Goal: Communication & Community: Answer question/provide support

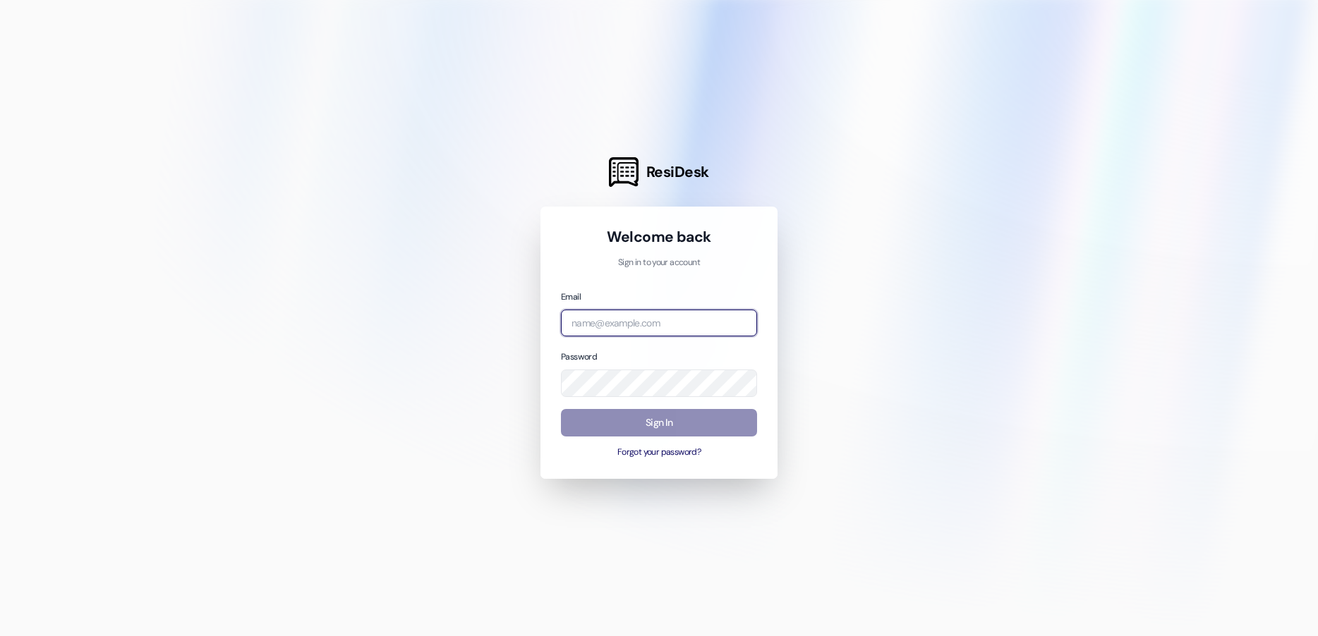
type input "[EMAIL_ADDRESS][DOMAIN_NAME]"
click at [617, 421] on button "Sign In" at bounding box center [659, 423] width 196 height 28
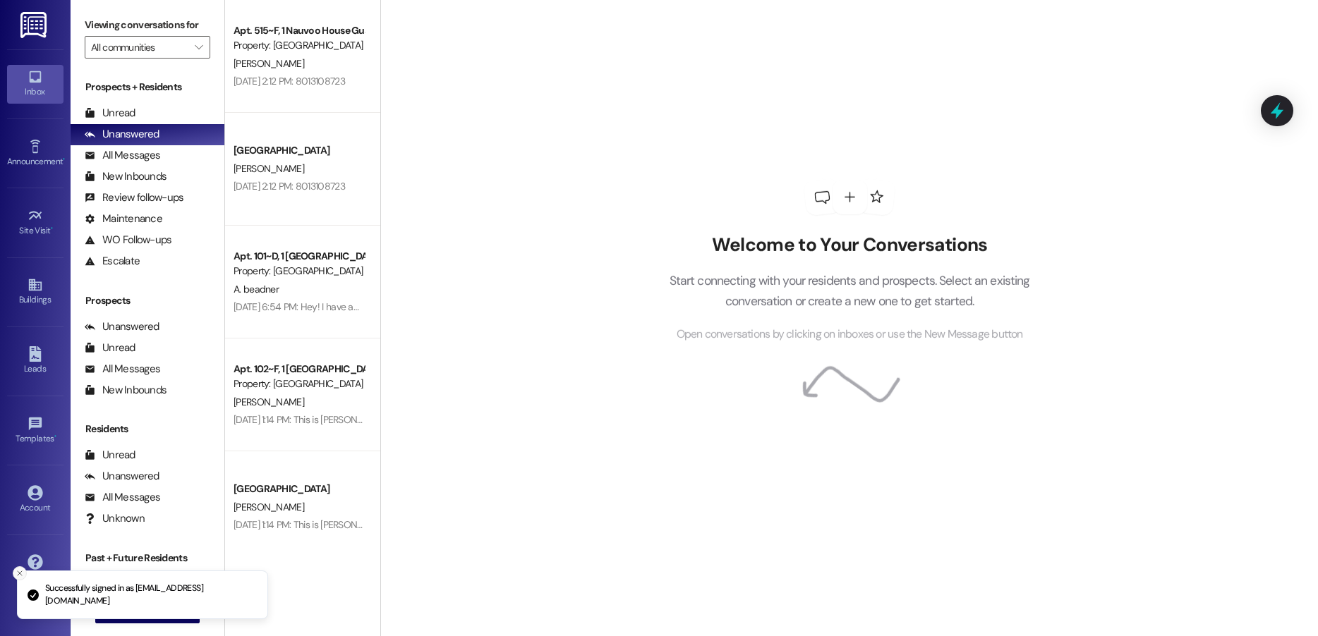
click at [16, 570] on icon "Close toast" at bounding box center [20, 573] width 8 height 8
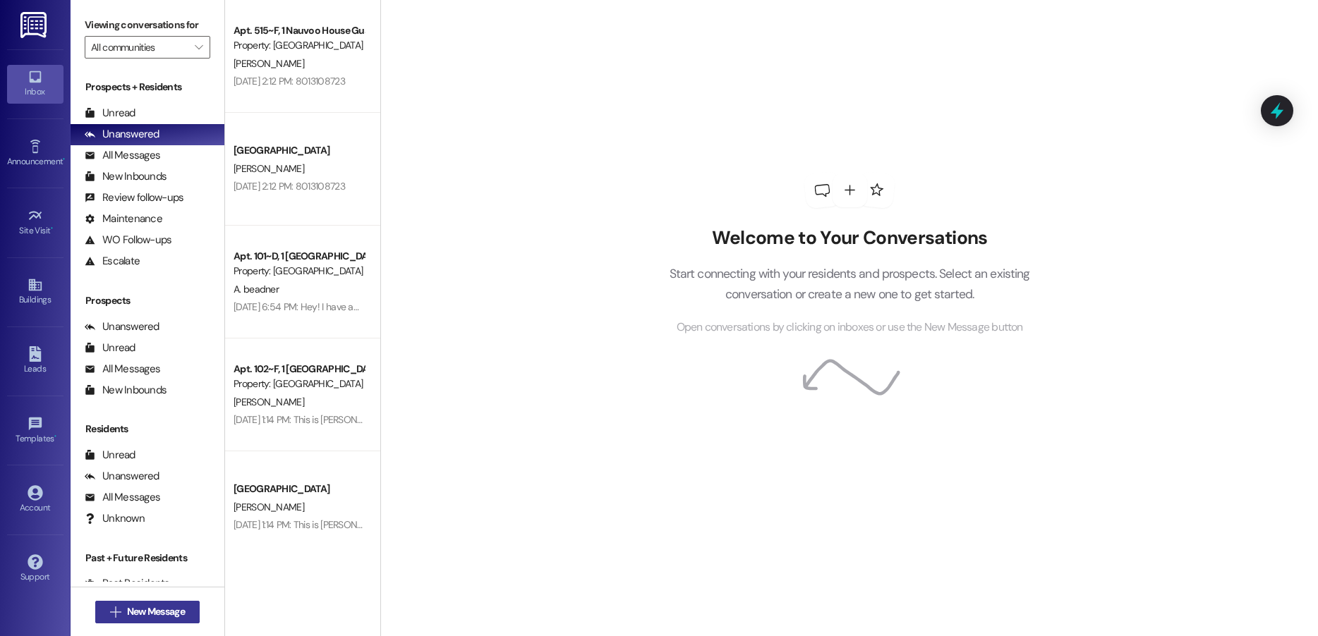
click at [127, 613] on span "New Message" at bounding box center [156, 612] width 58 height 15
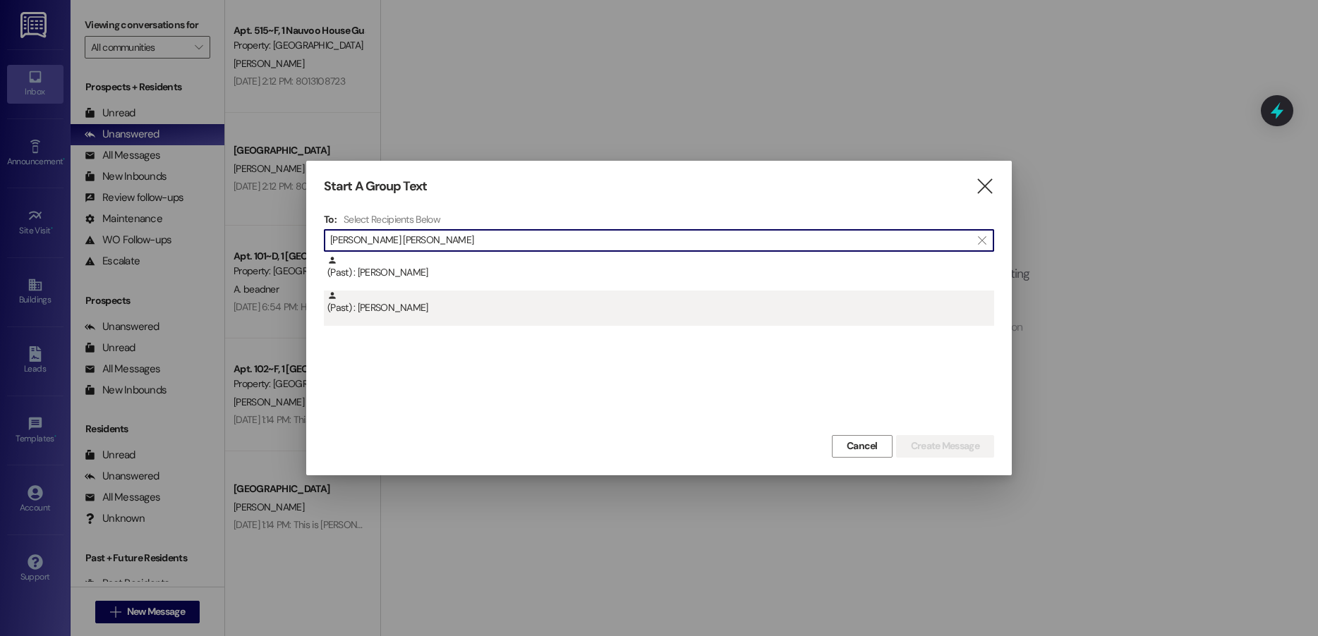
type input "[PERSON_NAME] [PERSON_NAME]"
click at [454, 307] on div "(Past) : [PERSON_NAME]" at bounding box center [660, 303] width 667 height 25
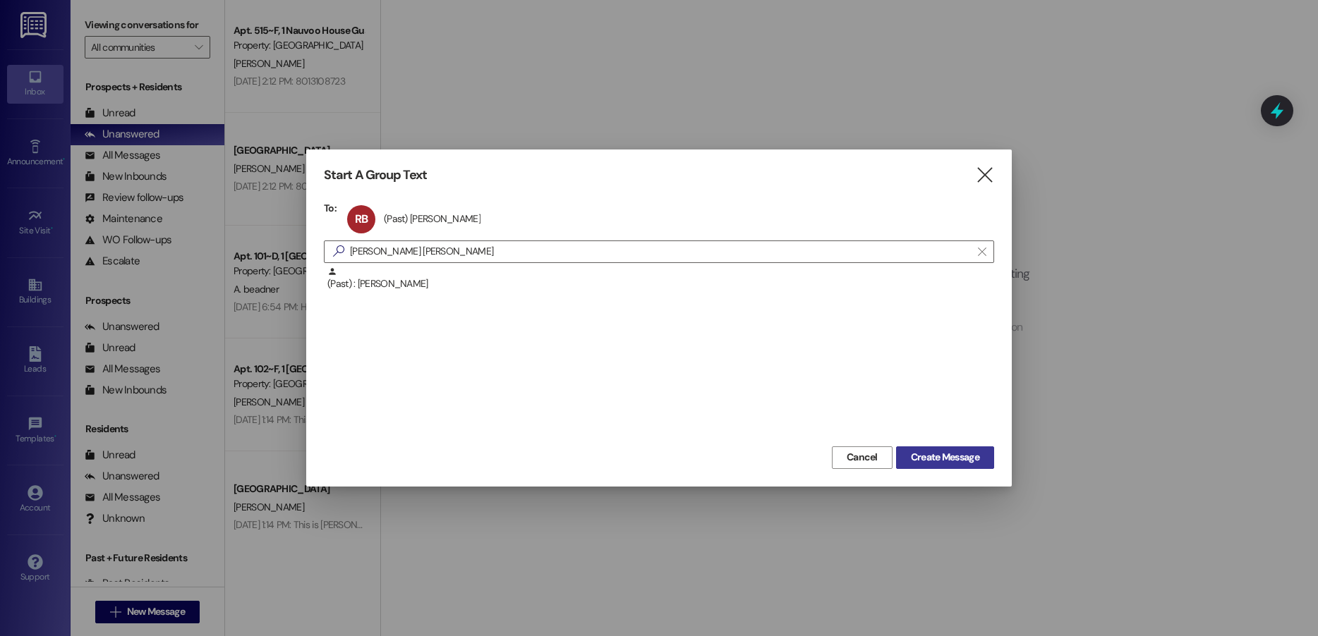
click at [919, 467] on button "Create Message" at bounding box center [945, 458] width 98 height 23
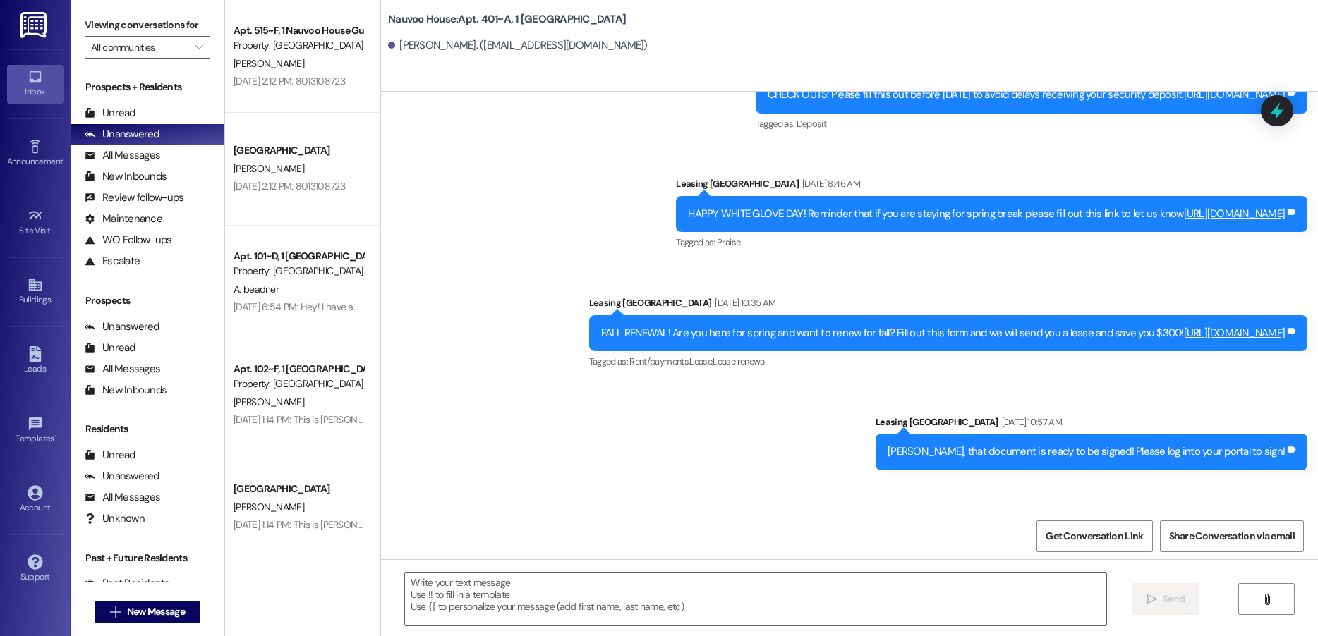
scroll to position [8460, 0]
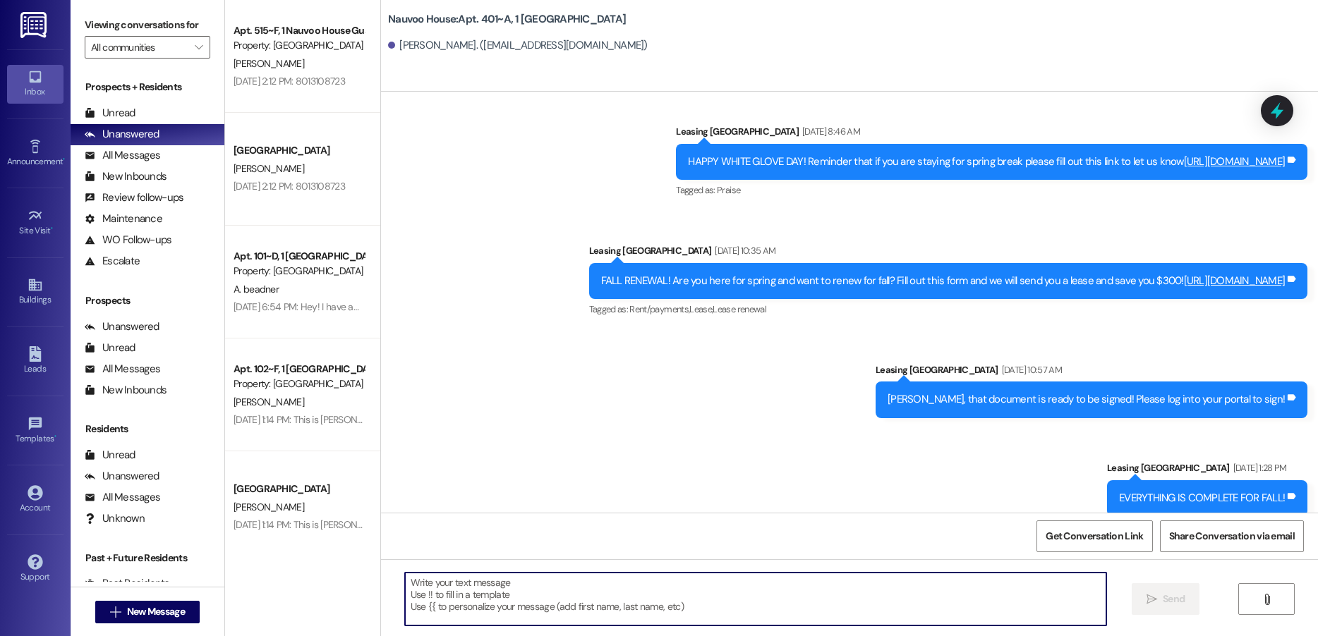
click at [509, 604] on textarea at bounding box center [755, 599] width 701 height 53
paste textarea "Good morning, this is [PERSON_NAME] with Nauvoo House. We got a notification th…"
type textarea "Good morning, this is [PERSON_NAME] with Nauvoo House. We got a notification th…"
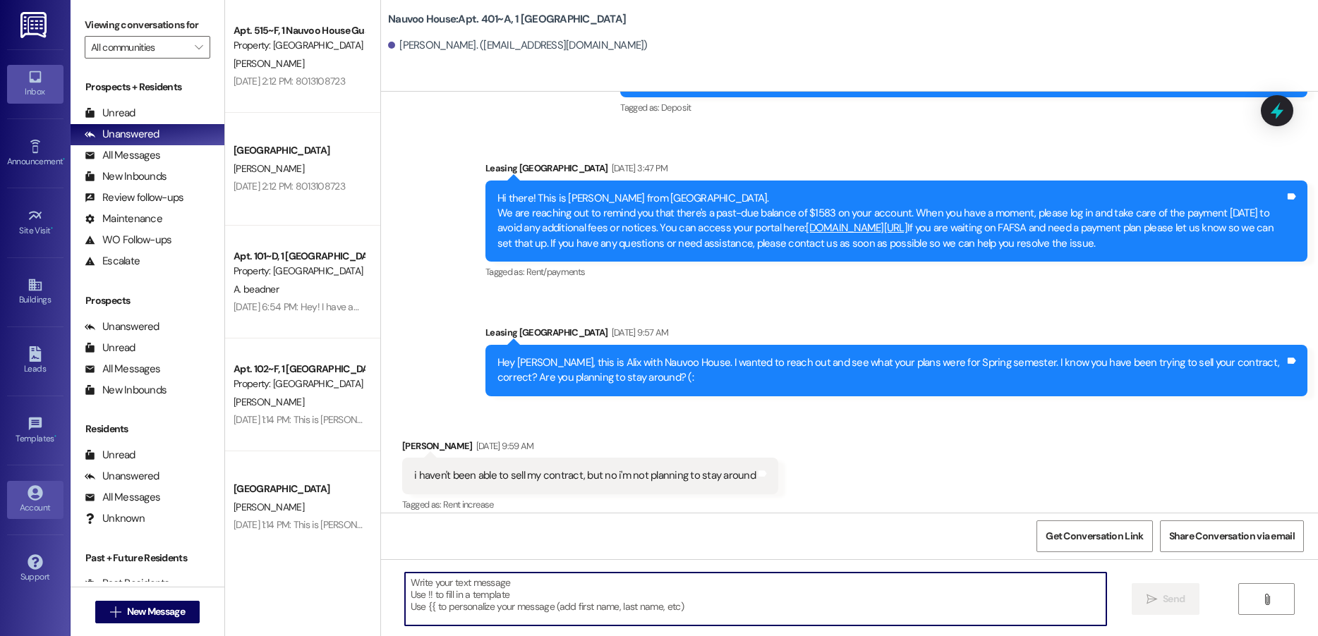
scroll to position [7906, 0]
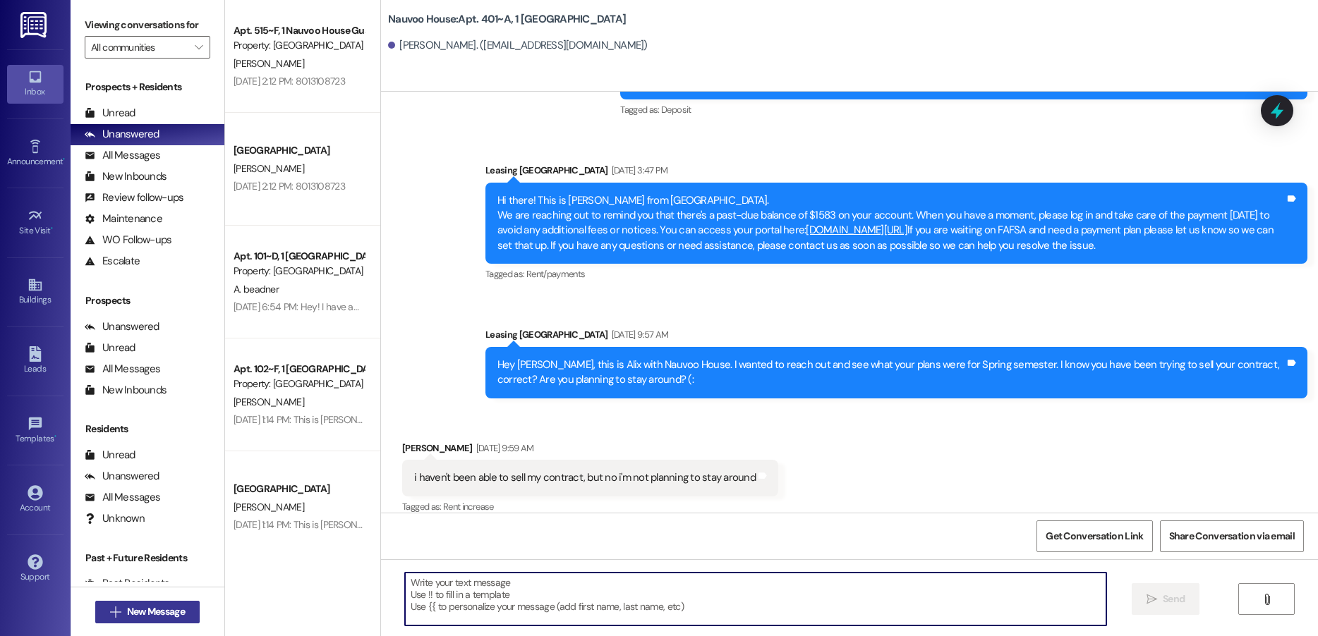
click at [131, 605] on span "New Message" at bounding box center [156, 612] width 58 height 15
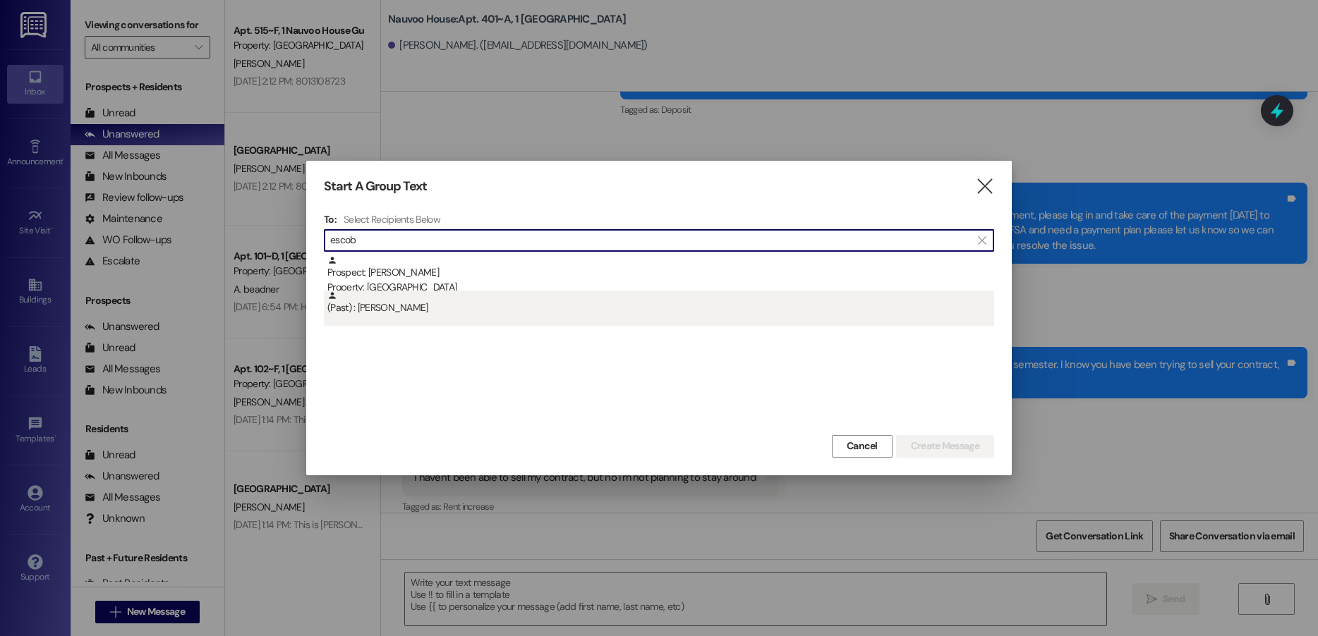
type input "escob"
click at [475, 315] on div "(Past) : [PERSON_NAME]" at bounding box center [660, 303] width 667 height 25
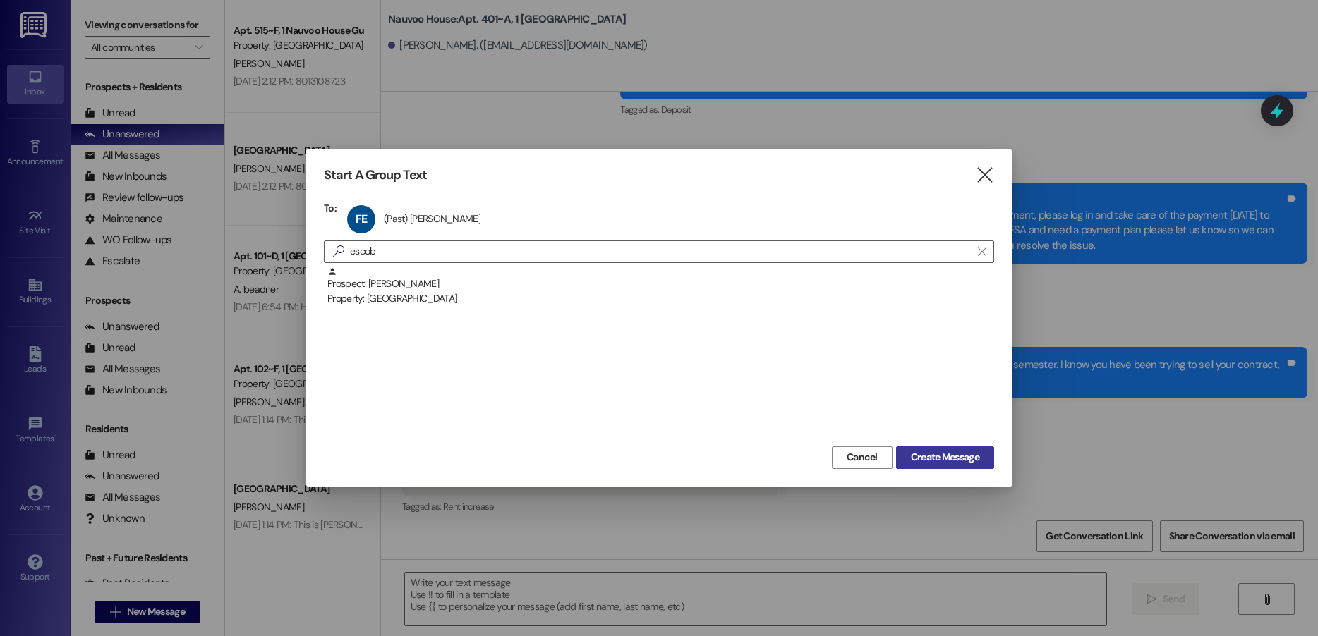
click at [951, 457] on span "Create Message" at bounding box center [945, 457] width 68 height 15
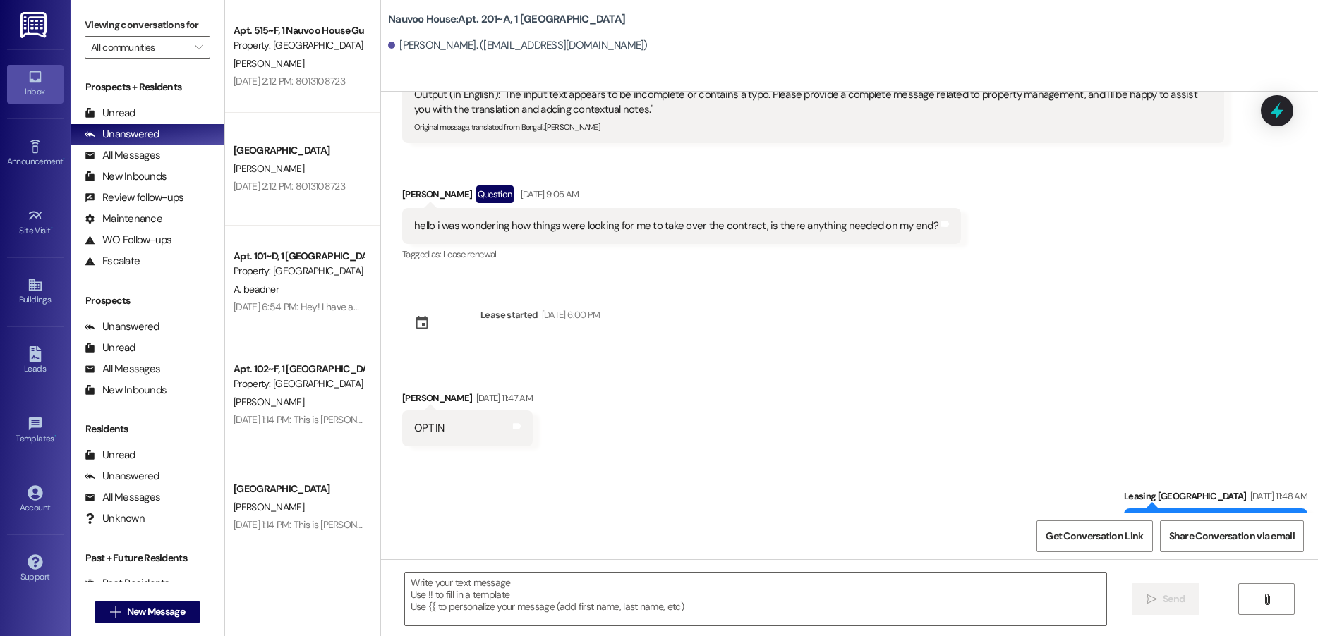
scroll to position [9111, 0]
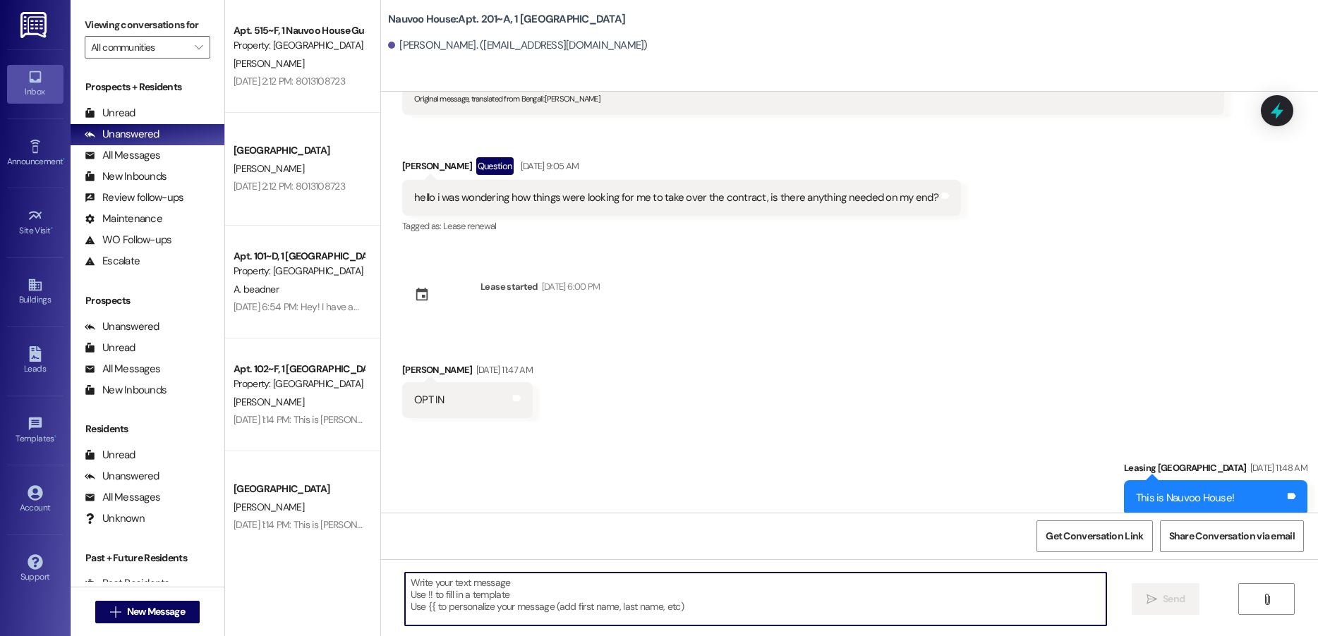
click at [507, 587] on textarea at bounding box center [755, 599] width 701 height 53
paste textarea "Good morning, this is [PERSON_NAME] with Nauvoo House. We got a notification th…"
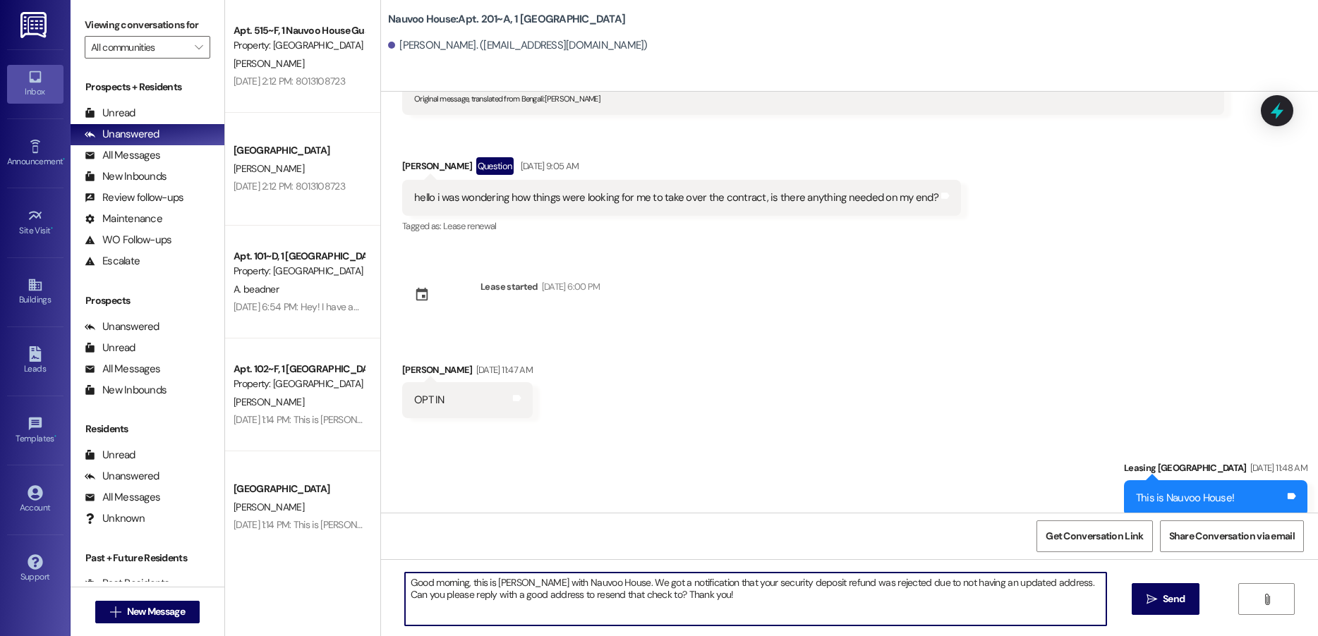
type textarea "Good morning, this is [PERSON_NAME] with Nauvoo House. We got a notification th…"
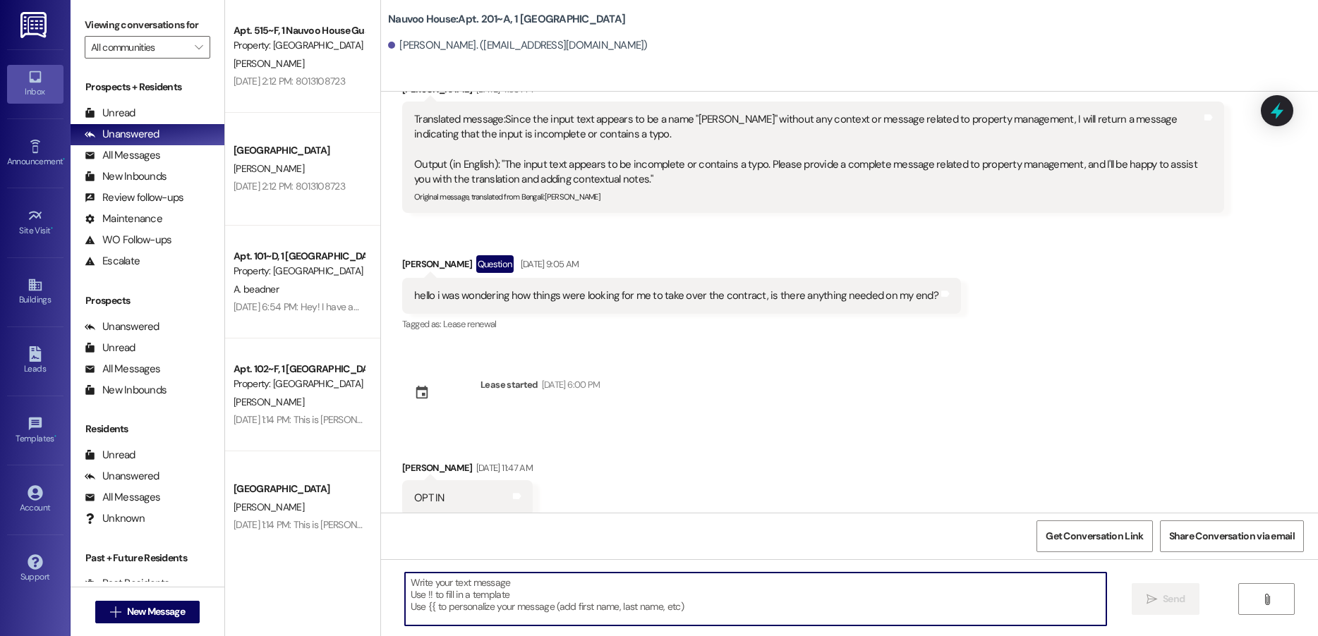
scroll to position [9012, 0]
click at [141, 608] on span "New Message" at bounding box center [156, 612] width 58 height 15
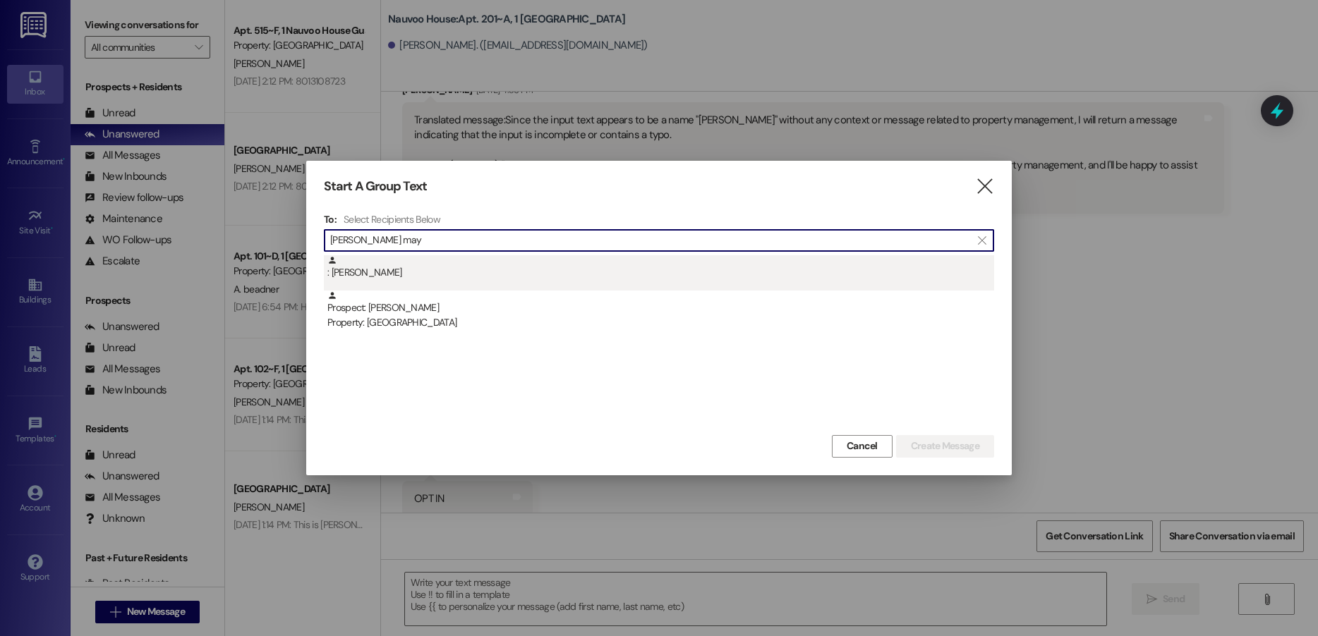
type input "[PERSON_NAME] may"
click at [450, 271] on div ": [PERSON_NAME]" at bounding box center [660, 267] width 667 height 25
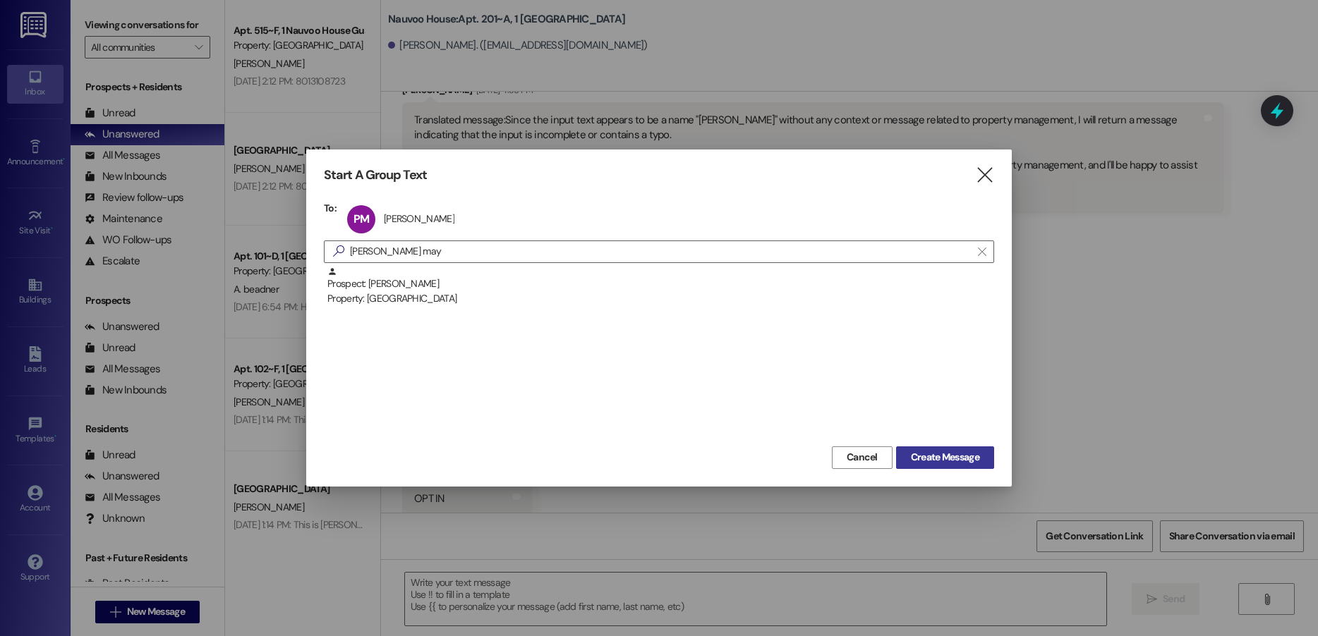
click at [938, 459] on span "Create Message" at bounding box center [945, 457] width 68 height 15
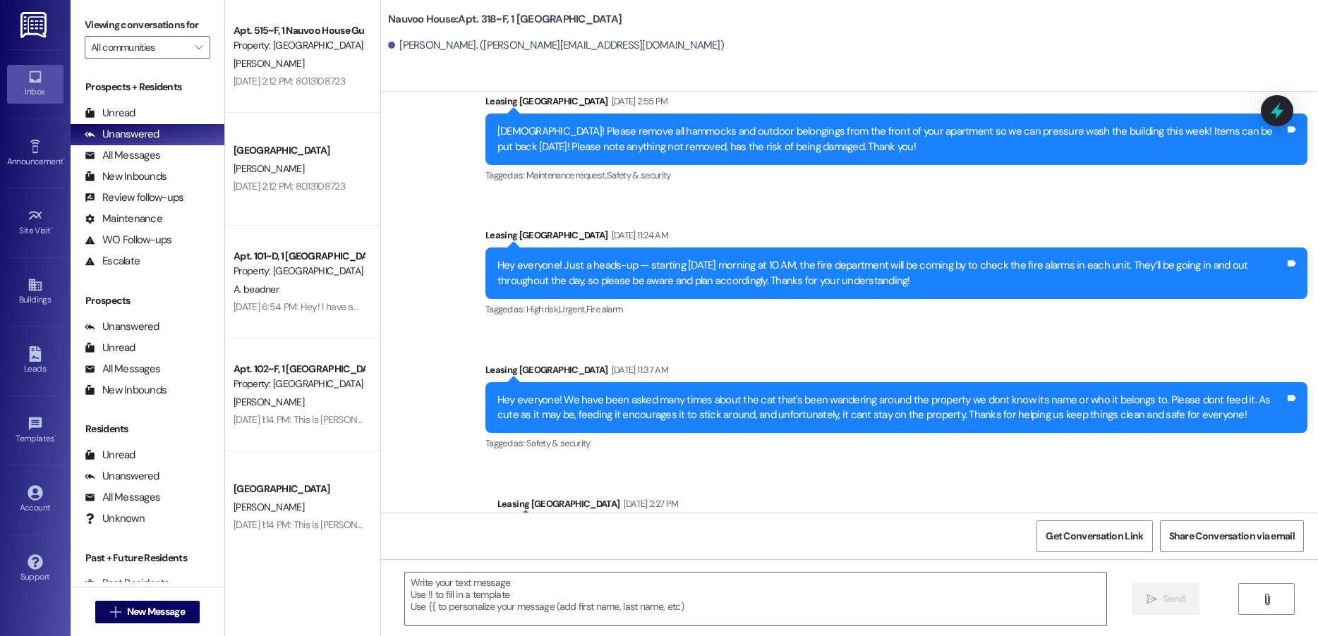
scroll to position [14797, 0]
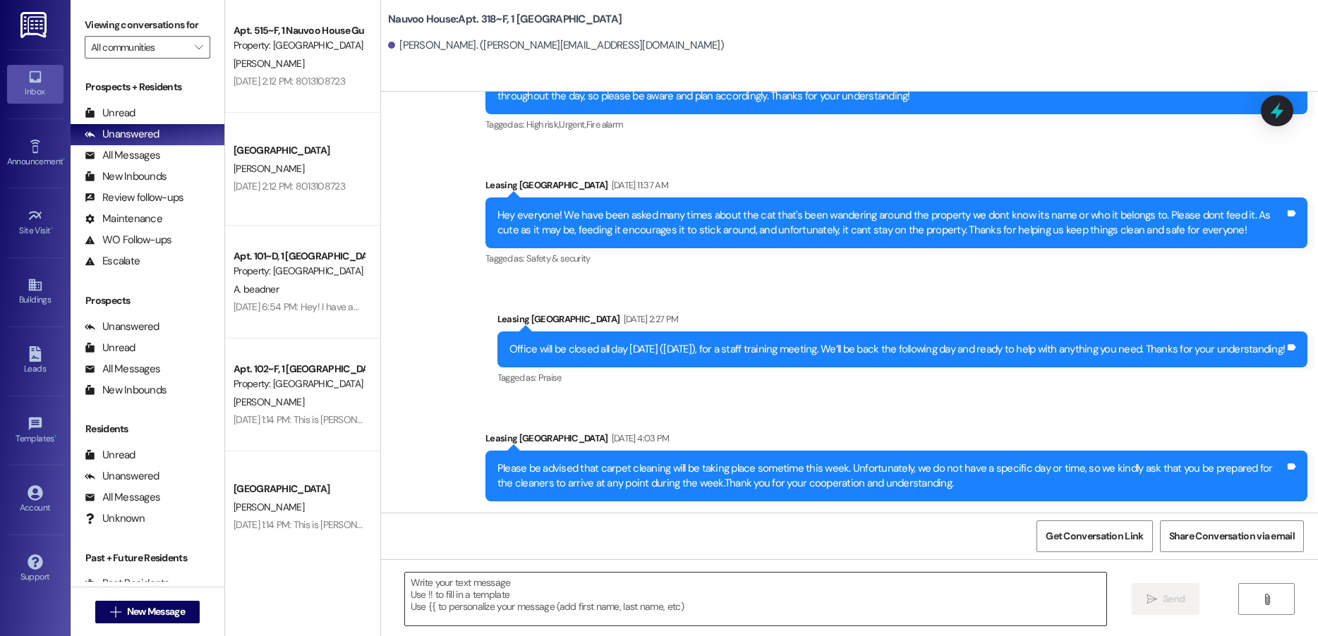
click at [536, 595] on textarea at bounding box center [755, 599] width 701 height 53
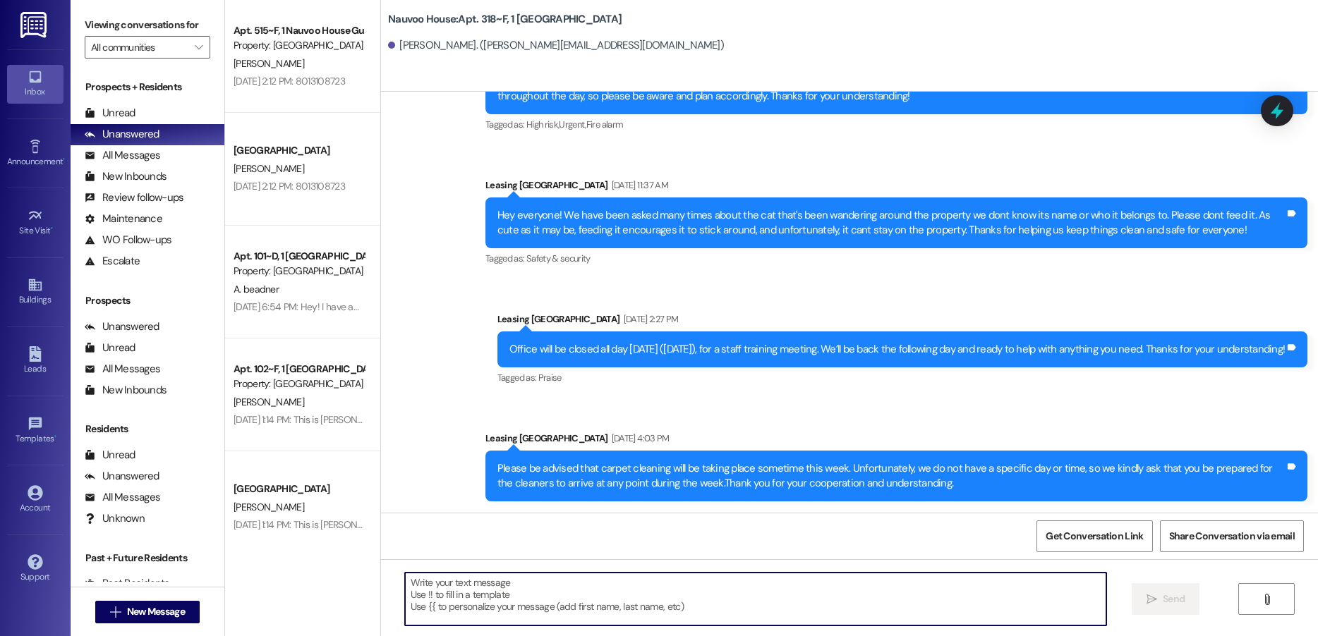
paste textarea "Good morning, this is [PERSON_NAME] with Nauvoo House. We got a notification th…"
type textarea "Good morning, this is [PERSON_NAME] with Nauvoo House. We got a notification th…"
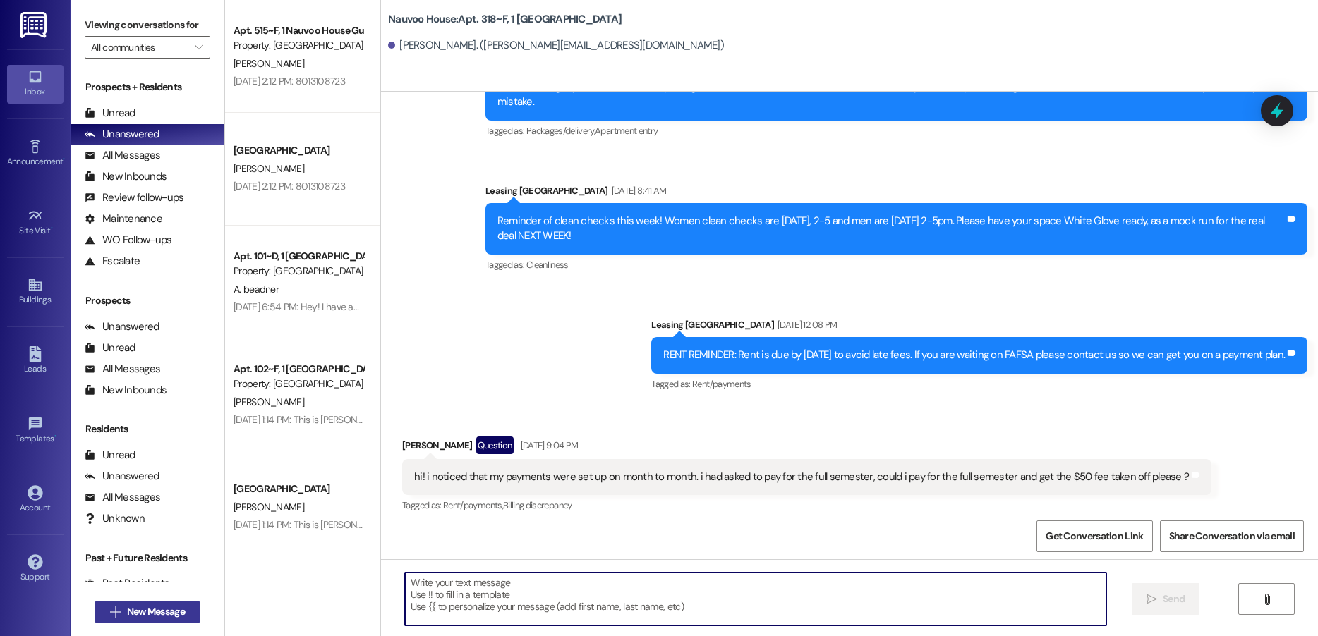
scroll to position [9181, 0]
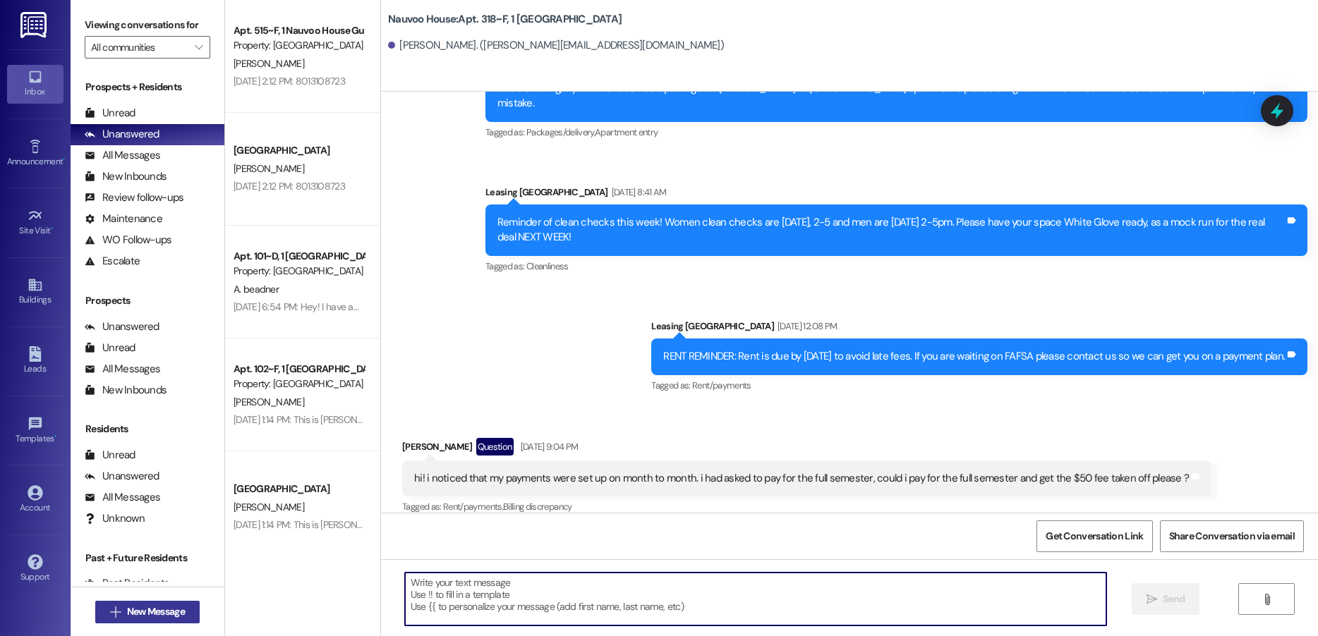
click at [172, 615] on span "New Message" at bounding box center [156, 612] width 58 height 15
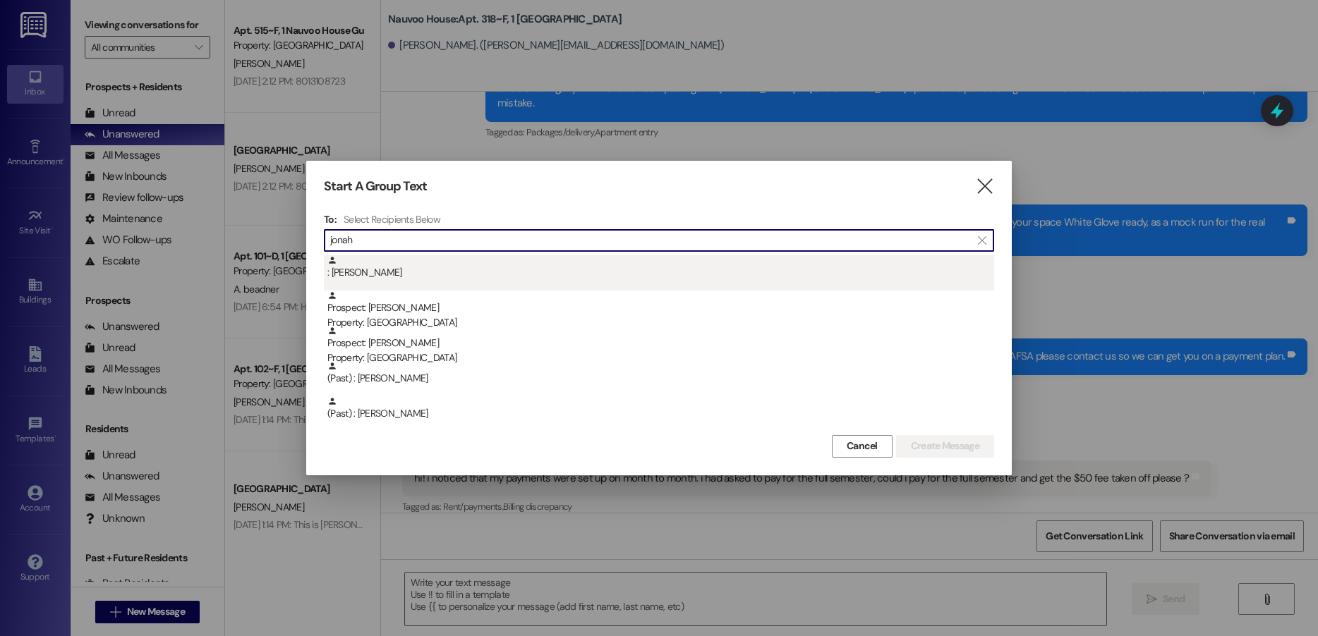
type input "jonah"
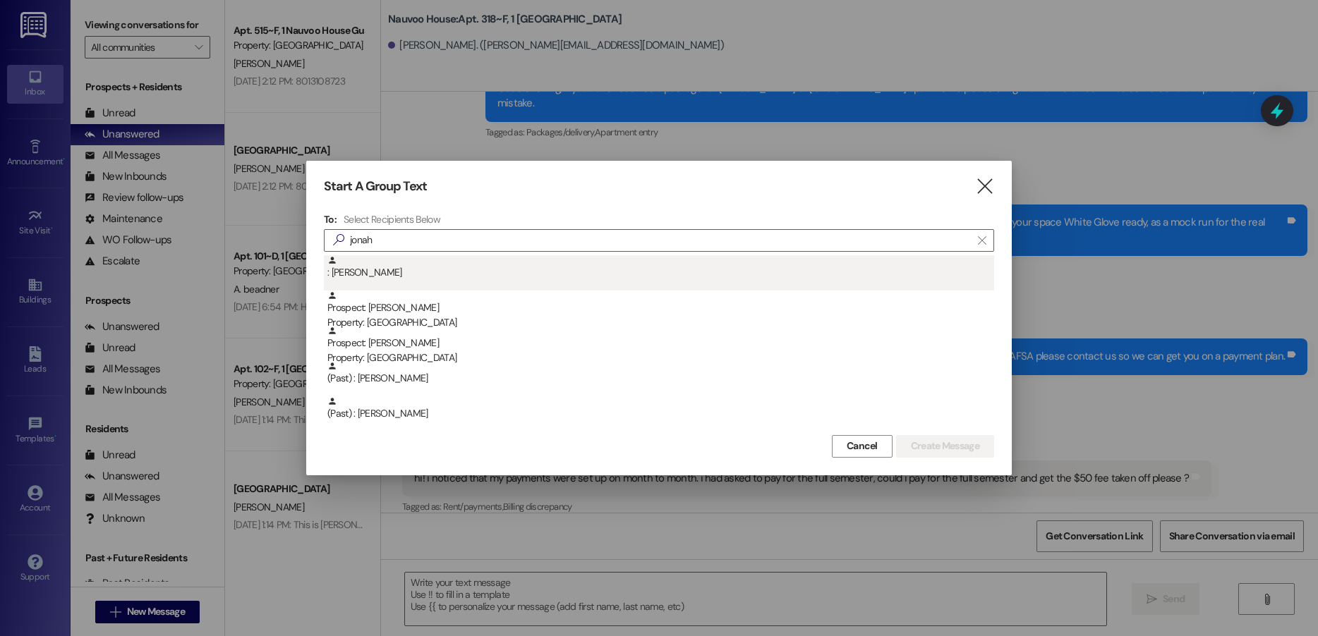
click at [406, 269] on div ": [PERSON_NAME]" at bounding box center [660, 267] width 667 height 25
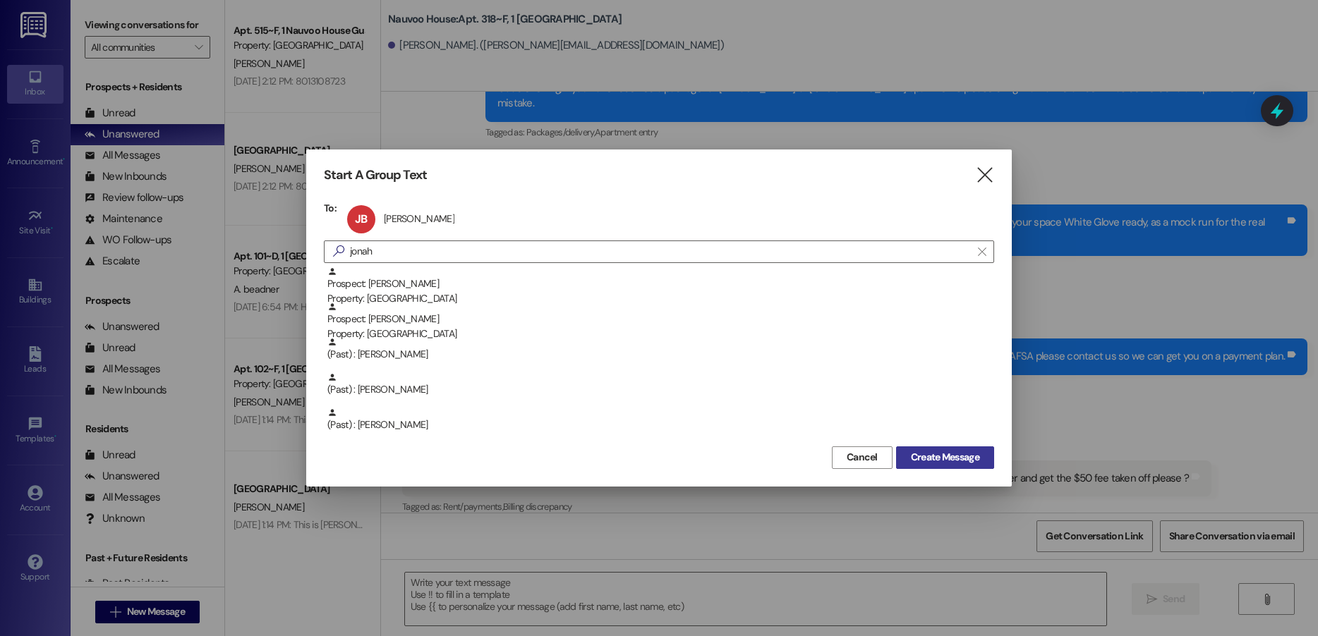
click at [928, 451] on span "Create Message" at bounding box center [945, 457] width 68 height 15
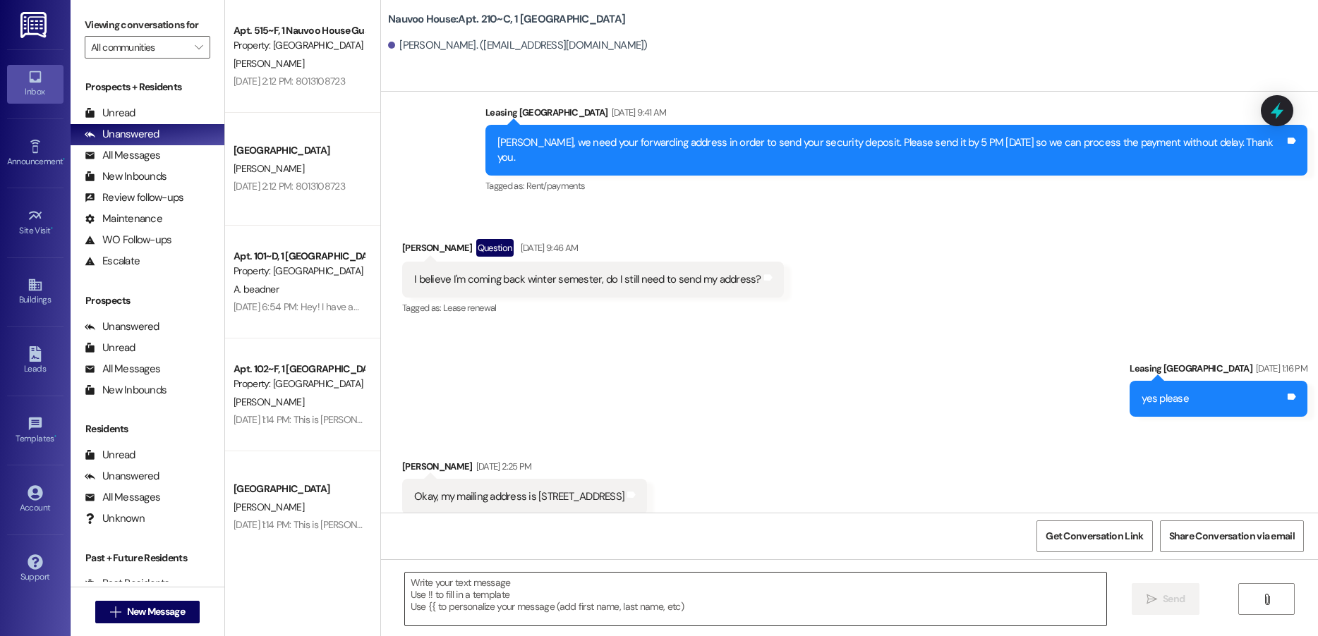
scroll to position [5137, 0]
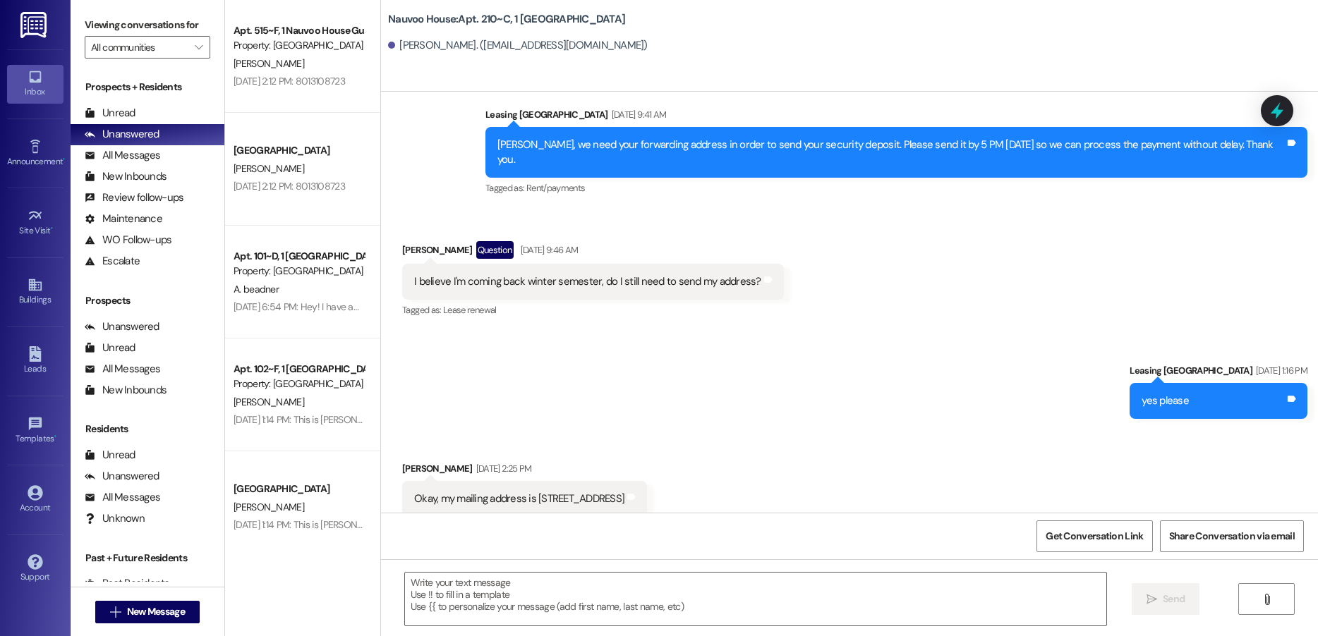
click at [528, 492] on div "Okay, my mailing address is [STREET_ADDRESS]" at bounding box center [519, 499] width 210 height 15
drag, startPoint x: 528, startPoint y: 484, endPoint x: 573, endPoint y: 483, distance: 45.2
click at [573, 492] on div "Okay, my mailing address is [STREET_ADDRESS]" at bounding box center [519, 499] width 210 height 15
copy div "PO Box 663"
click at [127, 616] on span "New Message" at bounding box center [156, 612] width 58 height 15
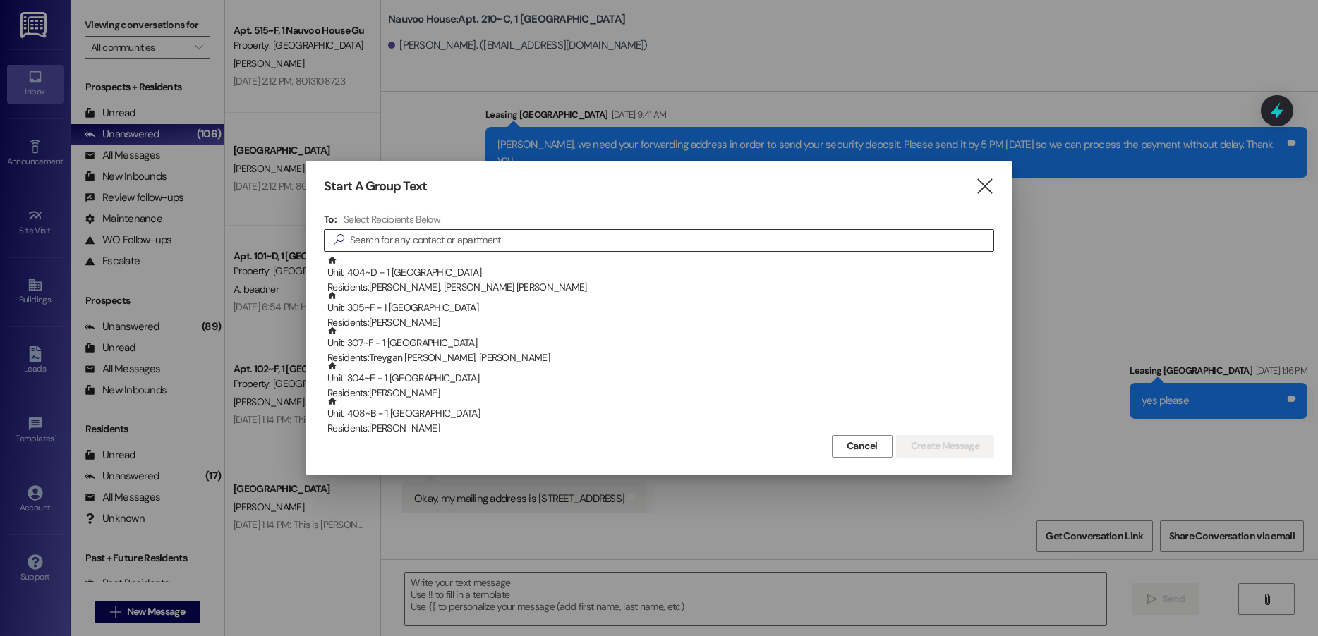
click at [501, 235] on input at bounding box center [671, 241] width 643 height 20
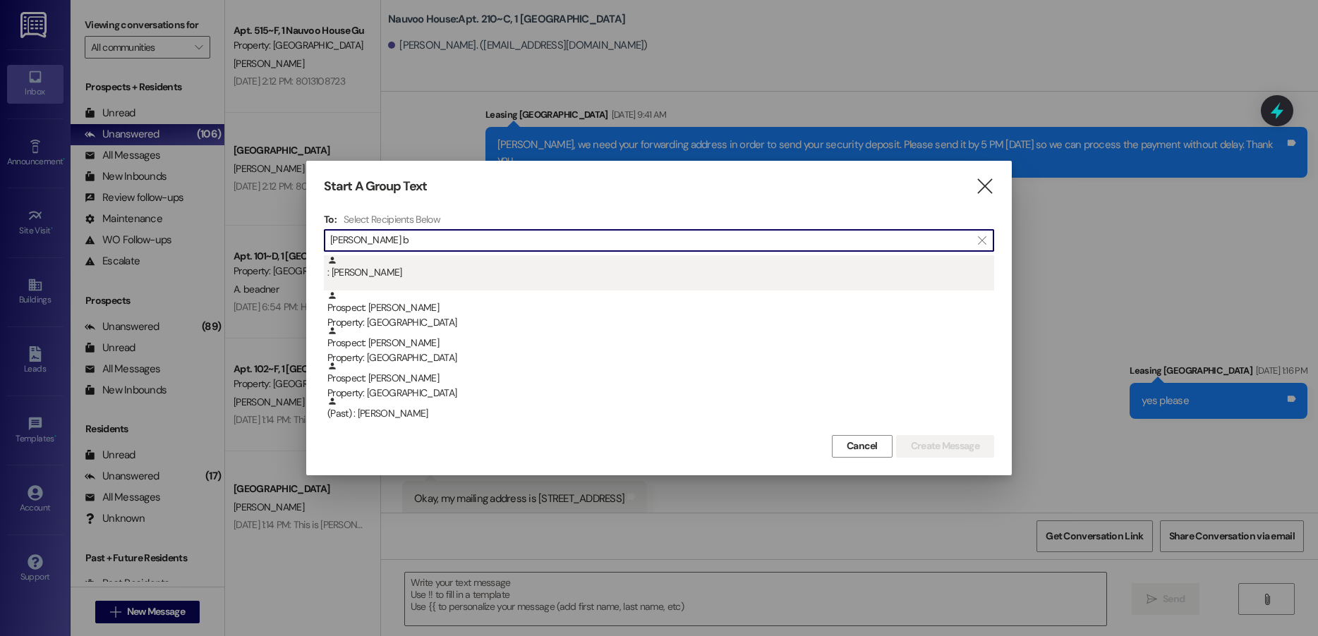
type input "[PERSON_NAME] b"
click at [470, 262] on div ": [PERSON_NAME]" at bounding box center [660, 267] width 667 height 25
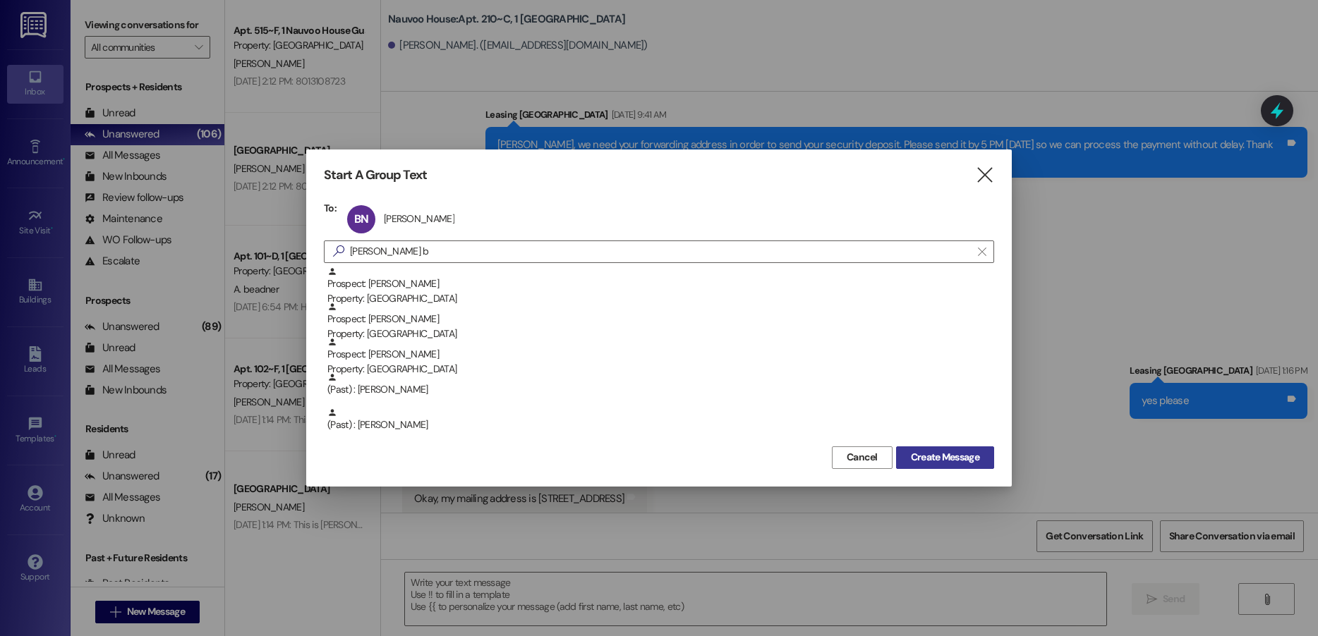
click at [950, 460] on span "Create Message" at bounding box center [945, 457] width 68 height 15
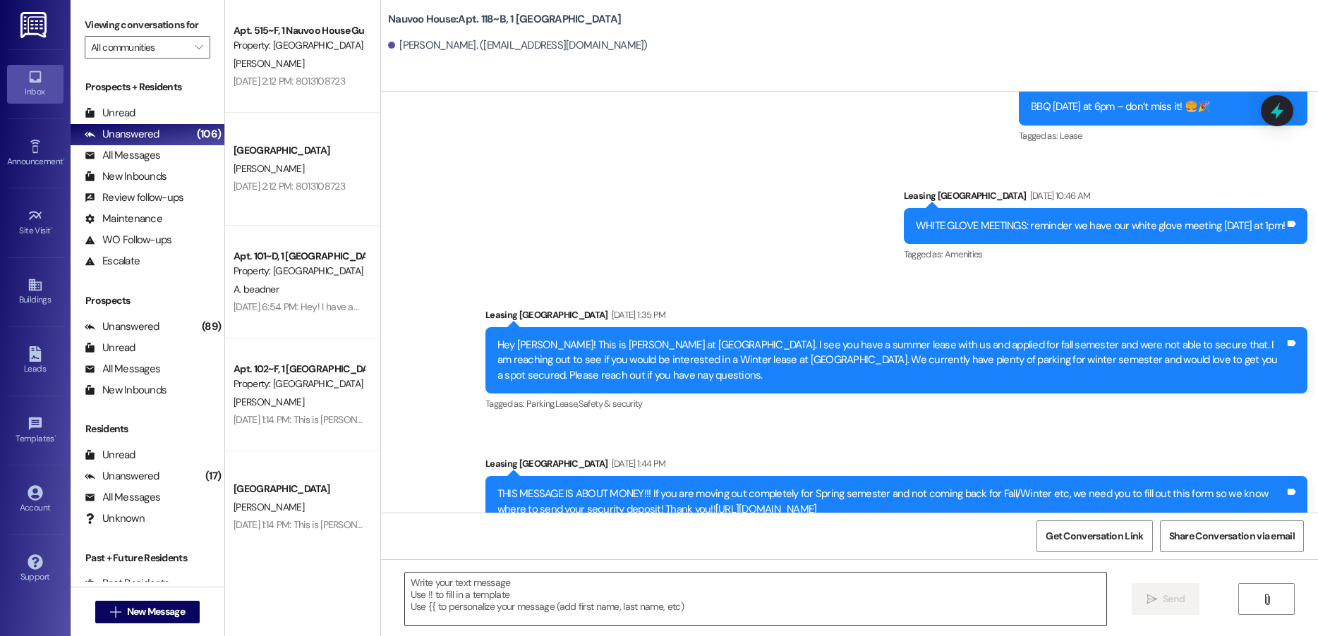
click at [552, 603] on textarea at bounding box center [755, 599] width 701 height 53
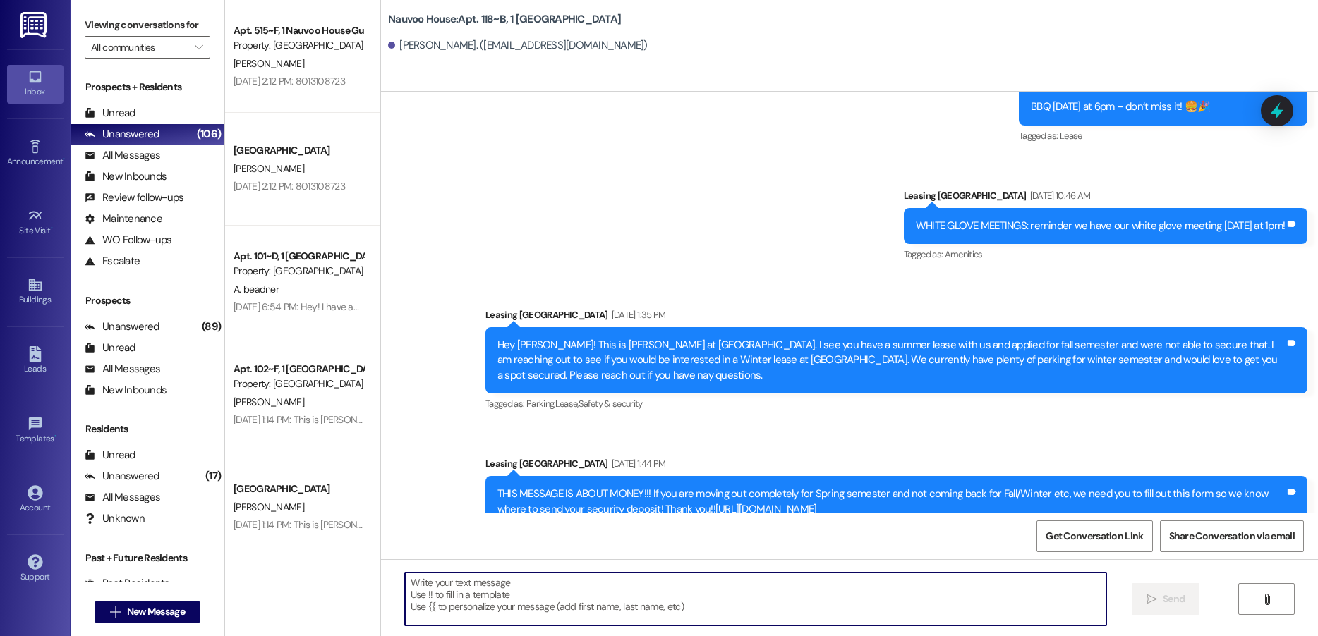
paste textarea "Good morning, this is [PERSON_NAME] with Nauvoo House. We got a notification th…"
type textarea "Good morning, this is [PERSON_NAME] with Nauvoo House. We got a notification th…"
click at [163, 617] on span "New Message" at bounding box center [156, 612] width 58 height 15
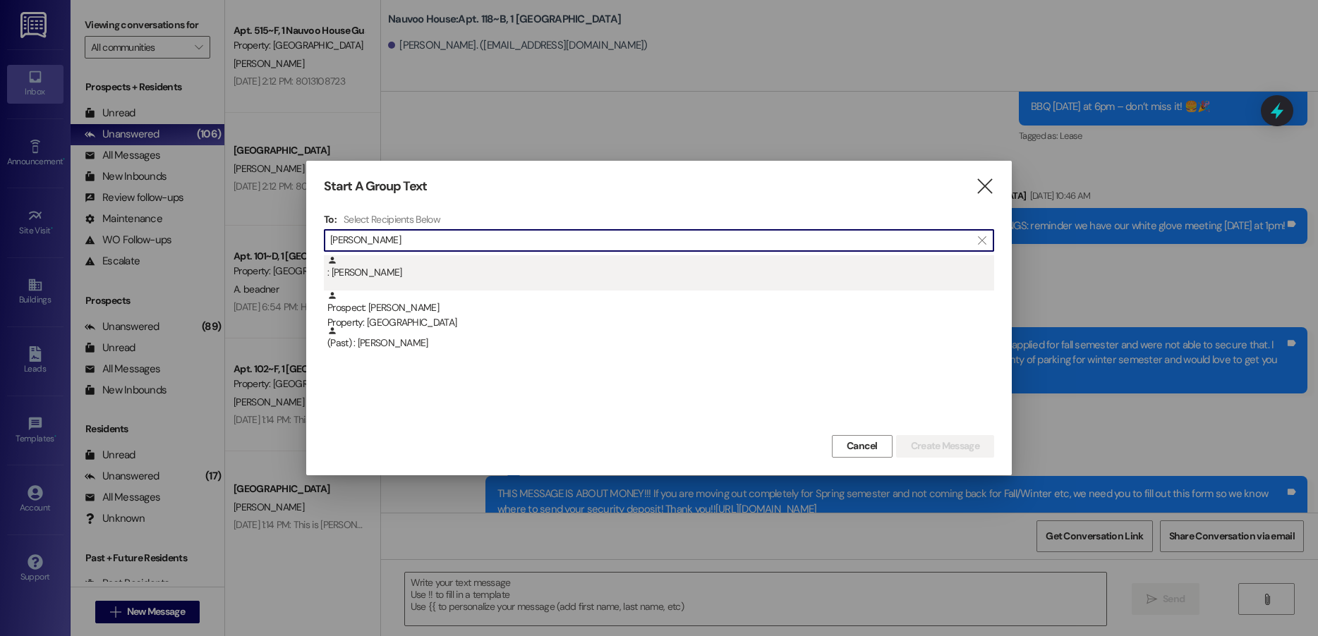
type input "[PERSON_NAME]"
click at [432, 268] on div ": [PERSON_NAME]" at bounding box center [660, 267] width 667 height 25
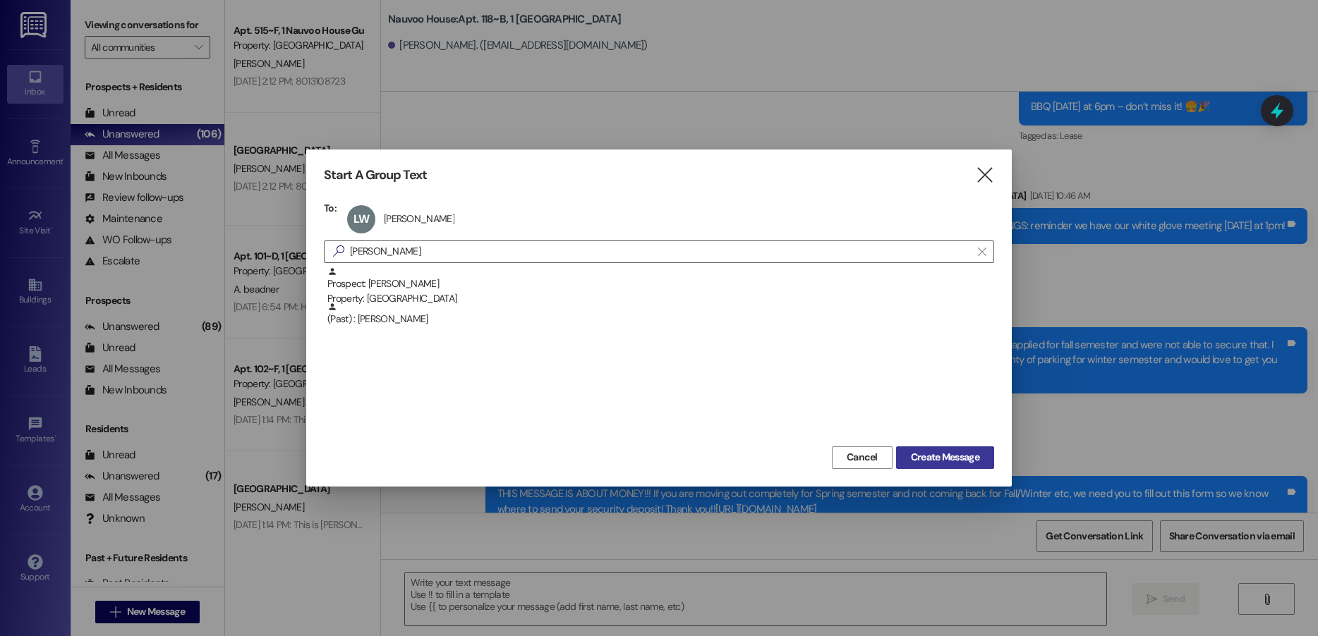
click at [935, 456] on span "Create Message" at bounding box center [945, 457] width 68 height 15
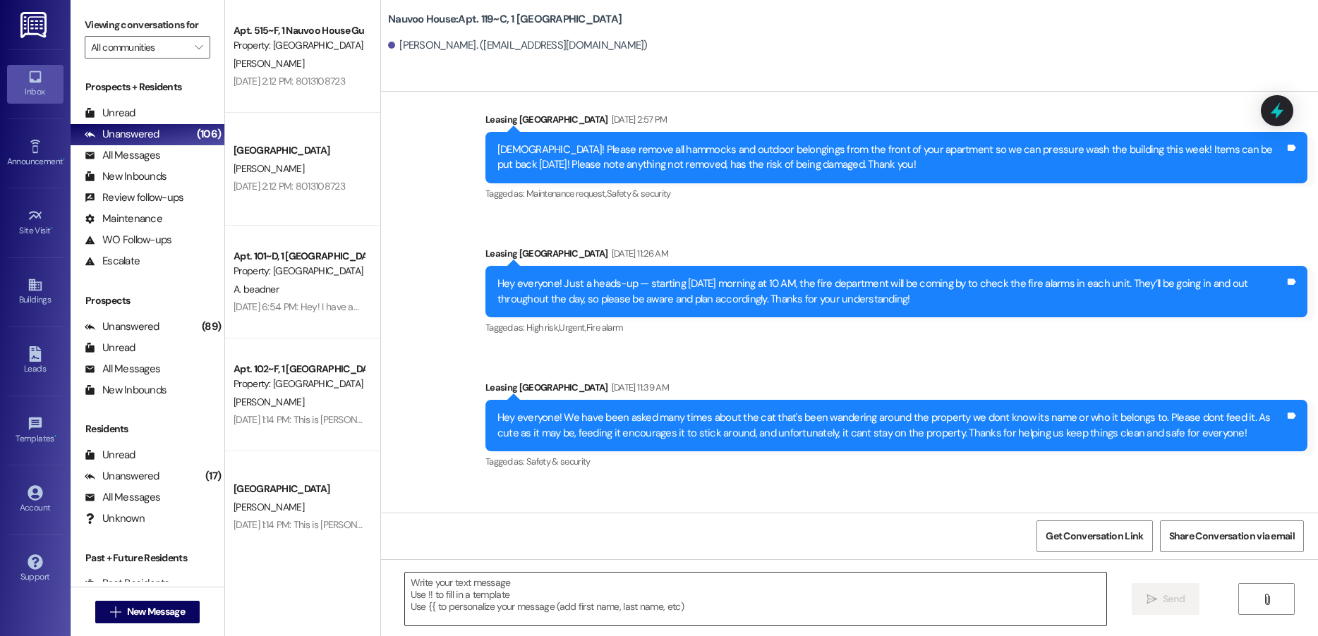
scroll to position [23655, 0]
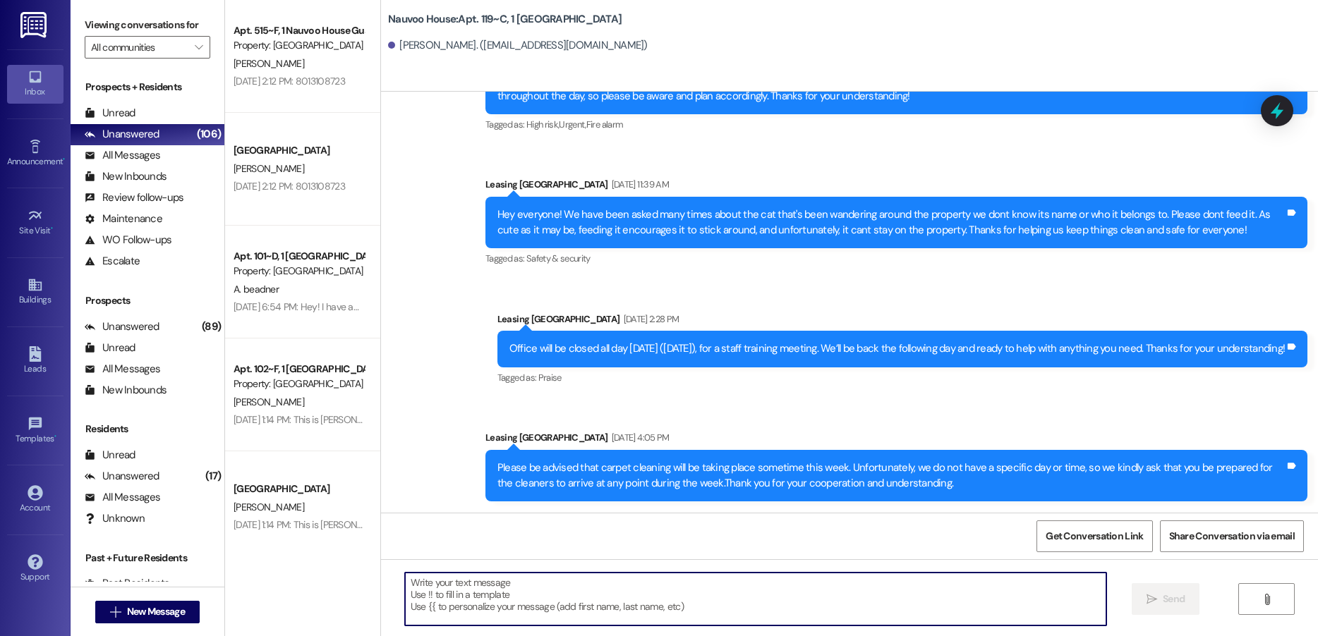
click at [495, 584] on textarea at bounding box center [755, 599] width 701 height 53
paste textarea "Good morning, this is [PERSON_NAME] with Nauvoo House. We got a notification th…"
type textarea "Good morning, this is [PERSON_NAME] with Nauvoo House. We got a notification th…"
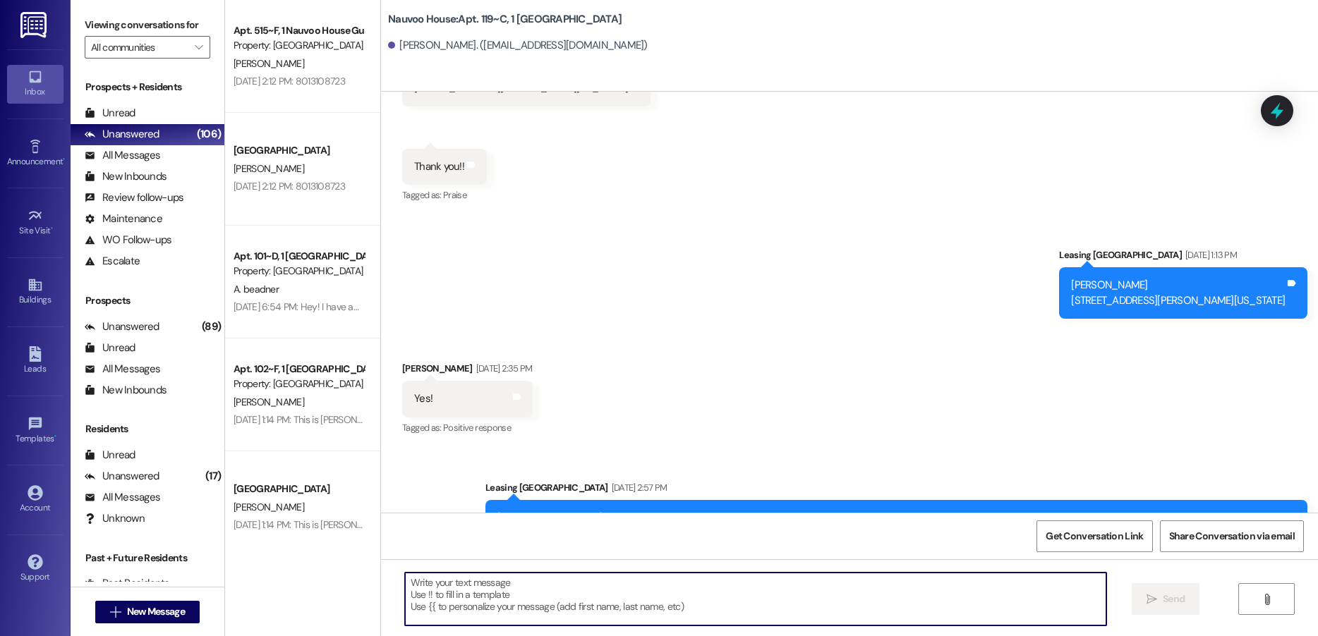
scroll to position [23004, 0]
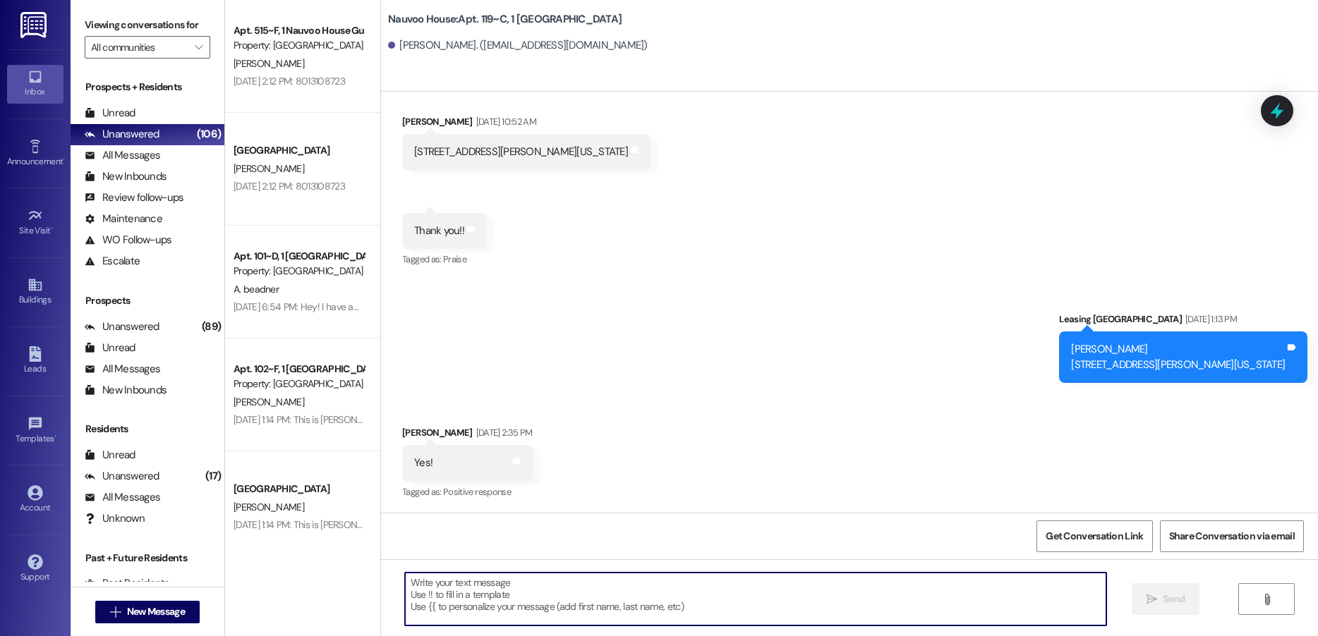
click at [531, 585] on textarea at bounding box center [755, 599] width 701 height 53
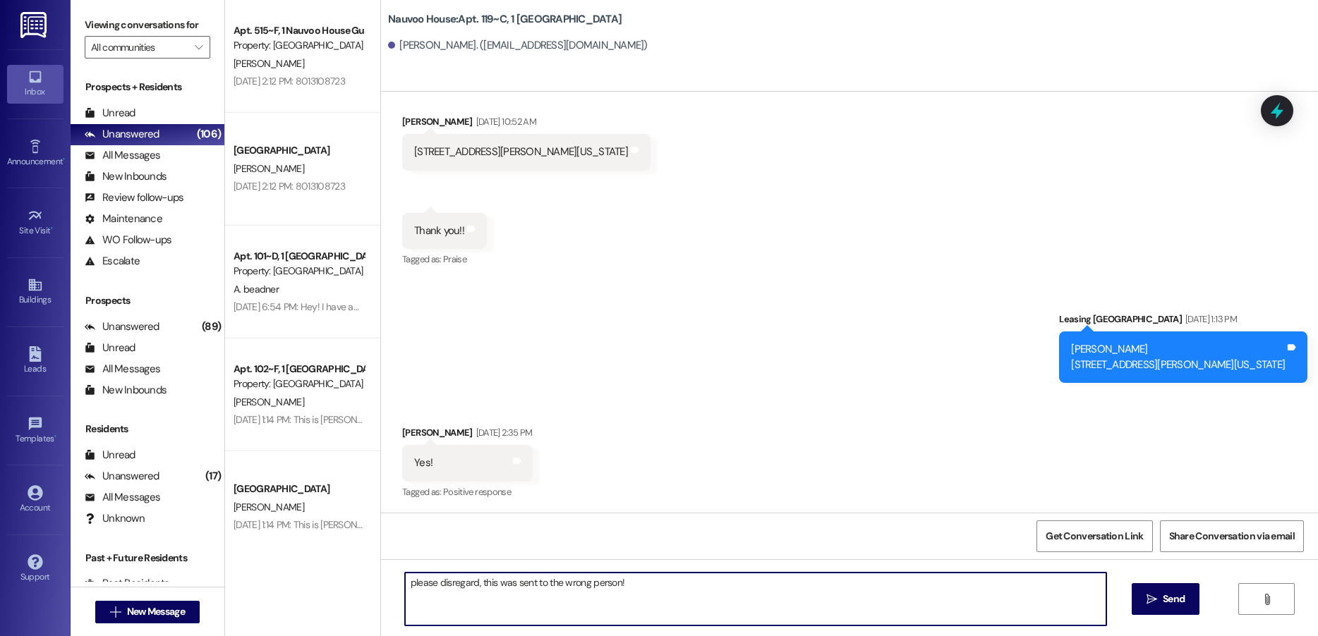
type textarea "please disregard, this was sent to the wrong person!"
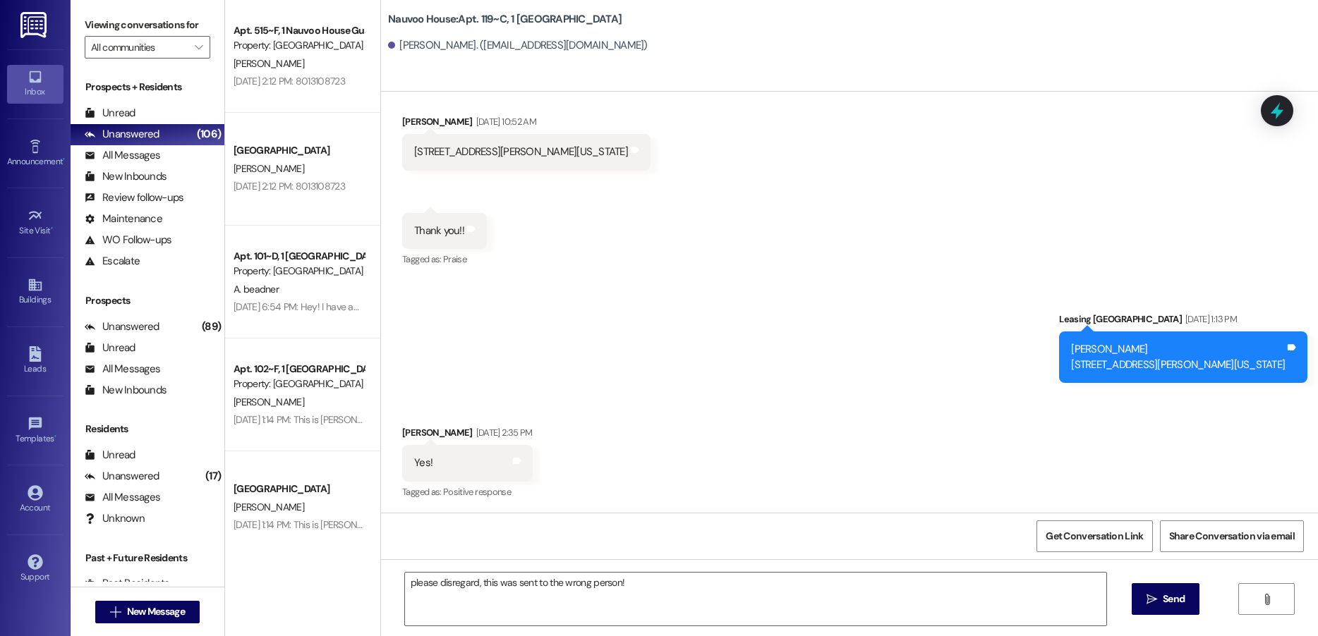
click at [1129, 372] on div "[PERSON_NAME] [STREET_ADDRESS][PERSON_NAME][US_STATE]" at bounding box center [1178, 357] width 214 height 30
click at [1132, 363] on div "[PERSON_NAME] [STREET_ADDRESS][PERSON_NAME][US_STATE]" at bounding box center [1178, 357] width 214 height 30
drag, startPoint x: 1132, startPoint y: 363, endPoint x: 1194, endPoint y: 362, distance: 62.1
click at [1194, 362] on div "[PERSON_NAME] [STREET_ADDRESS][PERSON_NAME][US_STATE]" at bounding box center [1178, 357] width 214 height 30
copy div "[STREET_ADDRESS][PERSON_NAME]"
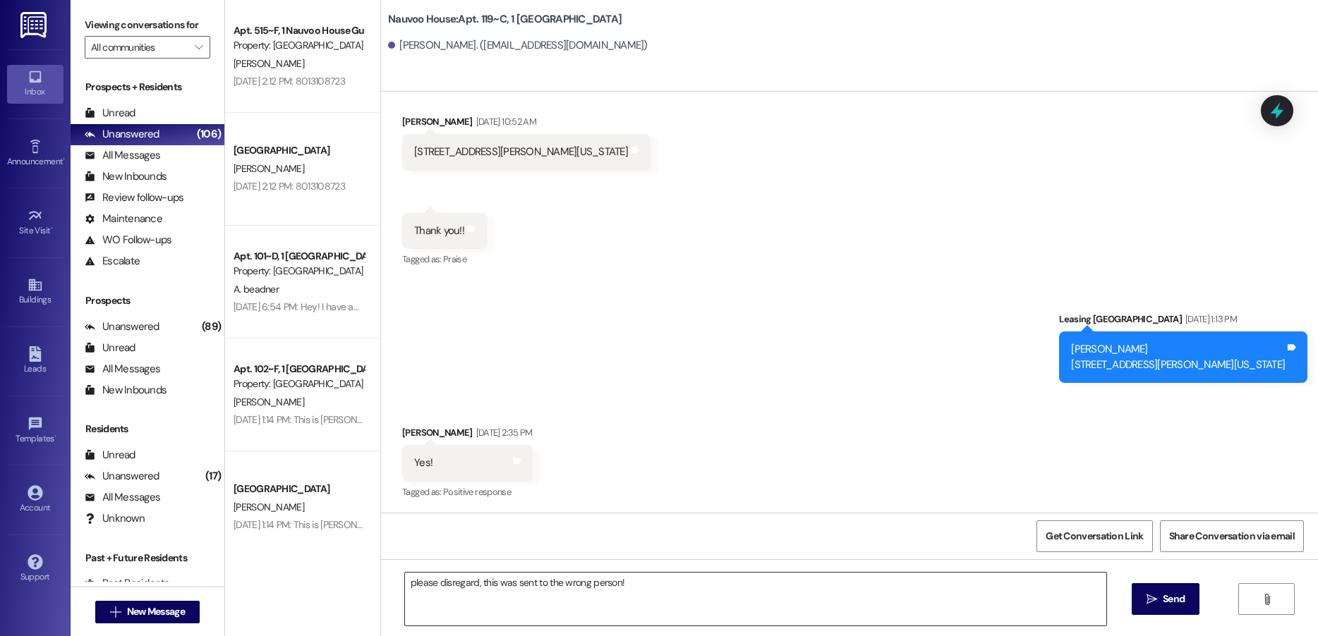
click at [713, 604] on textarea "please disregard, this was sent to the wrong person!" at bounding box center [755, 599] width 701 height 53
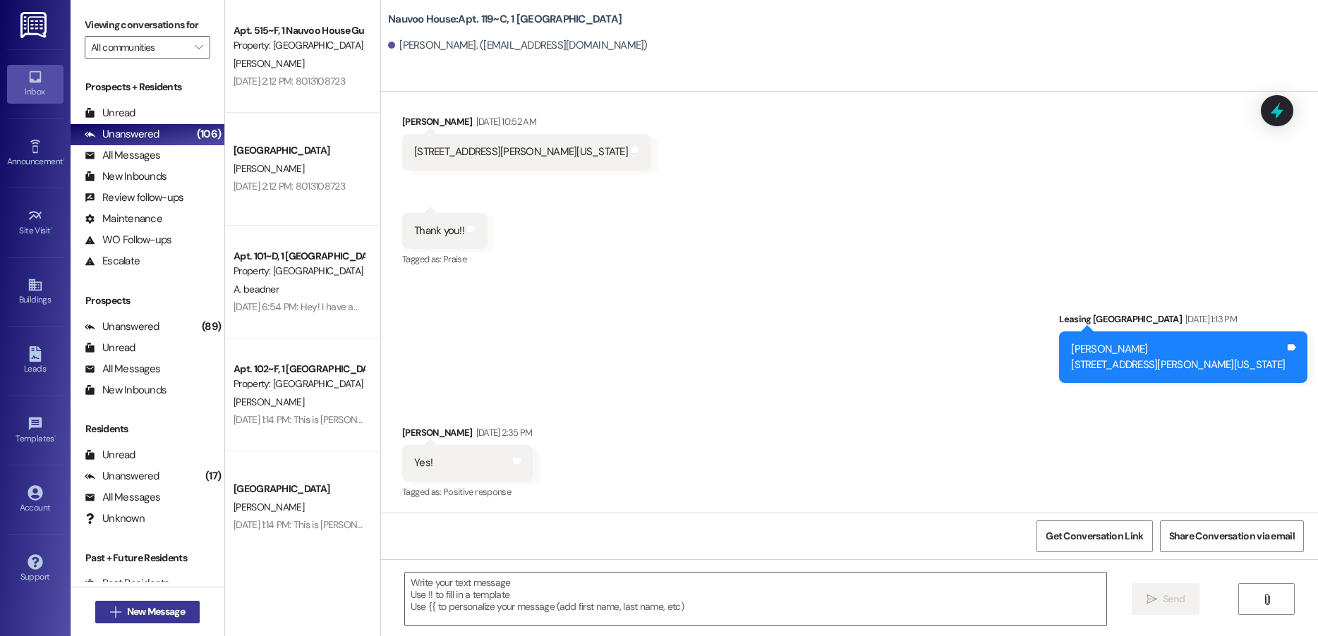
click at [134, 609] on span "New Message" at bounding box center [156, 612] width 58 height 15
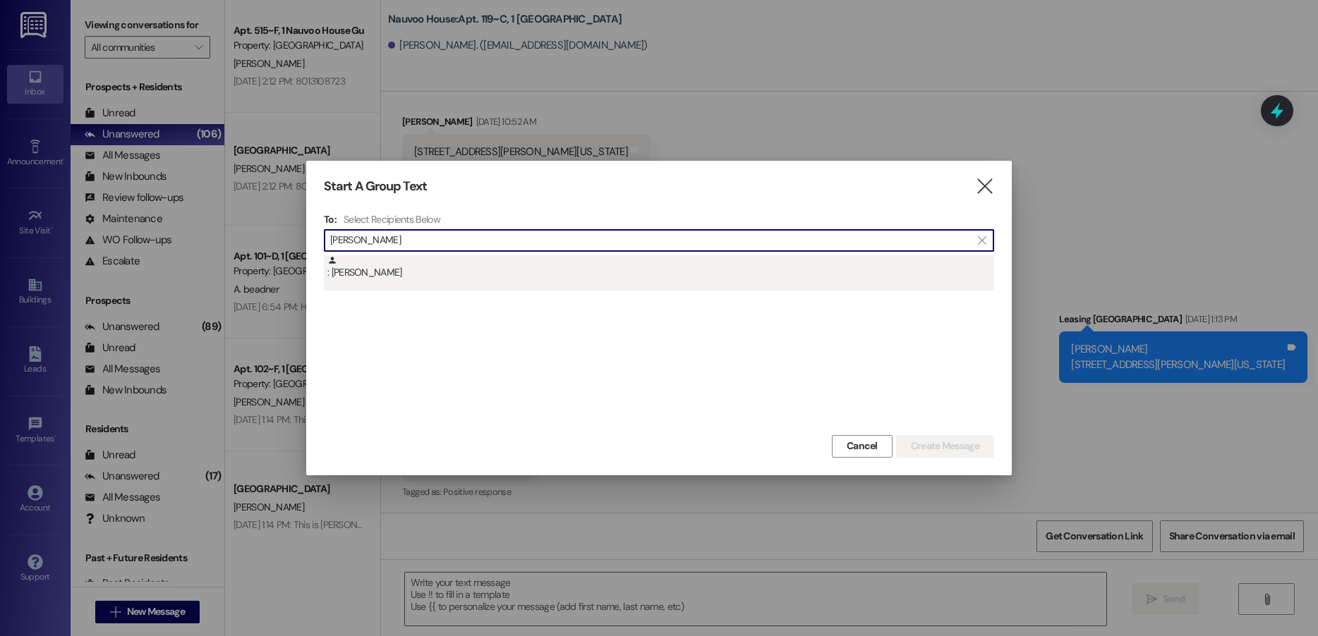
type input "[PERSON_NAME]"
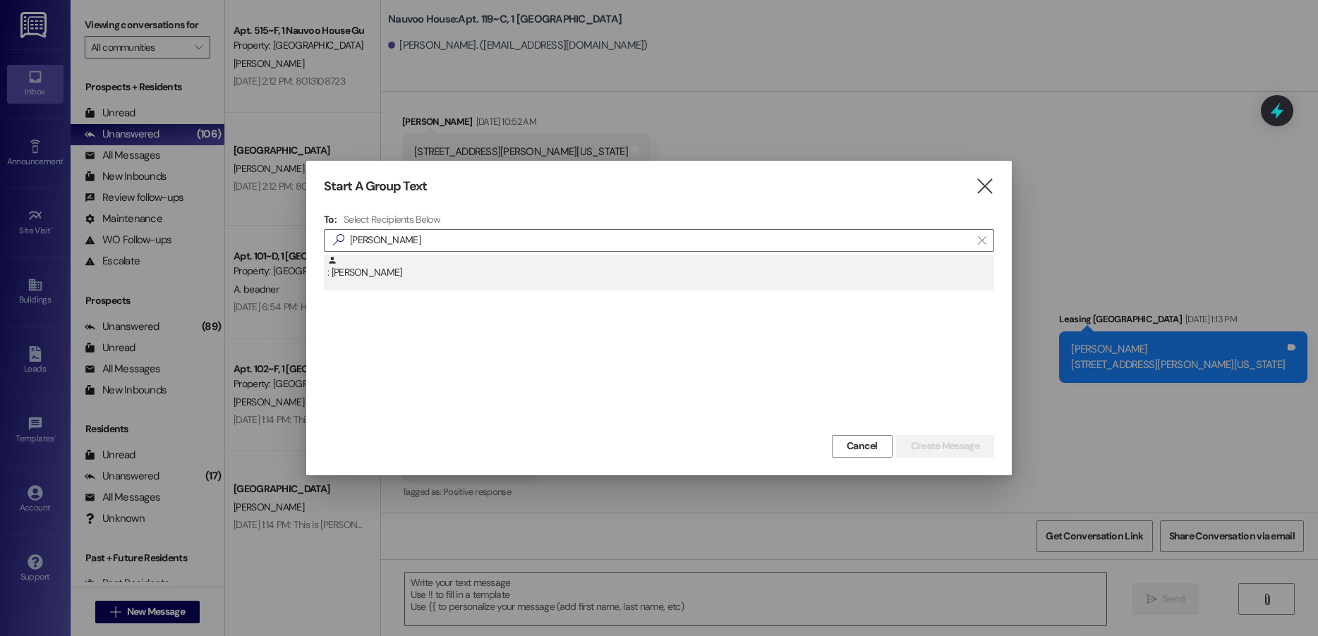
click at [464, 277] on div ": [PERSON_NAME]" at bounding box center [660, 267] width 667 height 25
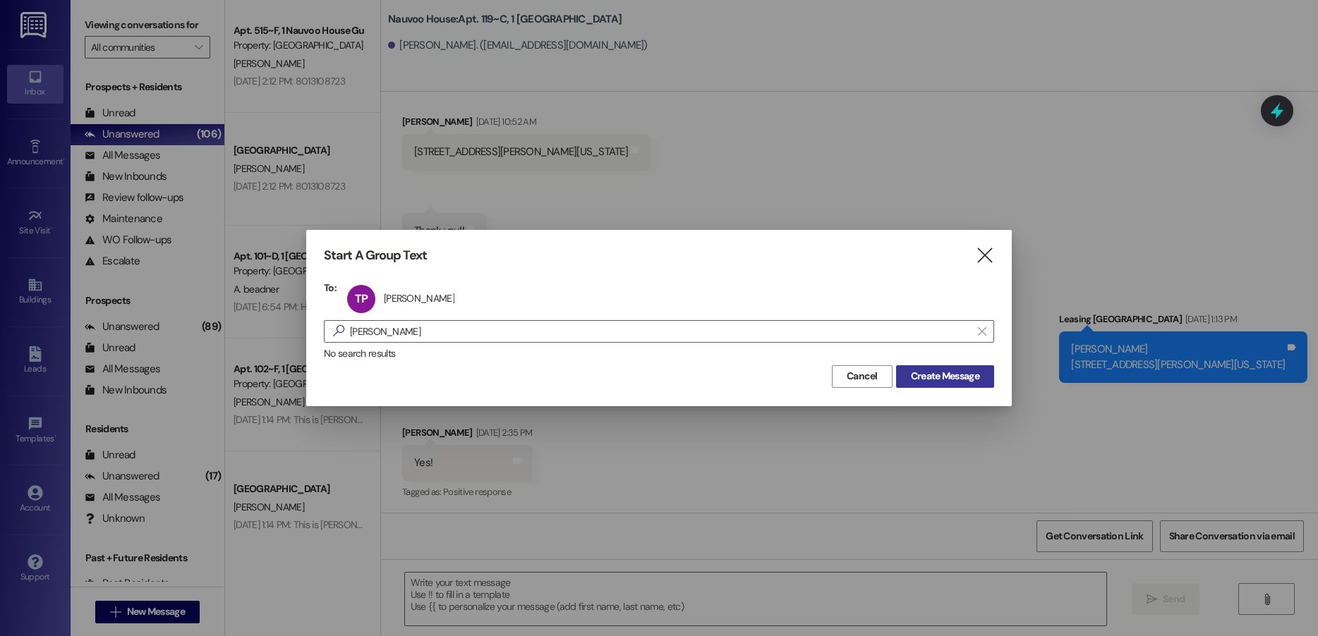
click at [926, 372] on span "Create Message" at bounding box center [945, 376] width 68 height 15
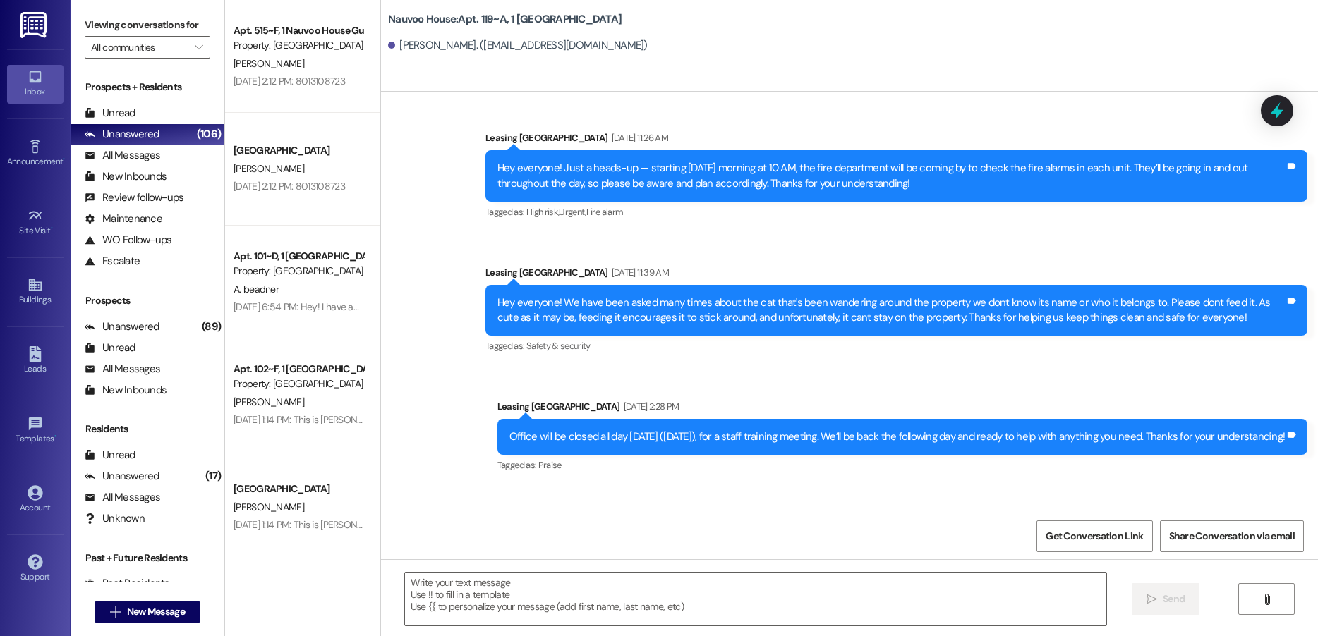
scroll to position [37049, 0]
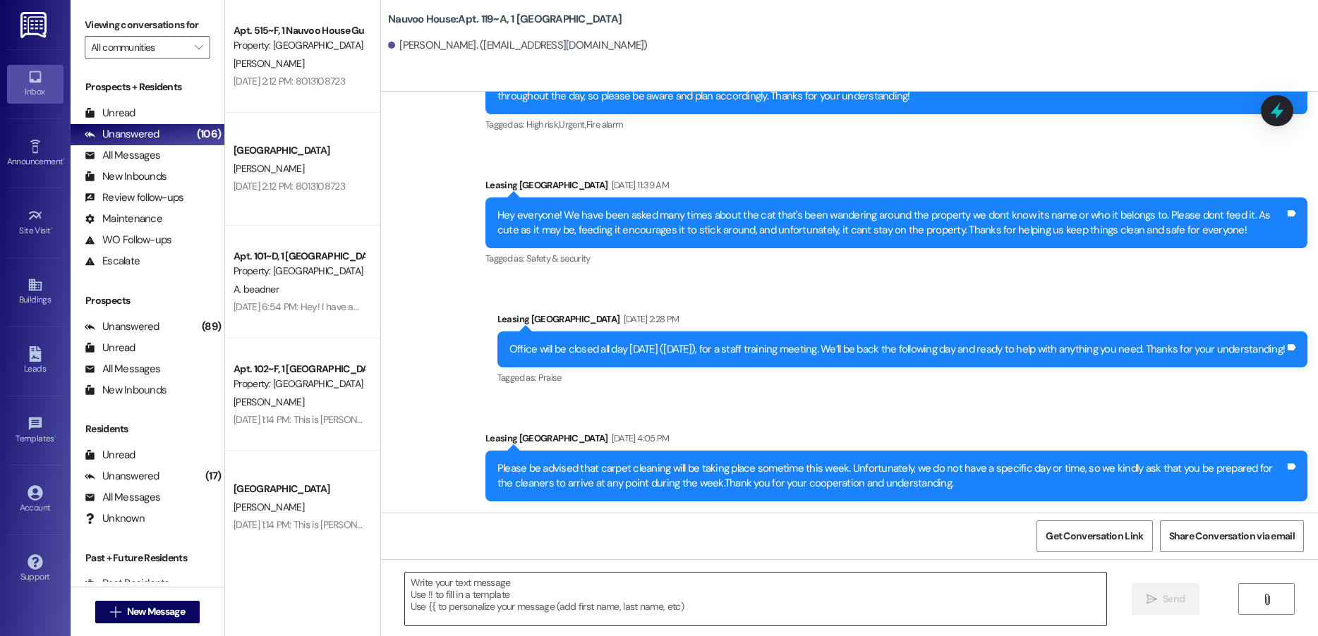
click at [507, 583] on textarea at bounding box center [755, 599] width 701 height 53
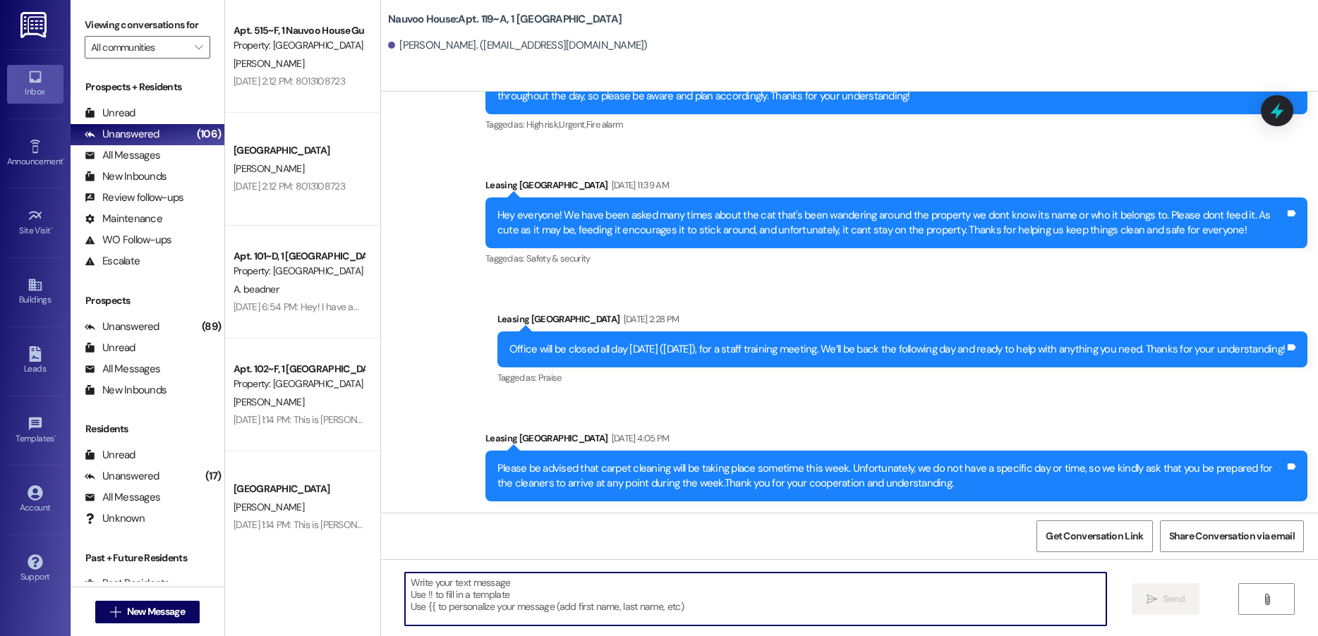
paste textarea "Good morning, this is [PERSON_NAME] with Nauvoo House. We got a notification th…"
type textarea "Good morning, this is [PERSON_NAME] with Nauvoo House. We got a notification th…"
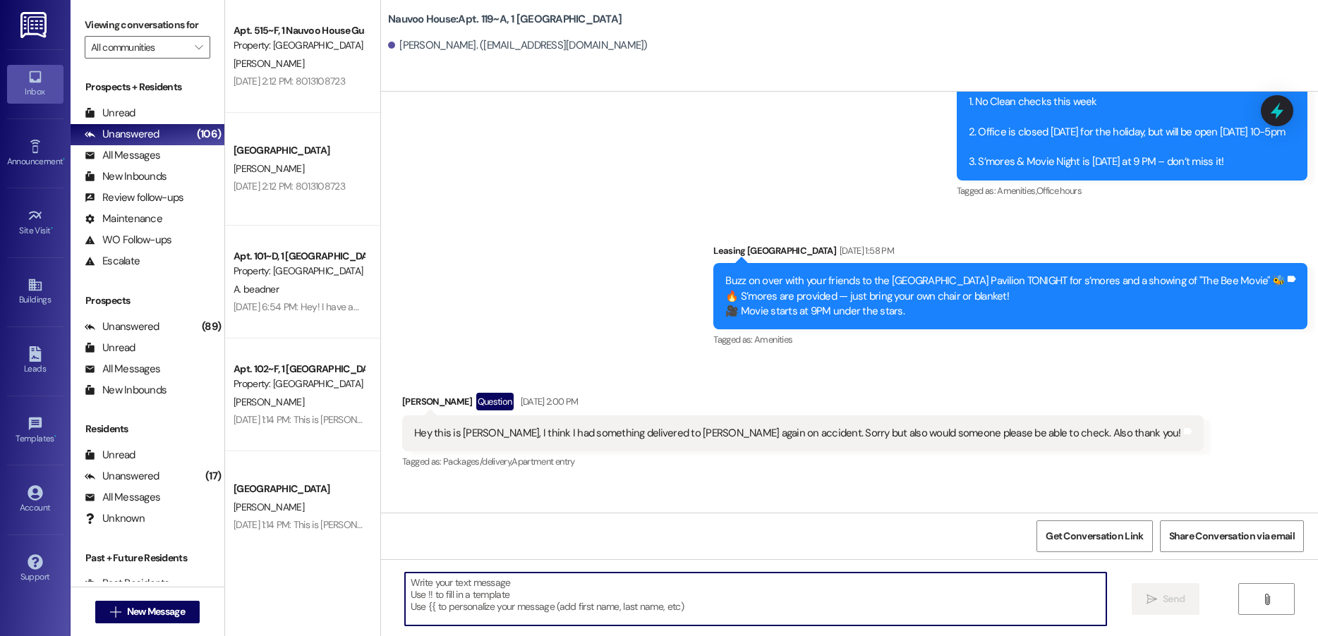
scroll to position [35105, 0]
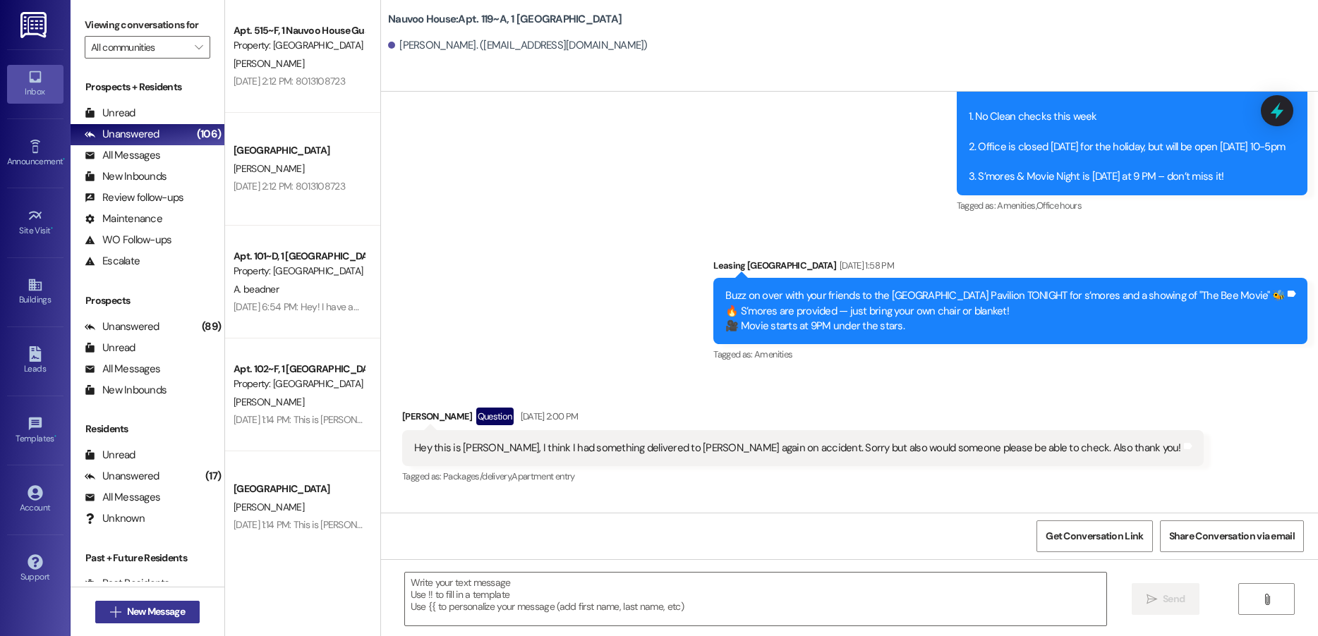
click at [132, 610] on span "New Message" at bounding box center [156, 612] width 58 height 15
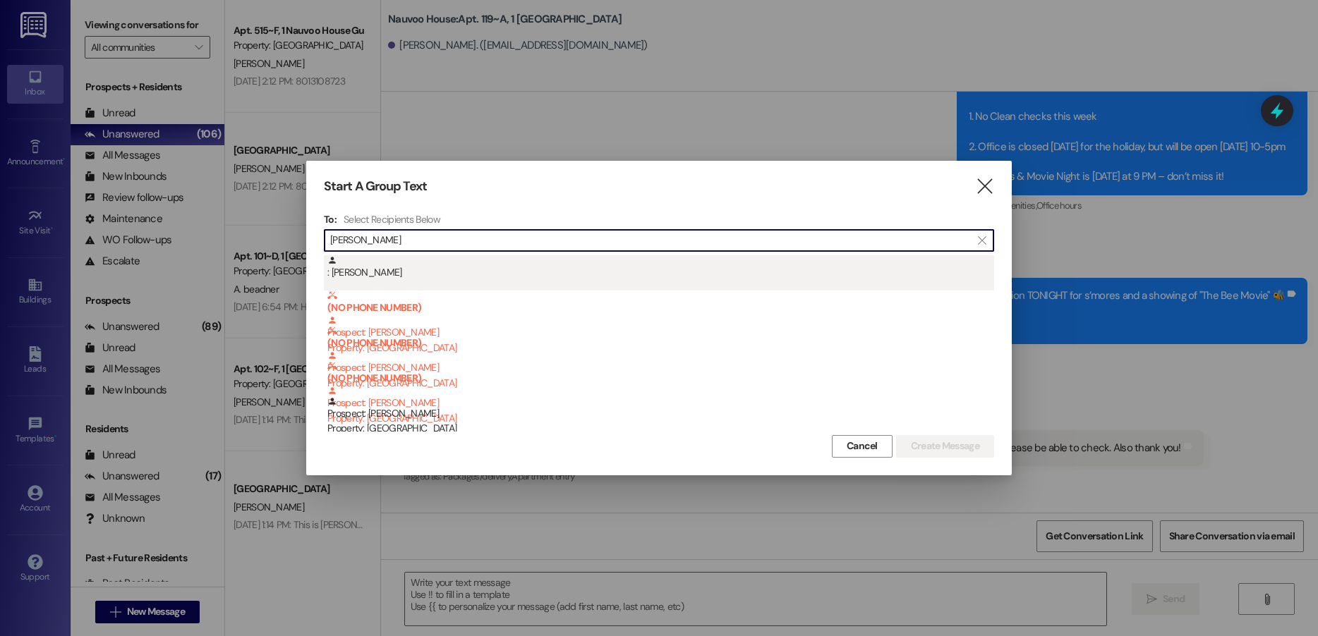
type input "[PERSON_NAME]"
click at [500, 284] on div ": [PERSON_NAME]" at bounding box center [659, 272] width 670 height 35
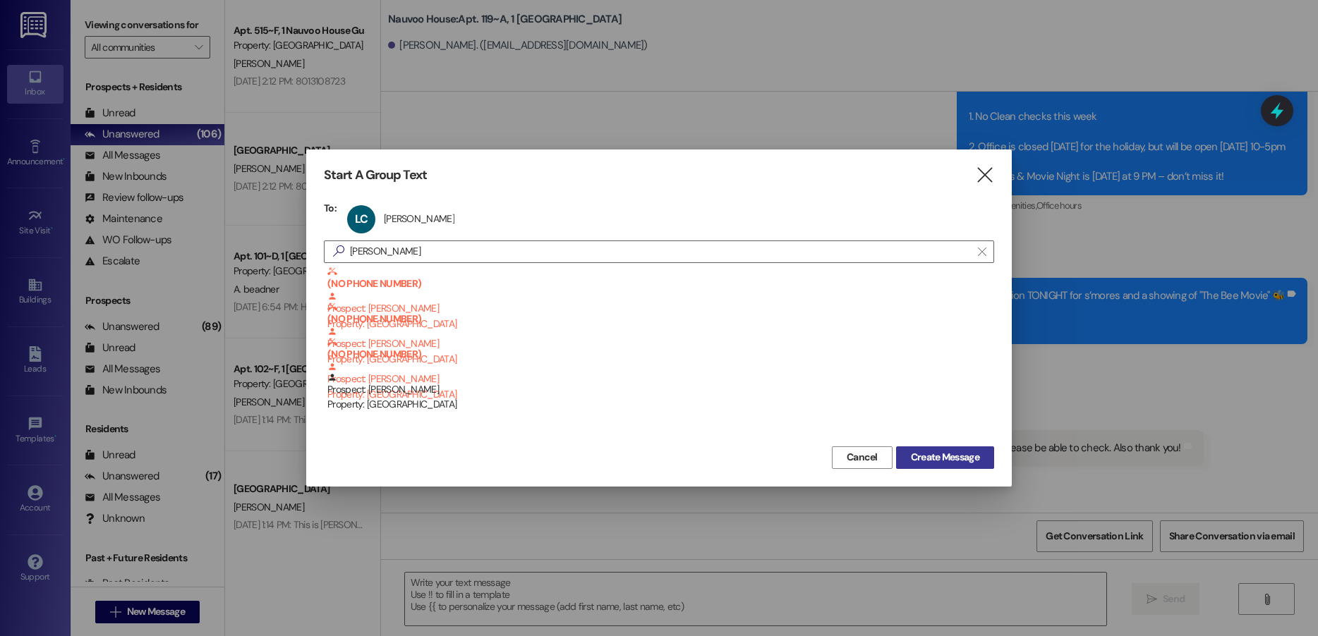
click at [936, 465] on span "Create Message" at bounding box center [945, 457] width 68 height 15
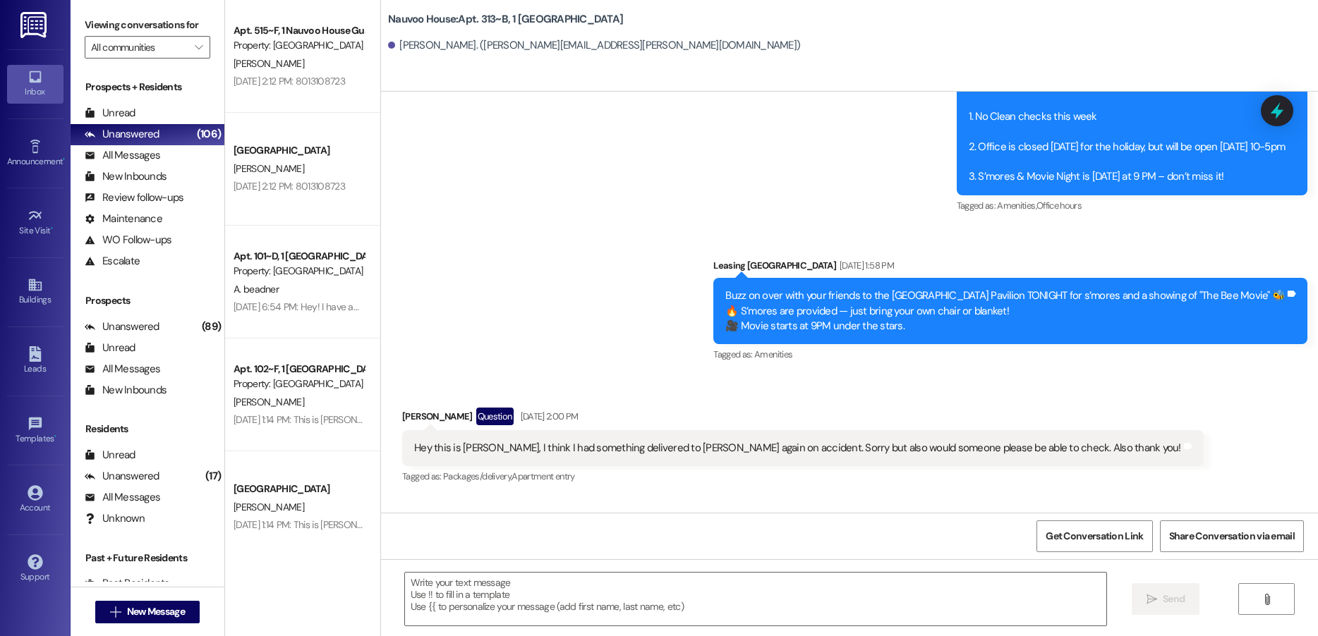
scroll to position [5303, 0]
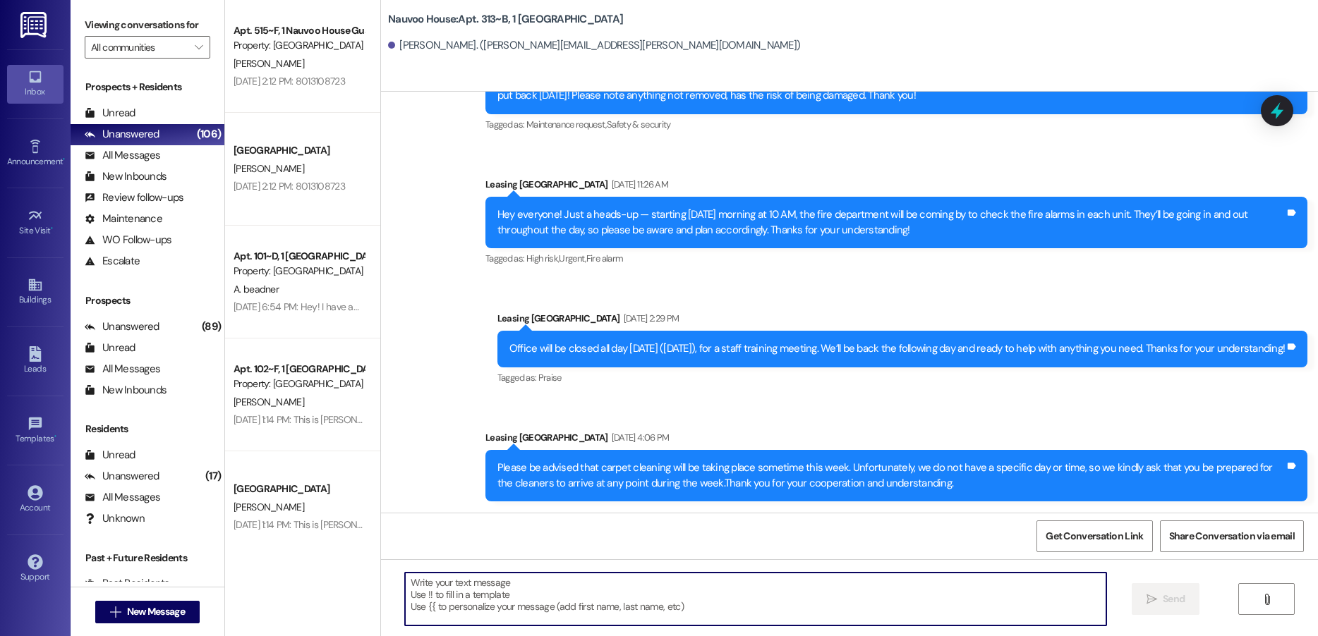
click at [545, 607] on textarea at bounding box center [755, 599] width 701 height 53
paste textarea "Good morning, this is [PERSON_NAME] with Nauvoo House. We got a notification th…"
type textarea "Good morning, this is [PERSON_NAME] with Nauvoo House. We got a notification th…"
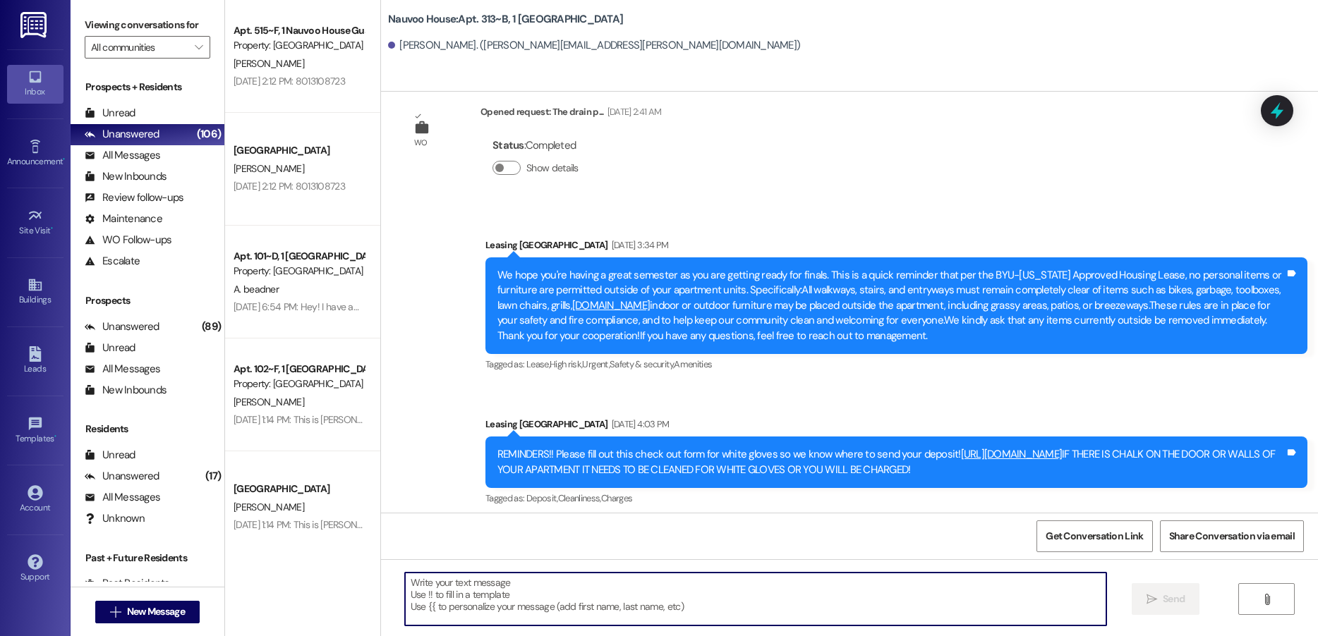
scroll to position [4668, 0]
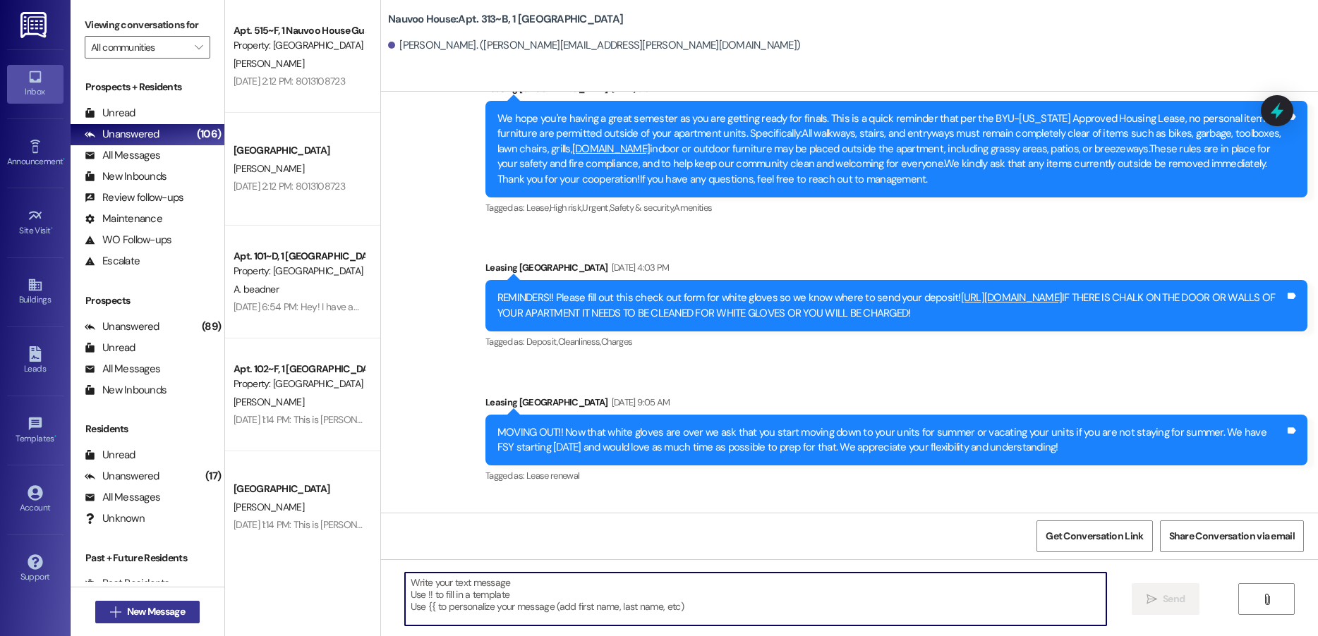
click at [157, 612] on span "New Message" at bounding box center [156, 612] width 58 height 15
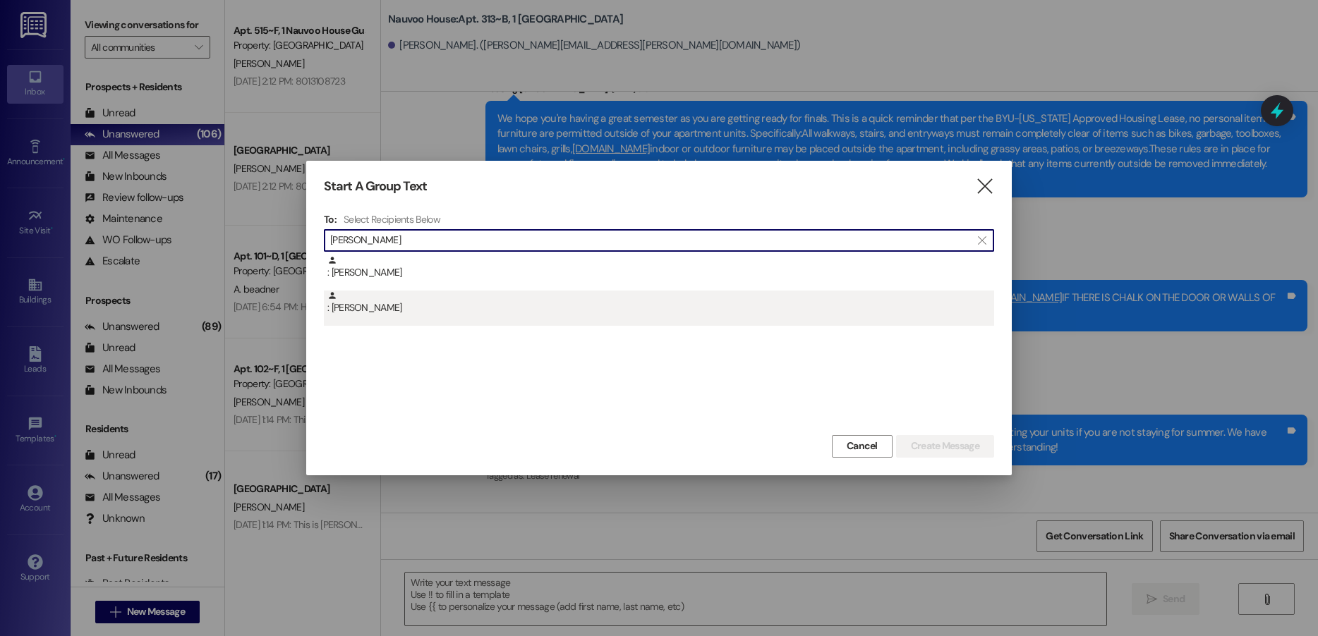
type input "[PERSON_NAME]"
click at [502, 302] on div ": [PERSON_NAME]" at bounding box center [660, 303] width 667 height 25
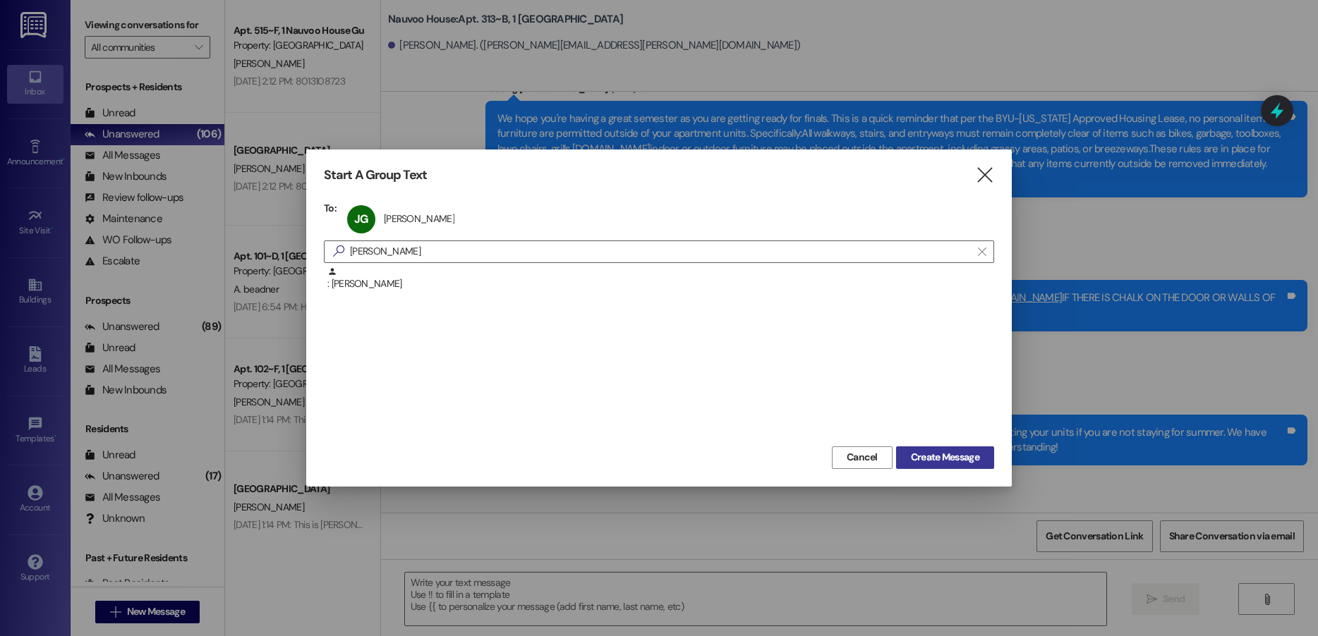
click at [966, 462] on span "Create Message" at bounding box center [945, 457] width 68 height 15
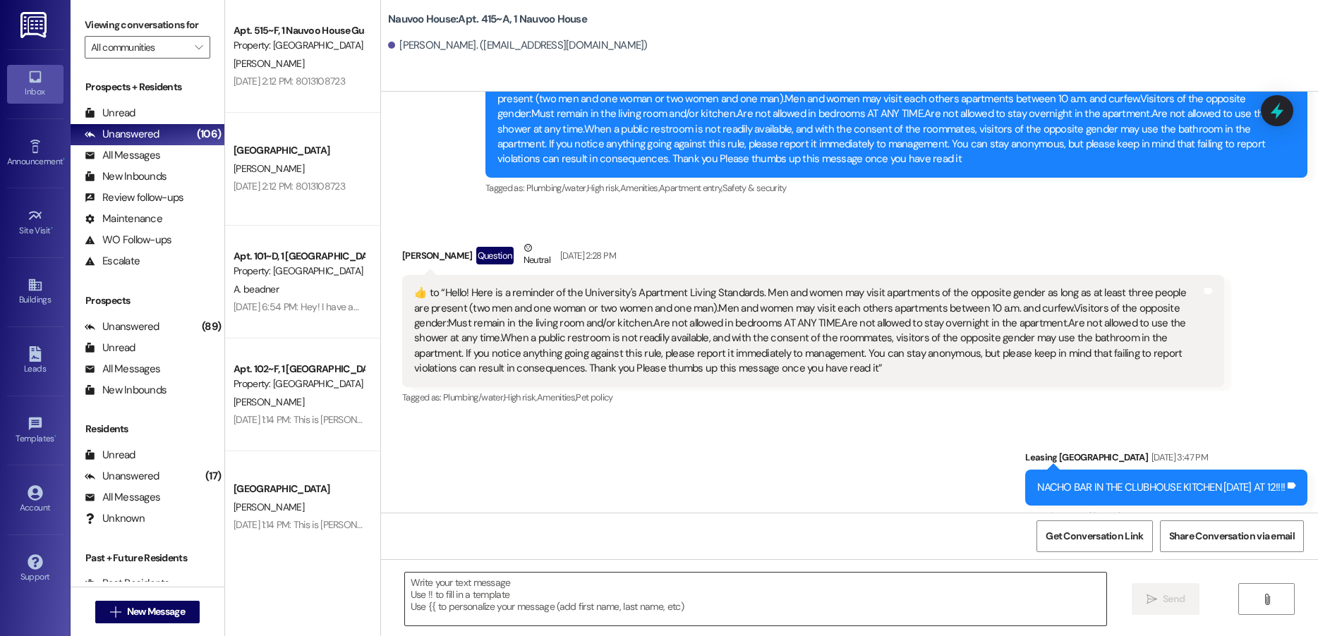
scroll to position [13568, 0]
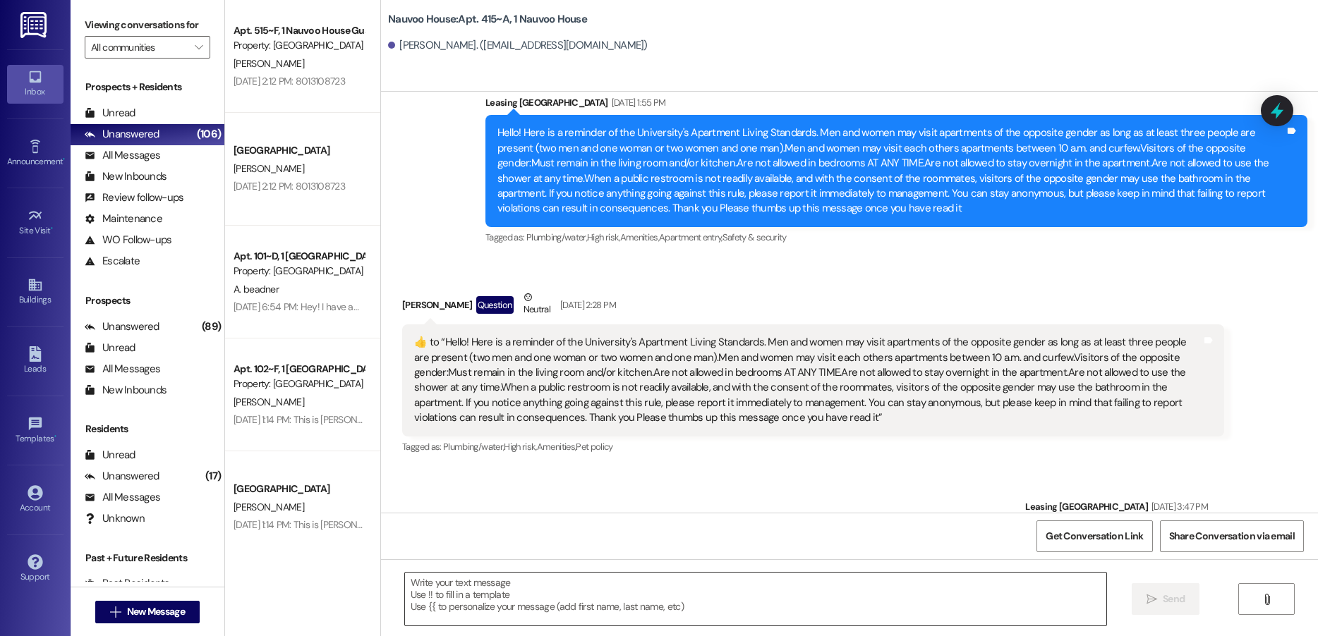
click at [575, 592] on textarea at bounding box center [755, 599] width 701 height 53
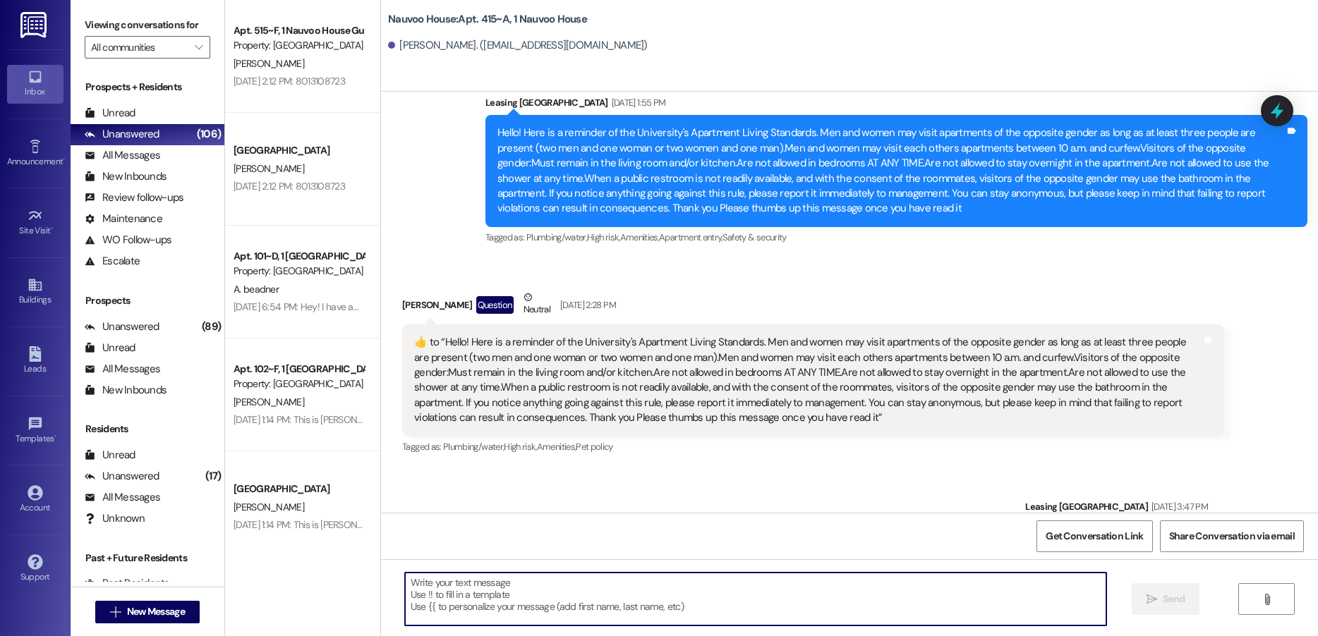
paste textarea "Good morning, this is [PERSON_NAME] with Nauvoo House. We got a notification th…"
type textarea "Good morning, this is [PERSON_NAME] with Nauvoo House. We got a notification th…"
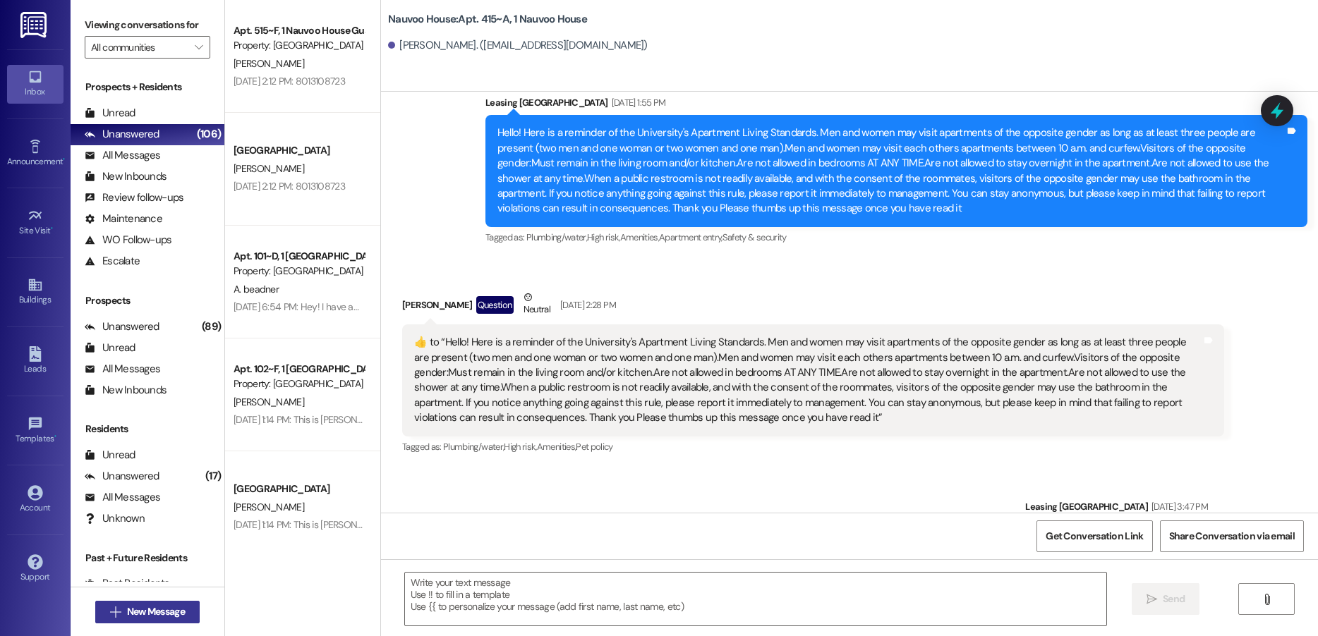
click at [154, 617] on span "New Message" at bounding box center [156, 612] width 58 height 15
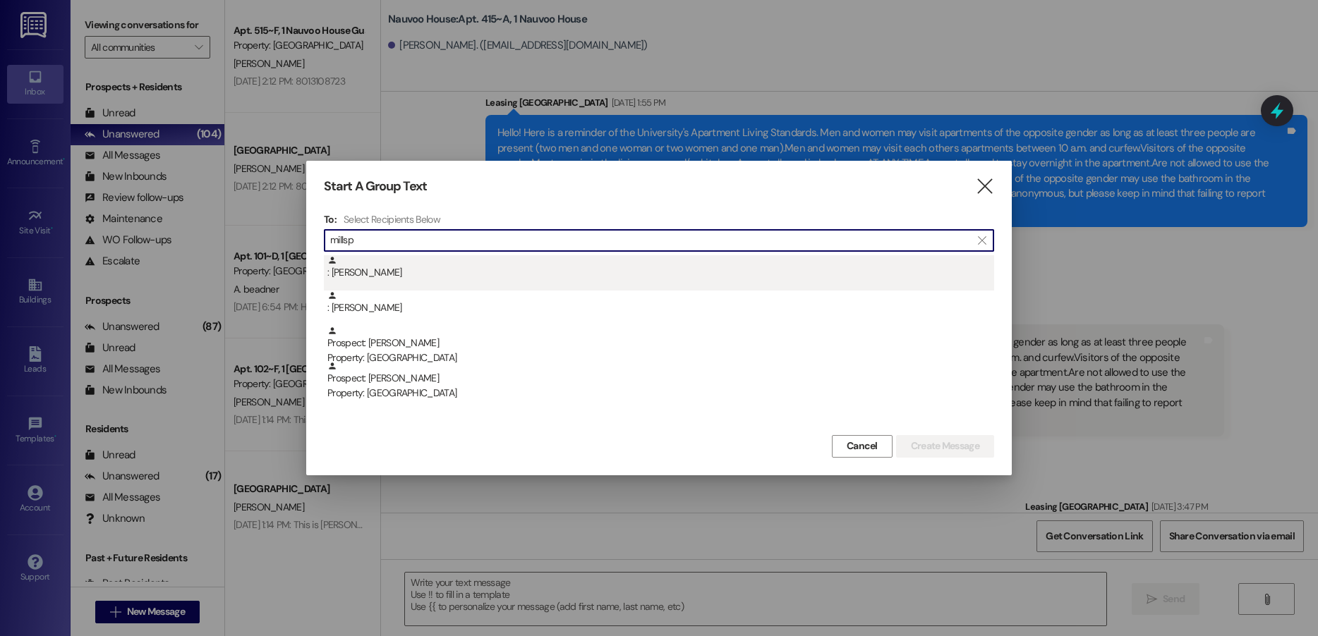
type input "millsp"
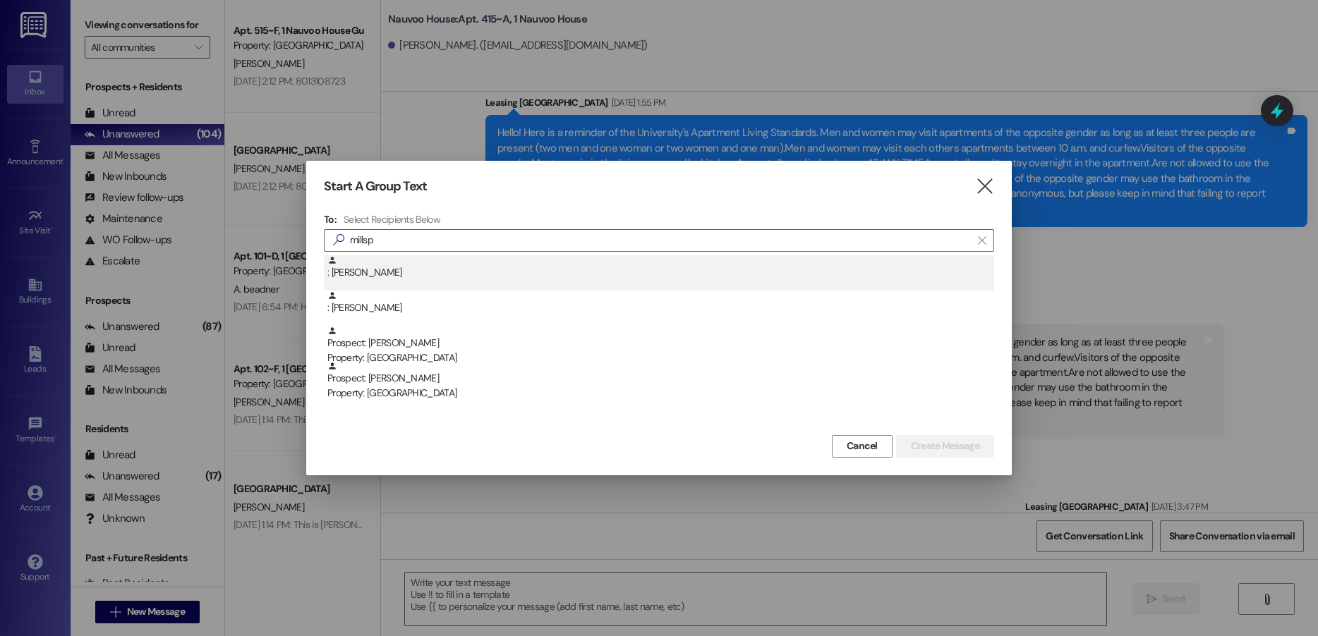
click at [475, 277] on div ": [PERSON_NAME]" at bounding box center [660, 267] width 667 height 25
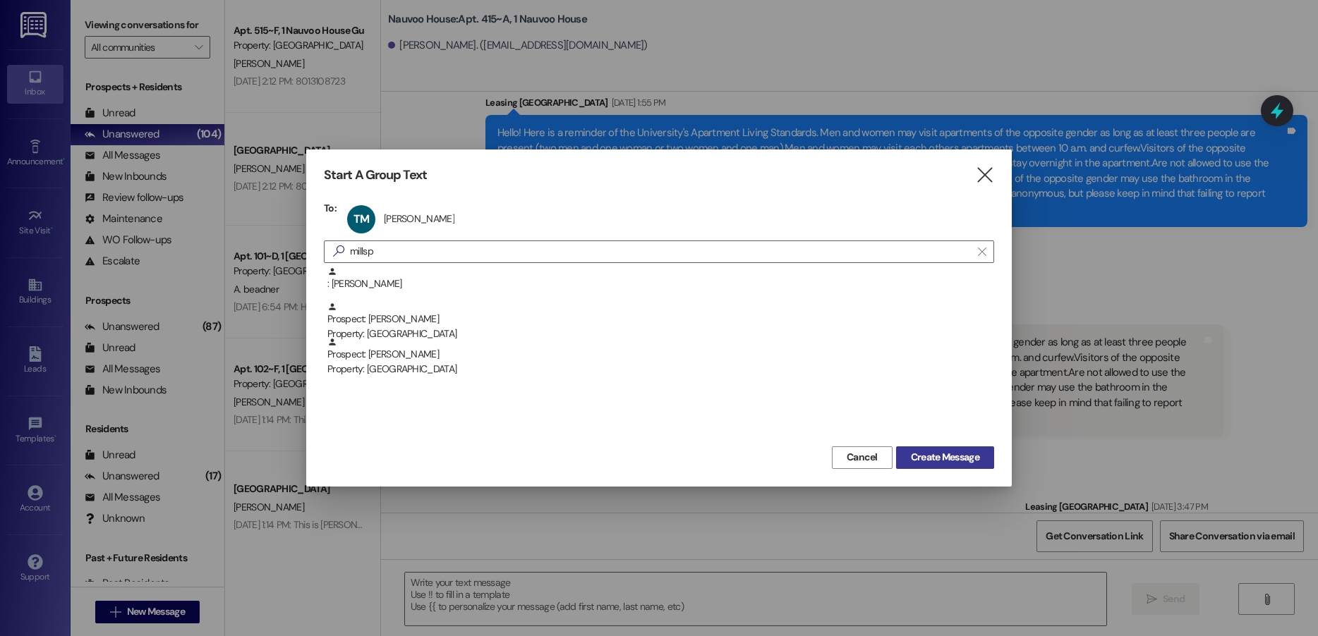
click at [962, 460] on span "Create Message" at bounding box center [945, 457] width 68 height 15
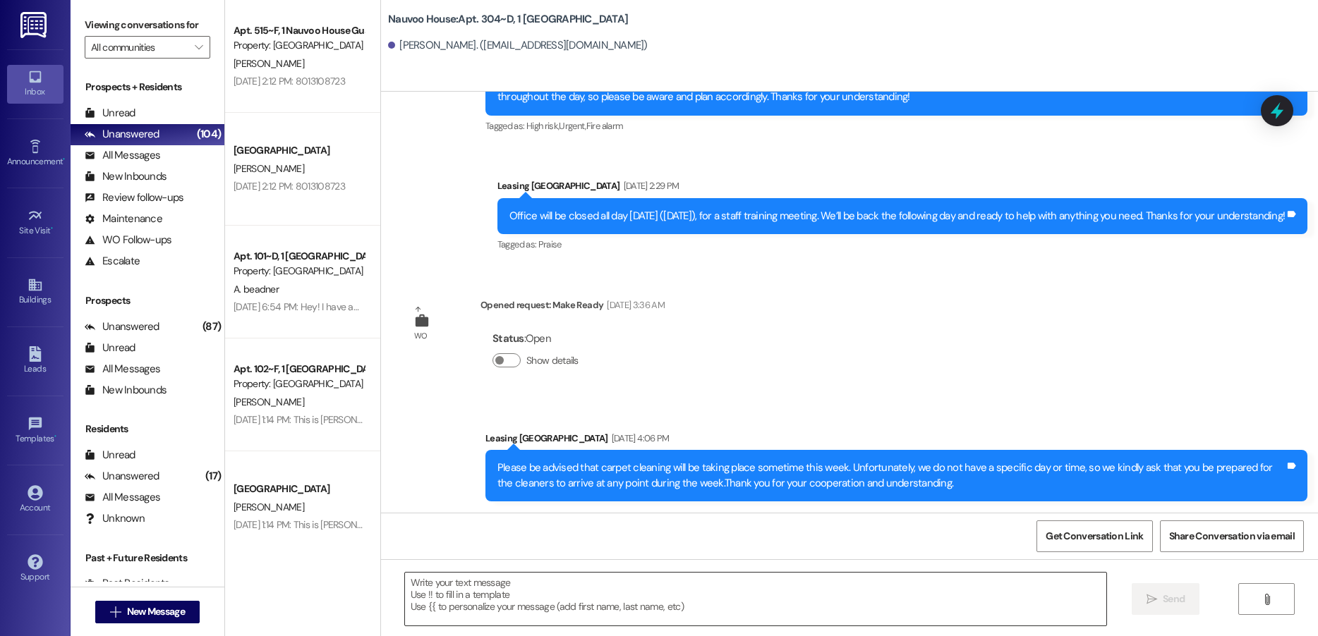
scroll to position [5260, 0]
click at [682, 596] on textarea at bounding box center [755, 599] width 701 height 53
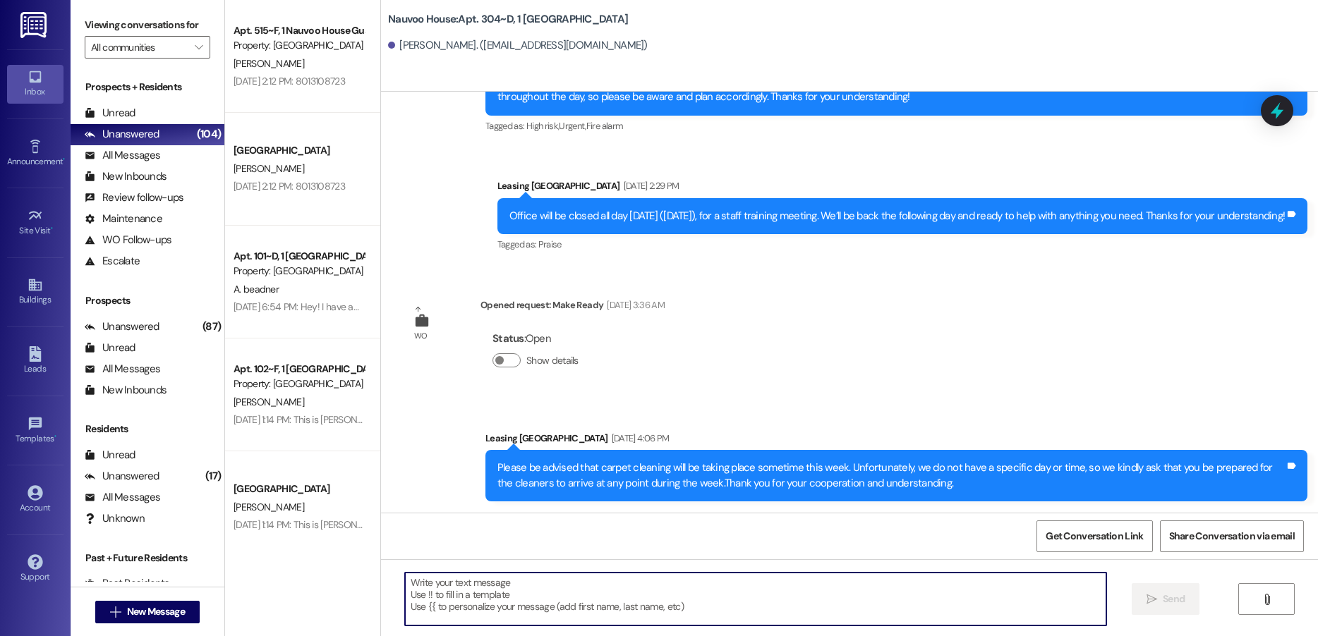
paste textarea "Good morning, this is [PERSON_NAME] with Nauvoo House. We got a notification th…"
type textarea "Good morning, this is [PERSON_NAME] with Nauvoo House. We got a notification th…"
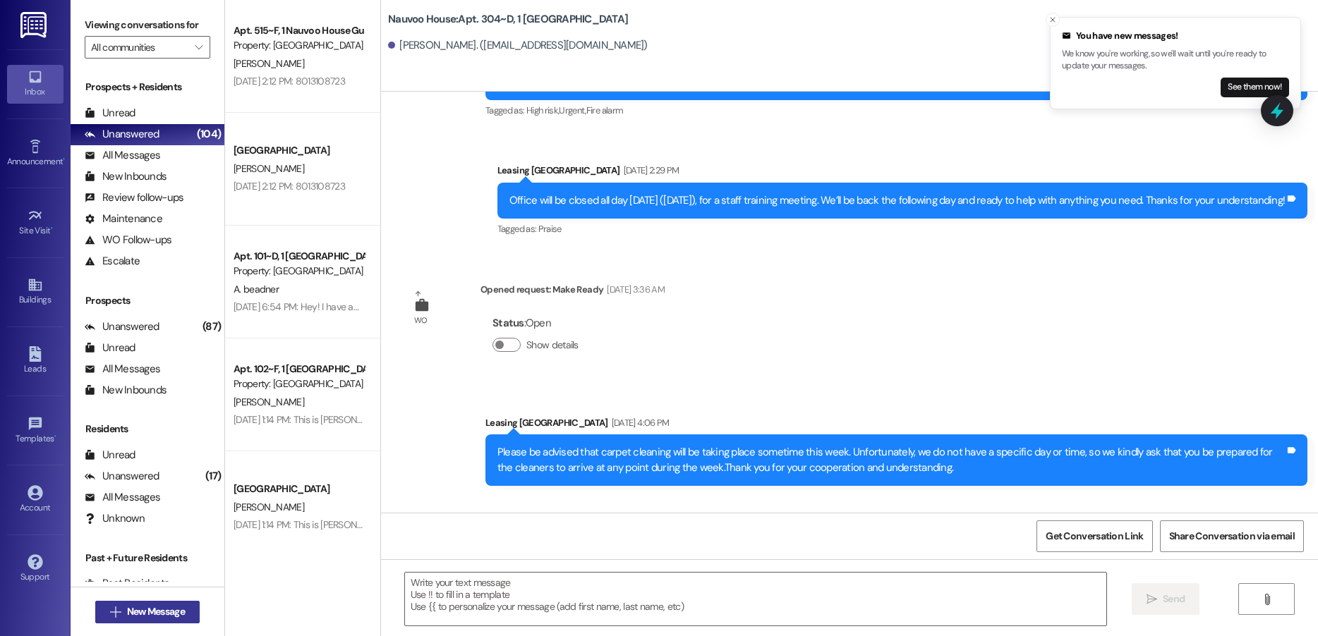
click at [157, 608] on span "New Message" at bounding box center [156, 612] width 58 height 15
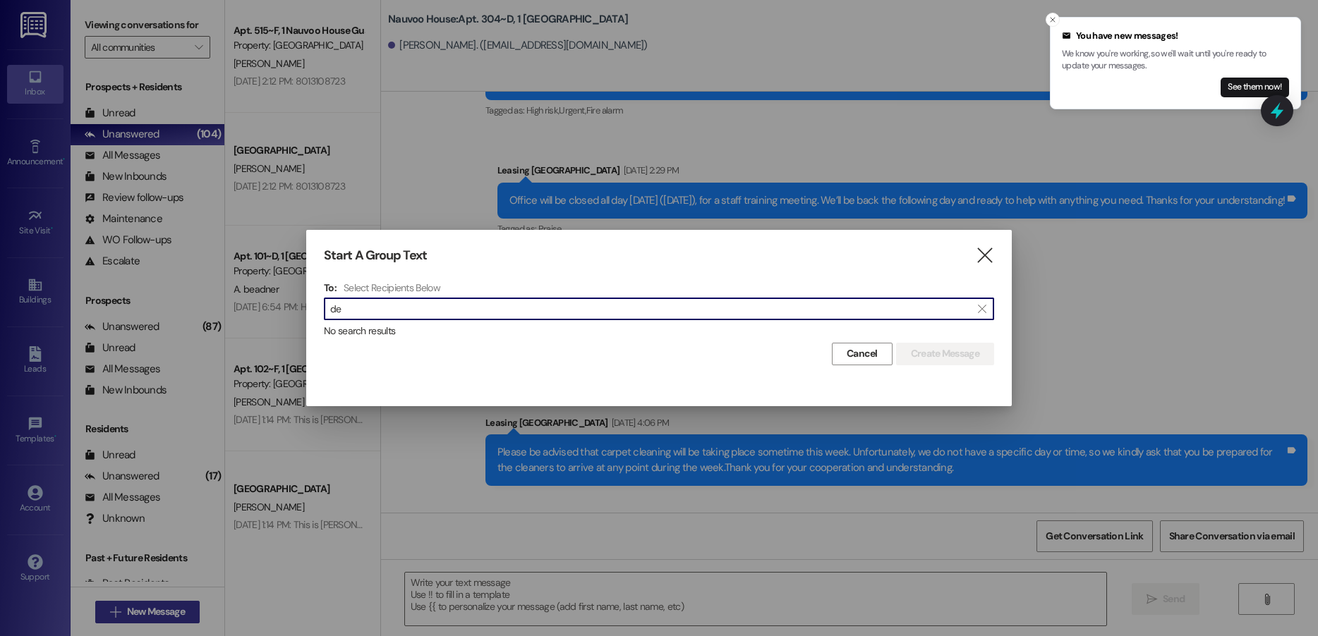
type input "d"
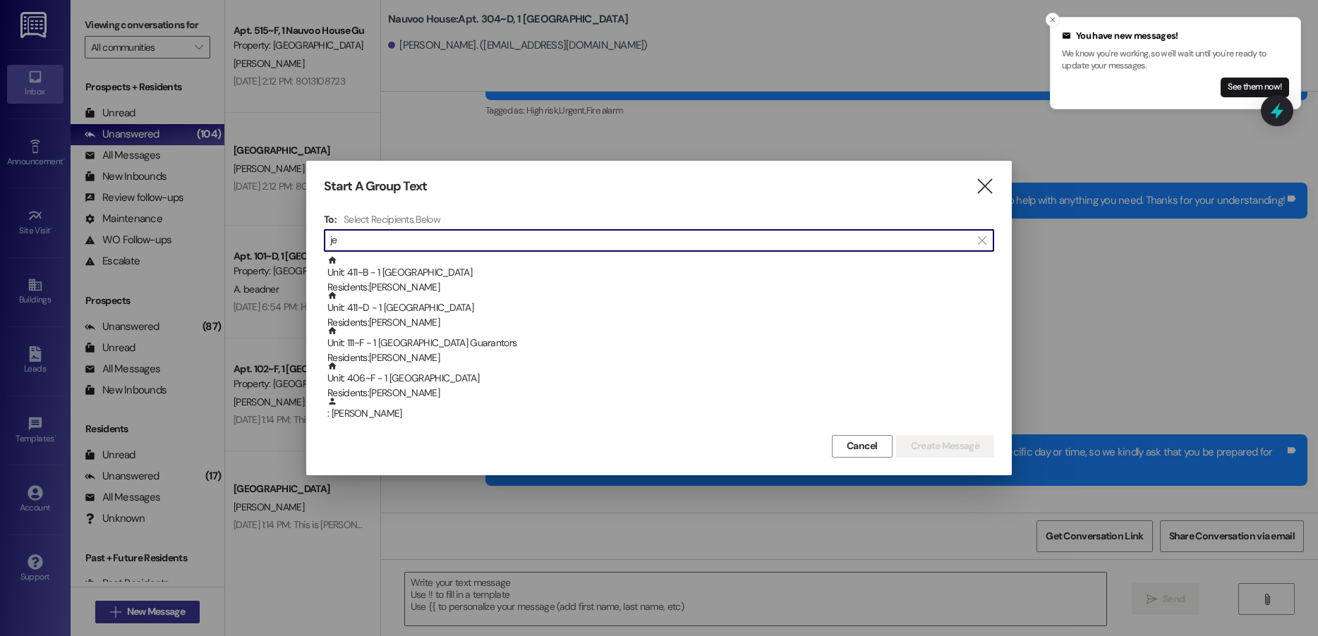
type input "j"
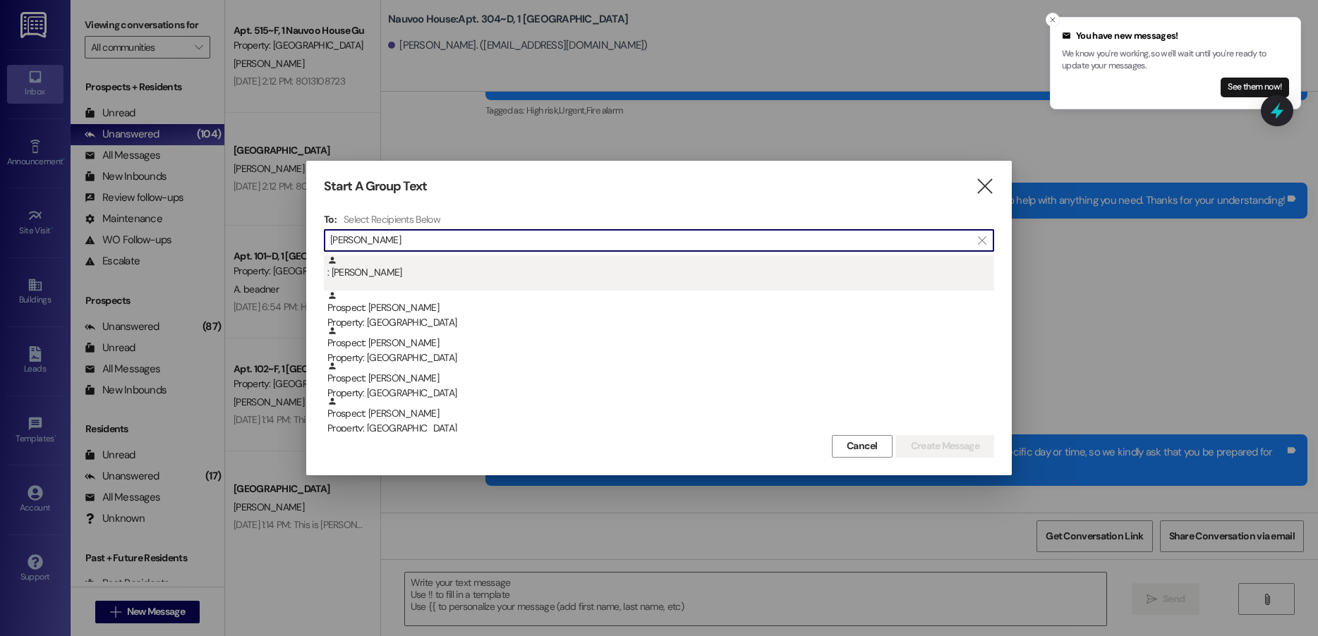
type input "[PERSON_NAME]"
click at [555, 284] on div ": [PERSON_NAME]" at bounding box center [659, 272] width 670 height 35
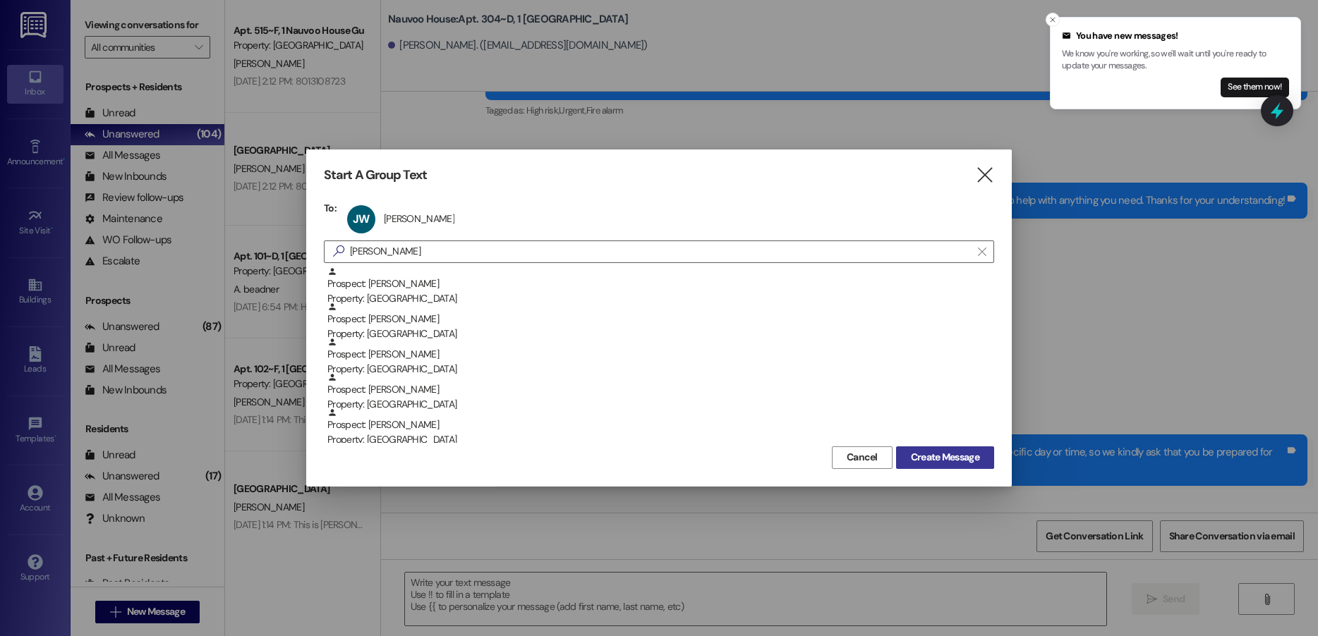
click at [930, 461] on span "Create Message" at bounding box center [945, 457] width 68 height 15
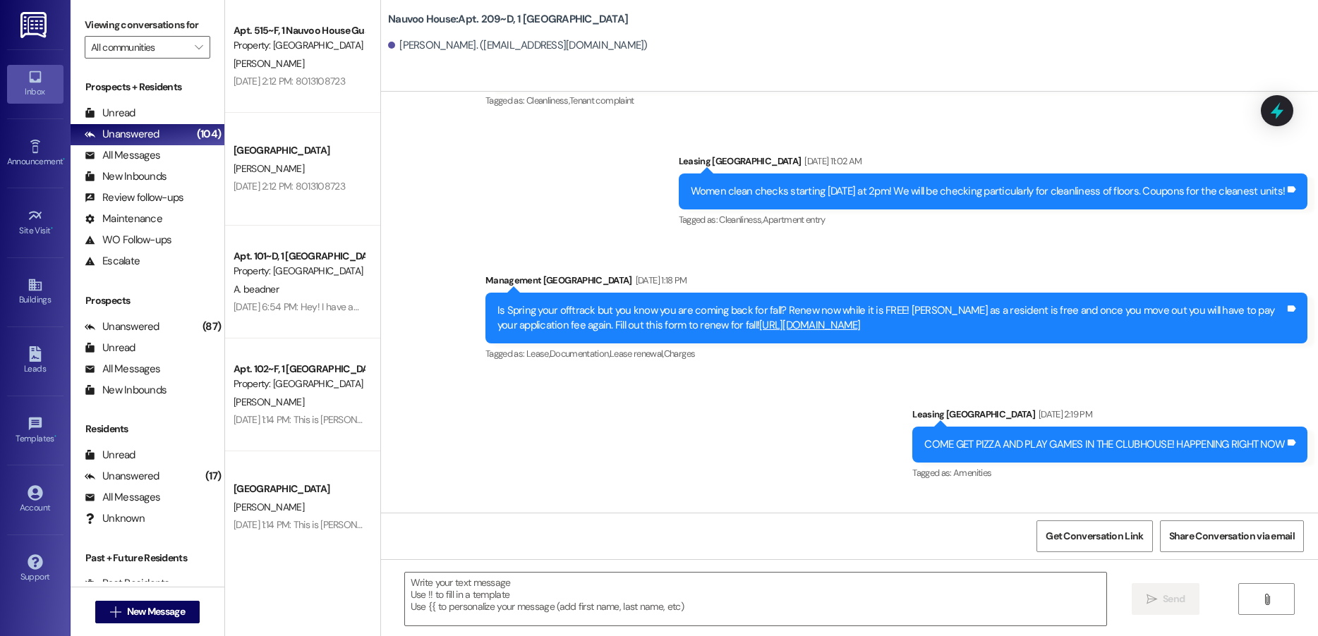
scroll to position [11313, 0]
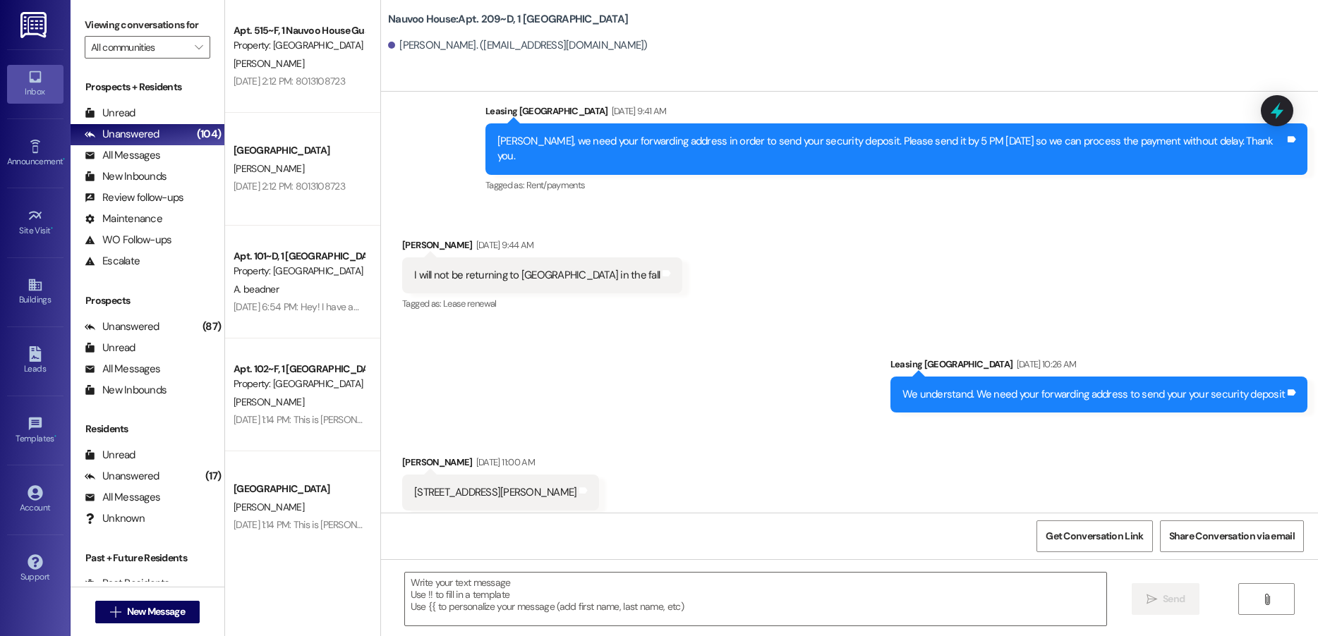
click at [414, 485] on div "[STREET_ADDRESS][PERSON_NAME]" at bounding box center [495, 492] width 162 height 15
drag, startPoint x: 413, startPoint y: 464, endPoint x: 456, endPoint y: 460, distance: 42.5
click at [456, 485] on div "[STREET_ADDRESS][PERSON_NAME]" at bounding box center [495, 492] width 162 height 15
click at [110, 614] on icon "" at bounding box center [115, 612] width 11 height 11
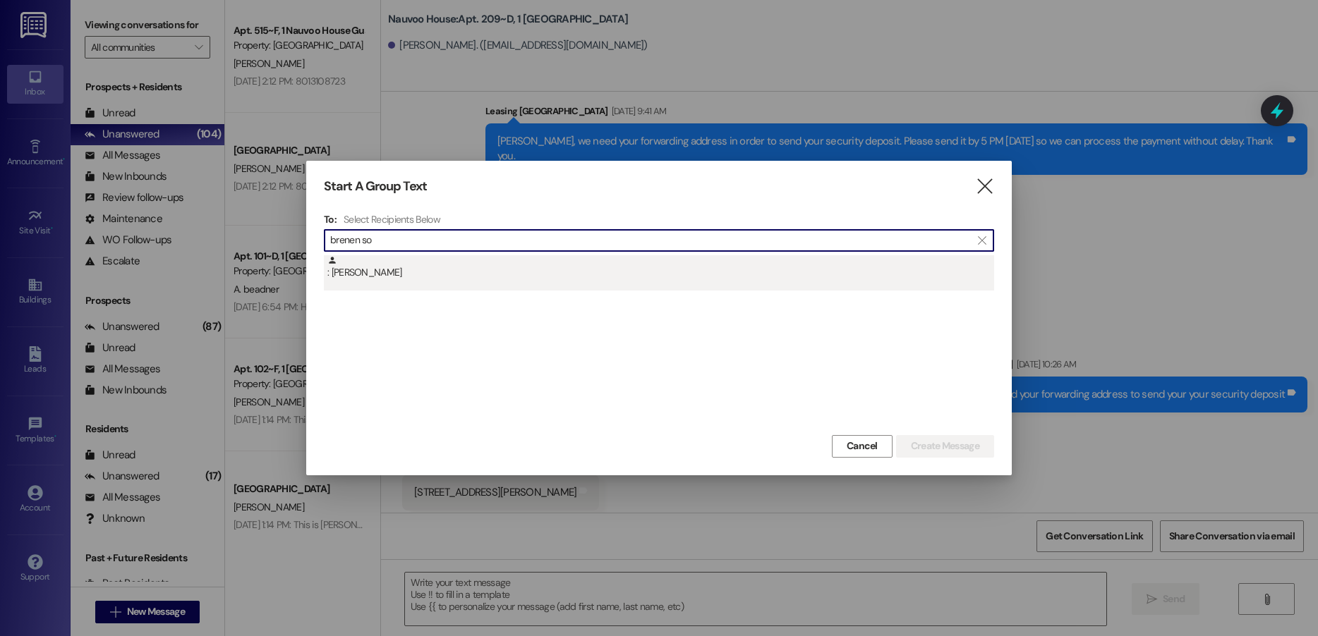
type input "brenen so"
click at [500, 258] on div ": [PERSON_NAME]" at bounding box center [660, 267] width 667 height 25
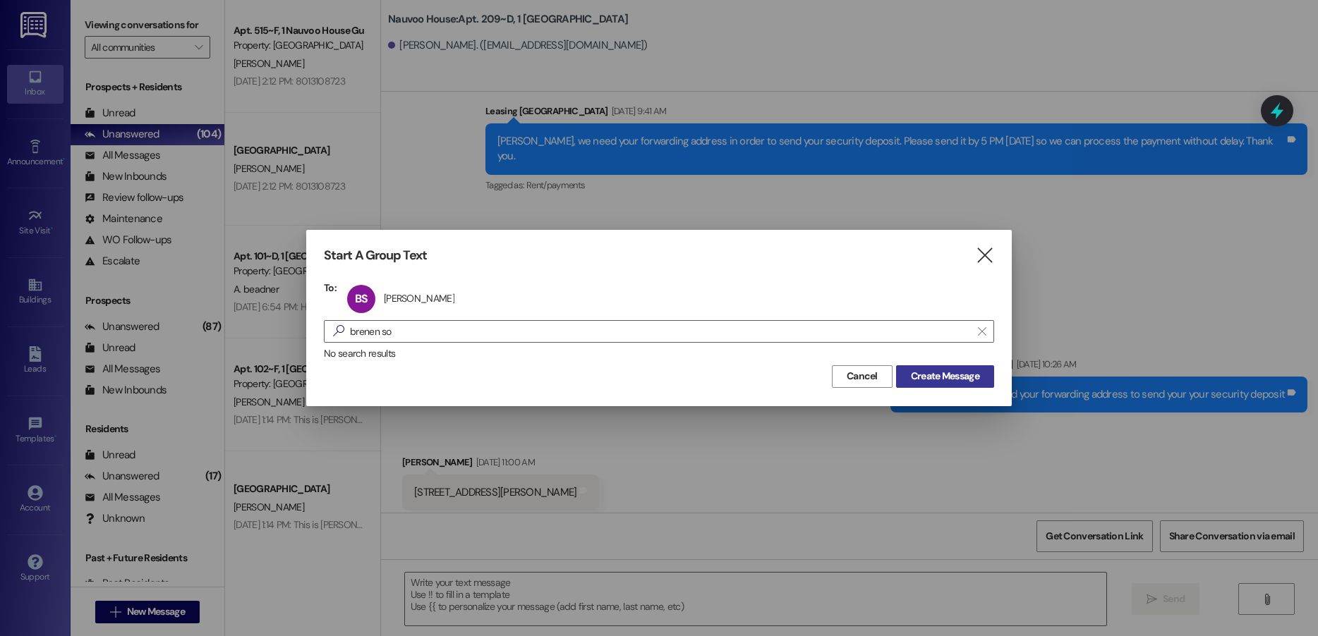
click at [945, 377] on span "Create Message" at bounding box center [945, 376] width 68 height 15
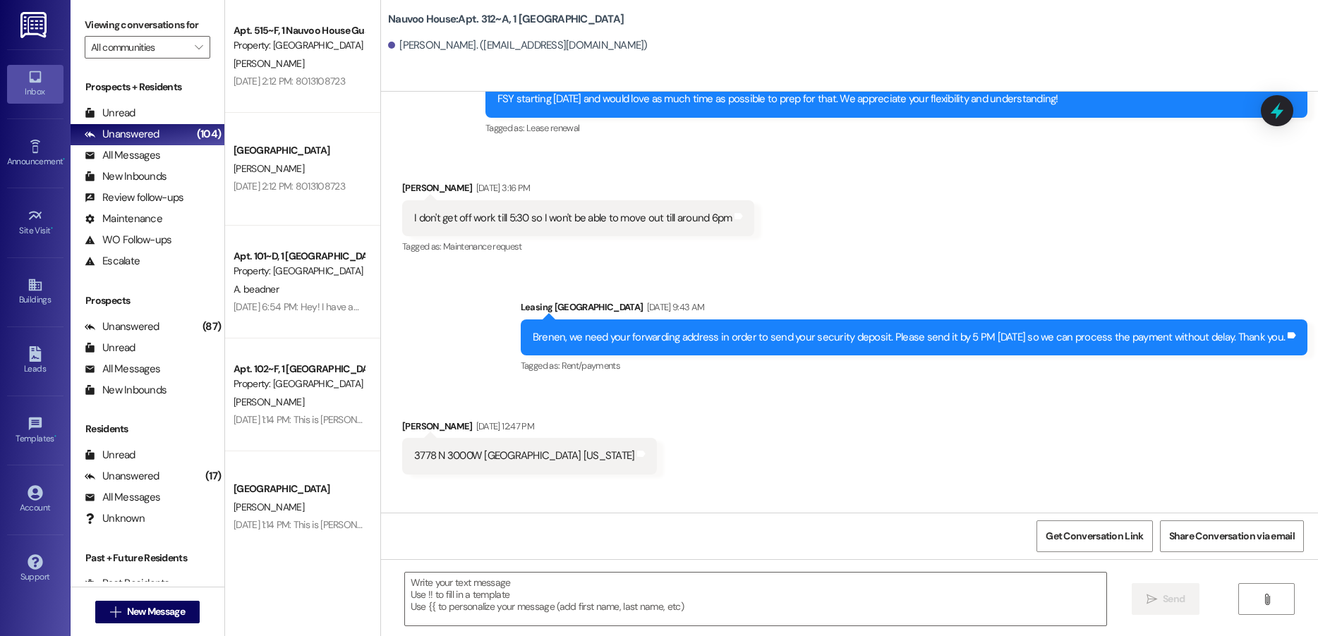
scroll to position [37849, 0]
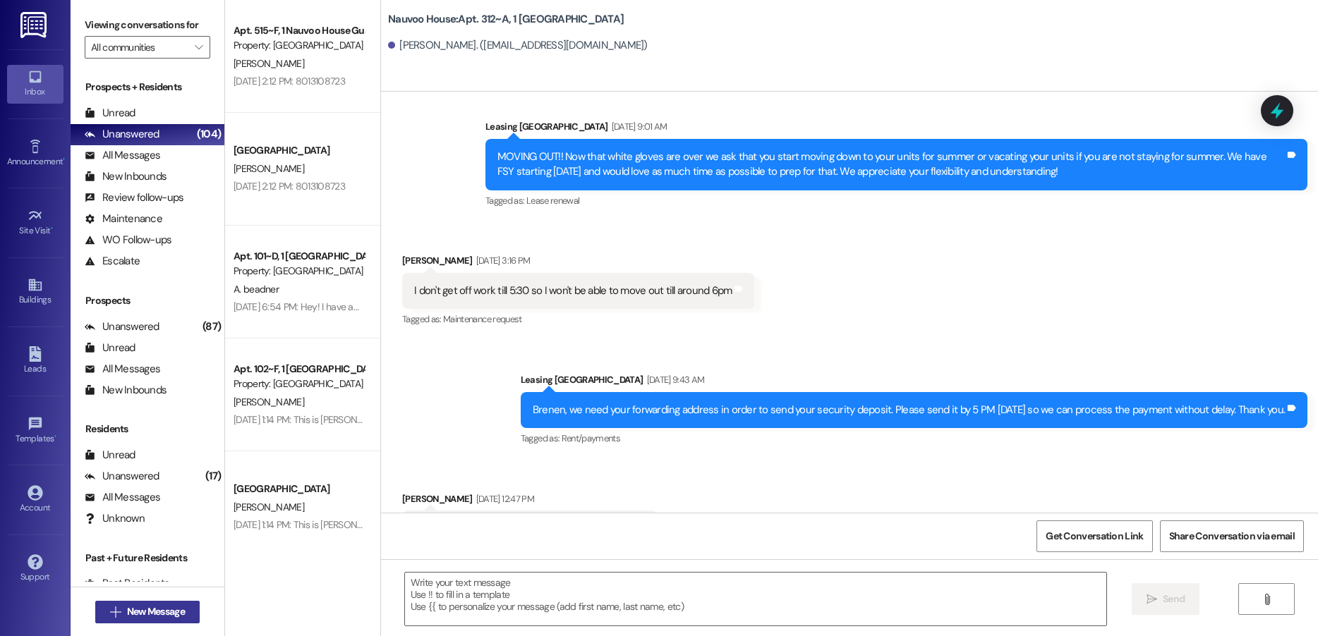
click at [145, 603] on button " New Message" at bounding box center [147, 612] width 104 height 23
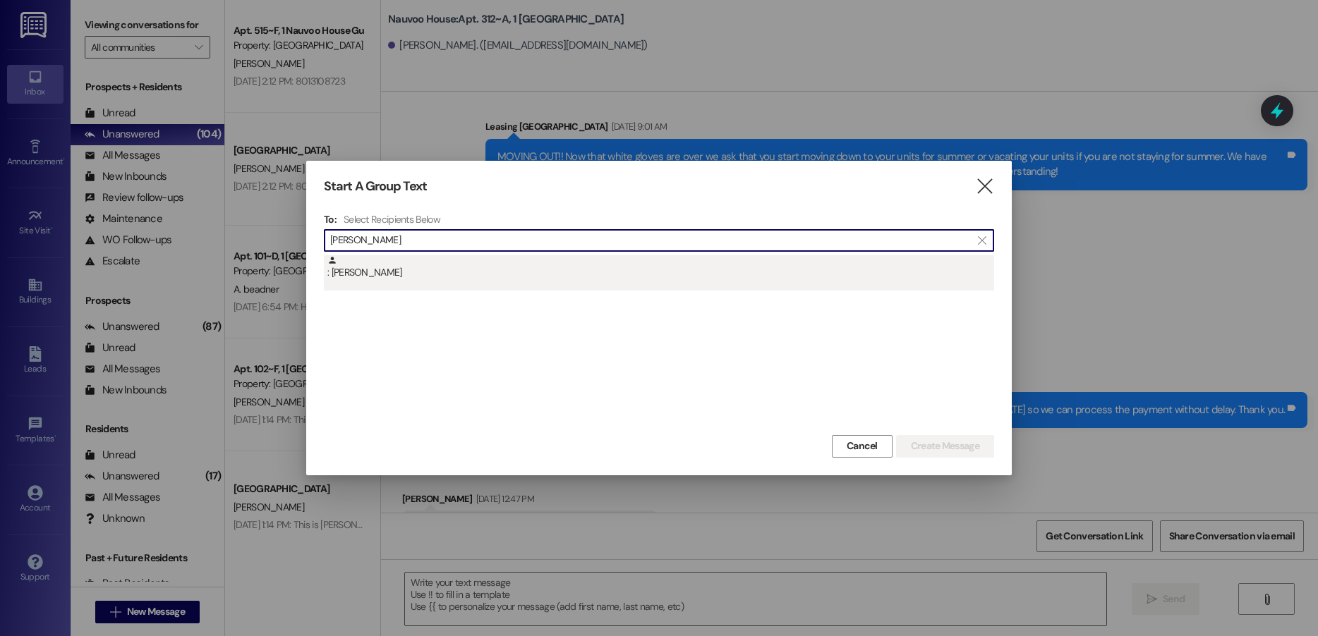
type input "[PERSON_NAME]"
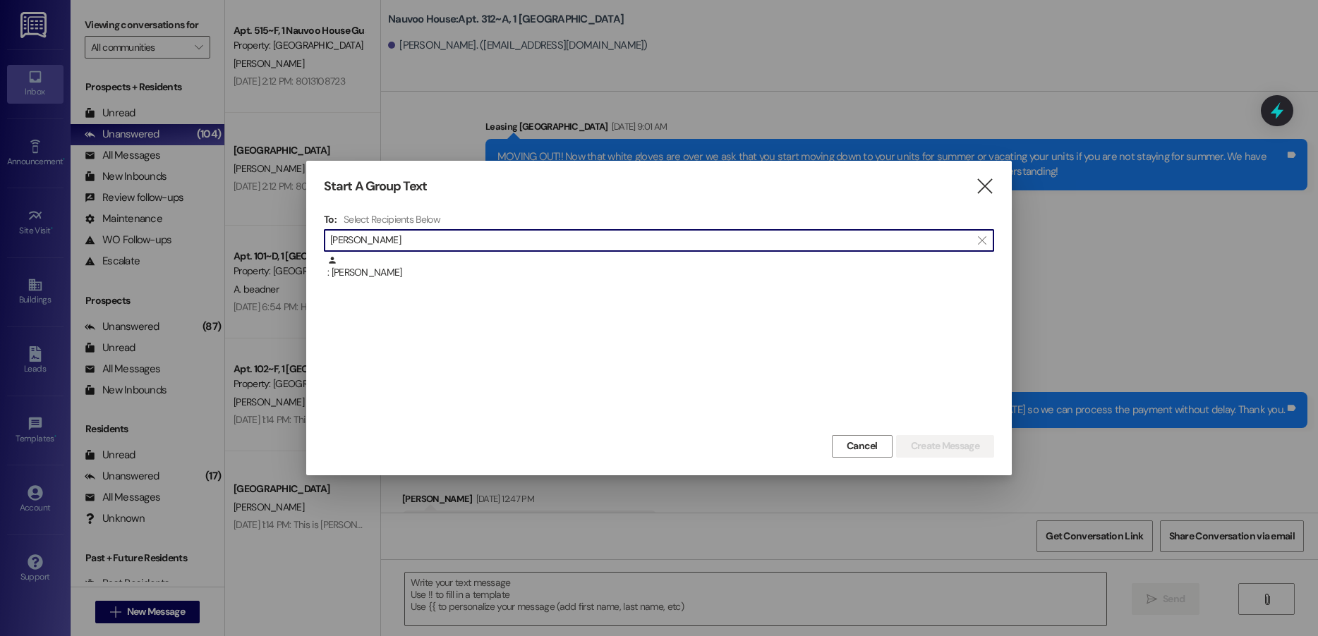
click at [564, 277] on div ": [PERSON_NAME]" at bounding box center [660, 267] width 667 height 25
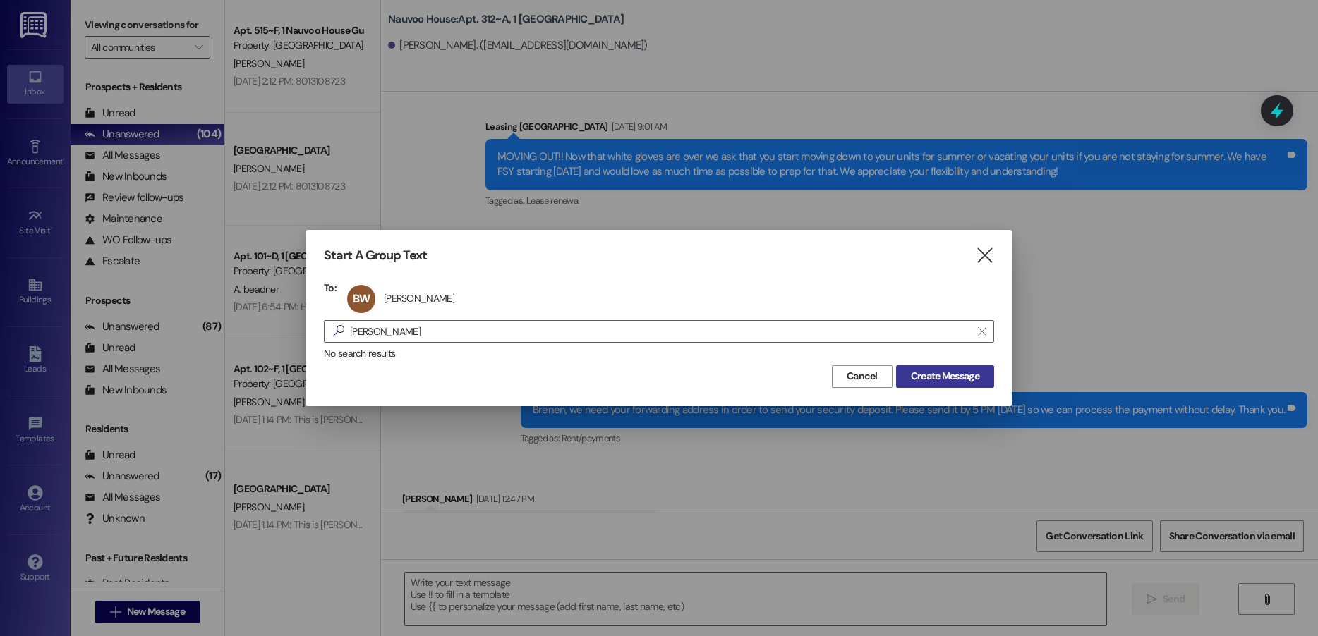
click at [945, 374] on span "Create Message" at bounding box center [945, 376] width 68 height 15
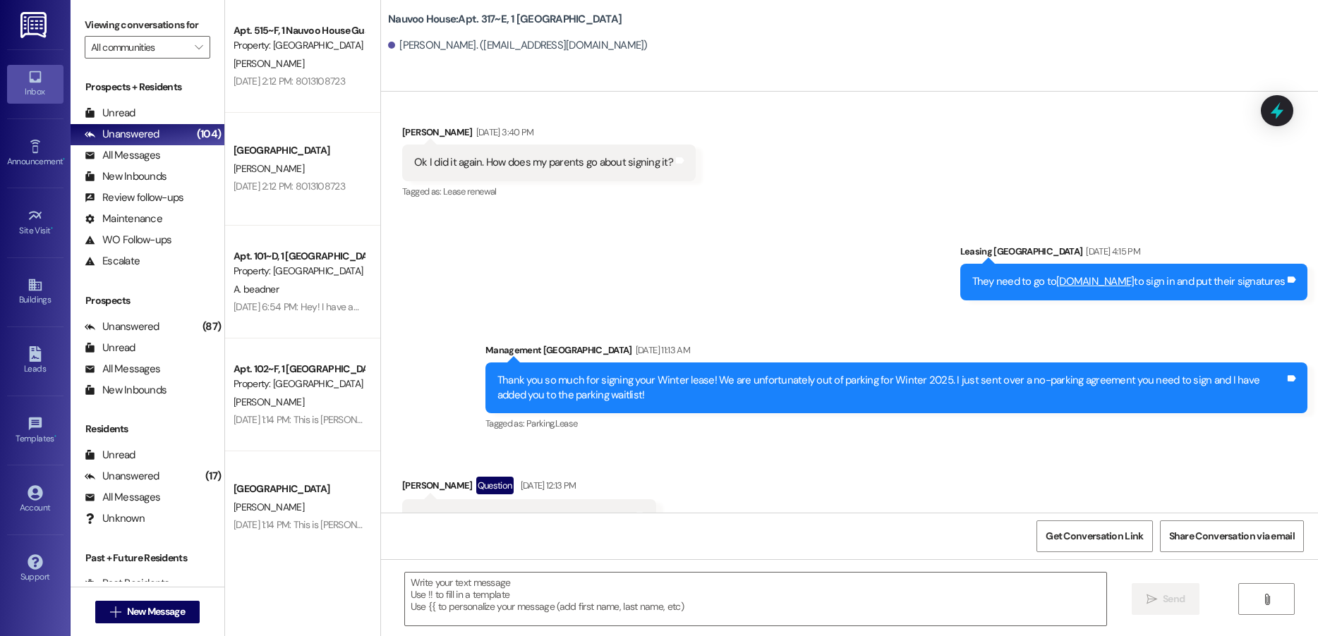
scroll to position [6216, 0]
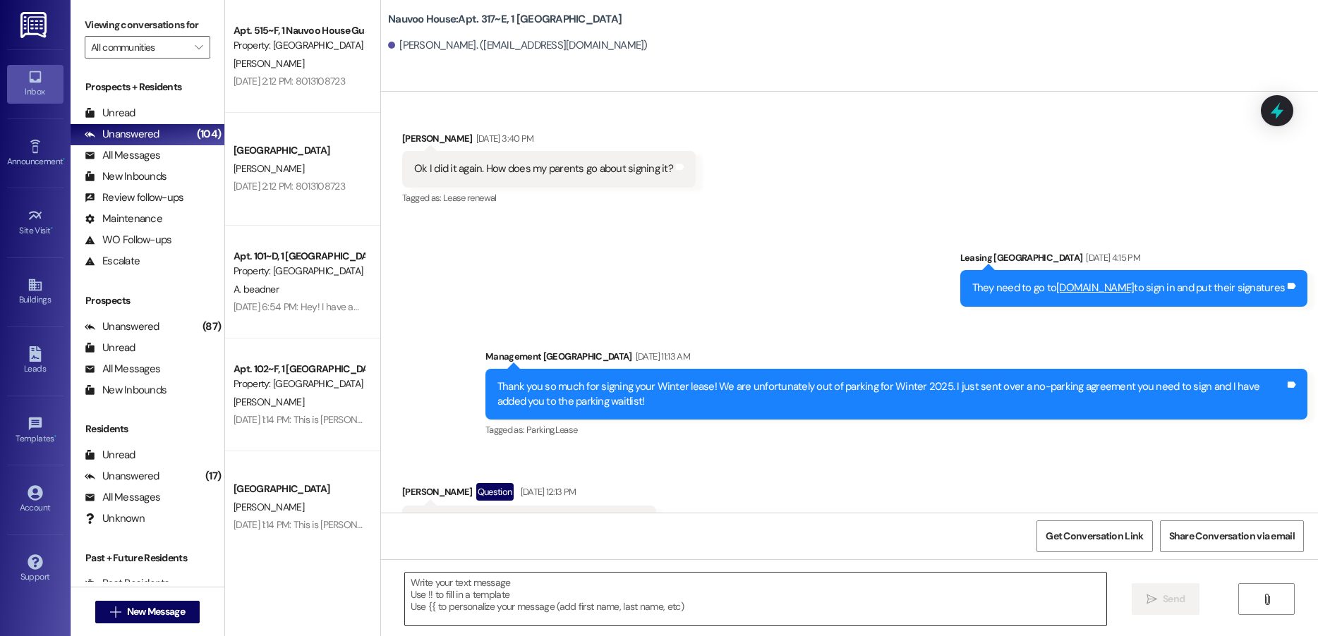
click at [504, 587] on textarea at bounding box center [755, 599] width 701 height 53
paste textarea "Good morning, this is [PERSON_NAME] with Nauvoo House. We got a notification th…"
type textarea "Good morning, this is [PERSON_NAME] with Nauvoo House. We got a notification th…"
click at [148, 608] on span "New Message" at bounding box center [156, 612] width 58 height 15
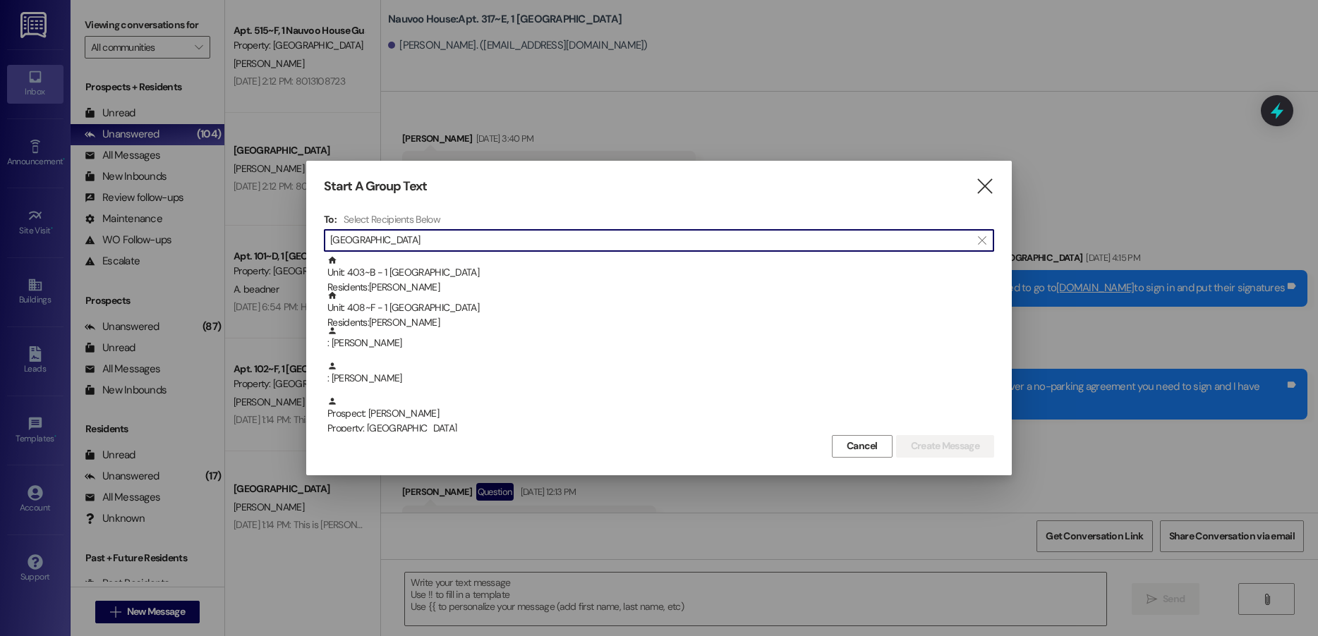
click at [436, 244] on input "[GEOGRAPHIC_DATA]" at bounding box center [650, 241] width 641 height 20
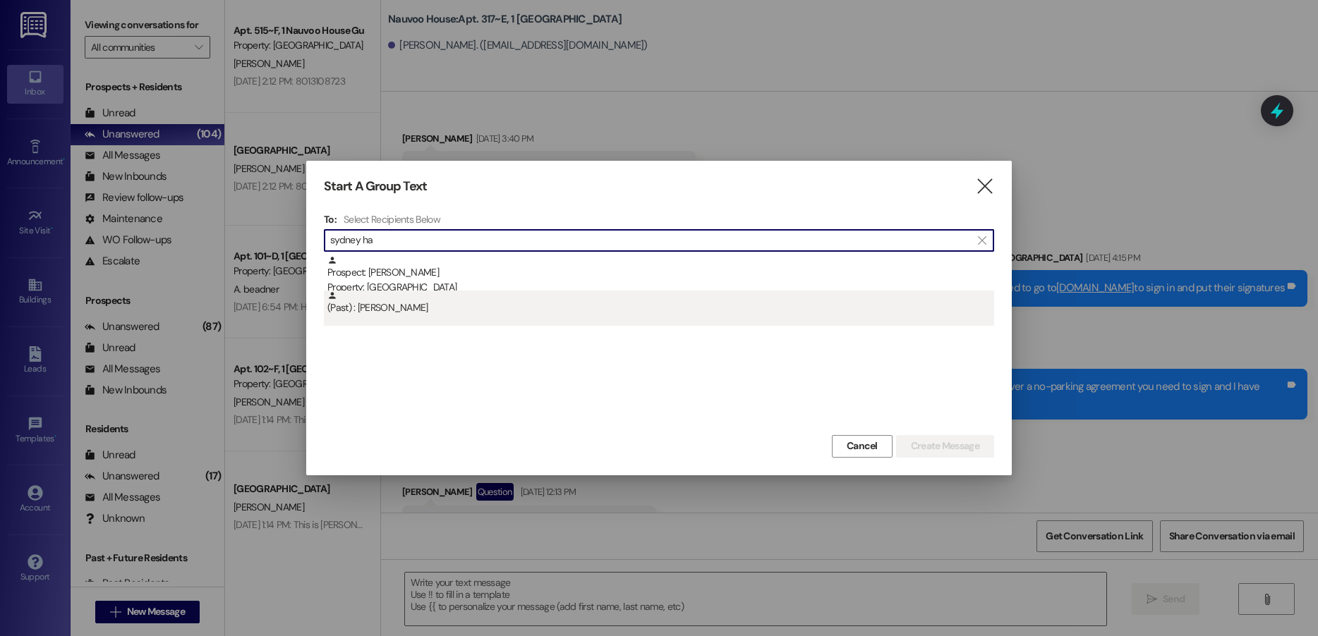
type input "sydney ha"
click at [403, 308] on div "(Past) : [PERSON_NAME]" at bounding box center [660, 303] width 667 height 25
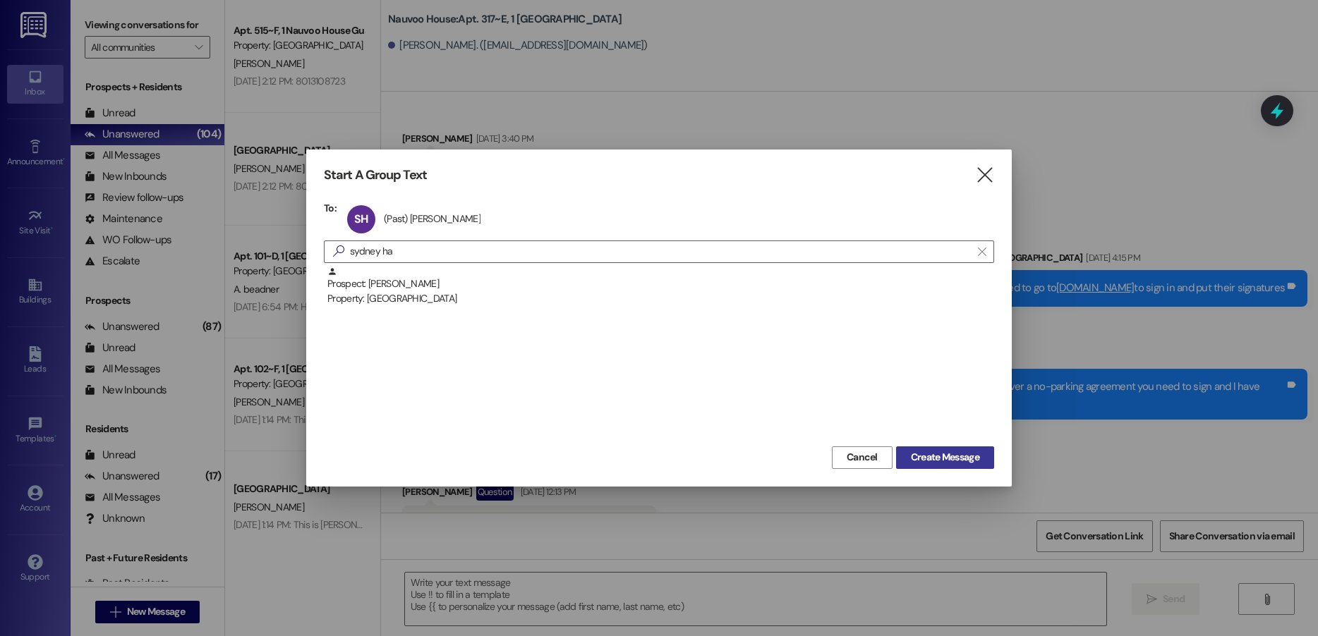
click at [960, 453] on span "Create Message" at bounding box center [945, 457] width 68 height 15
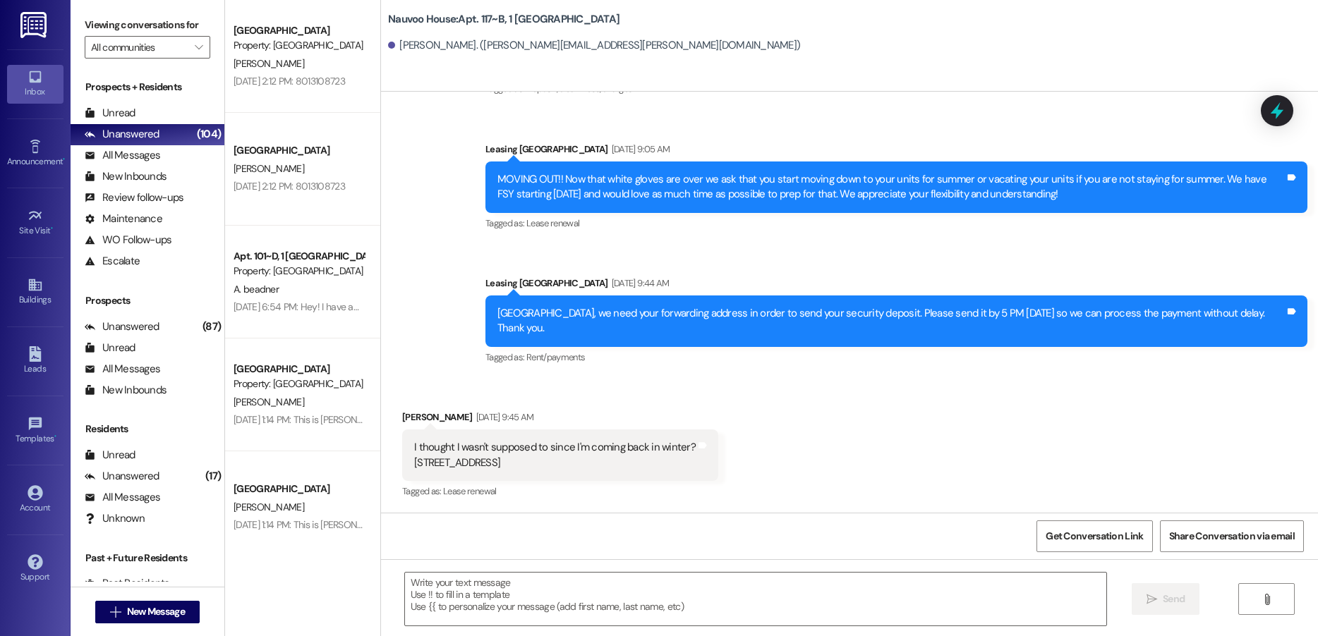
scroll to position [23528, 0]
click at [792, 405] on div "Received via SMS [PERSON_NAME] [DATE] 9:45 AM I thought I wasn't supposed to si…" at bounding box center [849, 445] width 937 height 134
click at [140, 108] on div "Unread (0)" at bounding box center [148, 113] width 154 height 21
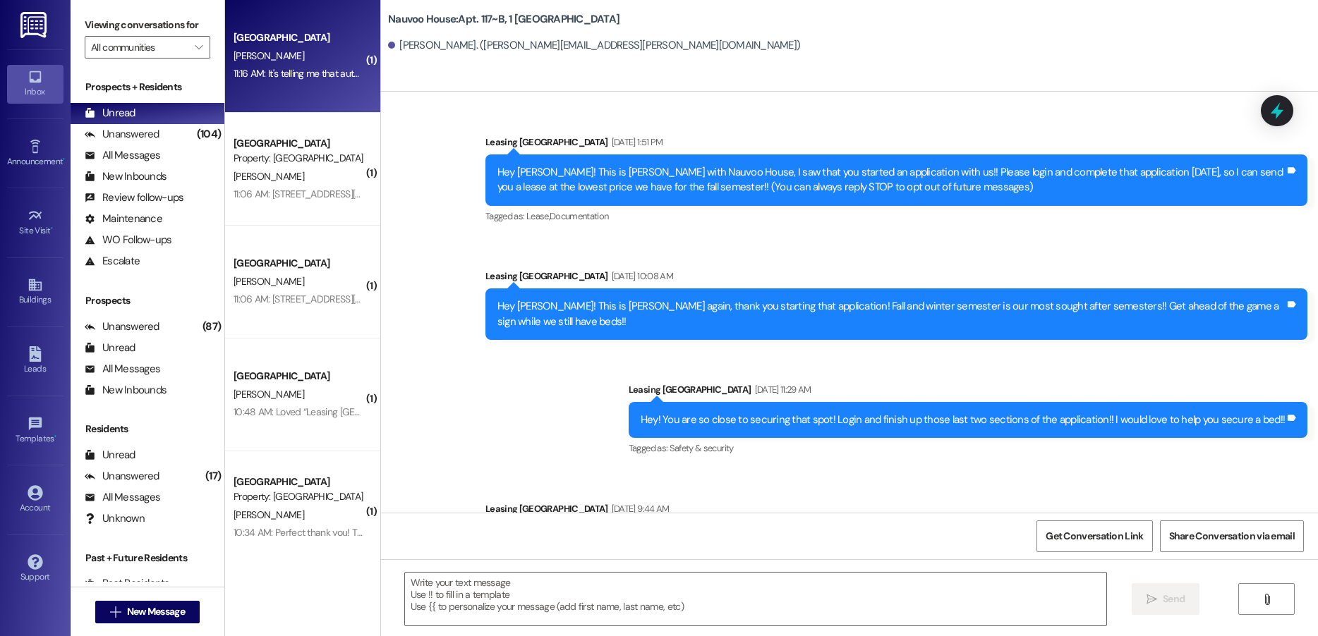
scroll to position [23527, 0]
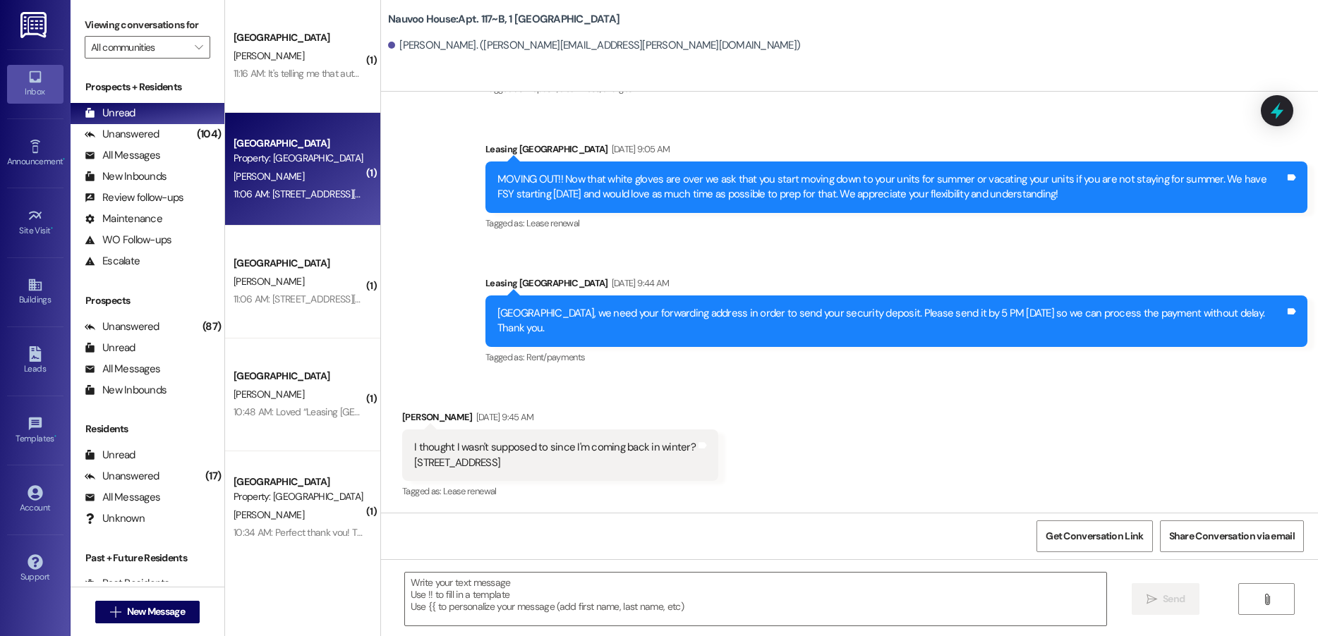
click at [301, 176] on div "[PERSON_NAME]" at bounding box center [298, 177] width 133 height 18
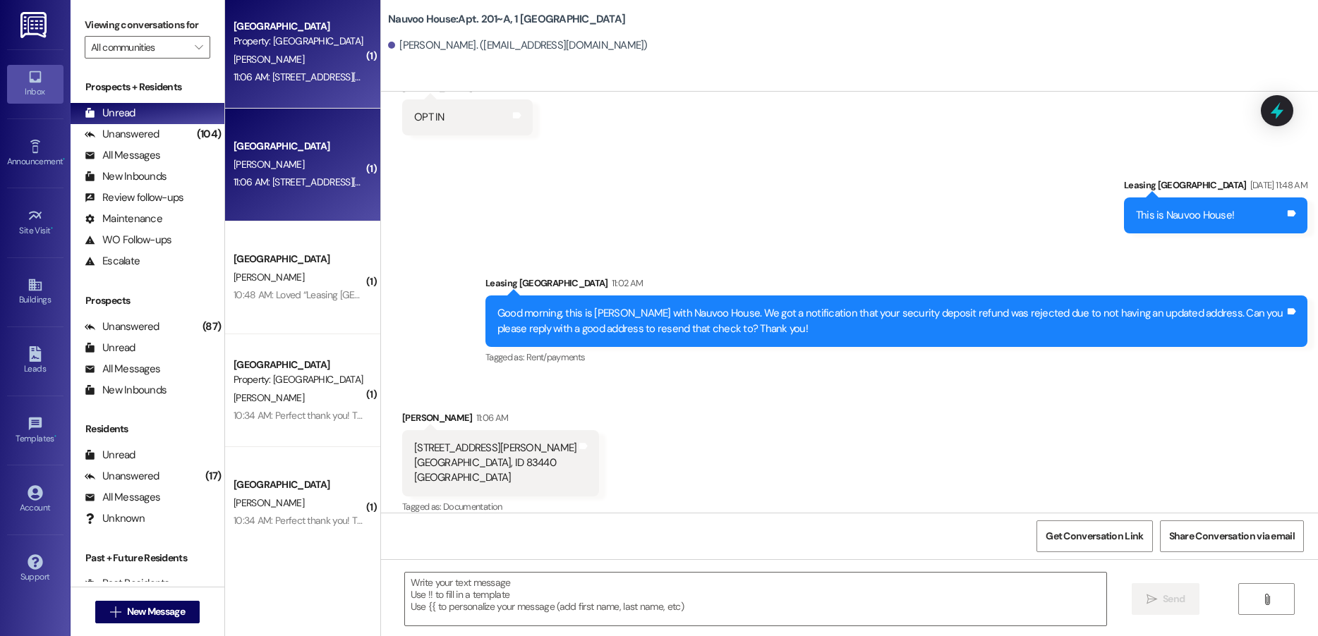
scroll to position [141, 0]
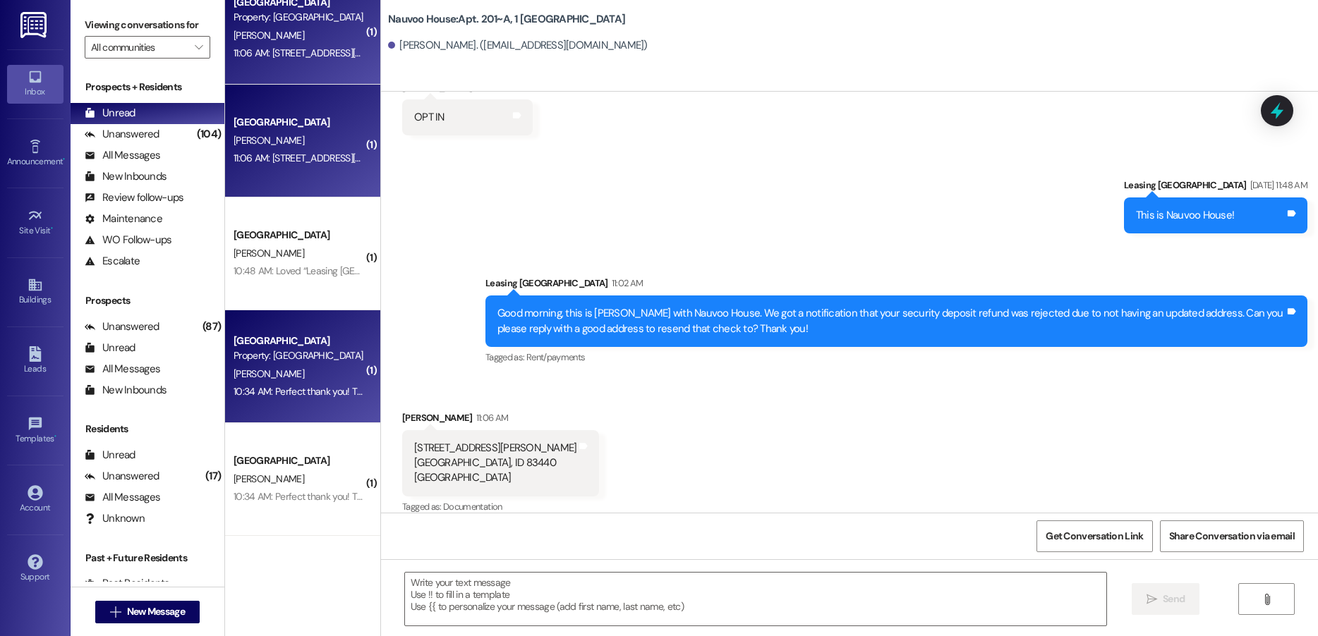
click at [274, 380] on div "[PERSON_NAME]" at bounding box center [298, 374] width 133 height 18
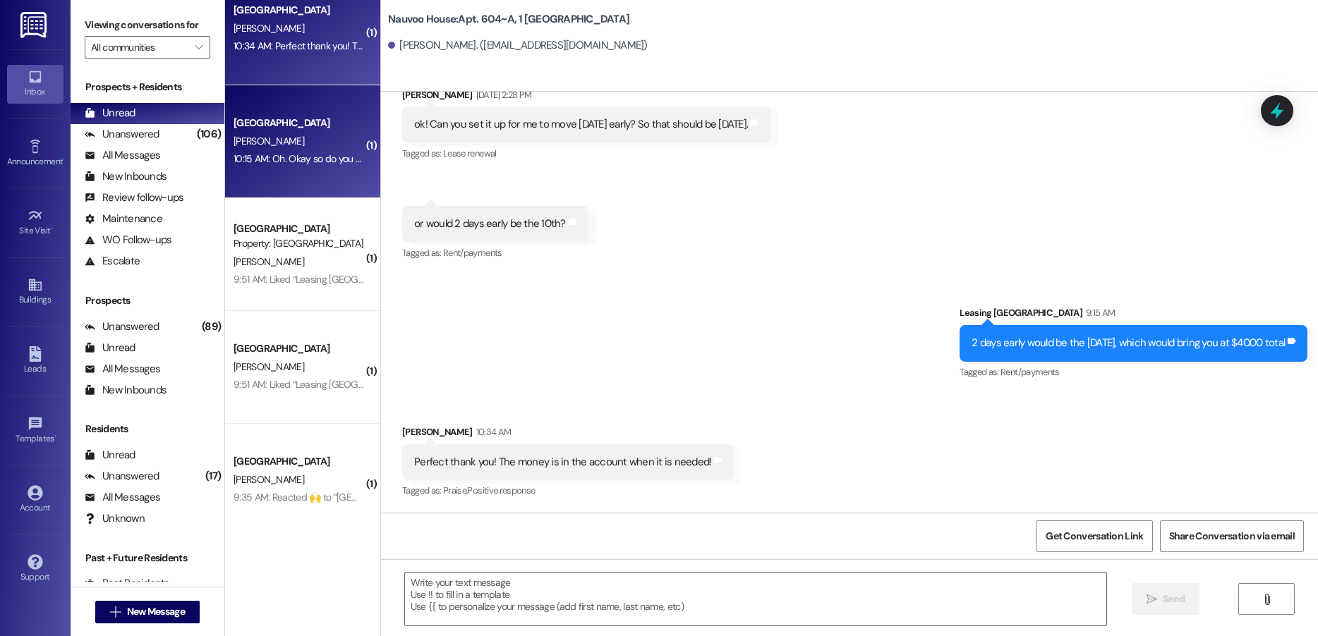
scroll to position [593, 0]
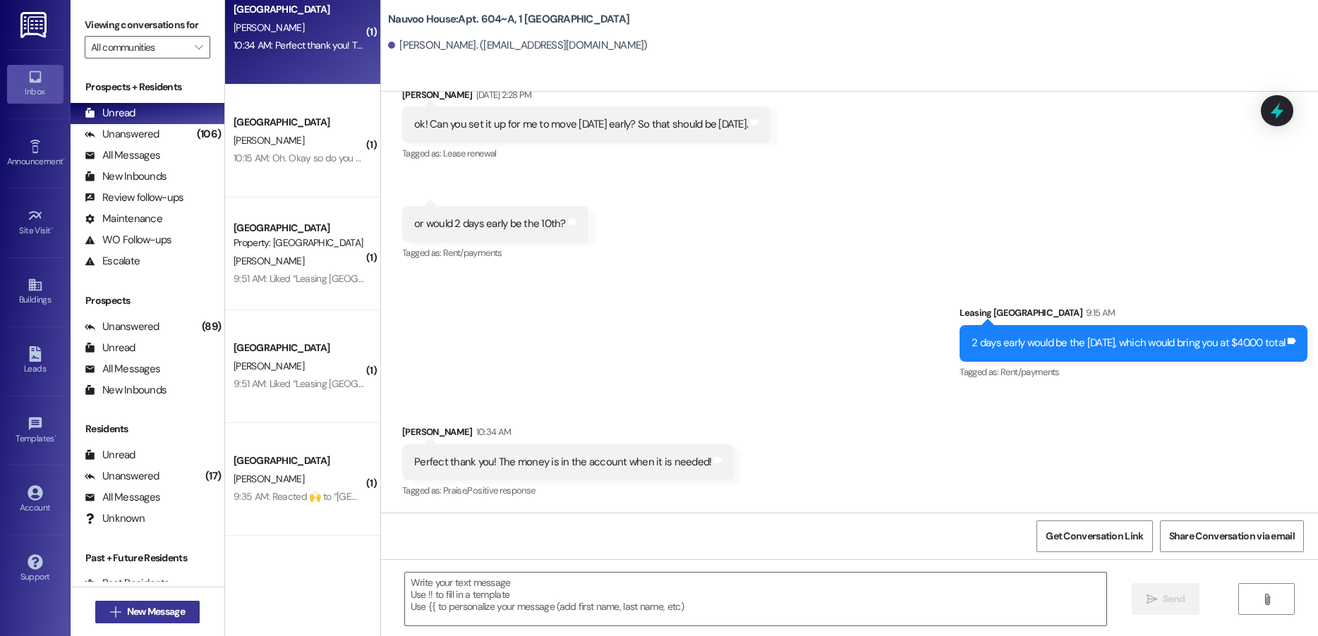
click at [138, 610] on span "New Message" at bounding box center [156, 612] width 58 height 15
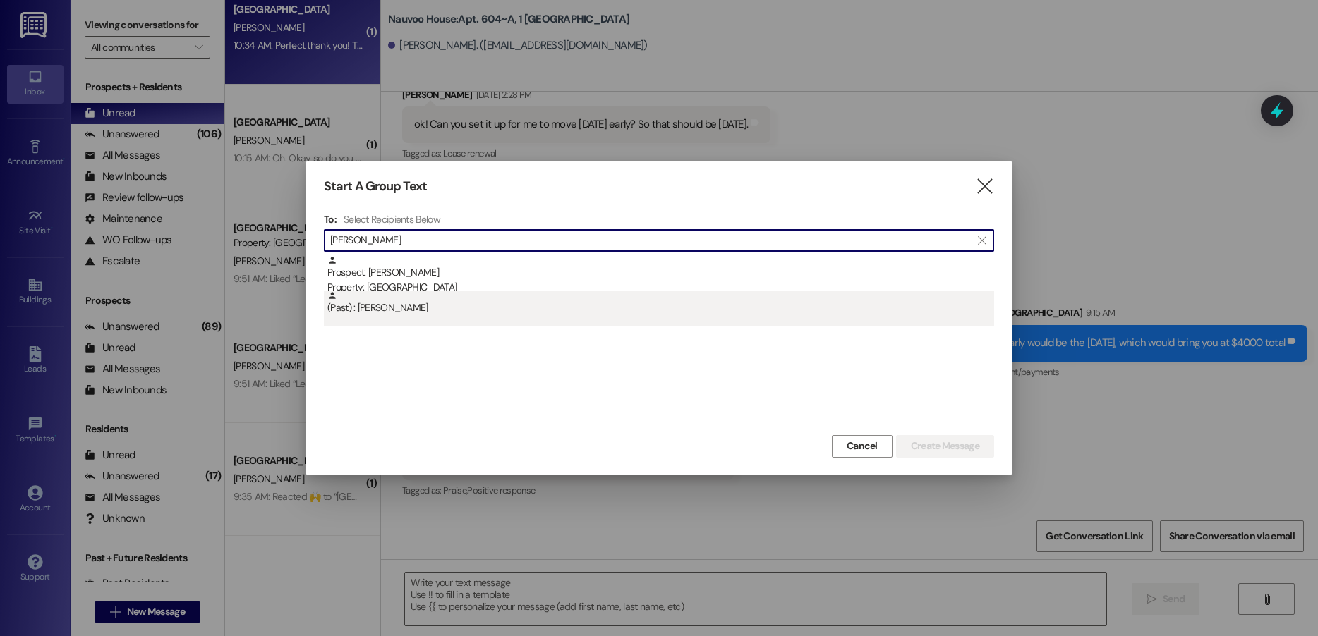
type input "[PERSON_NAME]"
click at [425, 291] on div "(Past) : [PERSON_NAME]" at bounding box center [660, 303] width 667 height 25
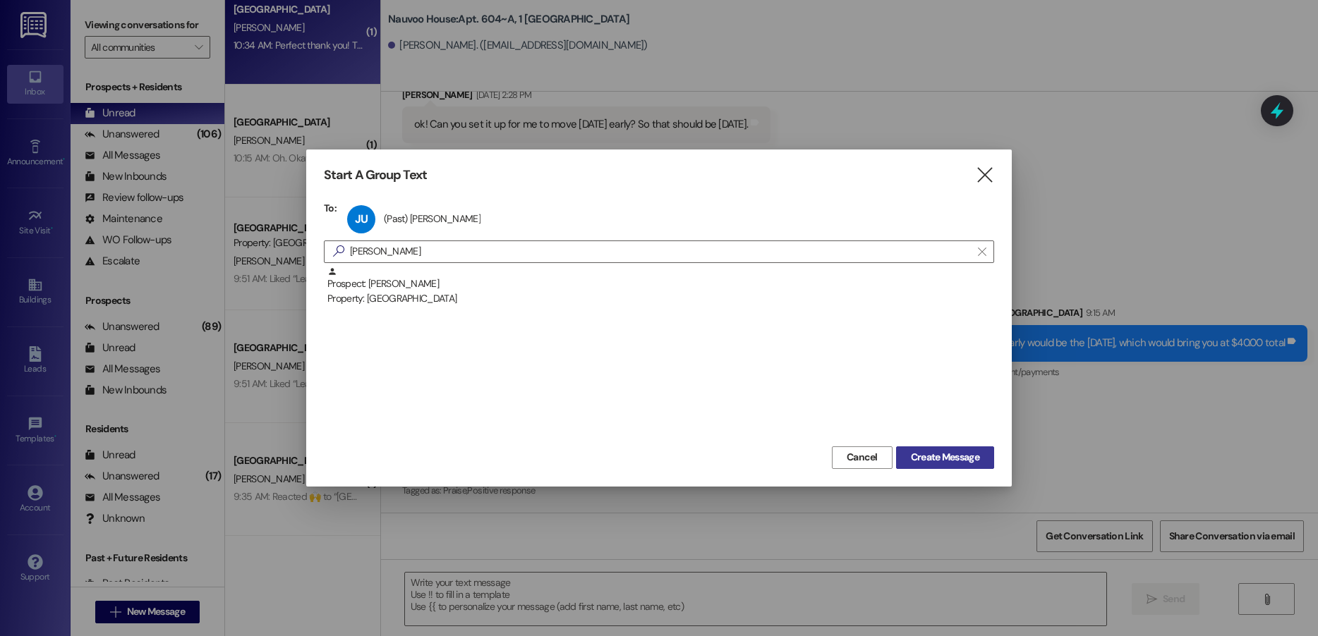
click at [949, 468] on button "Create Message" at bounding box center [945, 458] width 98 height 23
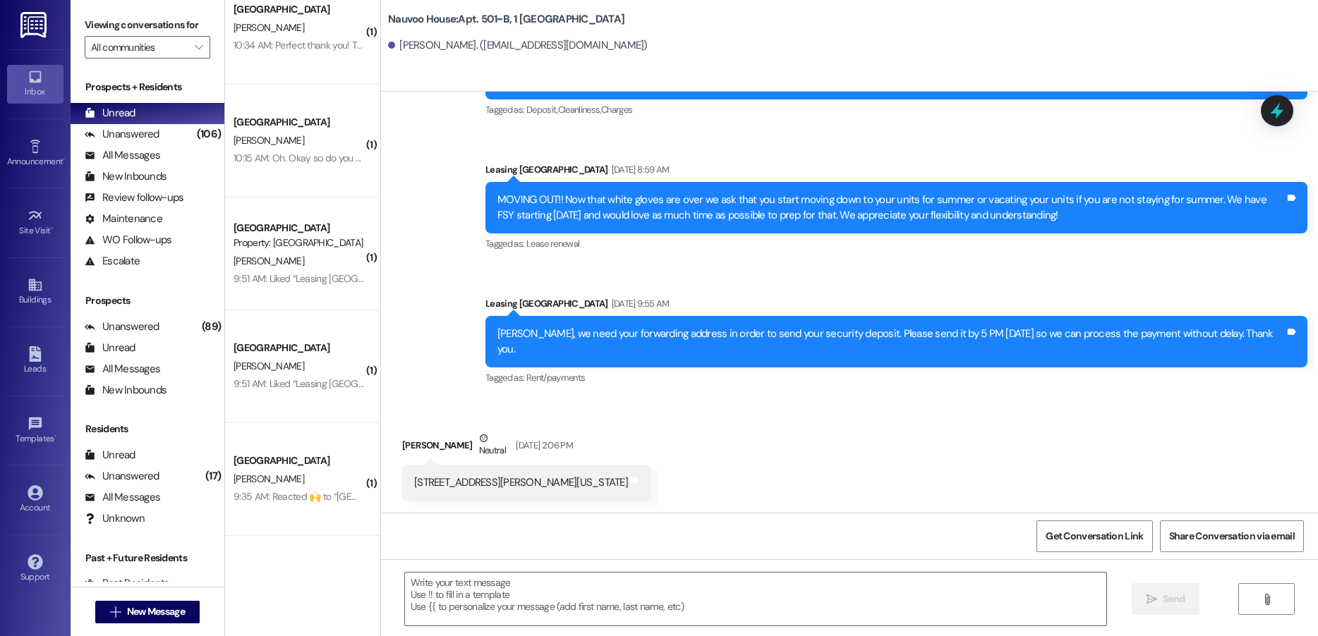
scroll to position [26442, 0]
click at [127, 606] on span "New Message" at bounding box center [156, 612] width 58 height 15
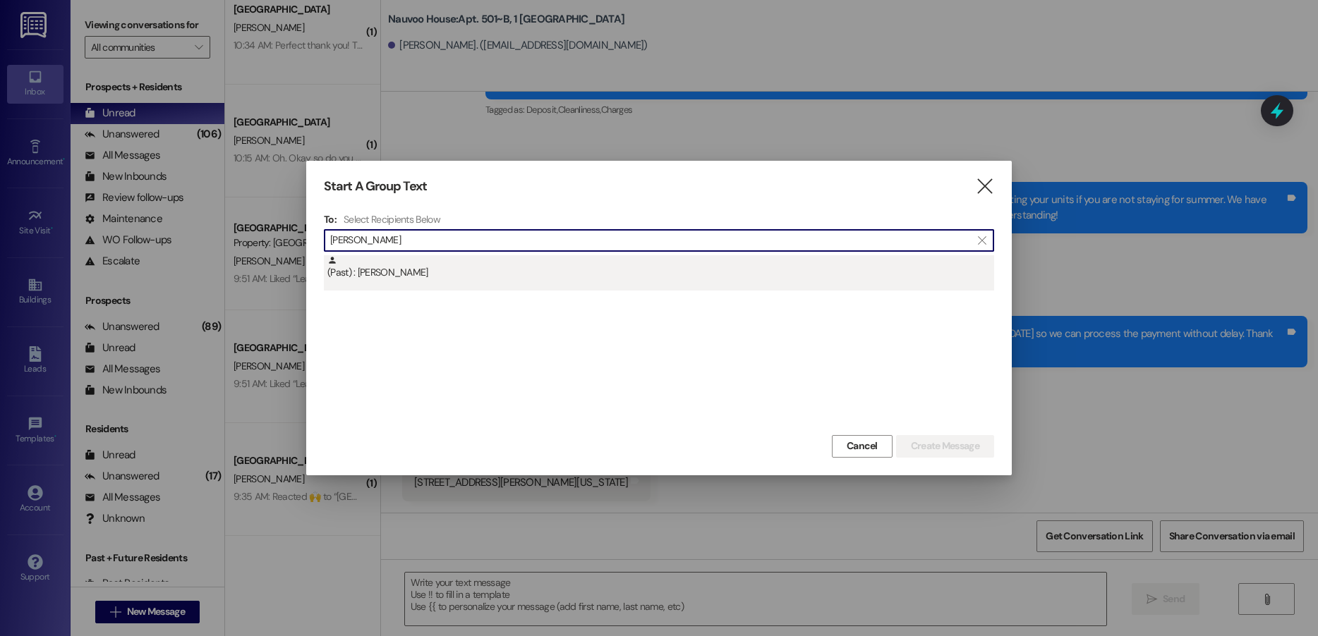
type input "[PERSON_NAME]"
click at [408, 283] on div "(Past) : [PERSON_NAME]" at bounding box center [659, 272] width 670 height 35
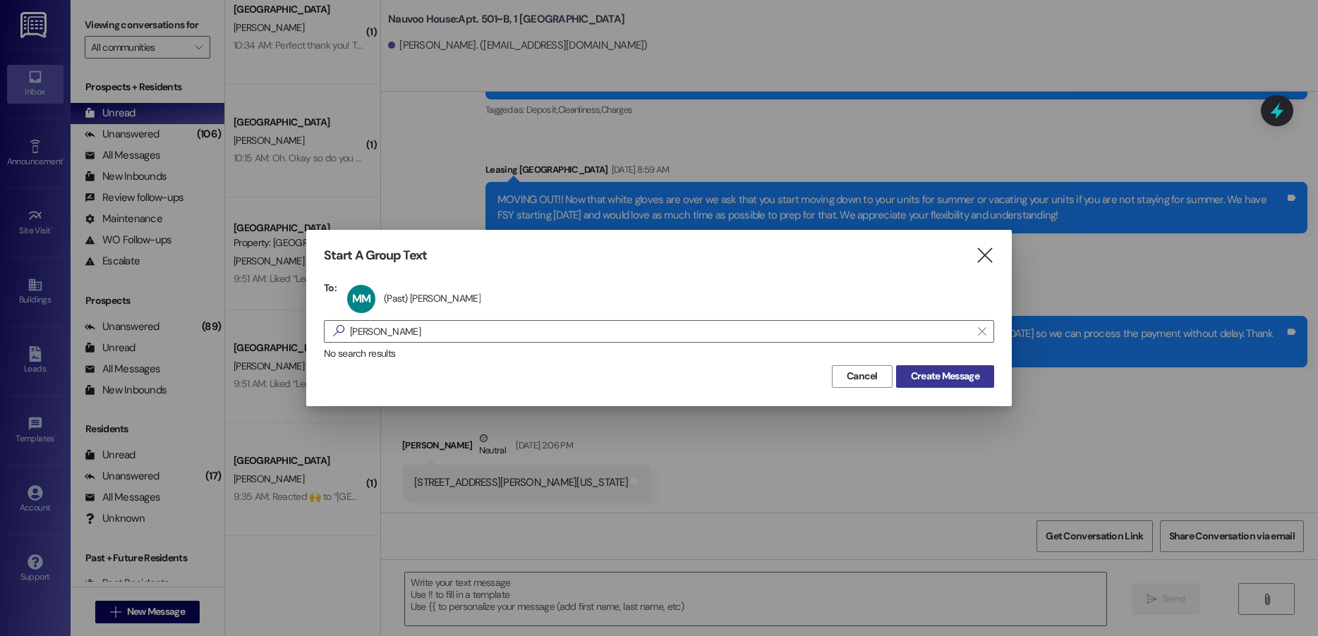
click at [929, 382] on span "Create Message" at bounding box center [945, 376] width 68 height 15
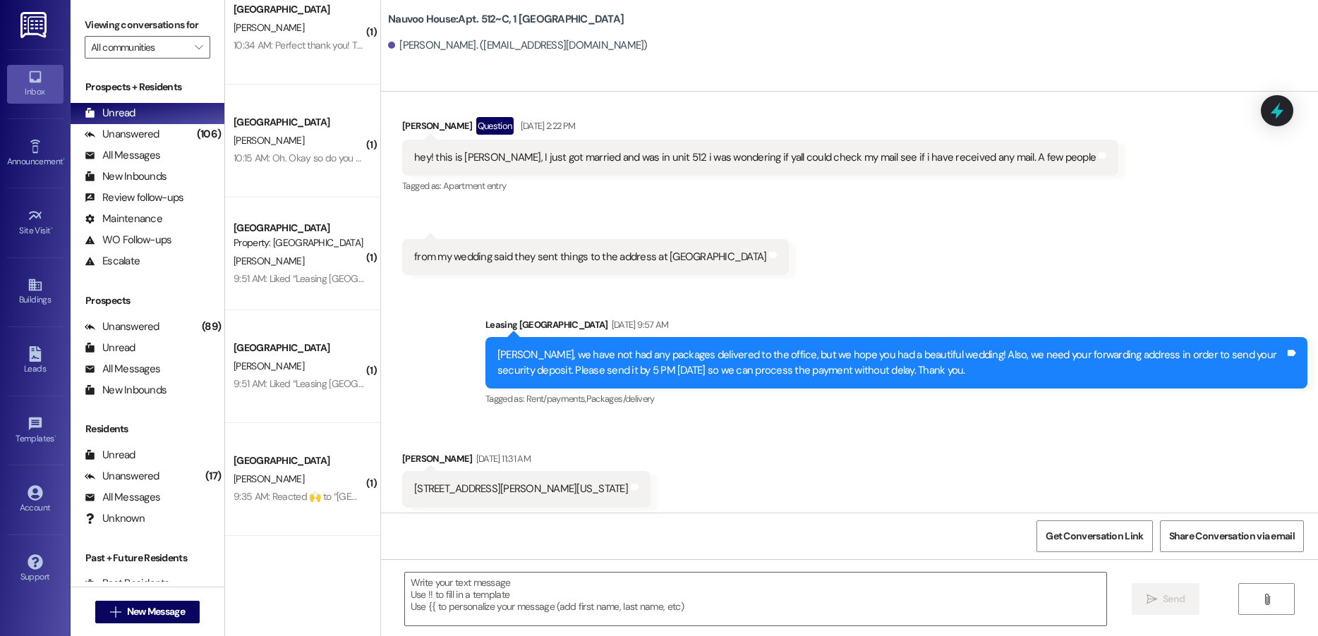
scroll to position [36958, 0]
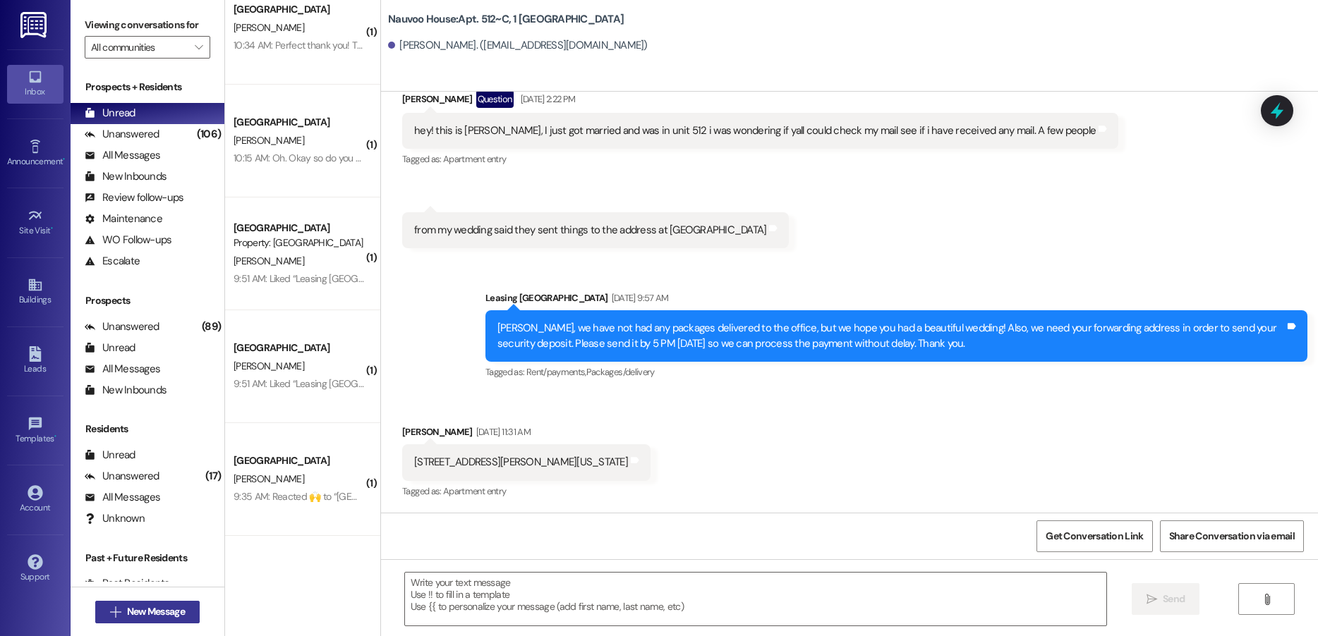
click at [111, 604] on button " New Message" at bounding box center [147, 612] width 104 height 23
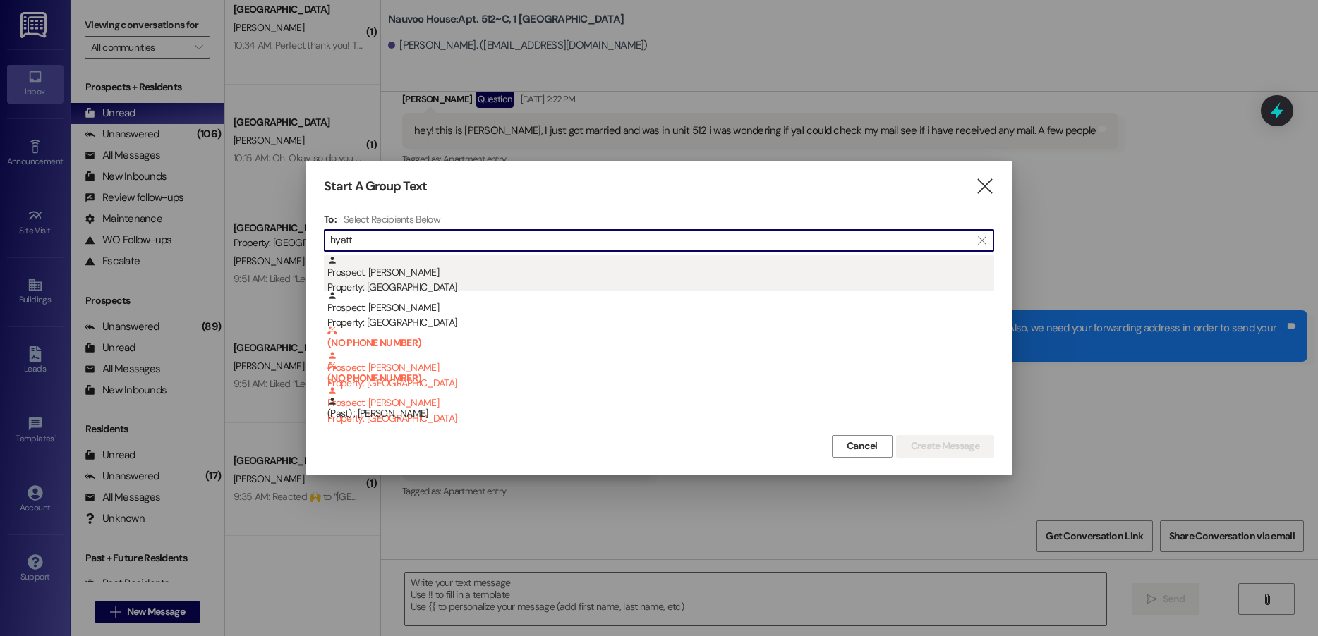
type input "hyatt"
click at [461, 278] on div "Prospect: [PERSON_NAME] Property: [GEOGRAPHIC_DATA]" at bounding box center [660, 275] width 667 height 40
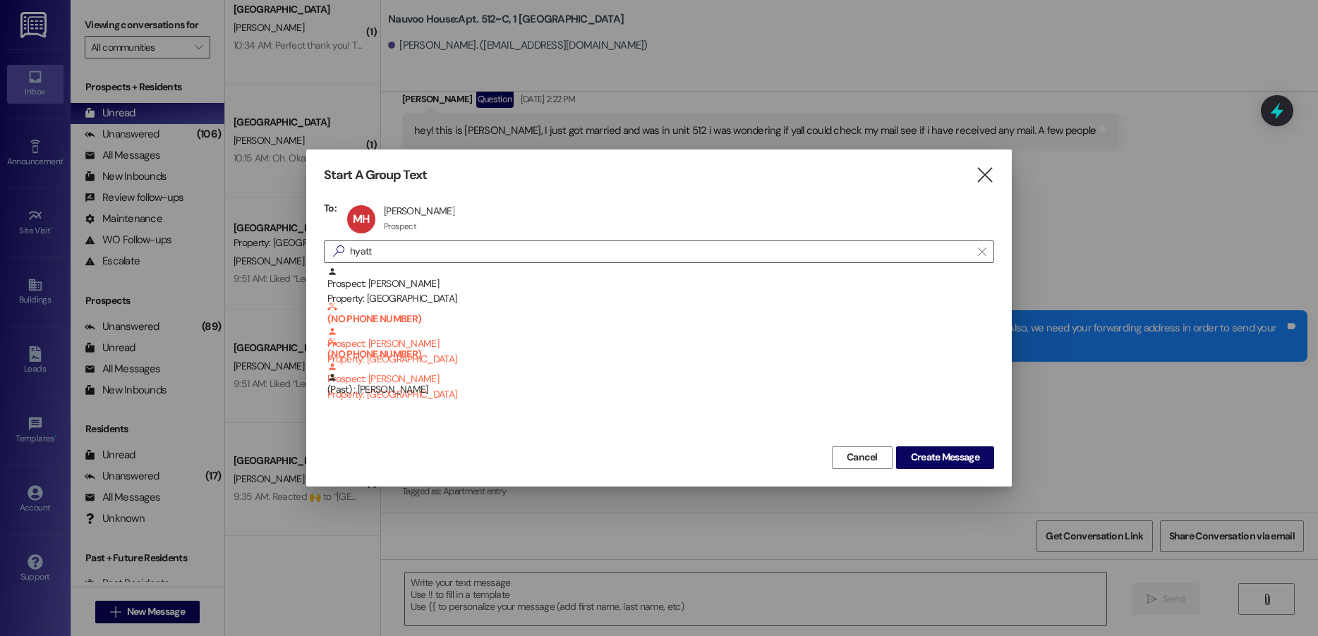
click at [974, 470] on div "Start A Group Text  To: [PERSON_NAME] [PERSON_NAME] [PERSON_NAME] Prospect Pro…" at bounding box center [659, 318] width 706 height 337
click at [964, 459] on span "Create Message" at bounding box center [945, 457] width 68 height 15
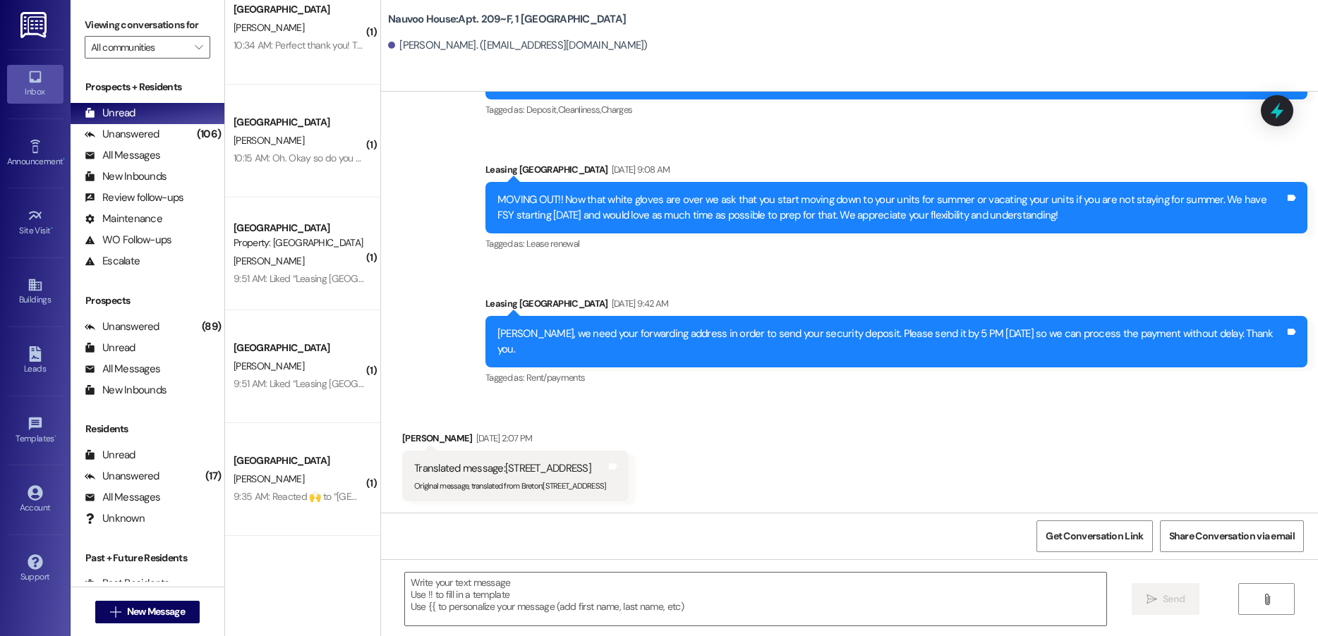
scroll to position [4306, 0]
click at [145, 619] on button " New Message" at bounding box center [147, 612] width 104 height 23
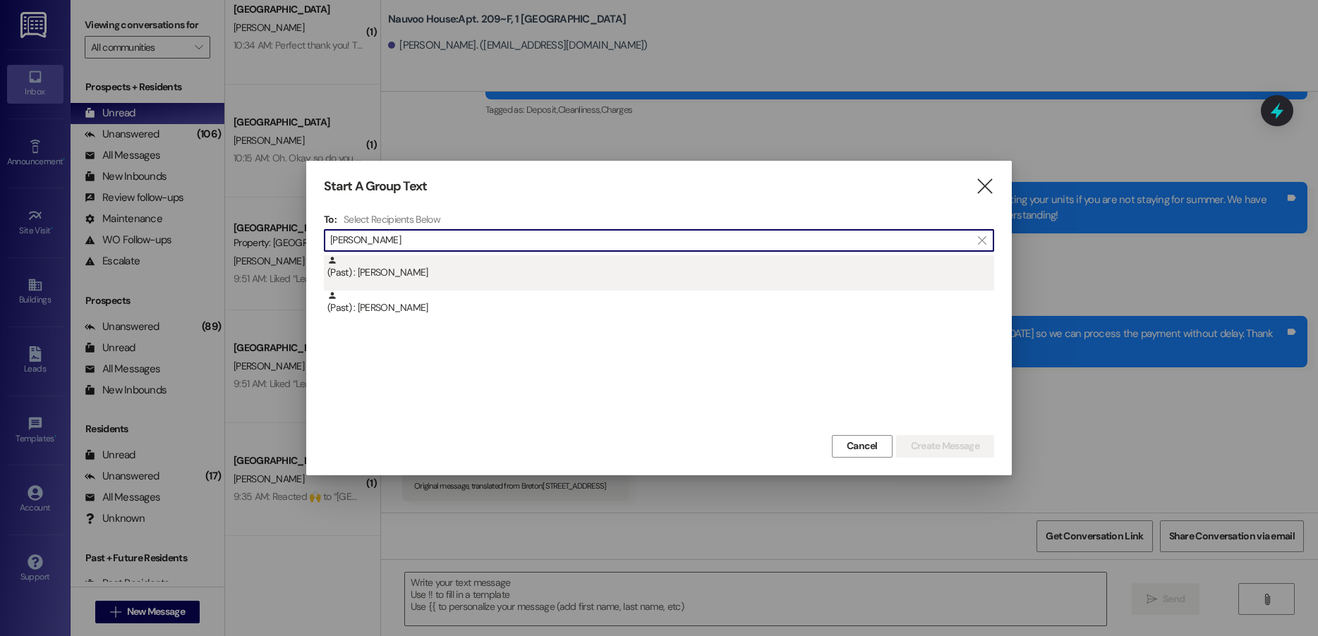
type input "[PERSON_NAME]"
click at [478, 279] on div "(Past) : [PERSON_NAME]" at bounding box center [660, 267] width 667 height 25
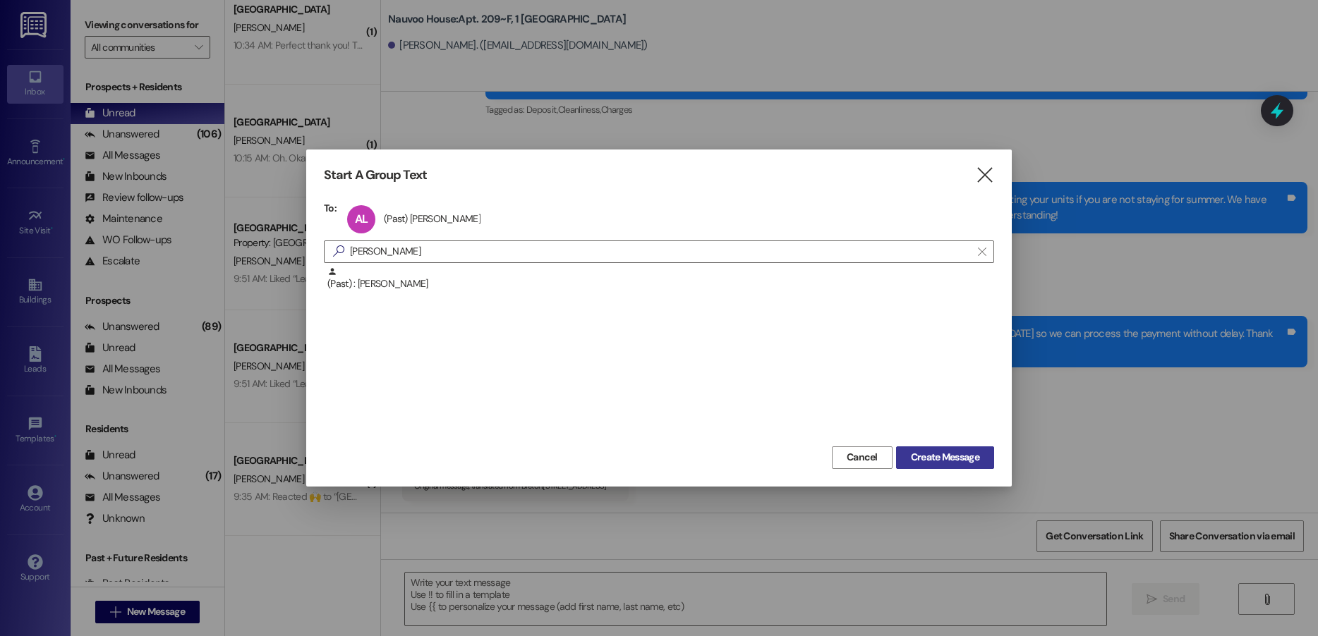
click at [961, 464] on span "Create Message" at bounding box center [945, 457] width 68 height 15
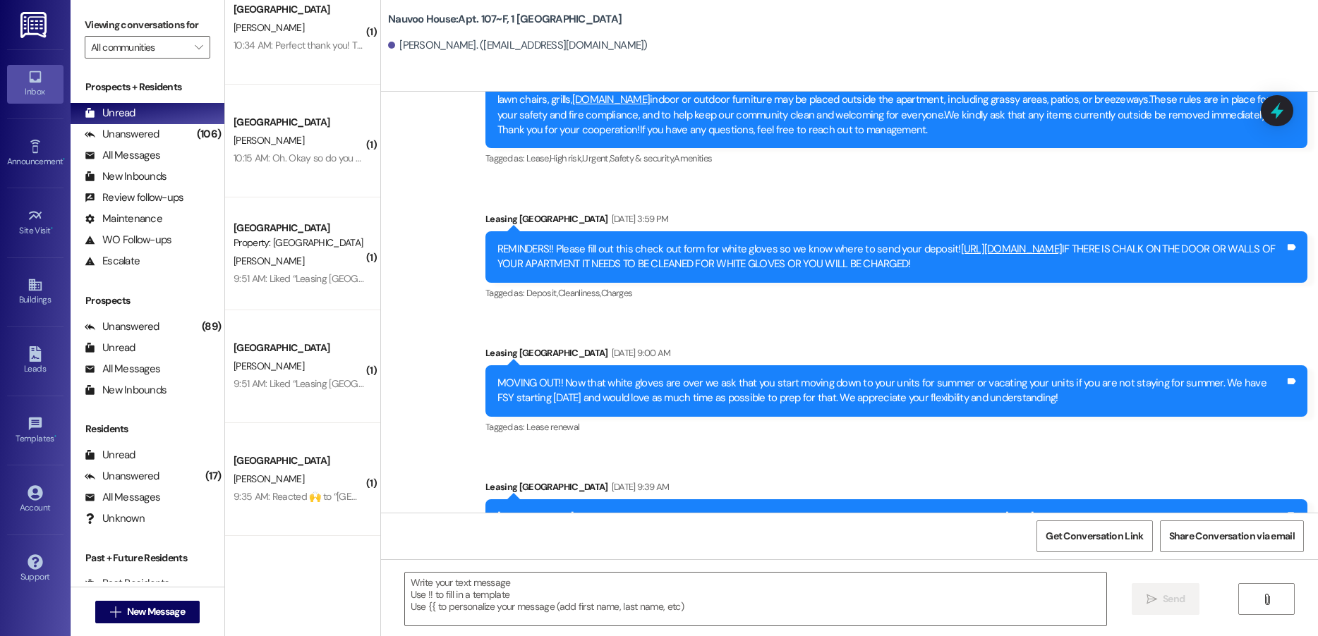
scroll to position [29289, 0]
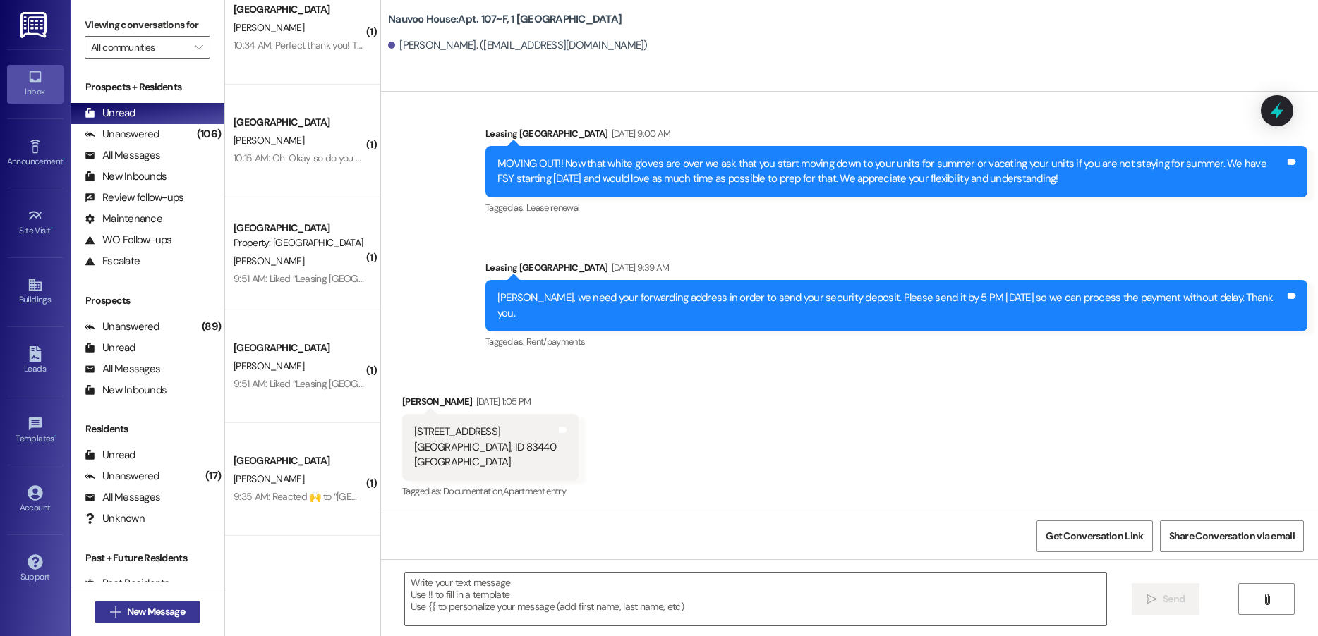
click at [155, 606] on span "New Message" at bounding box center [156, 612] width 58 height 15
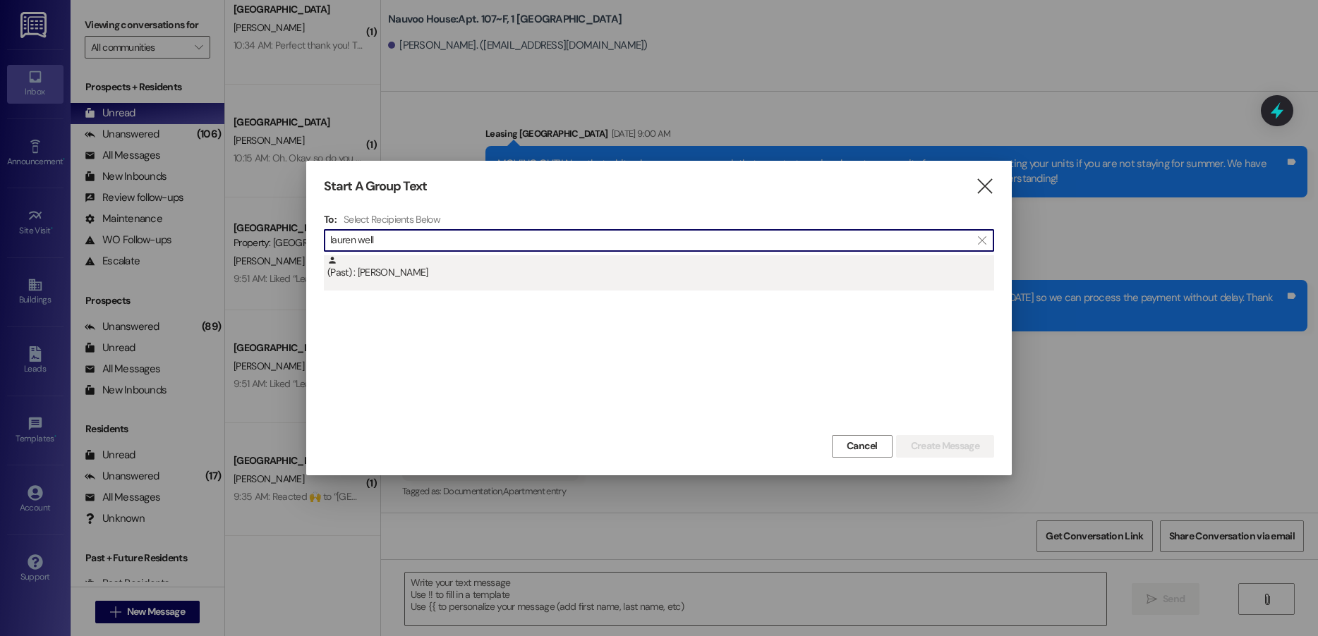
type input "lauren well"
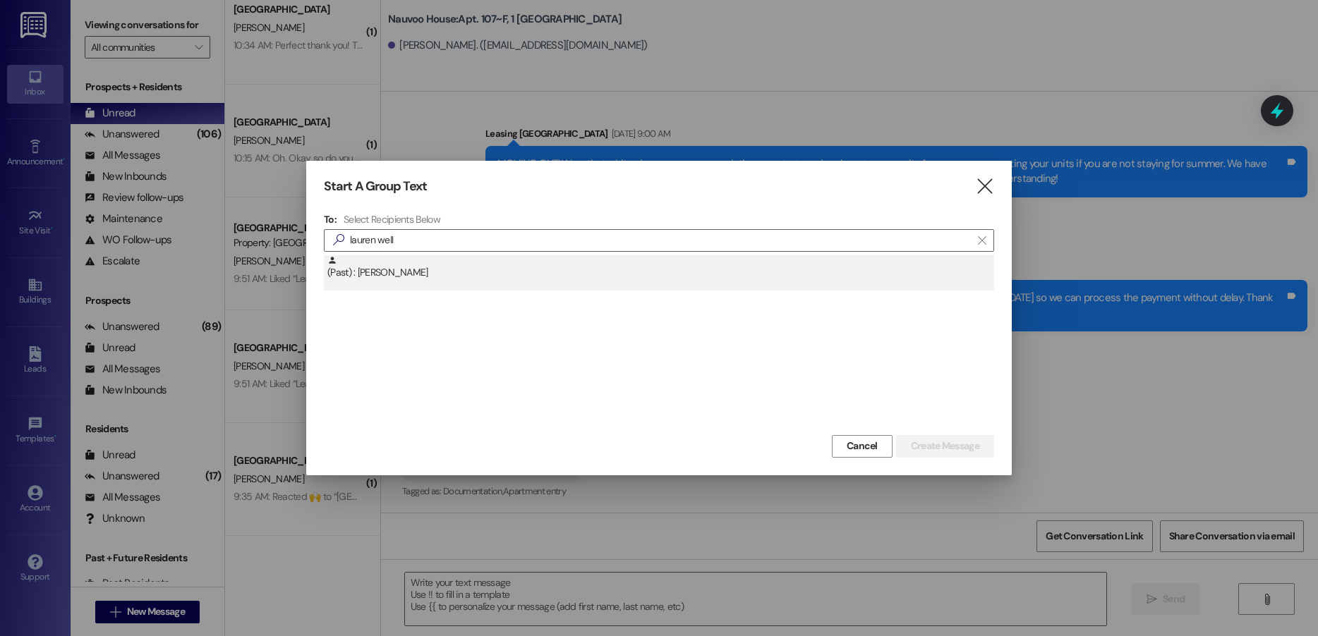
click at [409, 265] on div "(Past) : [PERSON_NAME]" at bounding box center [660, 267] width 667 height 25
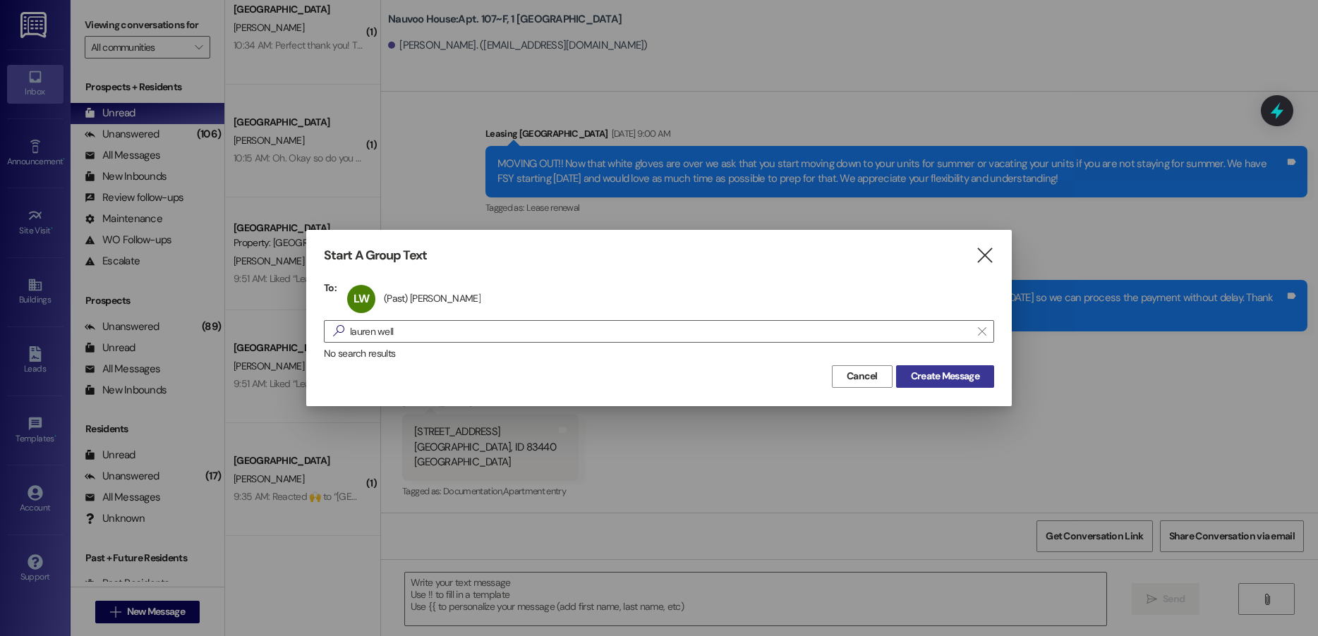
click at [941, 380] on span "Create Message" at bounding box center [945, 376] width 68 height 15
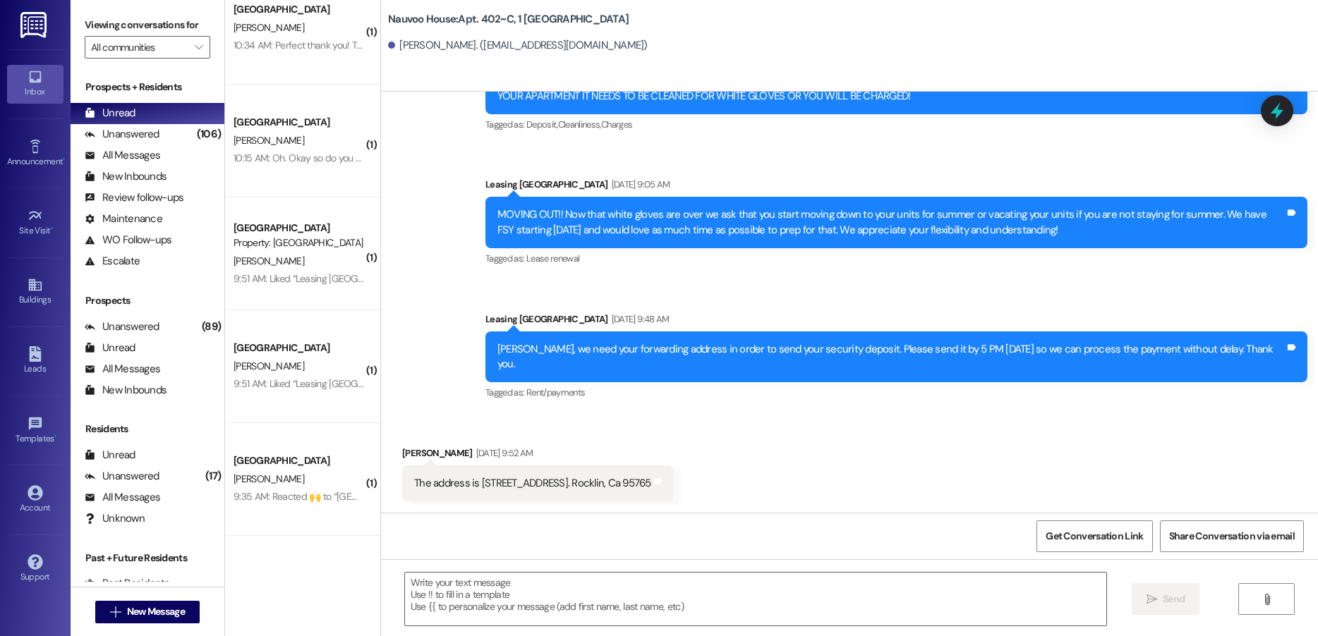
scroll to position [19515, 0]
click at [142, 615] on span "New Message" at bounding box center [156, 612] width 58 height 15
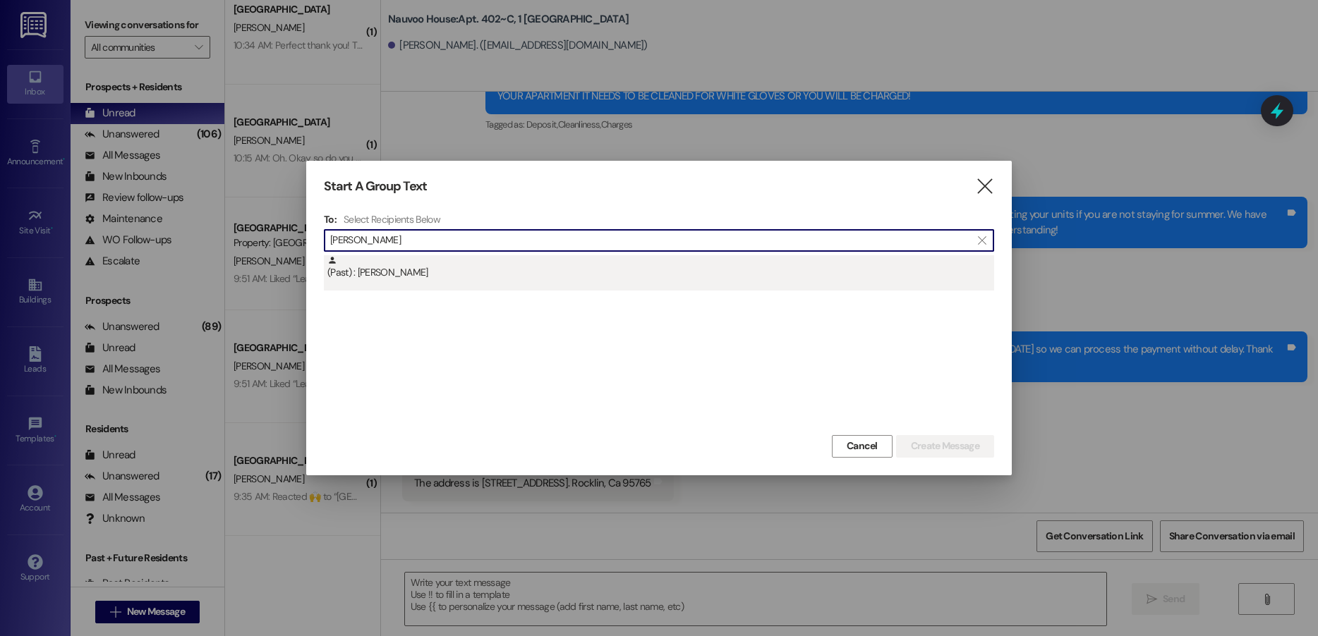
type input "[PERSON_NAME]"
click at [454, 276] on div "(Past) : [PERSON_NAME]" at bounding box center [660, 267] width 667 height 25
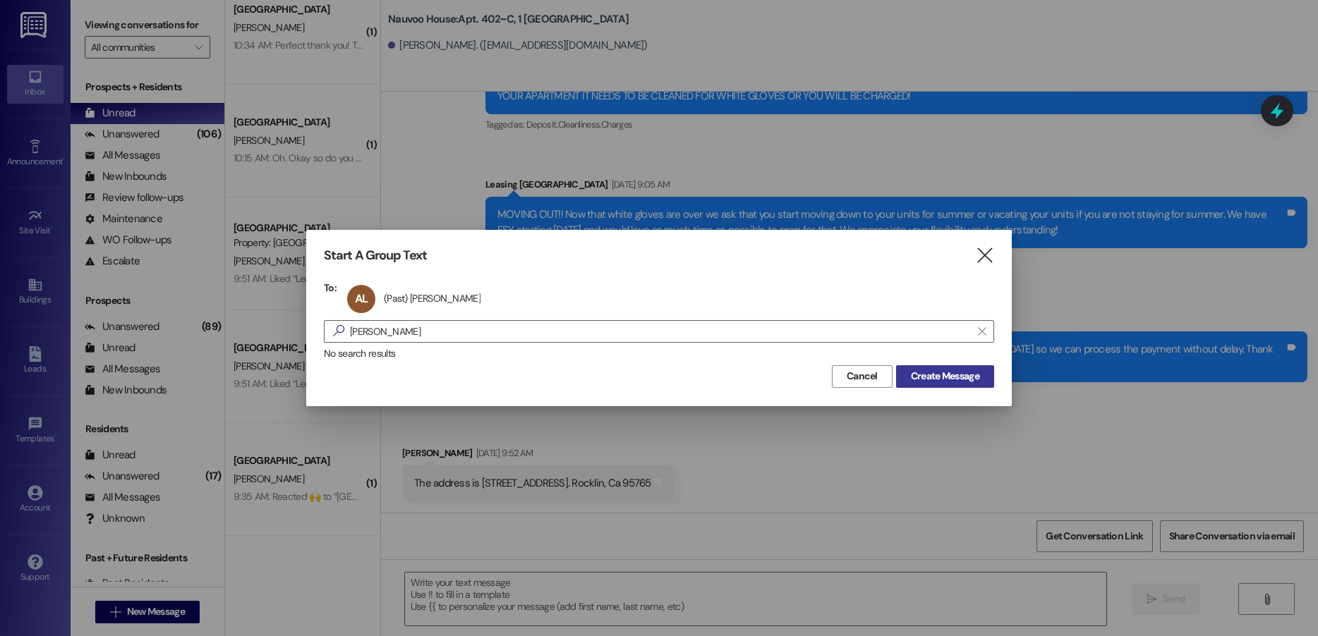
click at [931, 379] on span "Create Message" at bounding box center [945, 376] width 68 height 15
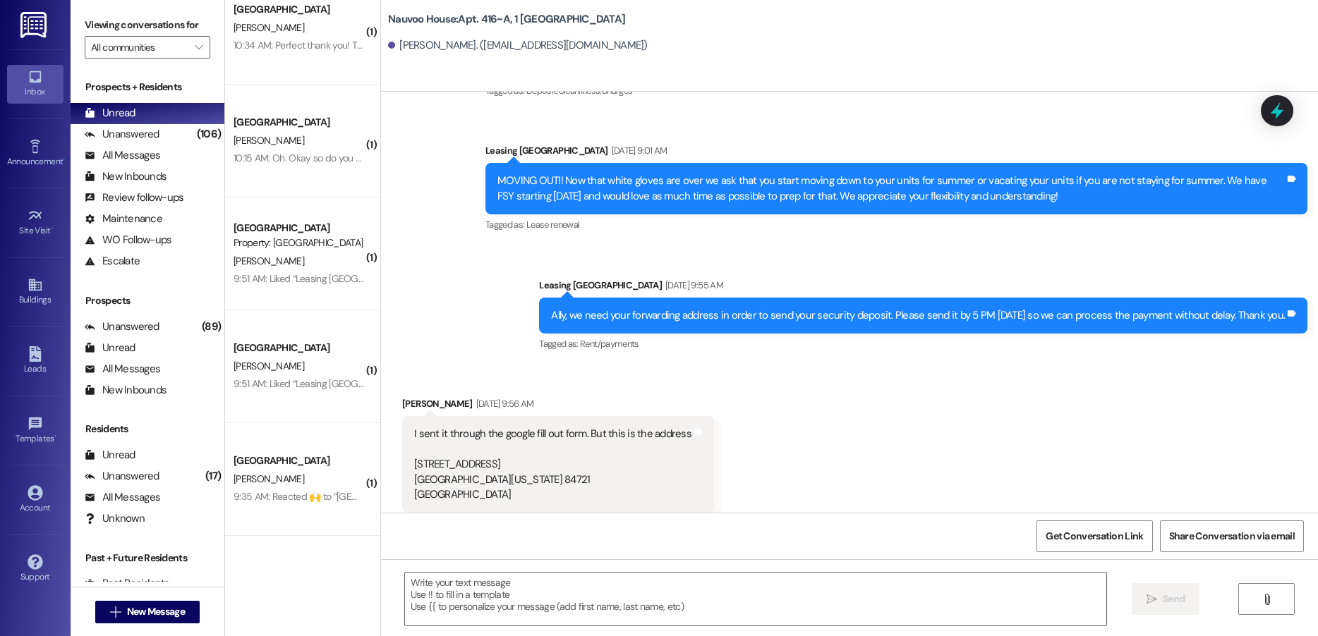
scroll to position [16999, 0]
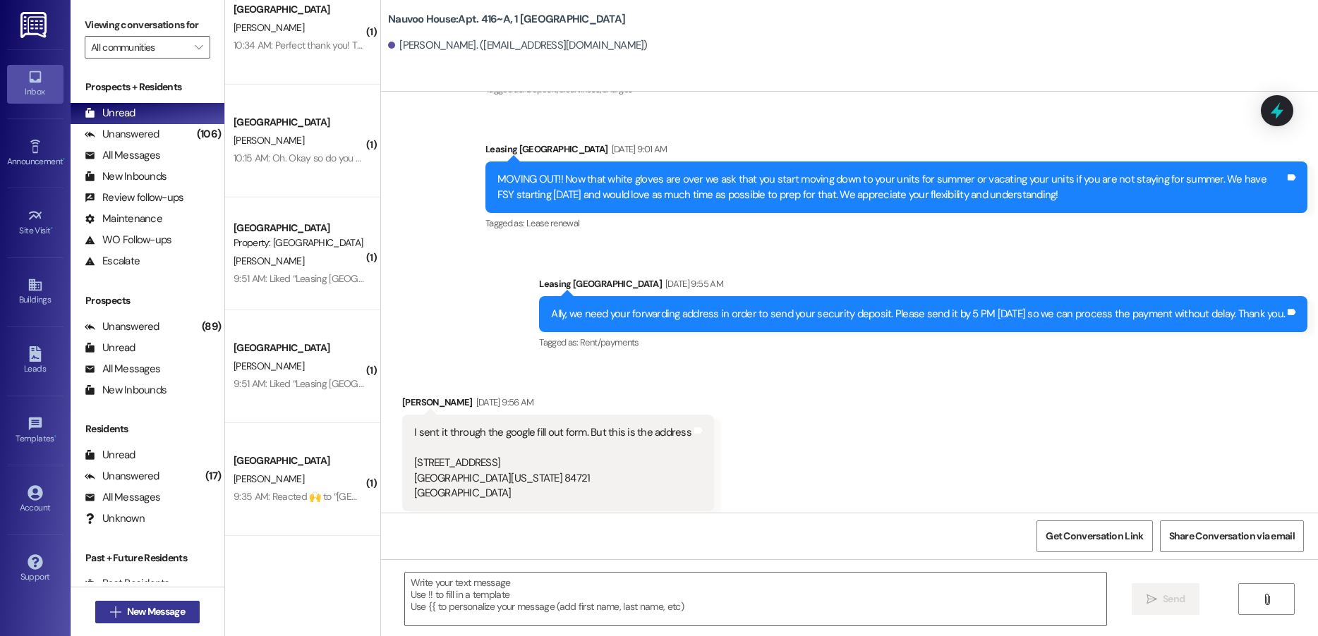
click at [171, 607] on span "New Message" at bounding box center [156, 612] width 58 height 15
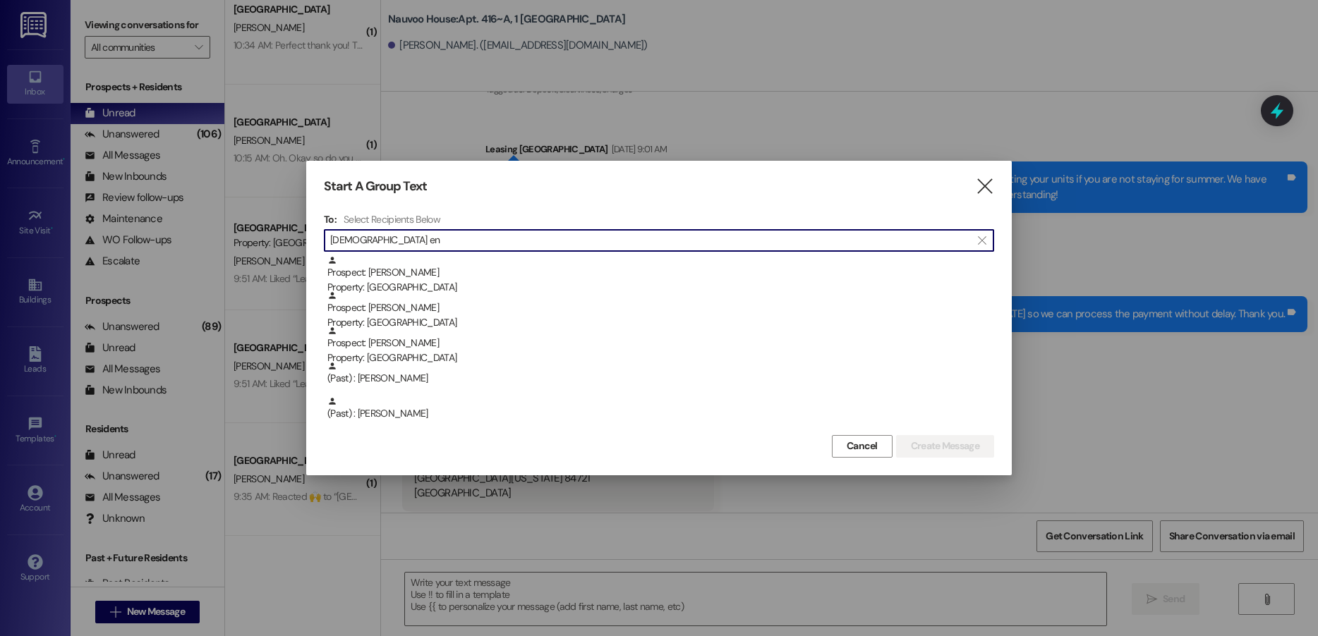
click at [428, 242] on input "[DEMOGRAPHIC_DATA] en" at bounding box center [650, 241] width 641 height 20
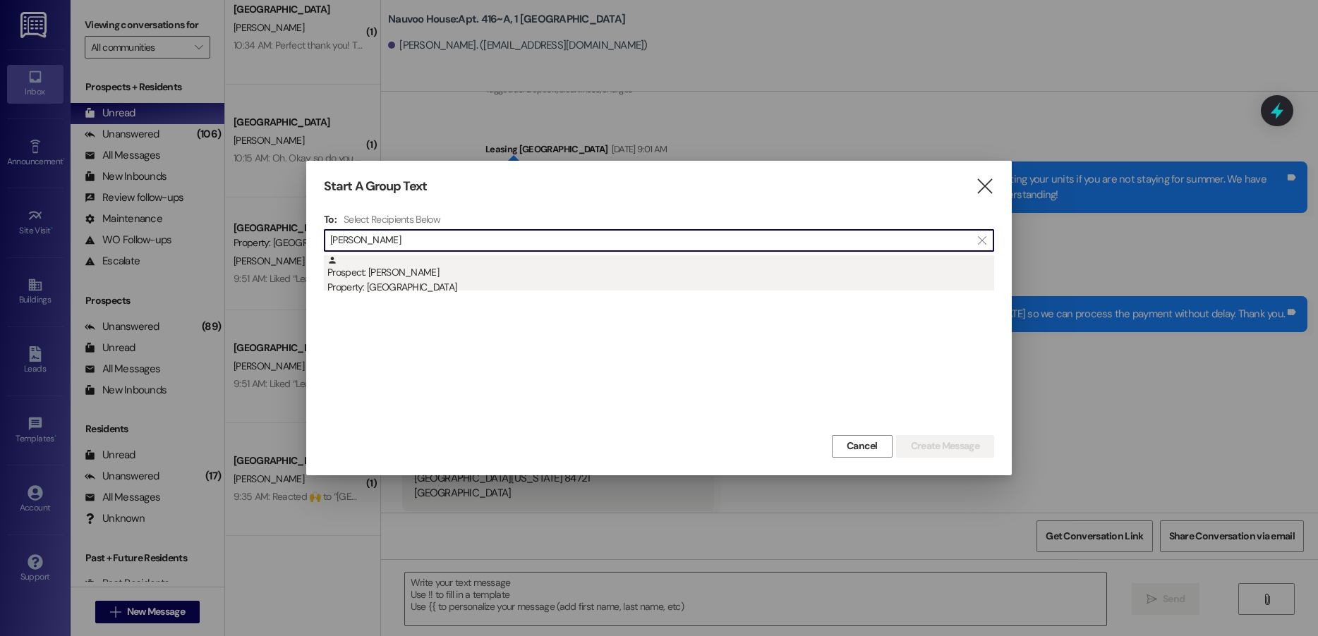
type input "[PERSON_NAME]"
click at [453, 278] on div "Prospect: [PERSON_NAME] Property: [GEOGRAPHIC_DATA]" at bounding box center [660, 275] width 667 height 40
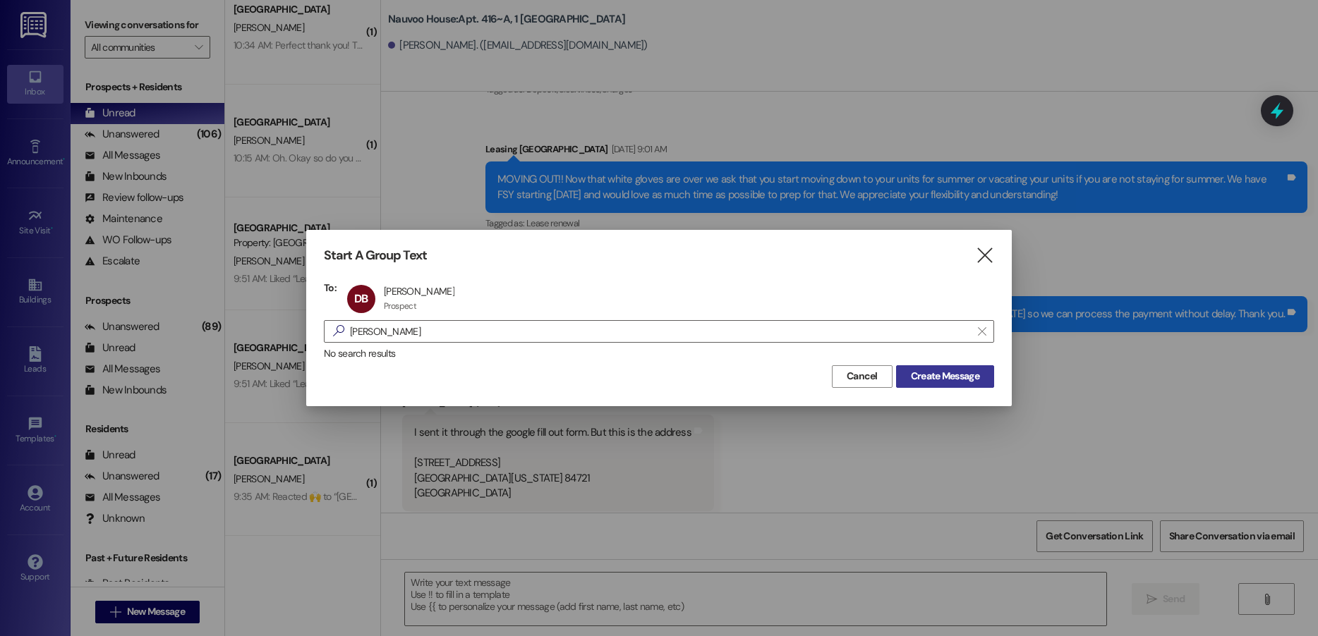
click at [921, 374] on span "Create Message" at bounding box center [945, 376] width 68 height 15
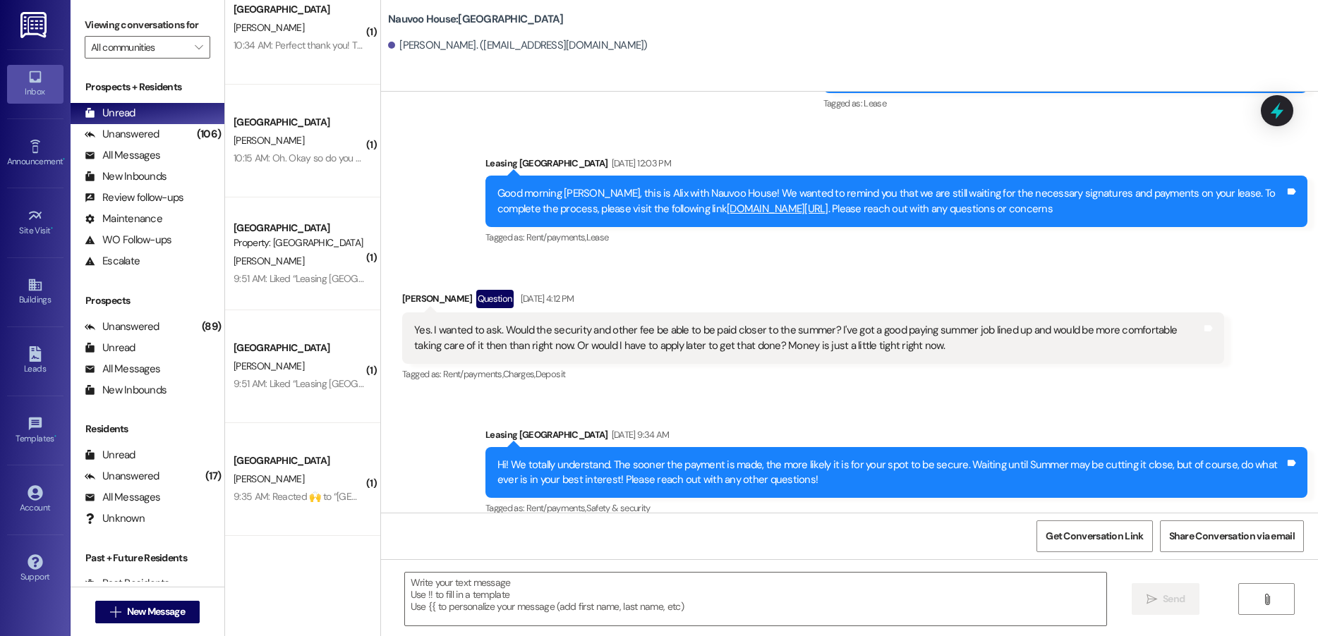
scroll to position [342, 0]
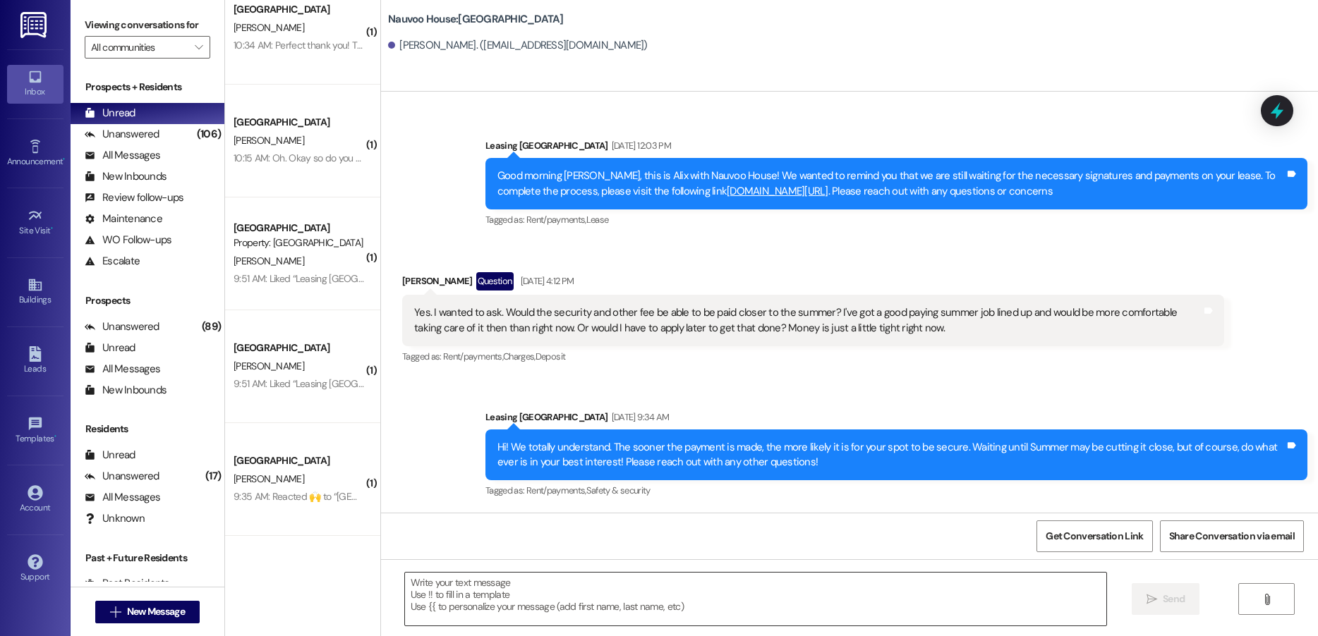
click at [503, 597] on textarea at bounding box center [755, 599] width 701 height 53
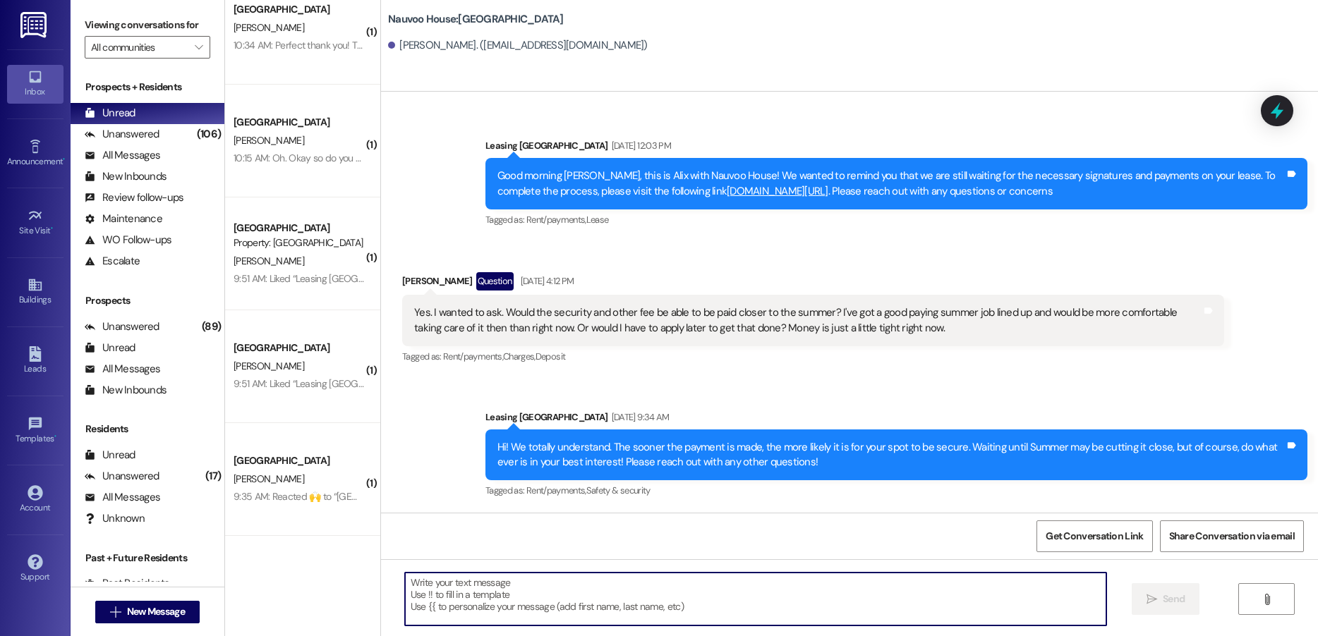
paste textarea "Good morning, this is [PERSON_NAME] with Nauvoo House. We got a notification th…"
type textarea "Good morning, this is [PERSON_NAME] with Nauvoo House. We got a notification th…"
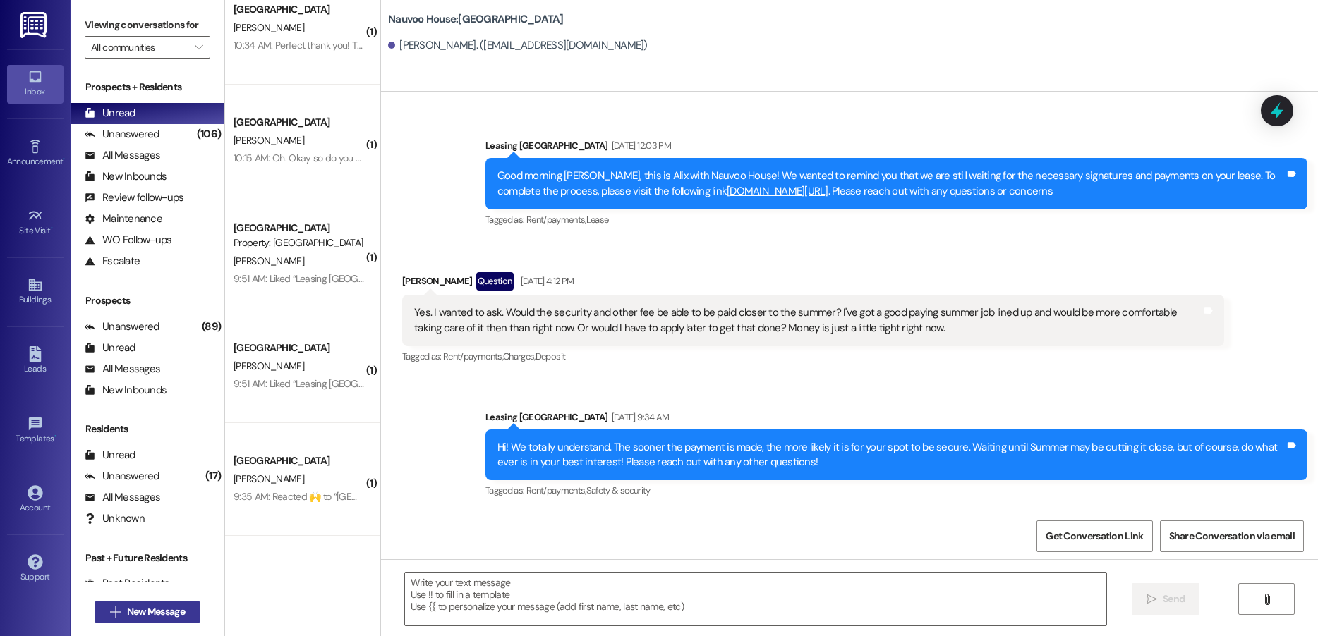
click at [175, 607] on span "New Message" at bounding box center [156, 612] width 58 height 15
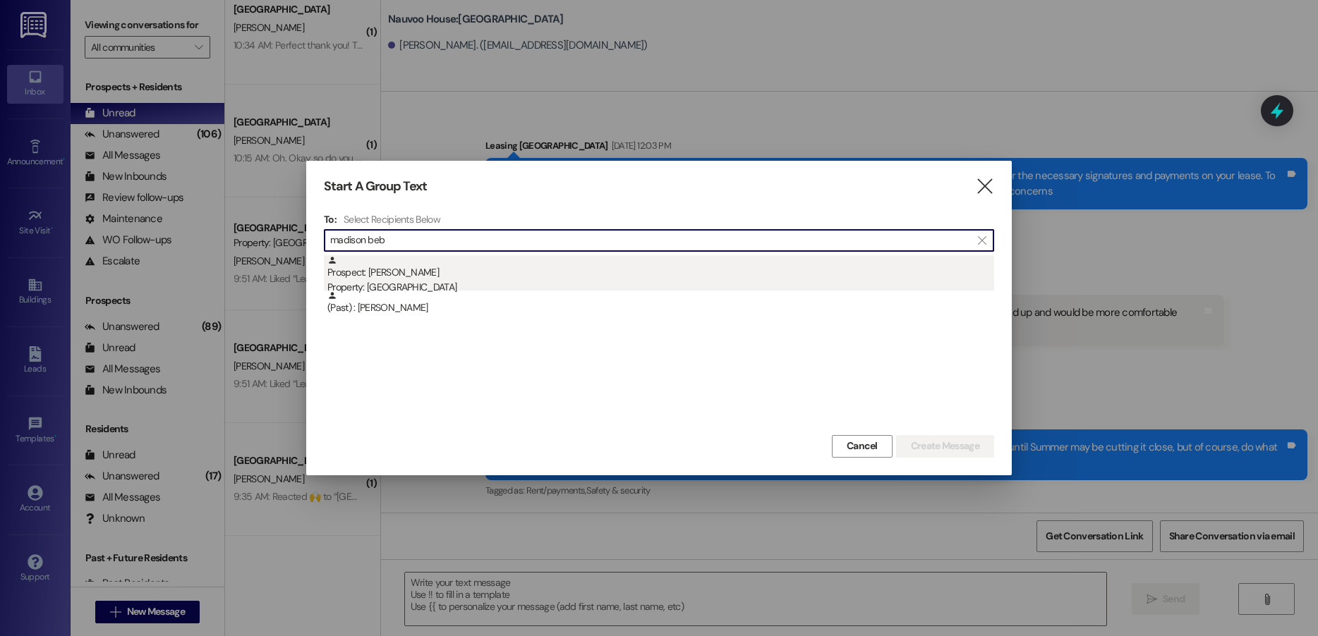
type input "madison beb"
click at [419, 263] on div "Prospect: [PERSON_NAME] Property: [GEOGRAPHIC_DATA]" at bounding box center [660, 275] width 667 height 40
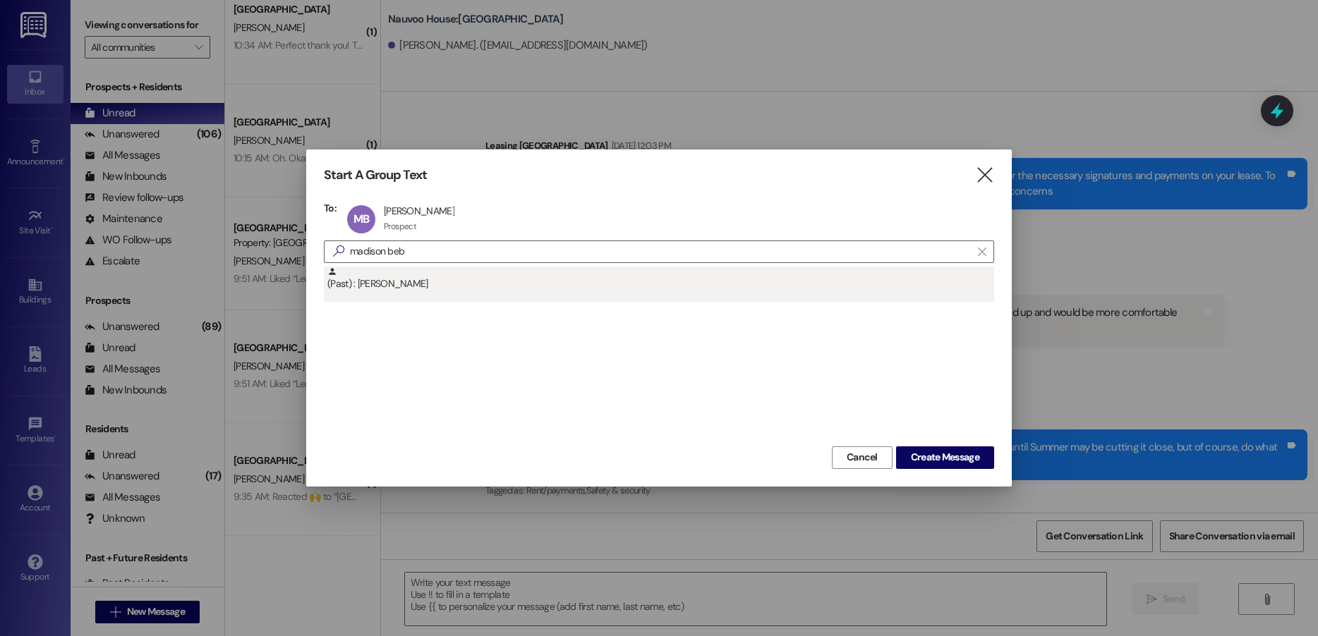
click at [524, 298] on div "(Past) : [PERSON_NAME]" at bounding box center [659, 284] width 670 height 35
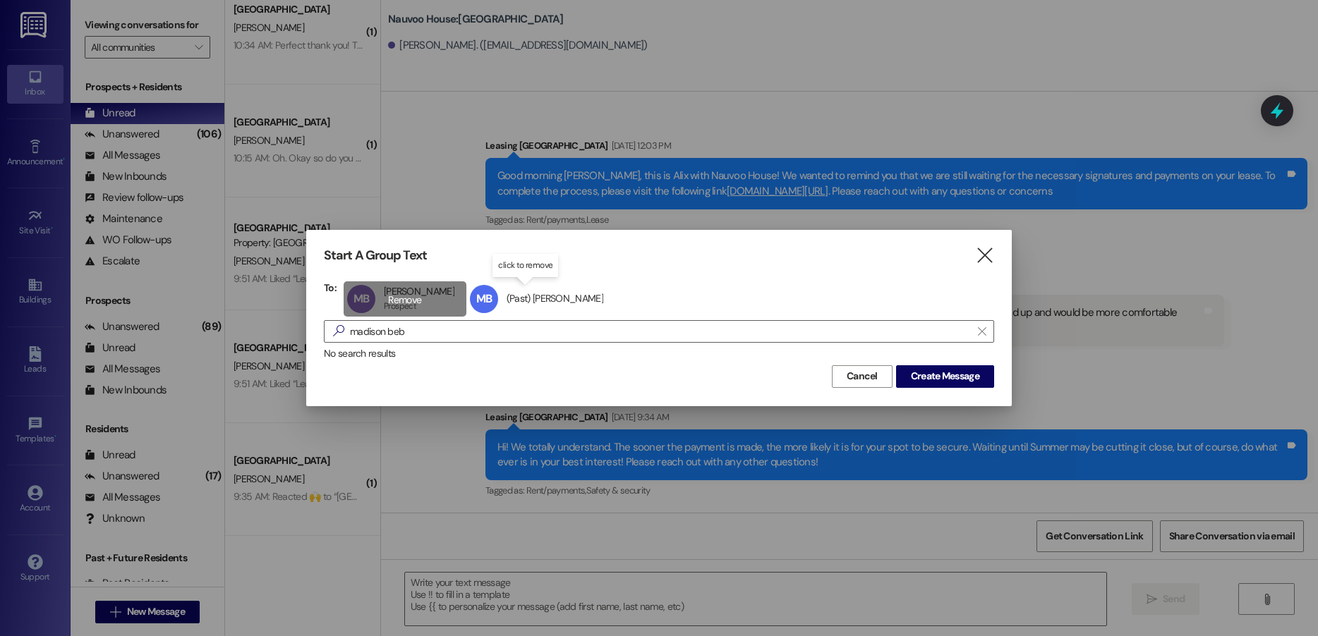
click at [401, 294] on div "MB [PERSON_NAME] Prospect Prospect click to remove" at bounding box center [405, 299] width 123 height 35
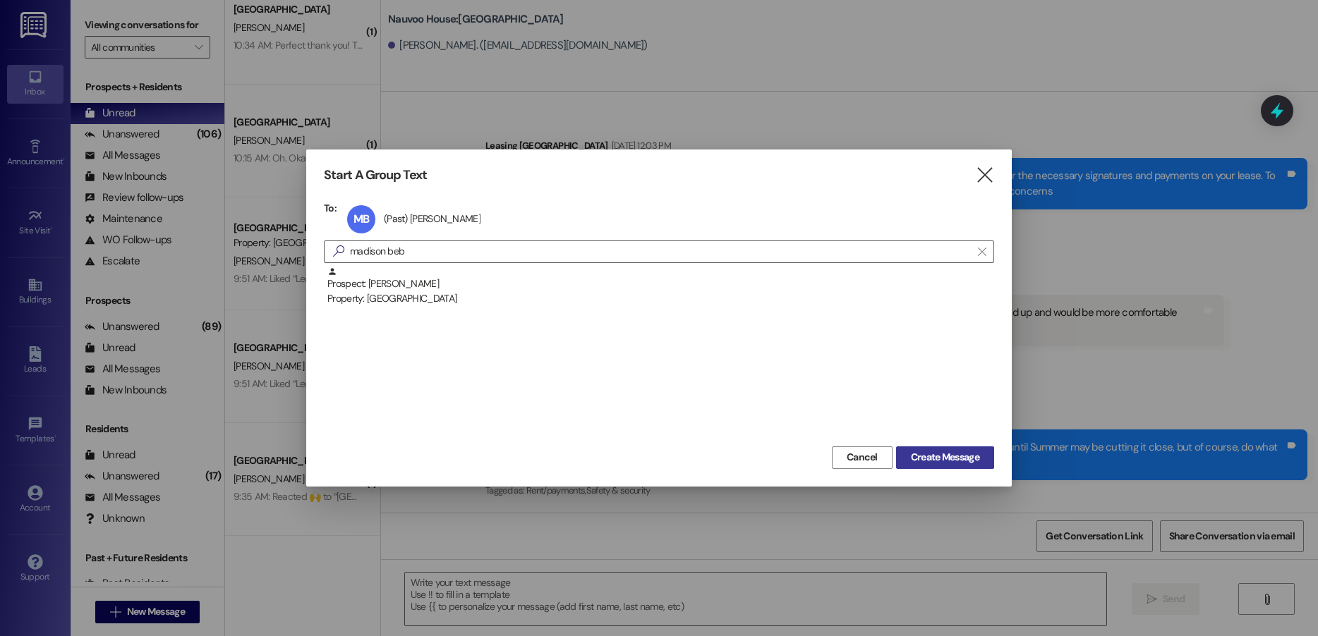
click at [955, 457] on span "Create Message" at bounding box center [945, 457] width 68 height 15
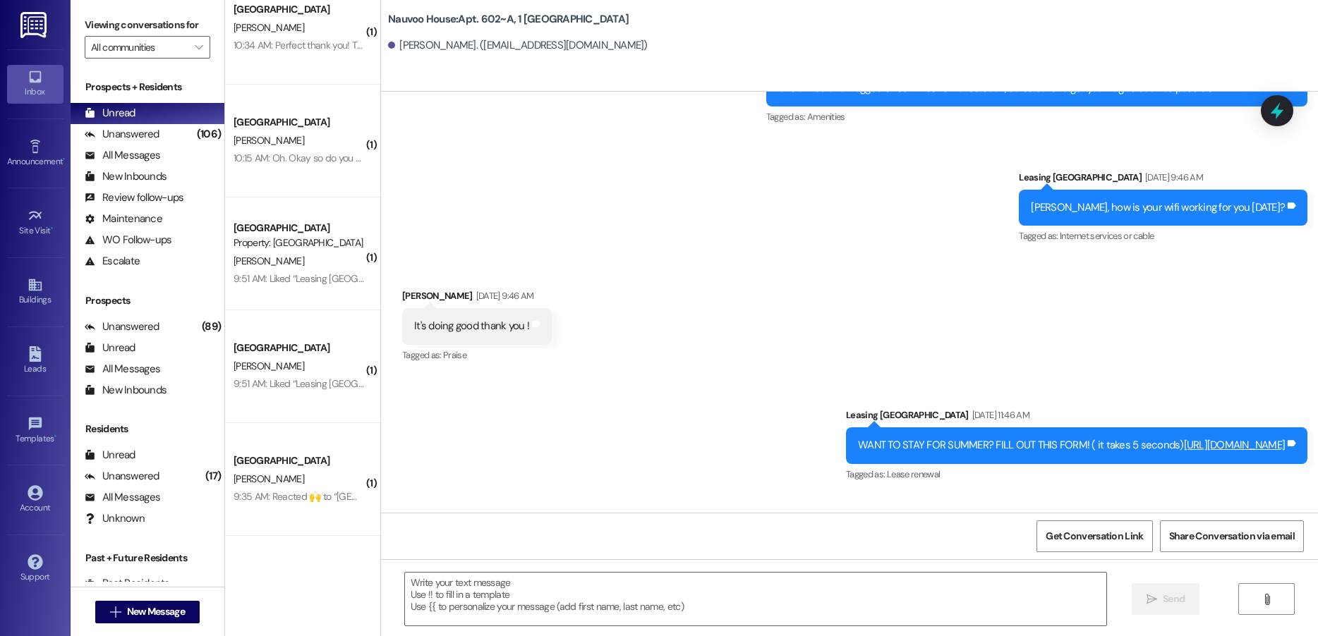
scroll to position [13493, 0]
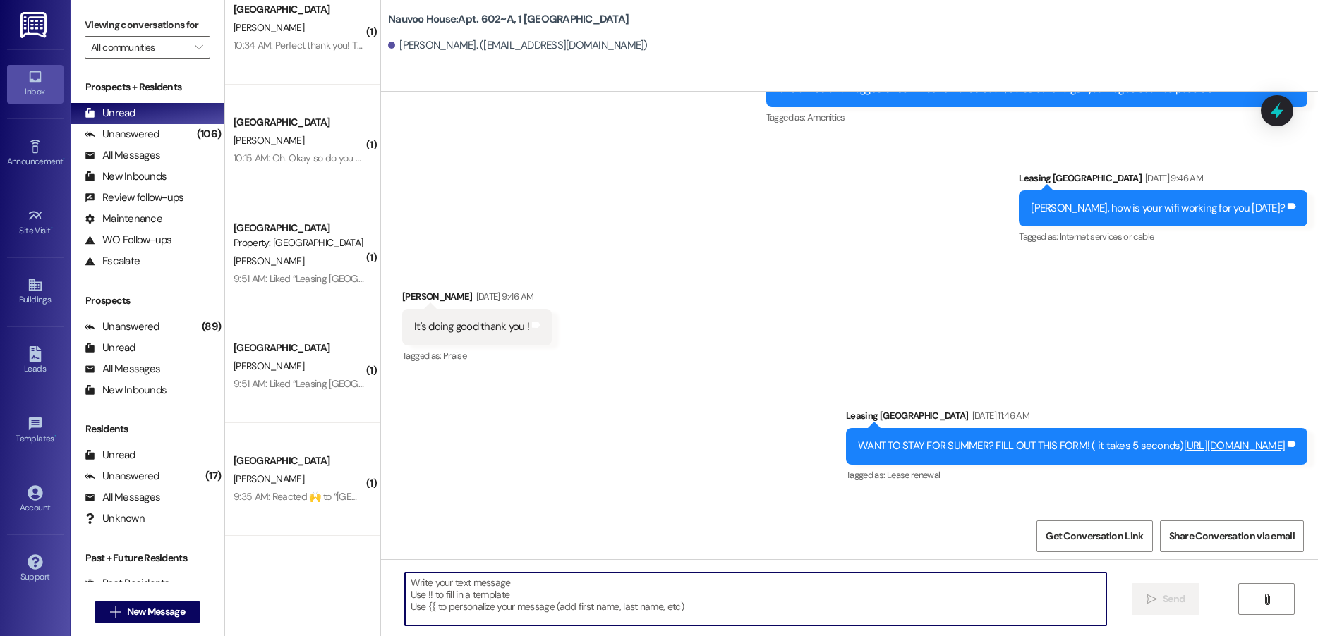
click at [473, 587] on textarea at bounding box center [755, 599] width 701 height 53
paste textarea "Good morning, this is [PERSON_NAME] with Nauvoo House. We got a notification th…"
type textarea "Good morning, this is [PERSON_NAME] with Nauvoo House. We got a notification th…"
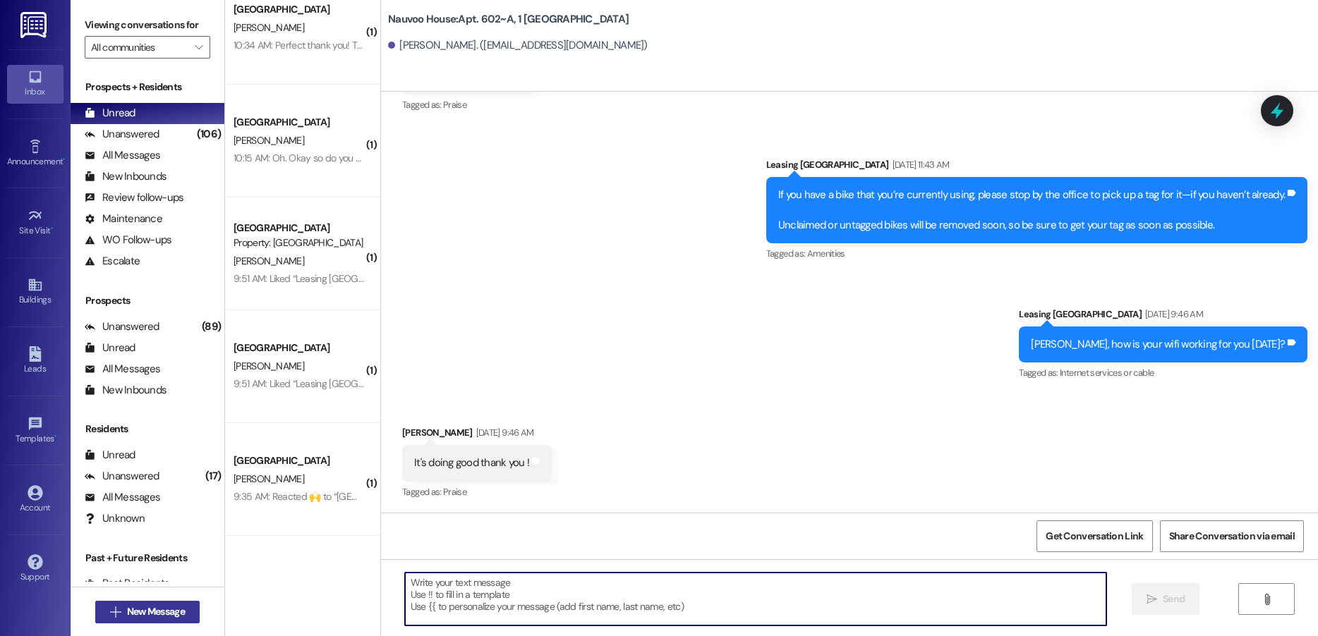
click at [137, 618] on span "New Message" at bounding box center [156, 612] width 58 height 15
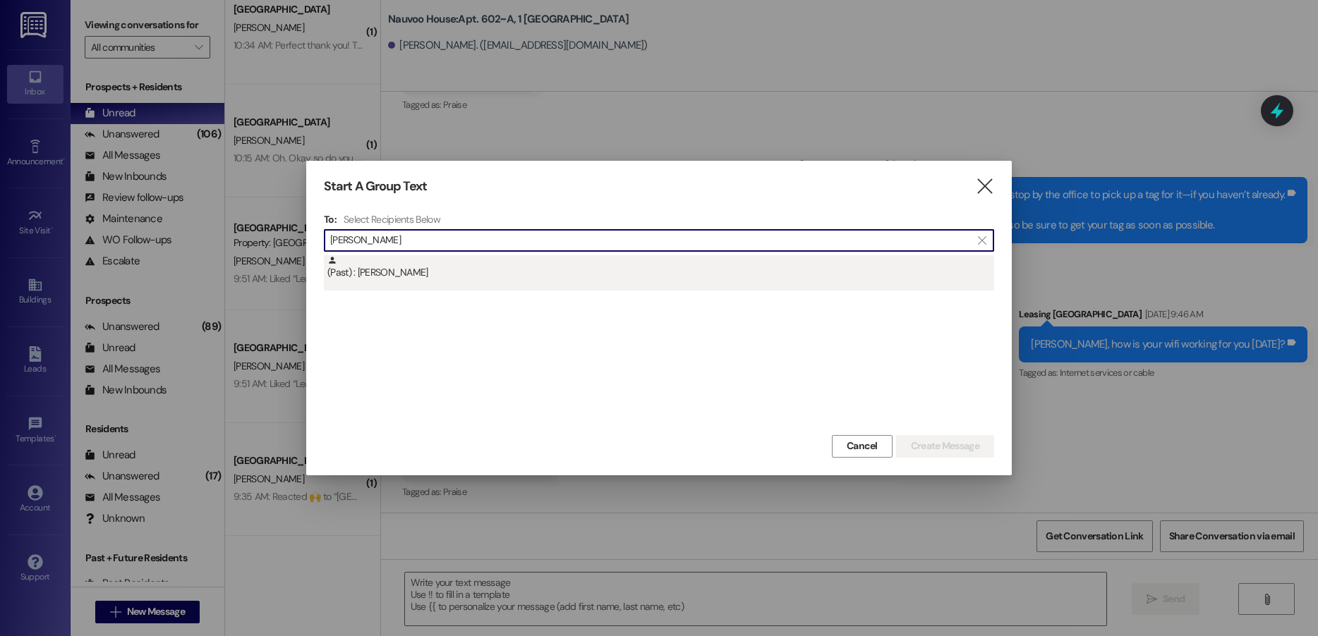
type input "[PERSON_NAME]"
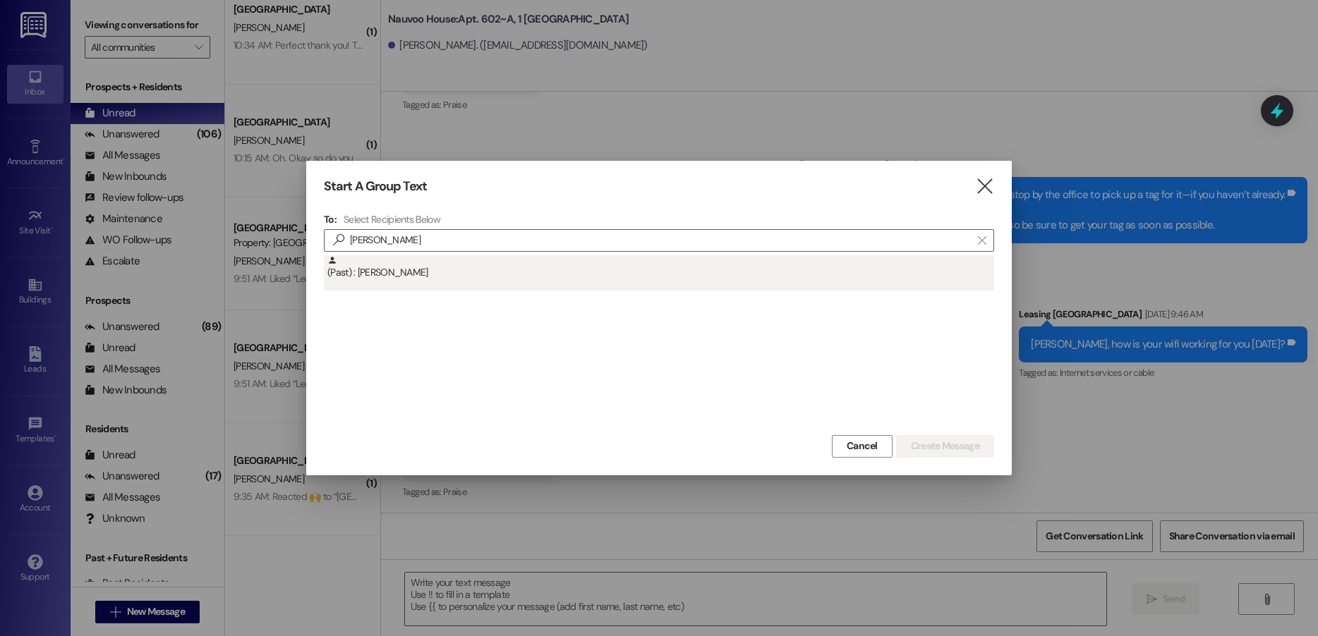
click at [469, 279] on div "(Past) : [PERSON_NAME]" at bounding box center [660, 267] width 667 height 25
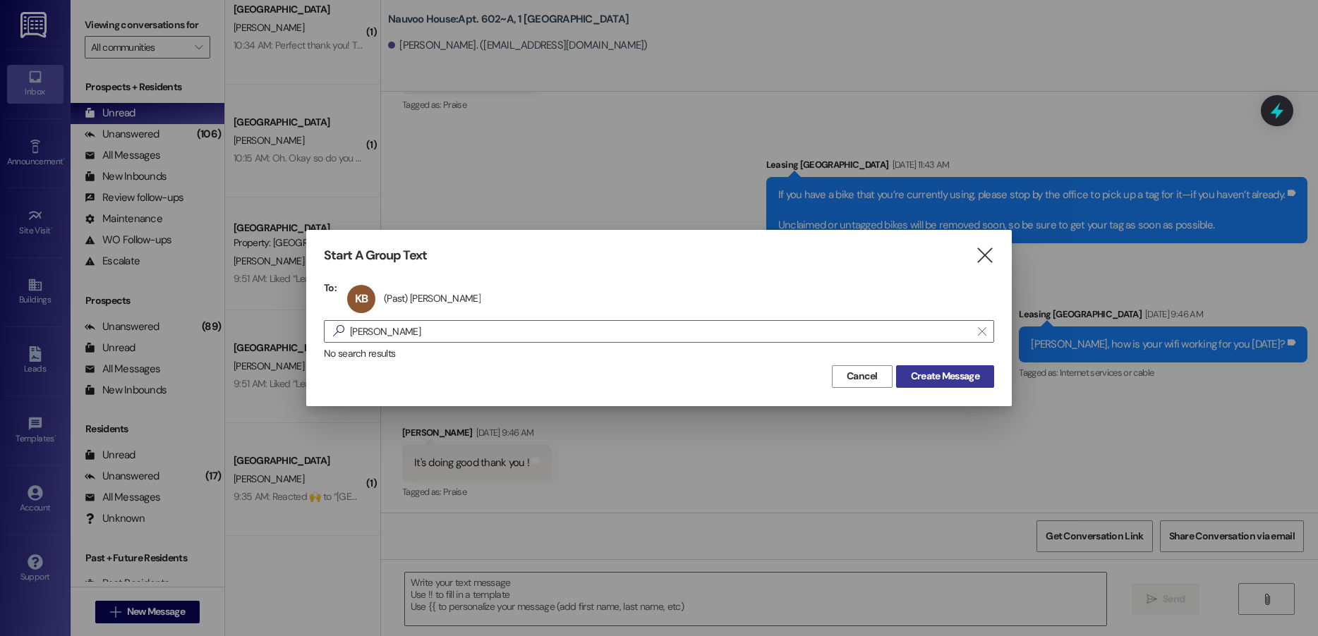
click at [945, 382] on span "Create Message" at bounding box center [945, 376] width 68 height 15
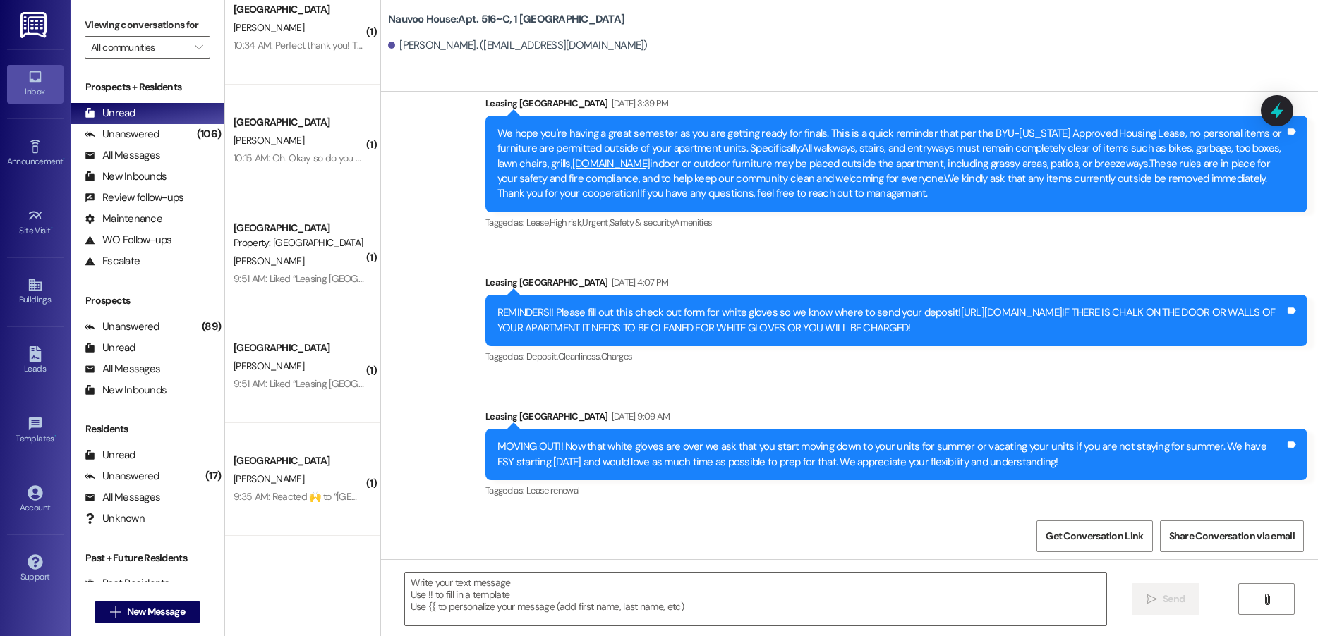
scroll to position [19685, 0]
click at [442, 596] on textarea at bounding box center [755, 599] width 701 height 53
paste textarea "Good morning, this is [PERSON_NAME] with Nauvoo House. We got a notification th…"
type textarea "Good morning, this is [PERSON_NAME] with Nauvoo House. We got a notification th…"
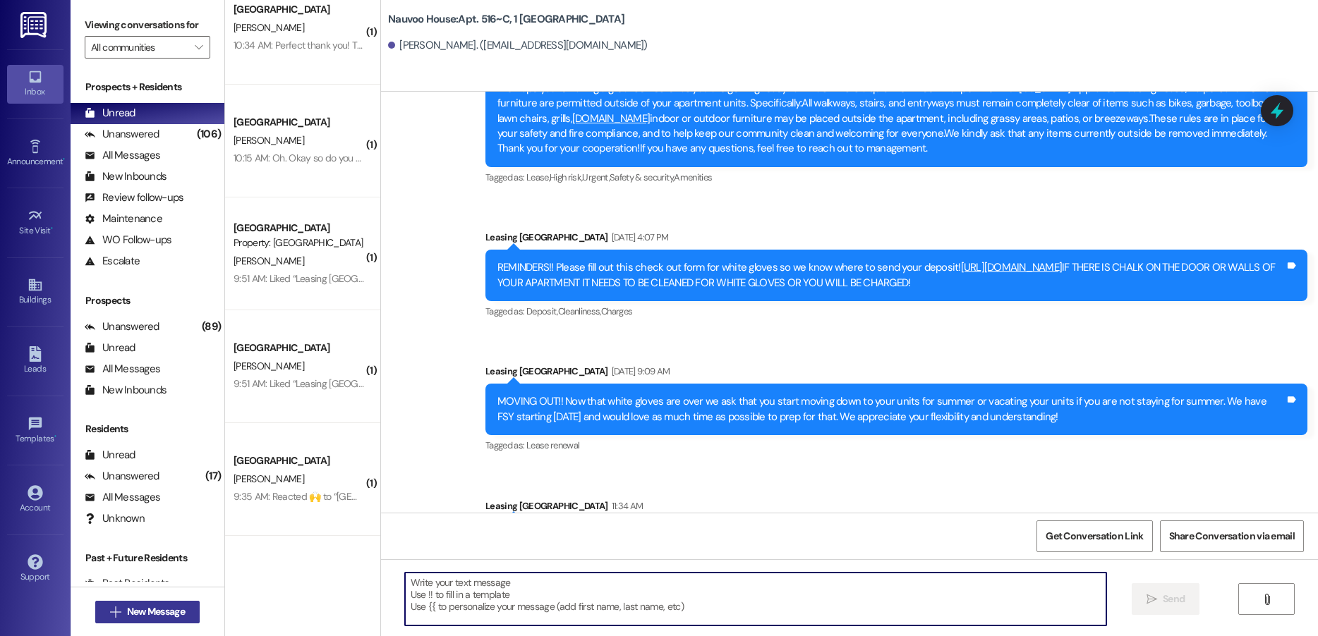
click at [162, 615] on span "New Message" at bounding box center [156, 612] width 58 height 15
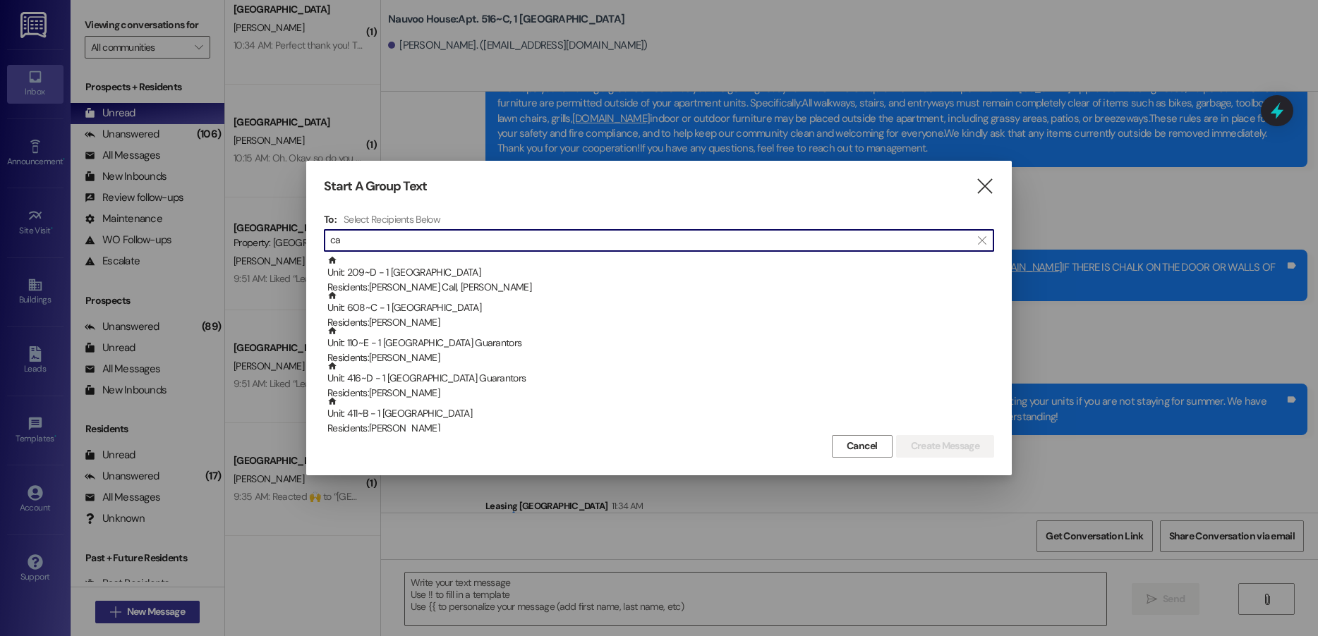
type input "c"
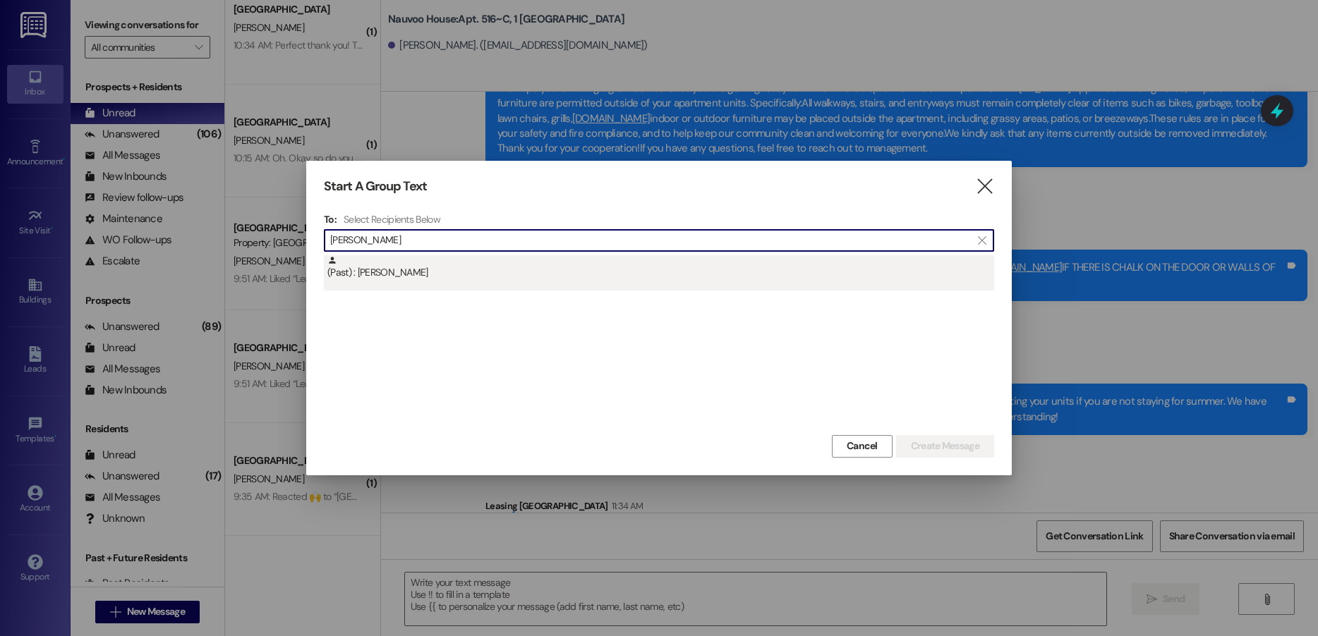
type input "[PERSON_NAME]"
click at [473, 262] on div "(Past) : [PERSON_NAME]" at bounding box center [660, 267] width 667 height 25
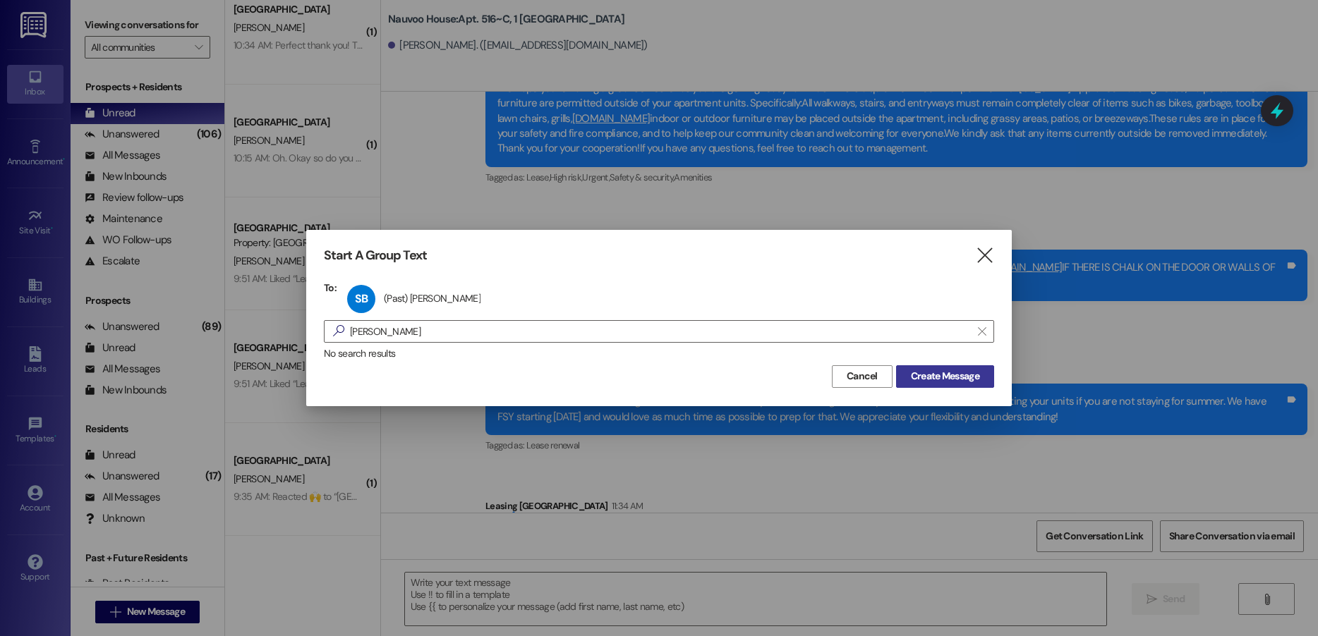
click at [940, 380] on span "Create Message" at bounding box center [945, 376] width 68 height 15
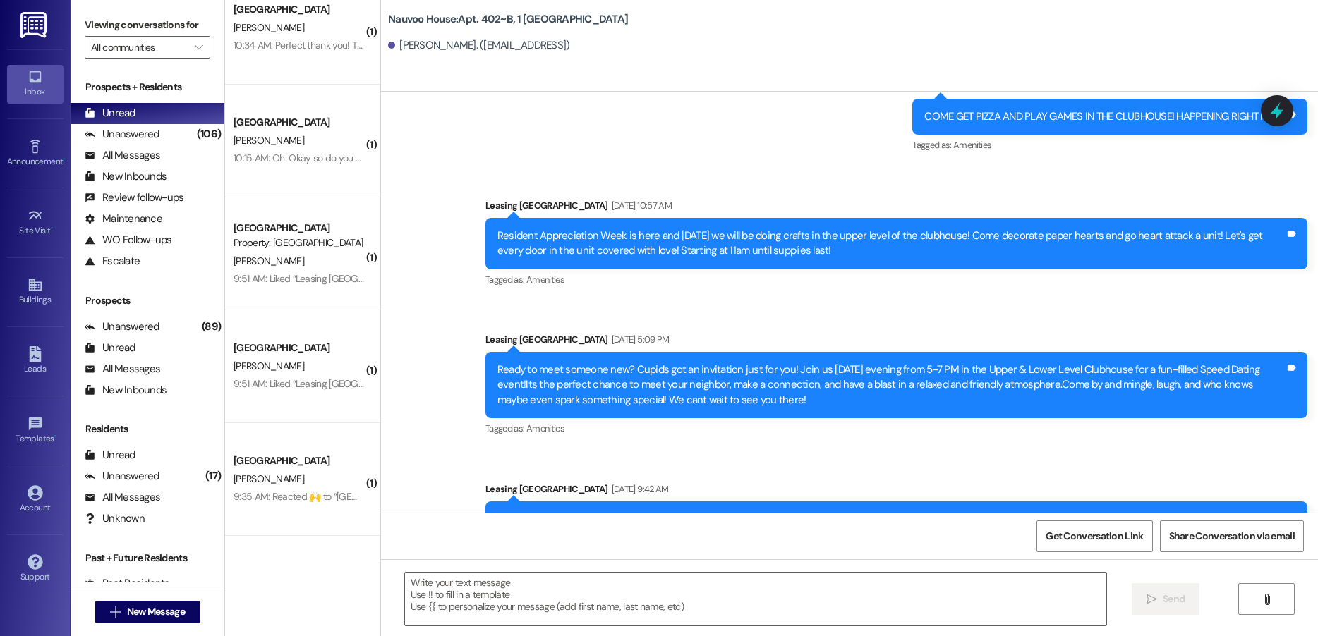
scroll to position [917, 0]
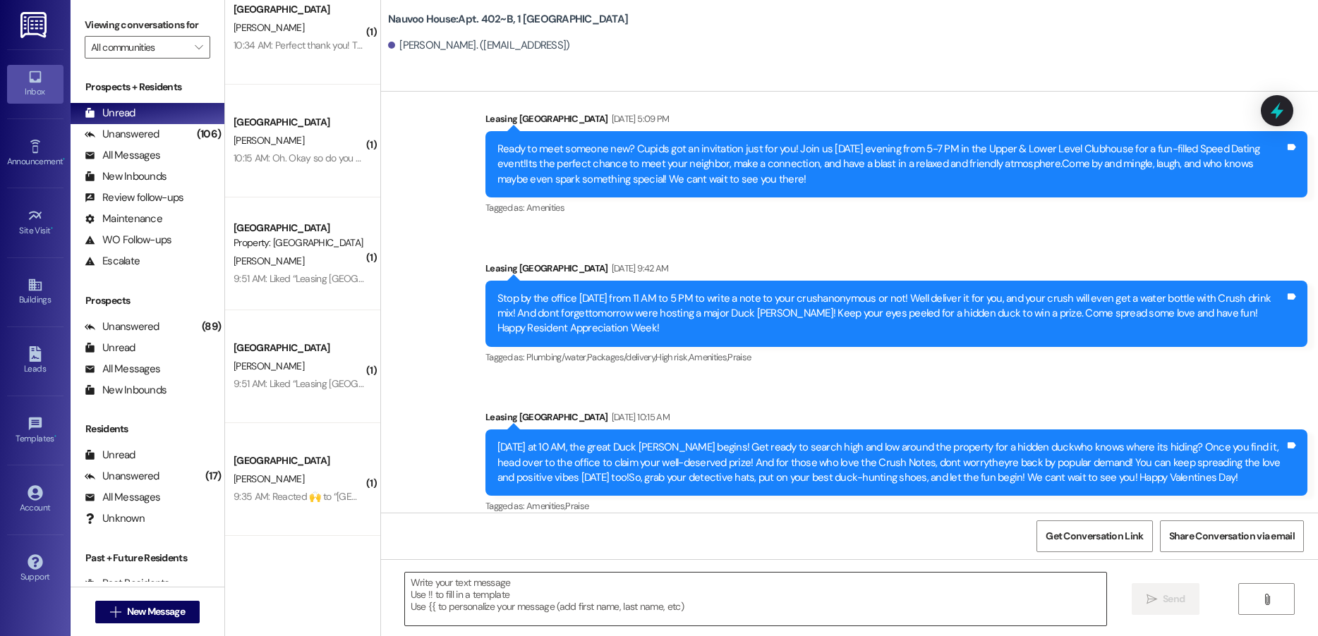
drag, startPoint x: 477, startPoint y: 569, endPoint x: 473, endPoint y: 581, distance: 12.5
click at [475, 577] on div " Send " at bounding box center [849, 612] width 937 height 106
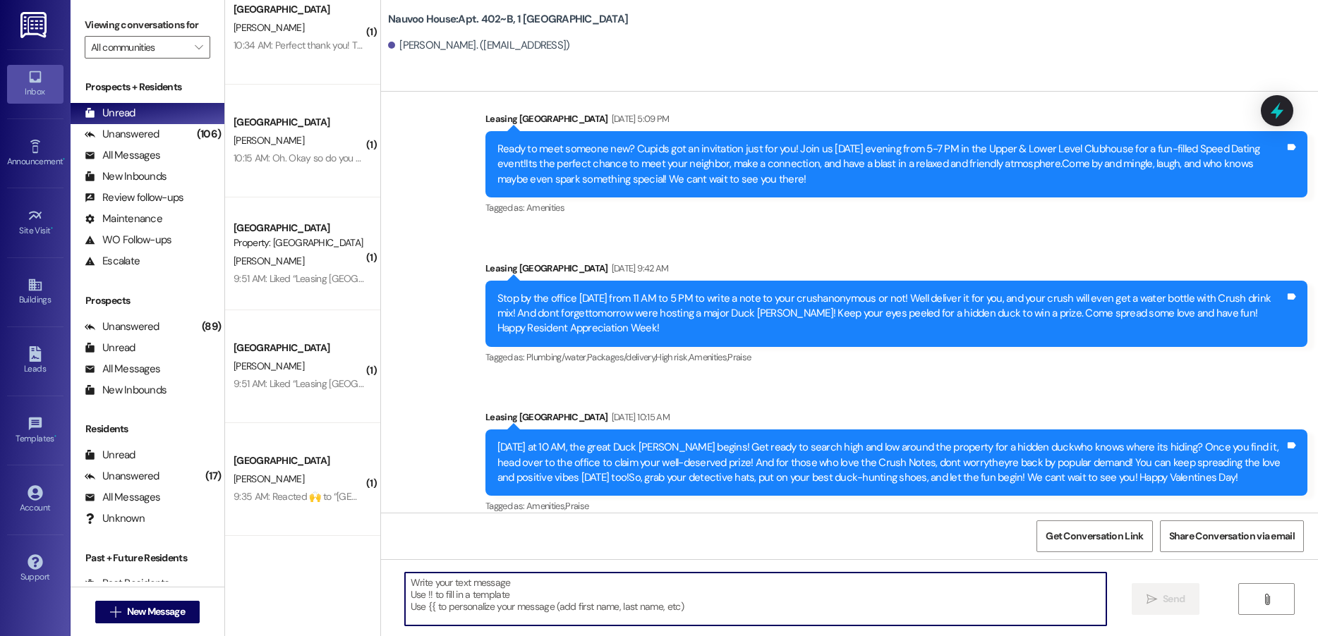
click at [542, 600] on textarea at bounding box center [755, 599] width 701 height 53
click at [512, 590] on textarea at bounding box center [755, 599] width 701 height 53
paste textarea "Good morning, this is [PERSON_NAME] with Nauvoo House. We got a notification th…"
type textarea "Good morning, this is [PERSON_NAME] with Nauvoo House. We got a notification th…"
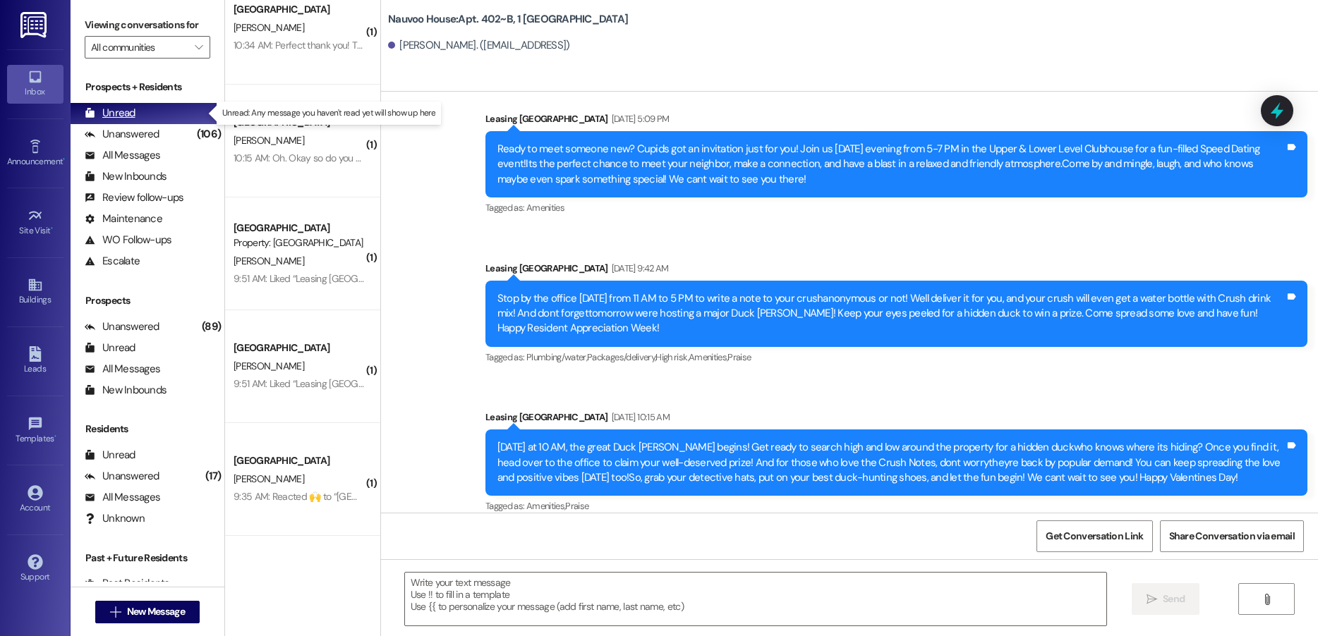
click at [135, 113] on div "Unread (0)" at bounding box center [148, 113] width 154 height 21
click at [128, 134] on div "Unanswered" at bounding box center [122, 134] width 75 height 15
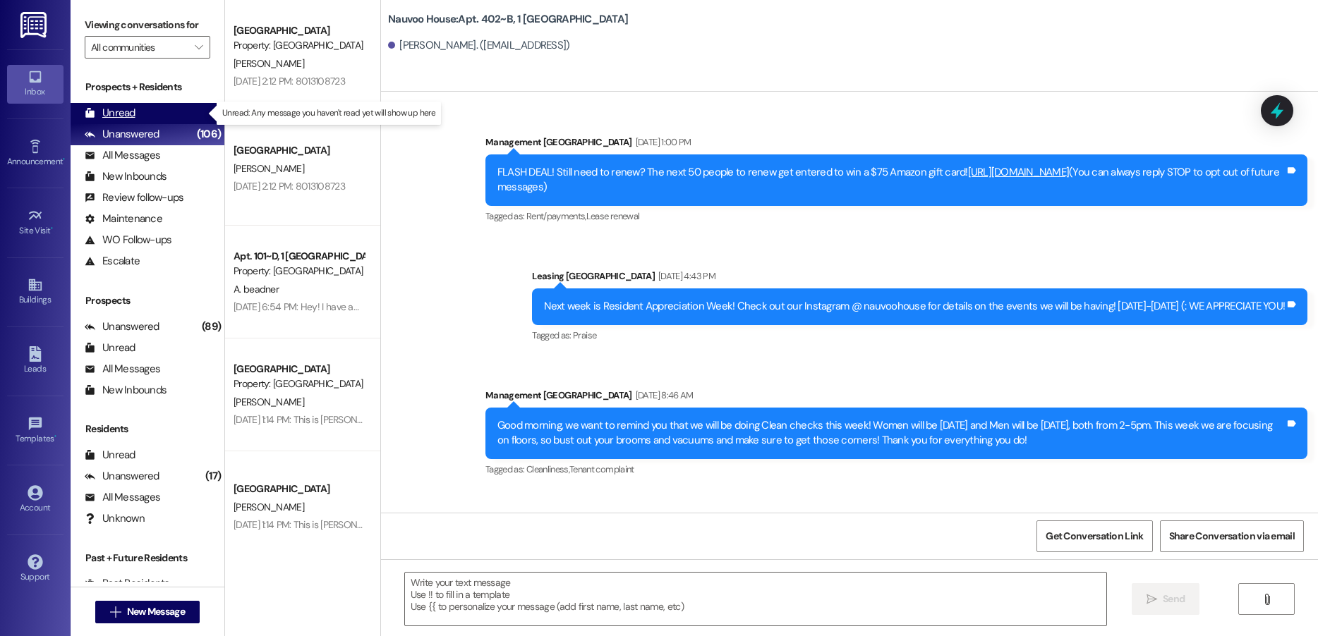
click at [131, 113] on div "Unread" at bounding box center [110, 113] width 51 height 15
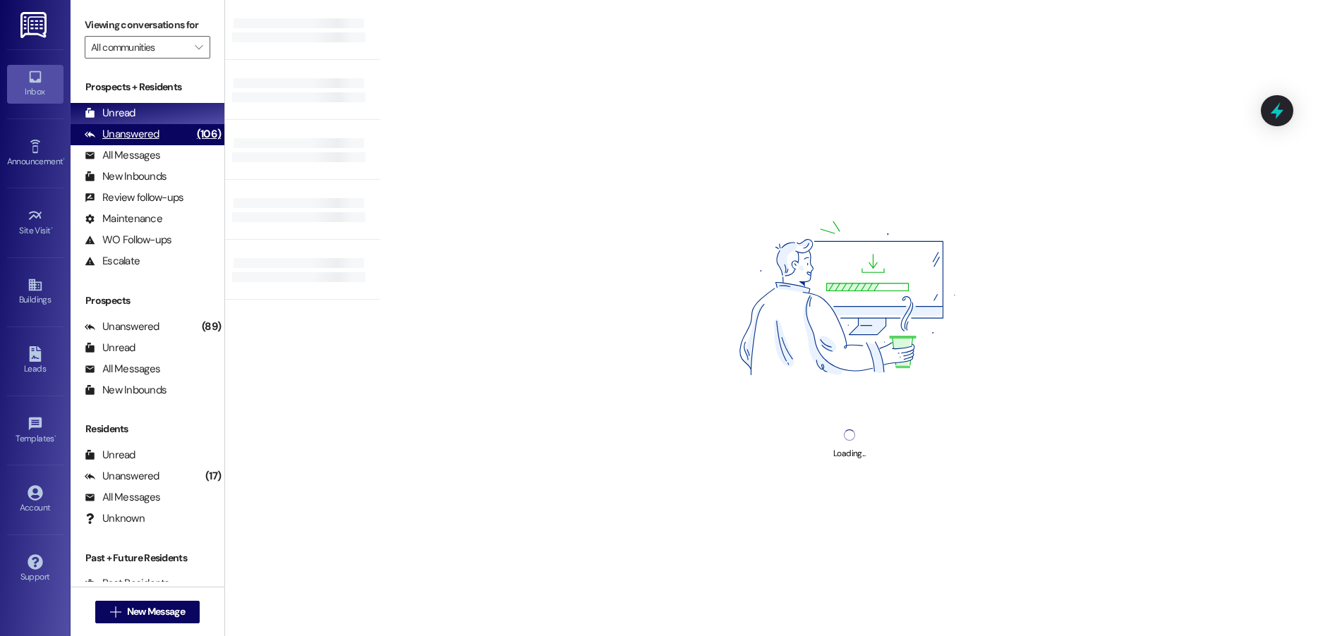
click at [125, 131] on div "Unanswered" at bounding box center [122, 134] width 75 height 15
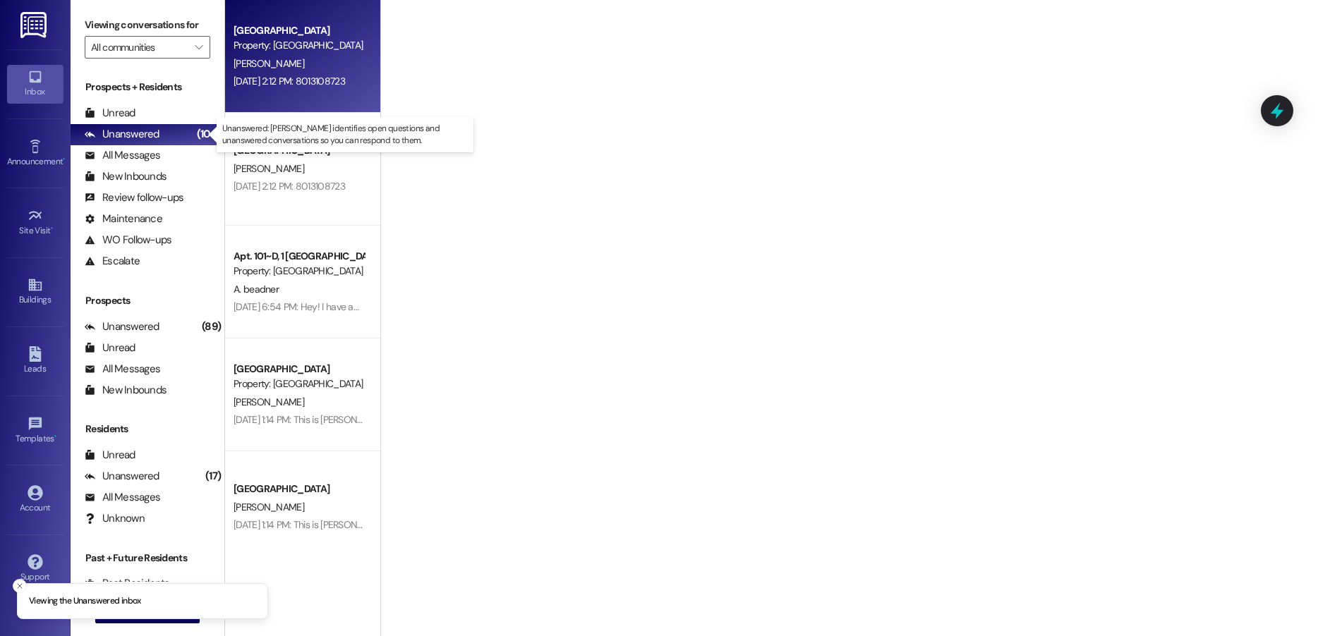
click at [268, 62] on div "[PERSON_NAME]" at bounding box center [298, 64] width 133 height 18
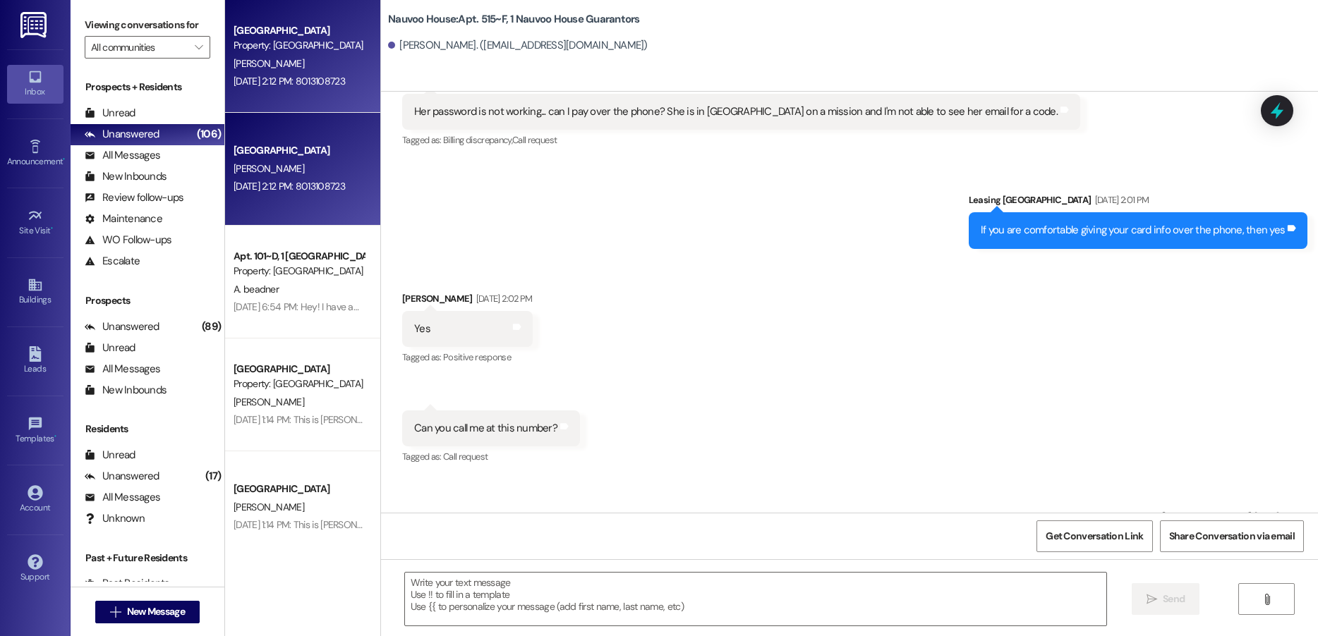
scroll to position [2515, 0]
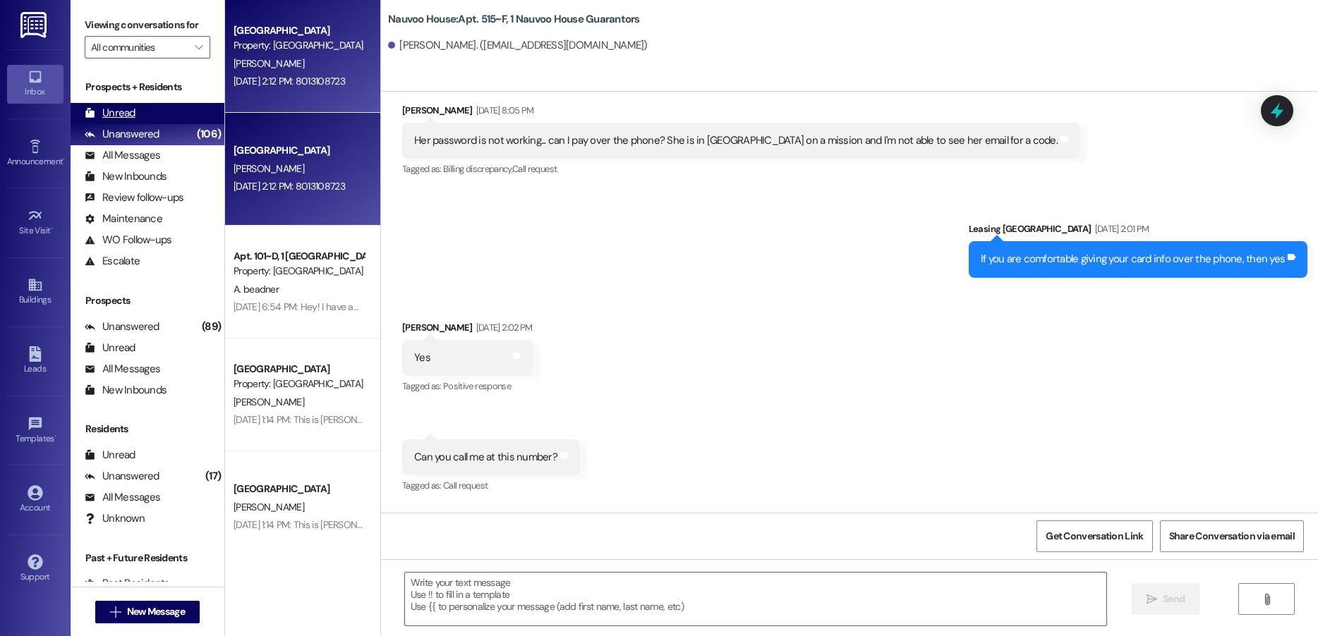
click at [142, 115] on div "Unread (0)" at bounding box center [148, 113] width 154 height 21
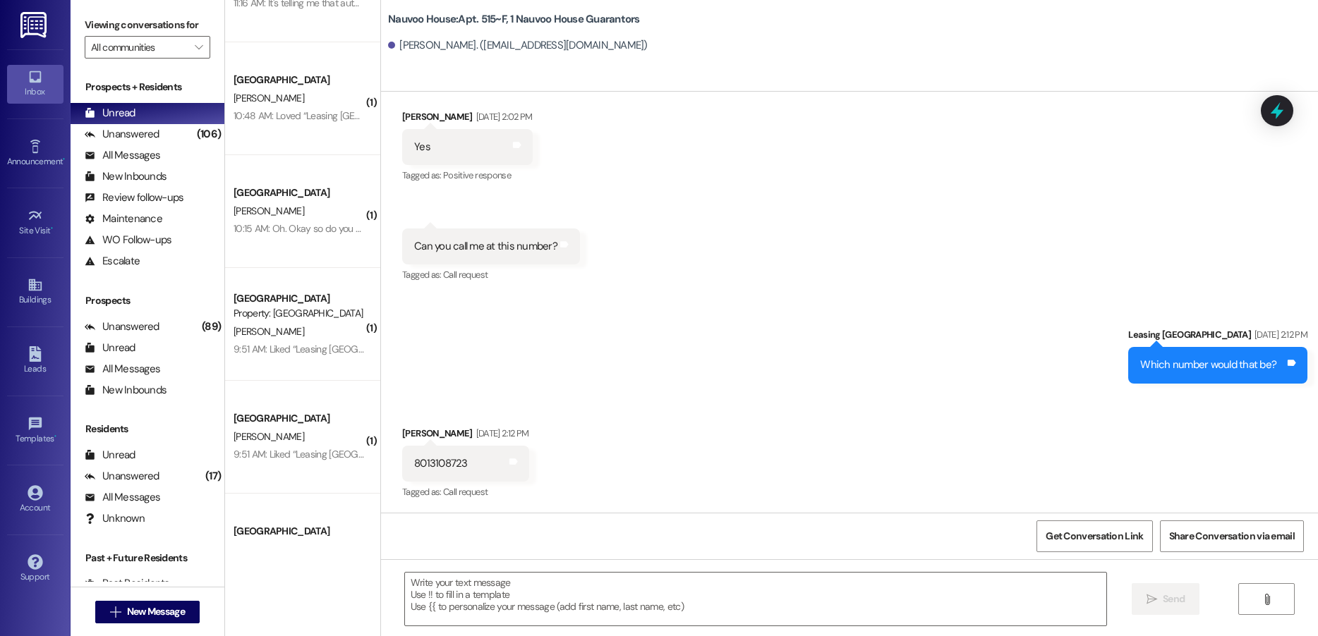
scroll to position [141, 0]
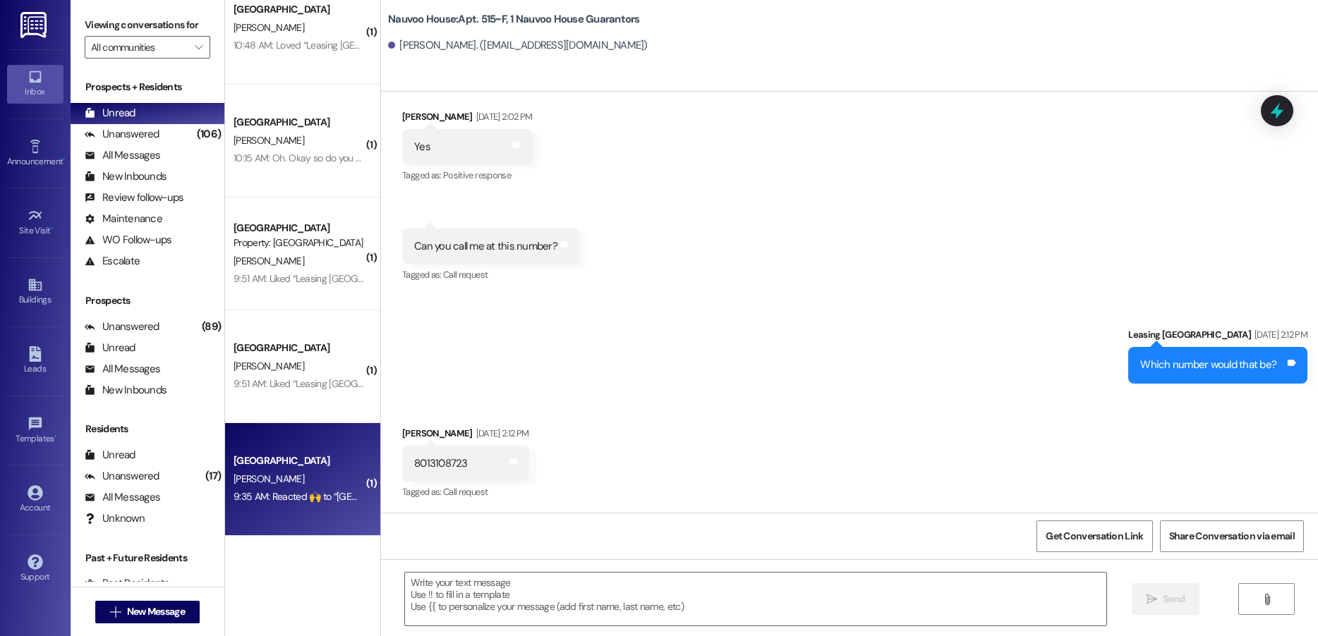
click at [254, 495] on div "9:35 AM: Reacted 🙌 to “[GEOGRAPHIC_DATA] ([GEOGRAPHIC_DATA]): It is $20/night t…" at bounding box center [636, 496] width 805 height 13
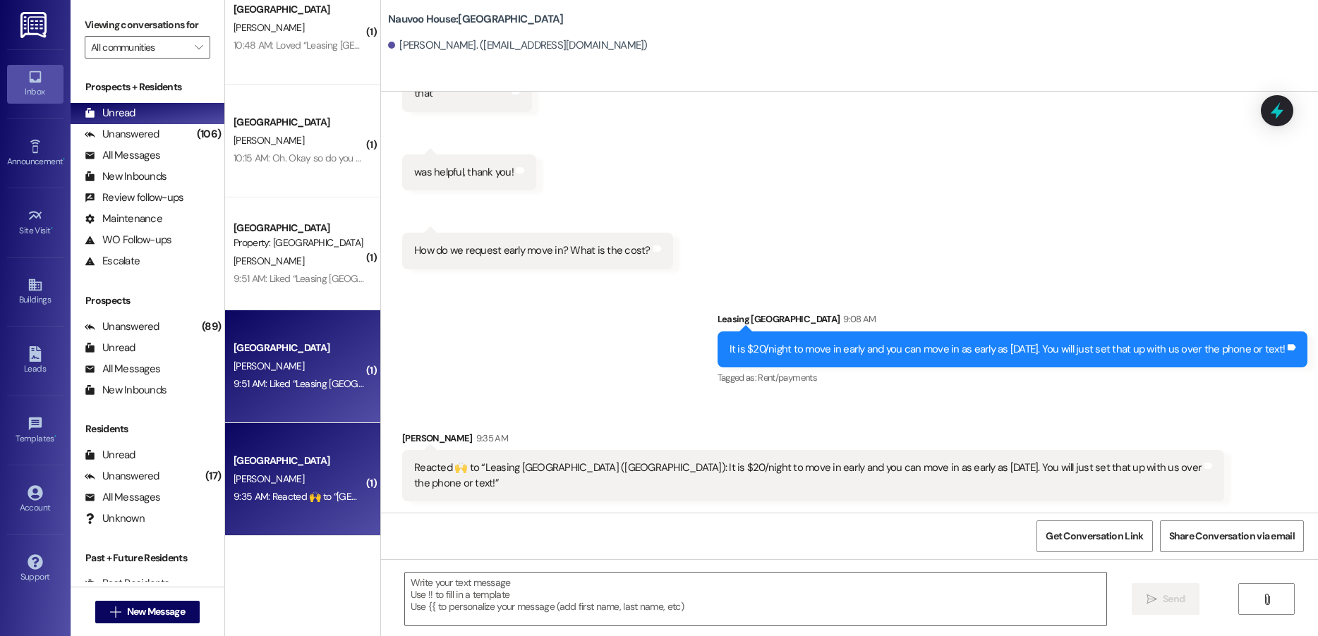
scroll to position [476, 0]
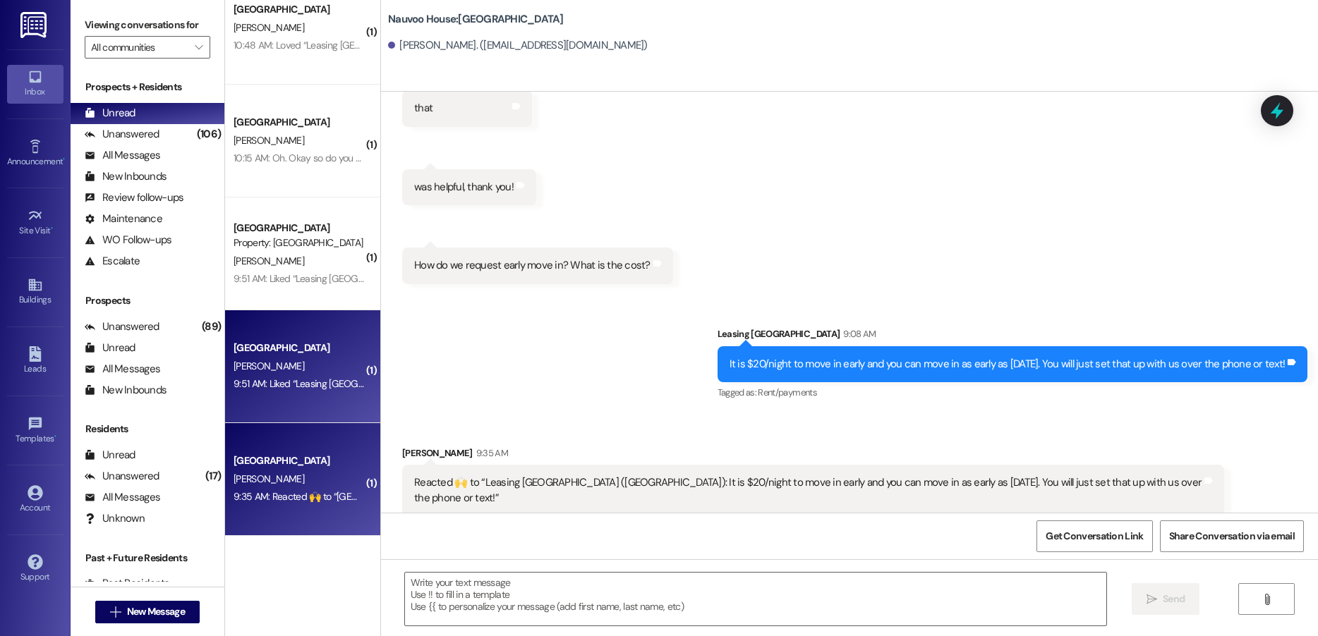
click at [314, 399] on div "[GEOGRAPHIC_DATA] Prospect [PERSON_NAME] 9:51 AM: Liked “Leasing [GEOGRAPHIC_DA…" at bounding box center [302, 366] width 155 height 113
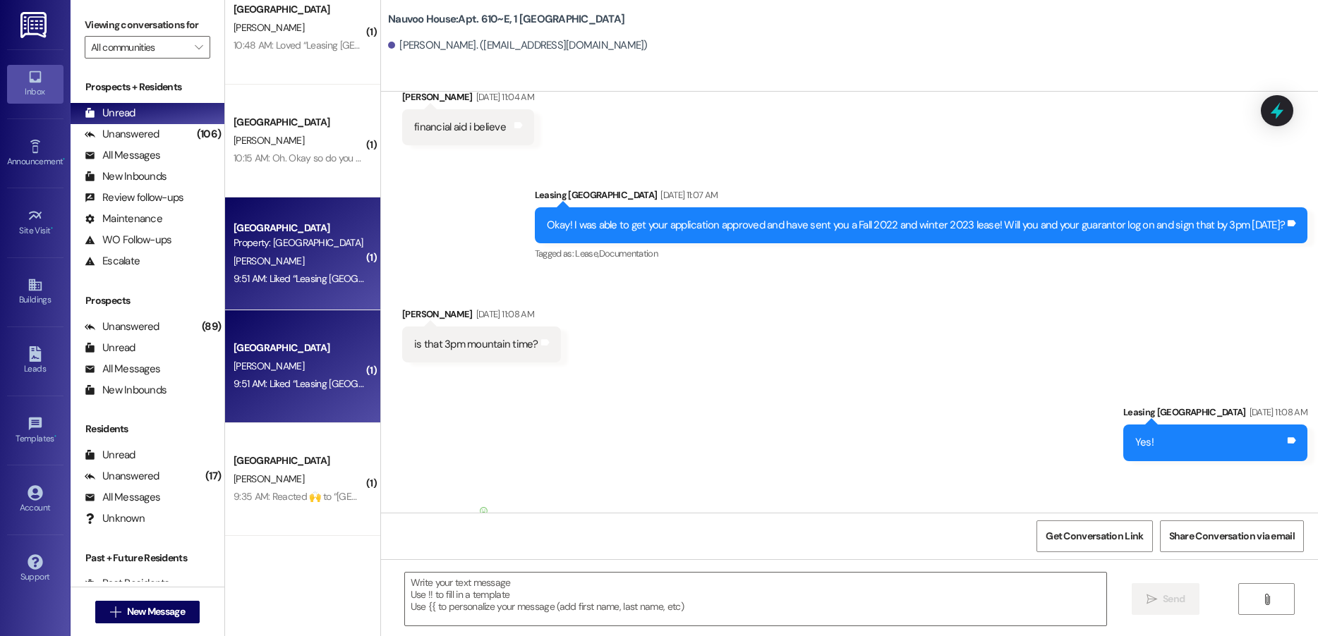
scroll to position [23422, 0]
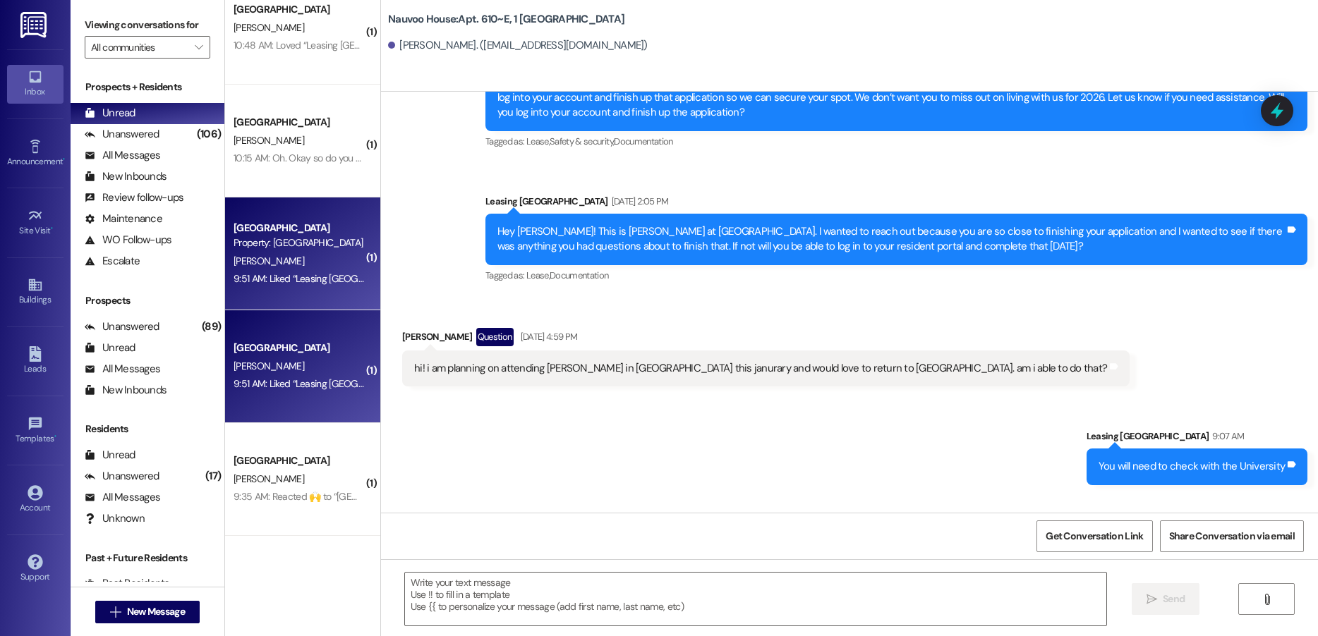
click at [284, 261] on div "[PERSON_NAME]" at bounding box center [298, 262] width 133 height 18
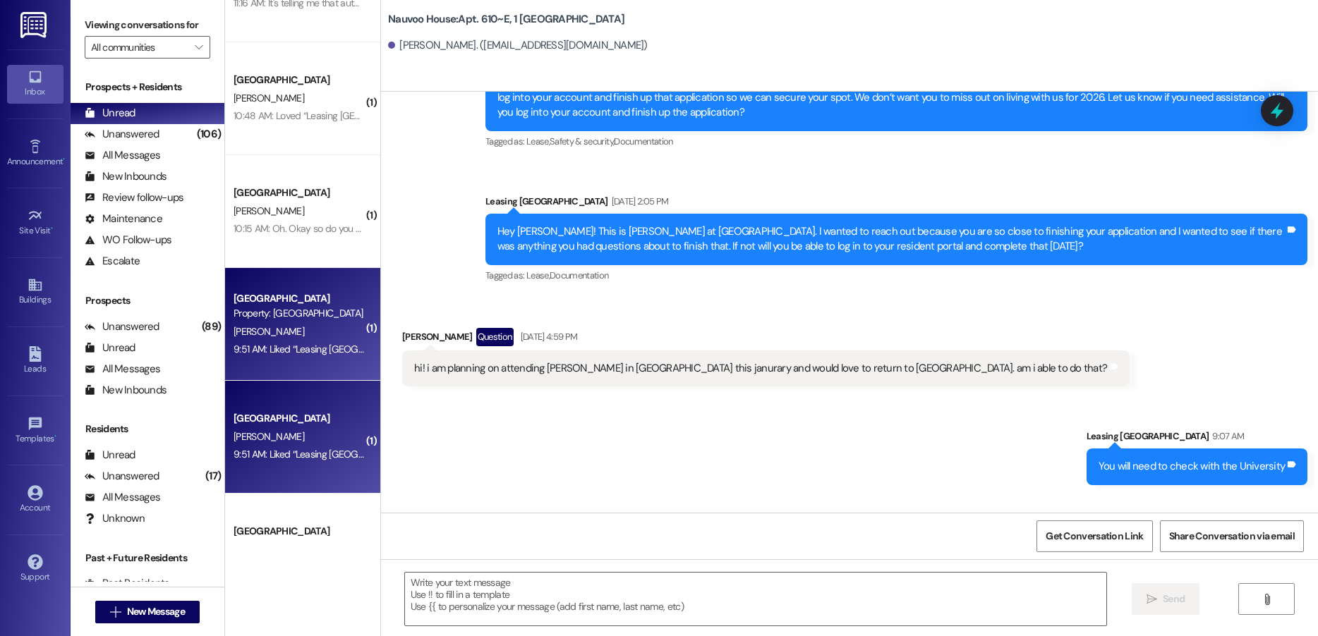
scroll to position [0, 0]
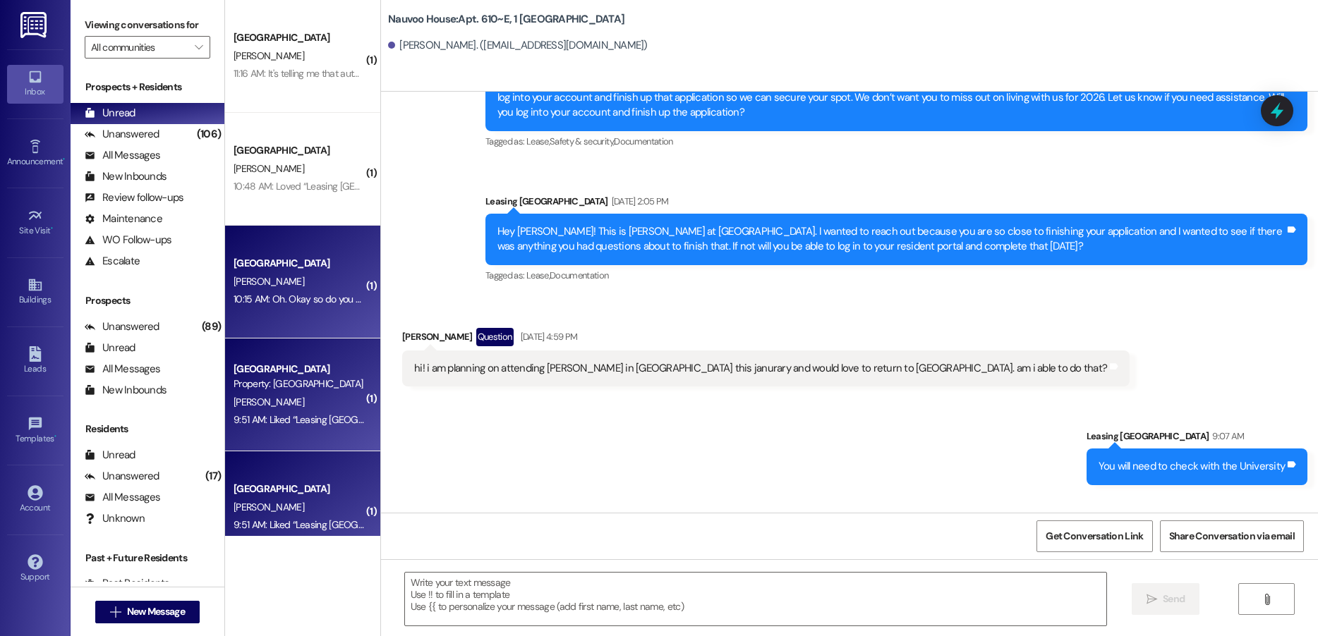
click at [291, 298] on div "10:15 AM: Oh. Okay so do you know where that parking would be or should I reach…" at bounding box center [438, 299] width 409 height 13
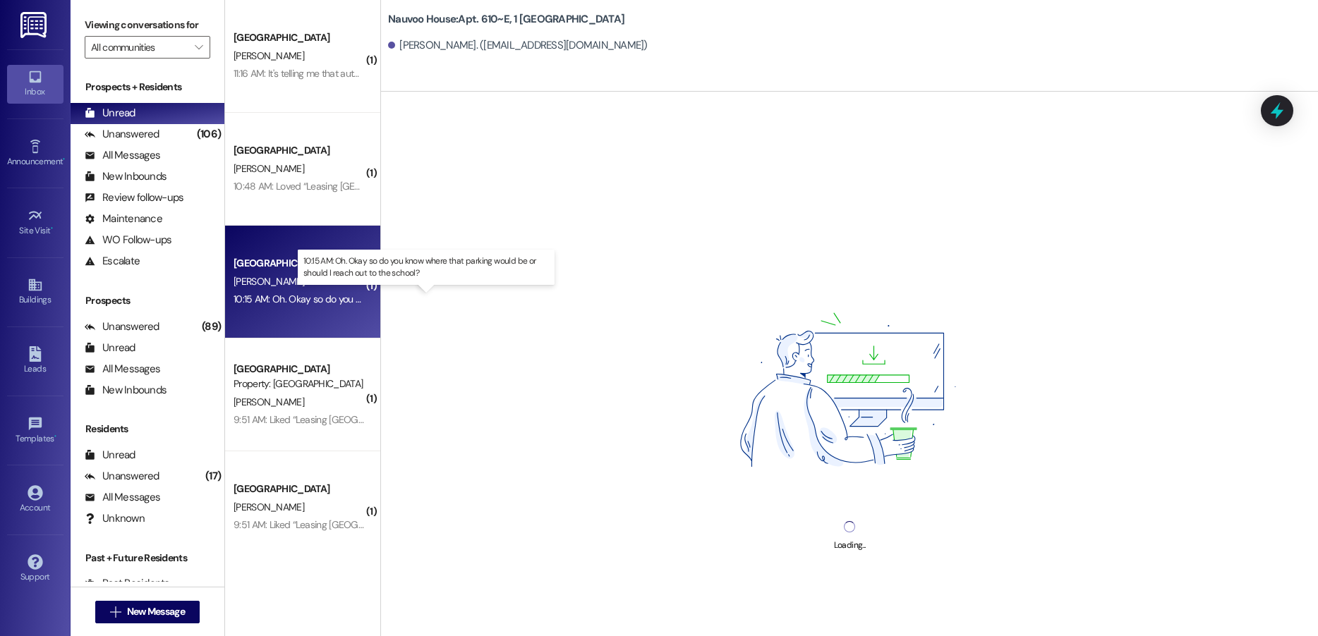
click at [298, 296] on div "10:15 AM: Oh. Okay so do you know where that parking would be or should I reach…" at bounding box center [438, 299] width 409 height 13
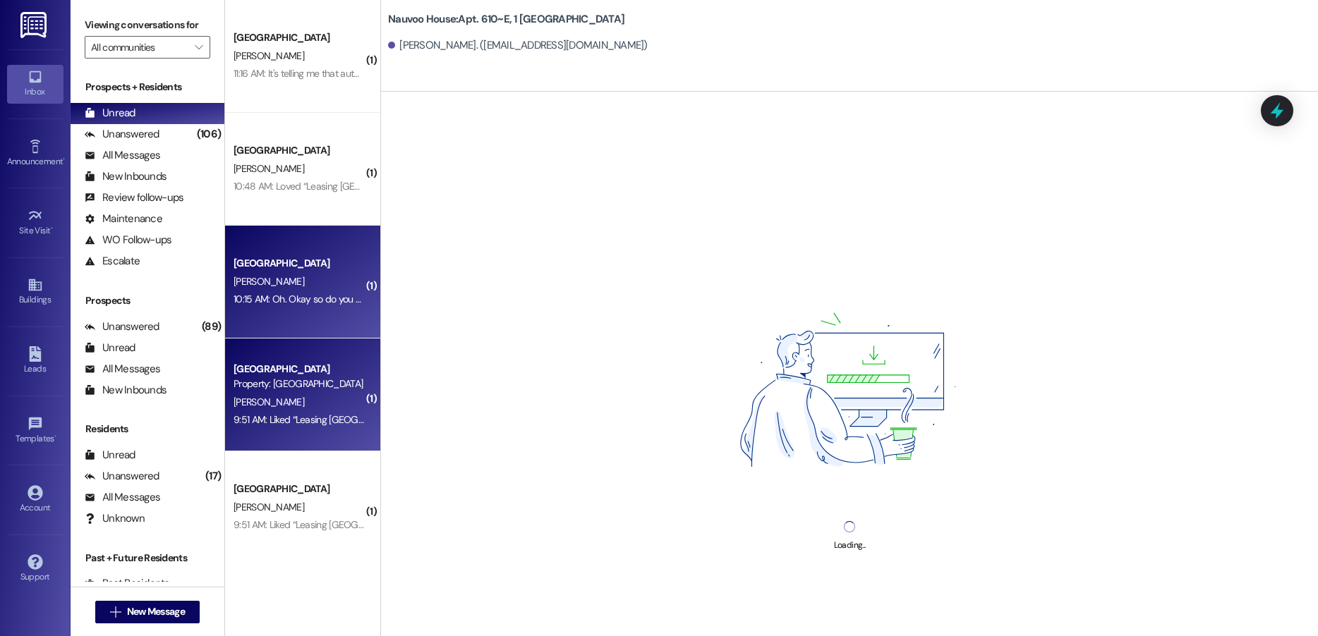
click at [283, 373] on div "[GEOGRAPHIC_DATA]" at bounding box center [299, 369] width 131 height 15
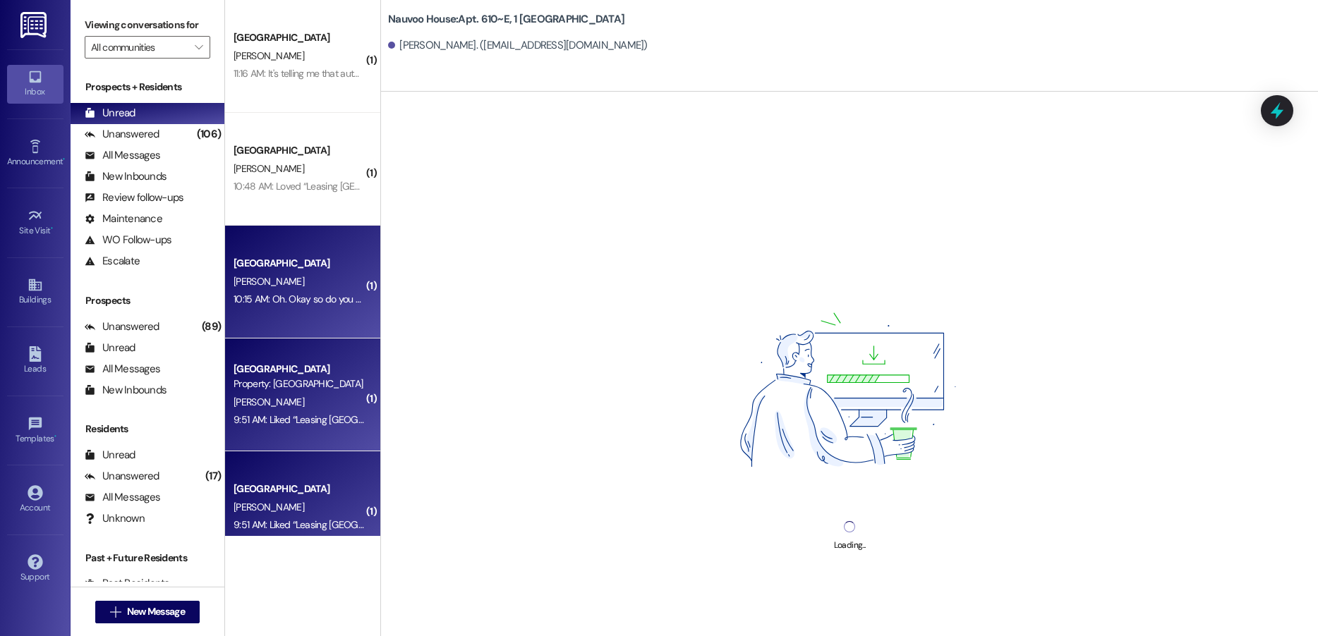
click at [299, 300] on div "10:15 AM: Oh. Okay so do you know where that parking would be or should I reach…" at bounding box center [438, 299] width 409 height 13
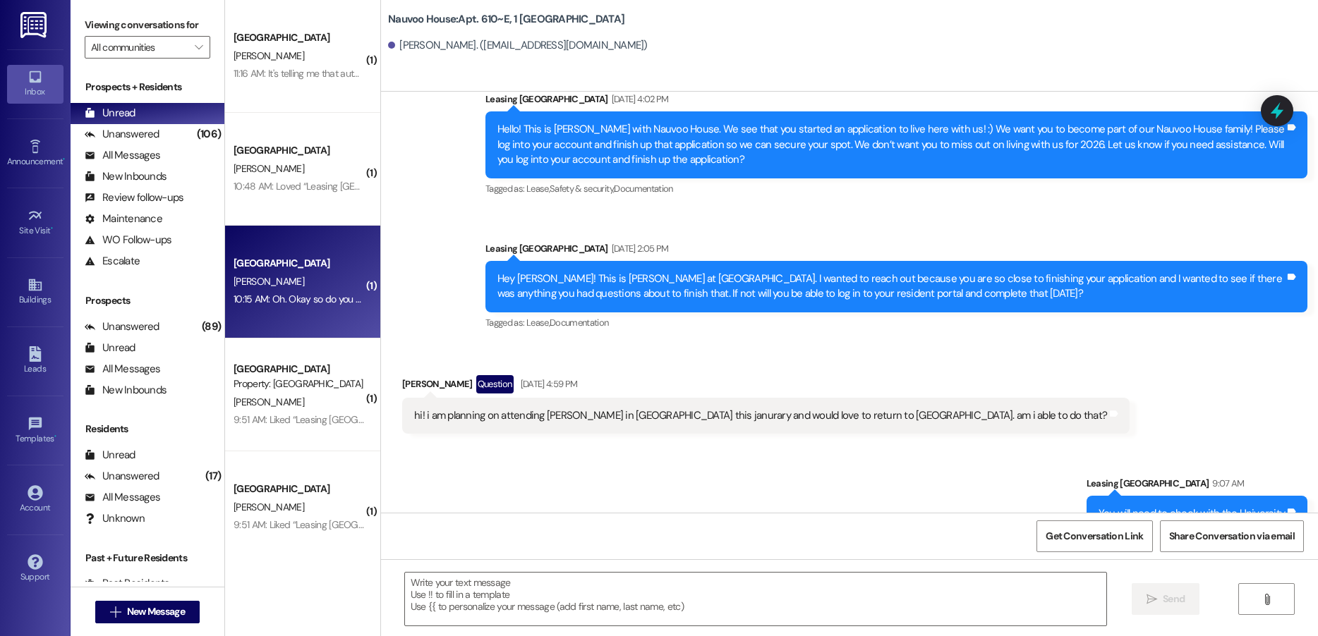
scroll to position [23352, 0]
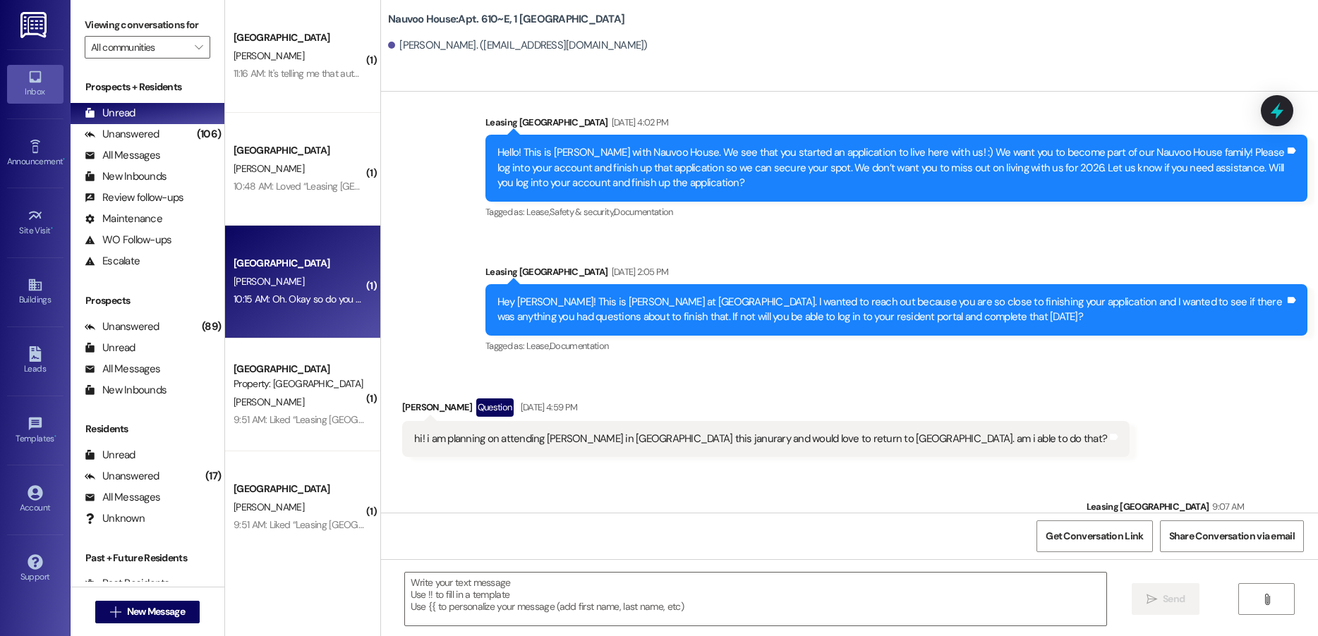
click at [292, 277] on div "[PERSON_NAME]" at bounding box center [298, 282] width 133 height 18
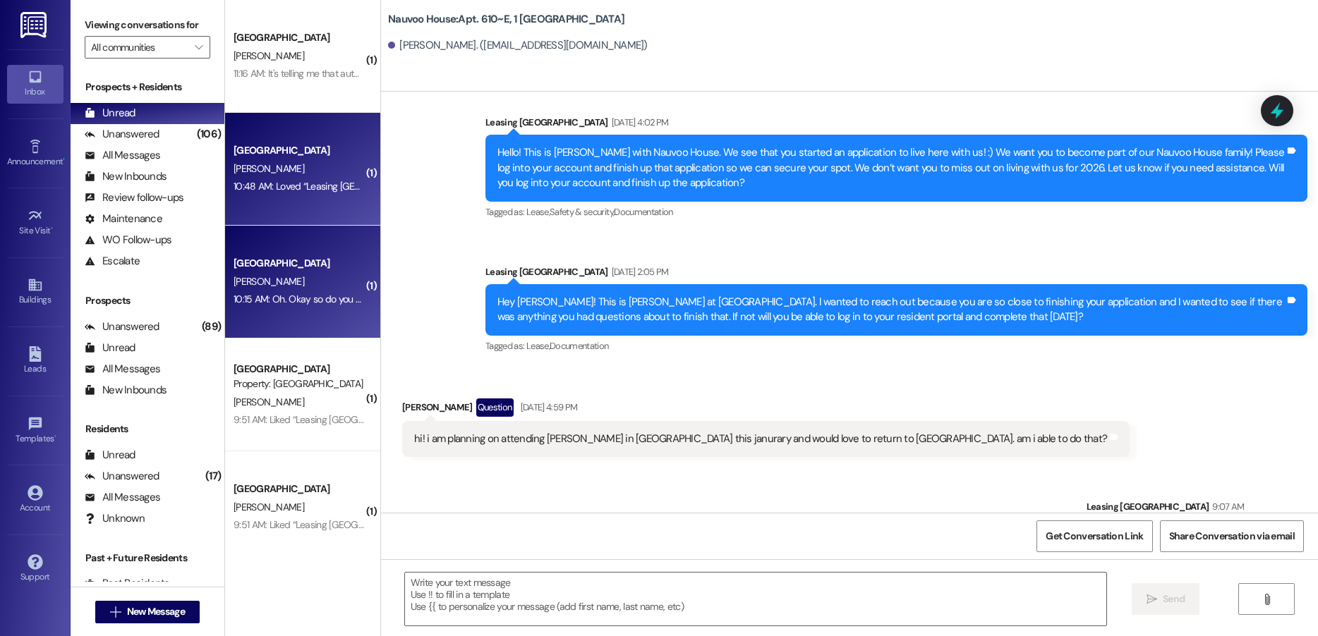
click at [286, 169] on div "[PERSON_NAME]" at bounding box center [298, 169] width 133 height 18
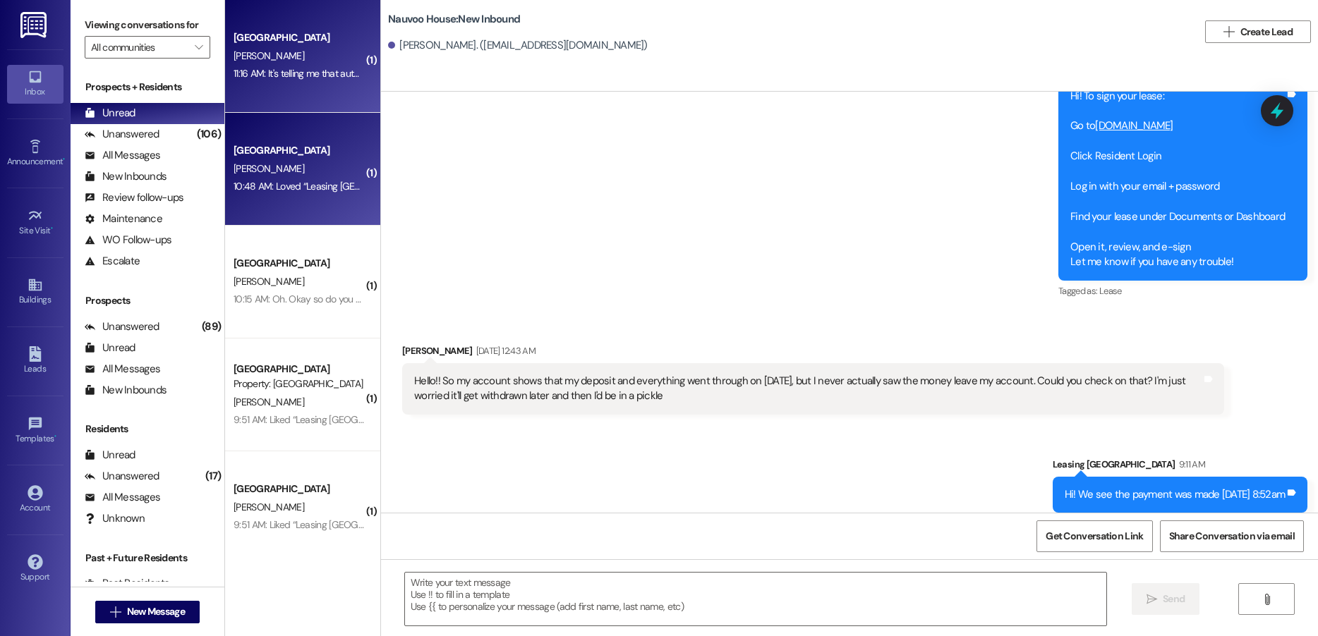
scroll to position [2988, 0]
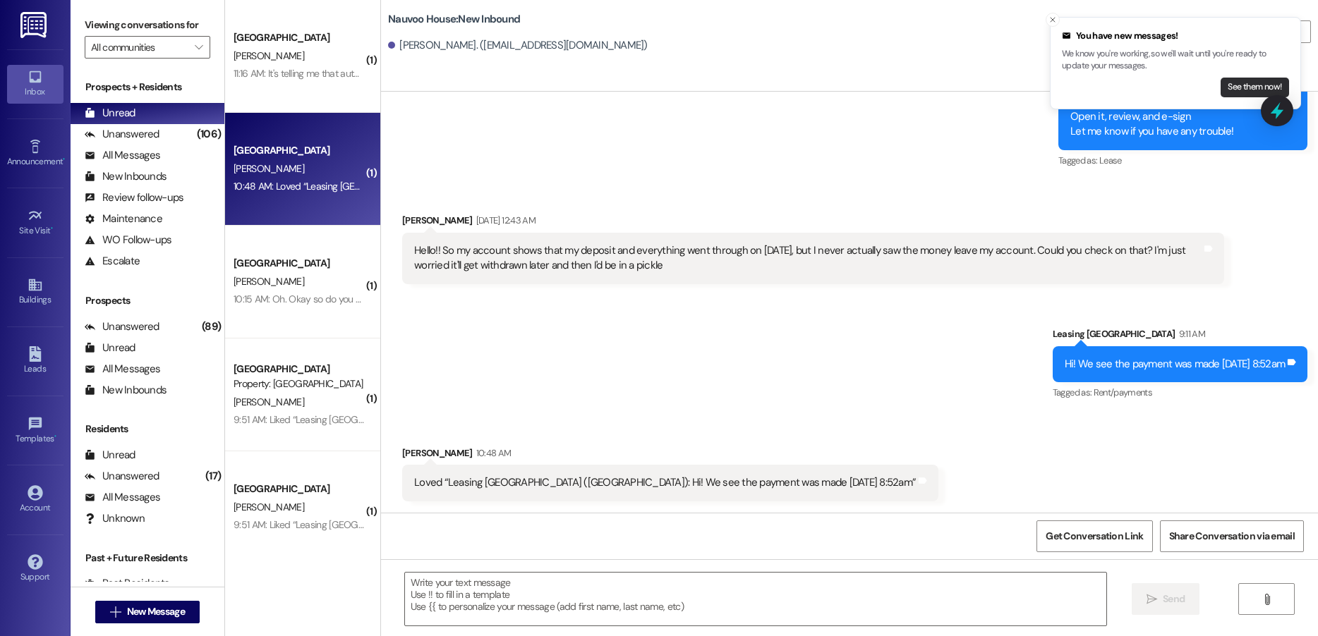
click at [1242, 85] on button "See them now!" at bounding box center [1255, 88] width 68 height 20
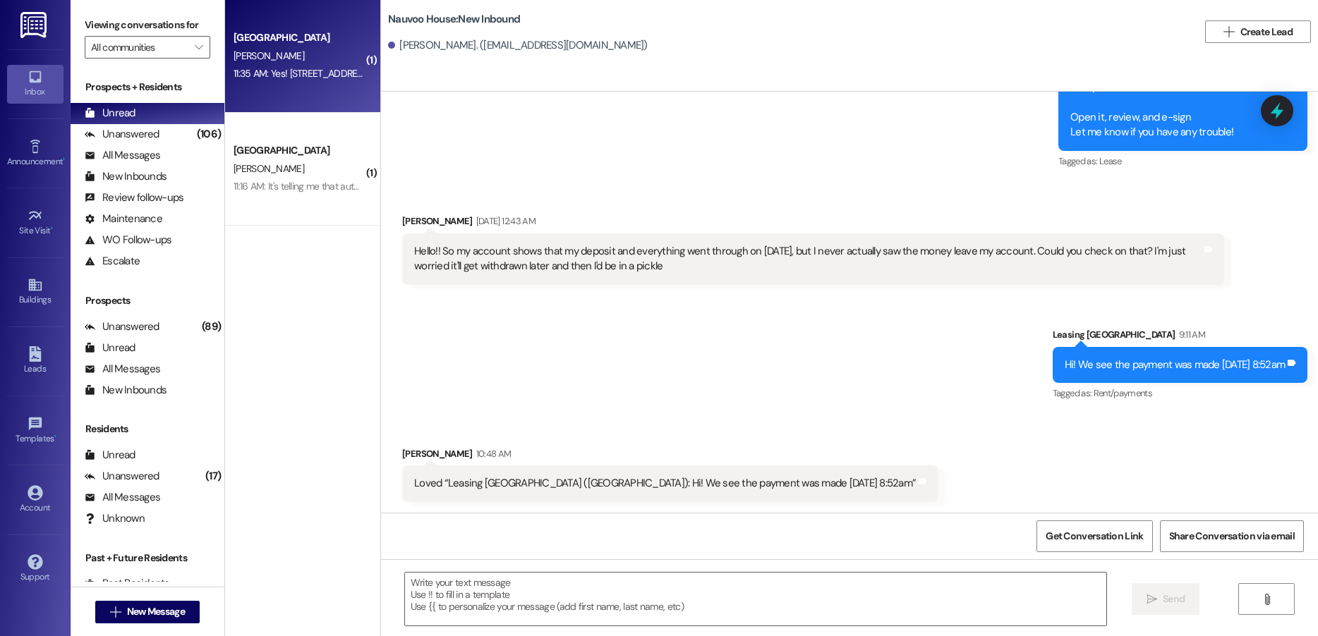
click at [308, 66] on div "11:35 AM: Yes! [STREET_ADDRESS]. Also I got locked out of my resident log in ac…" at bounding box center [298, 74] width 133 height 18
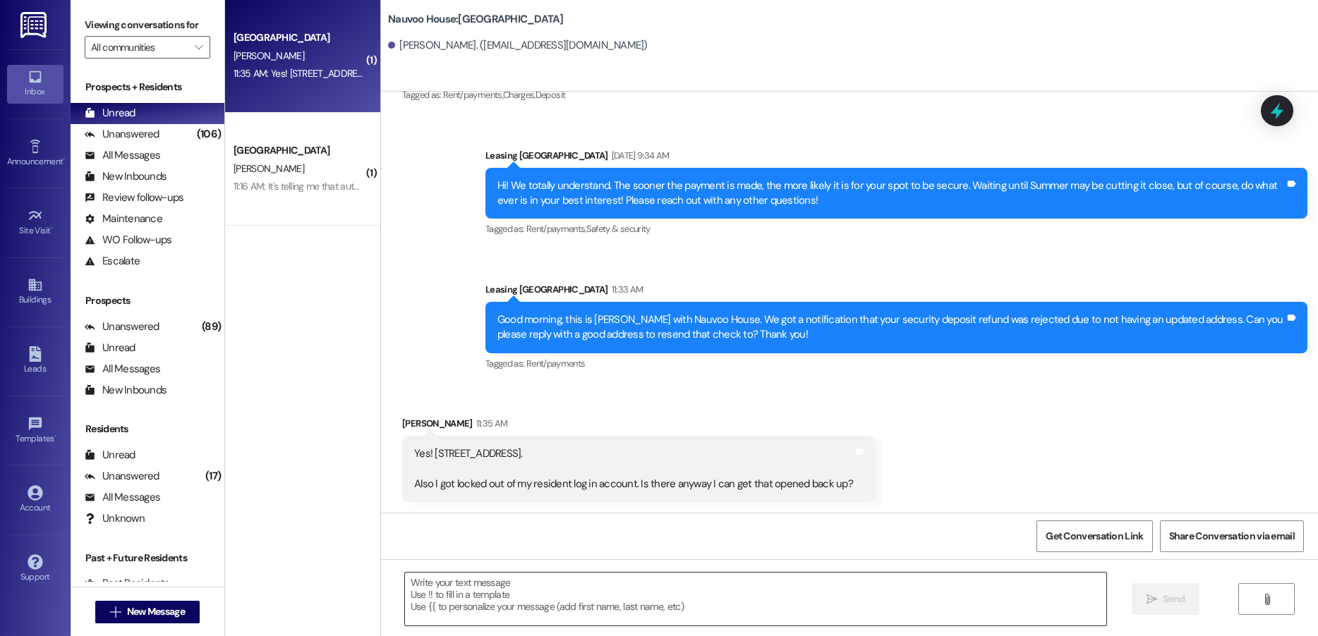
click at [510, 588] on textarea at bounding box center [755, 599] width 701 height 53
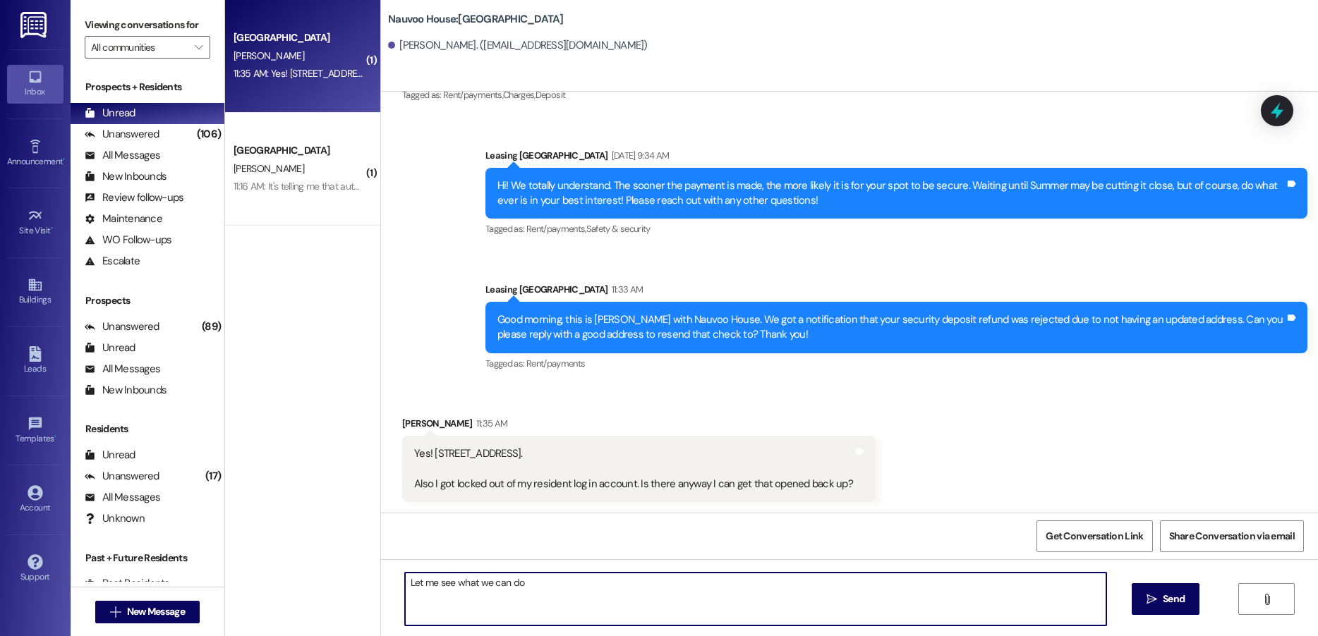
type textarea "Let me see what we can do!"
